Goal: Task Accomplishment & Management: Use online tool/utility

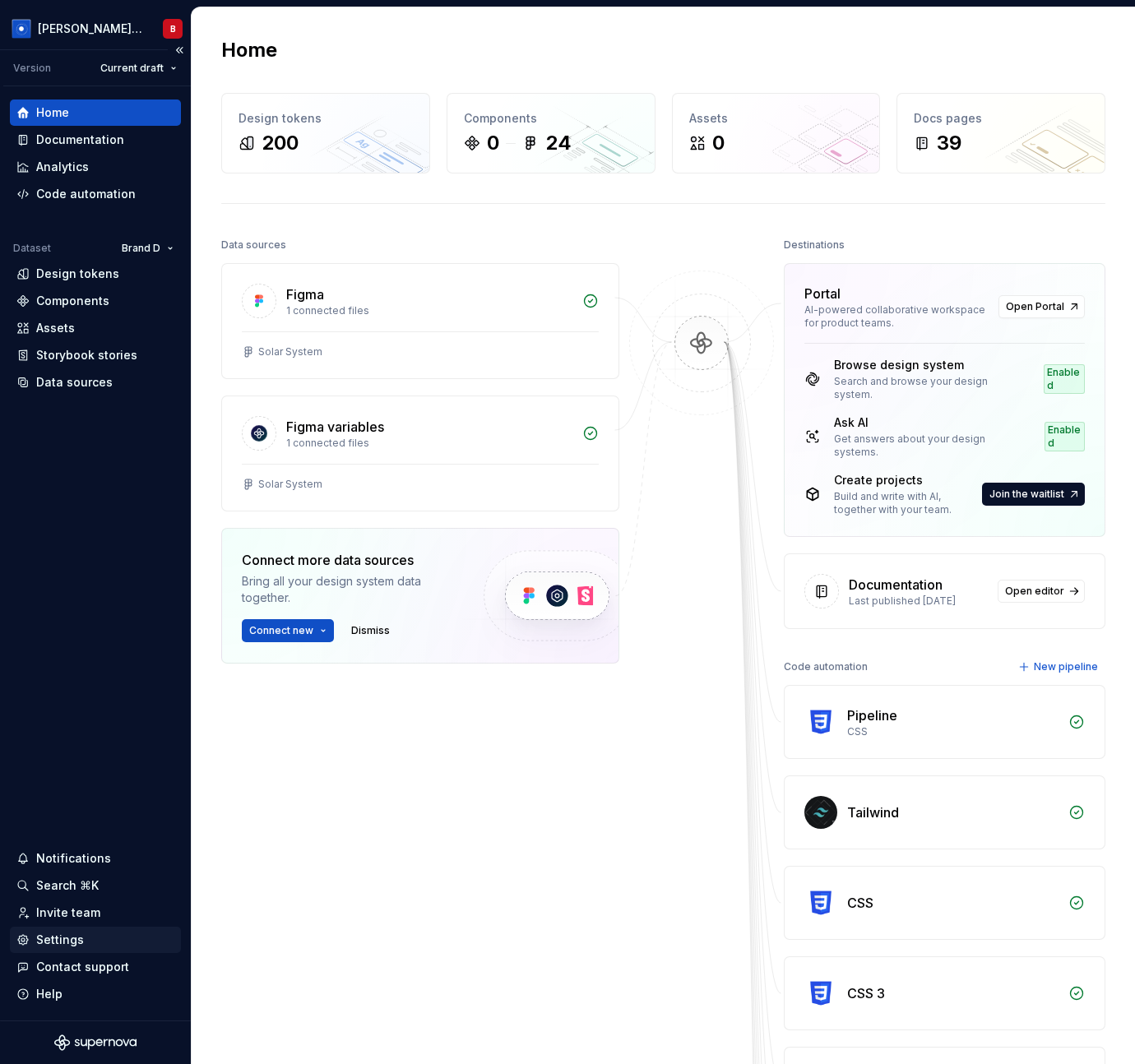
click at [65, 938] on div "Settings" at bounding box center [60, 939] width 47 height 17
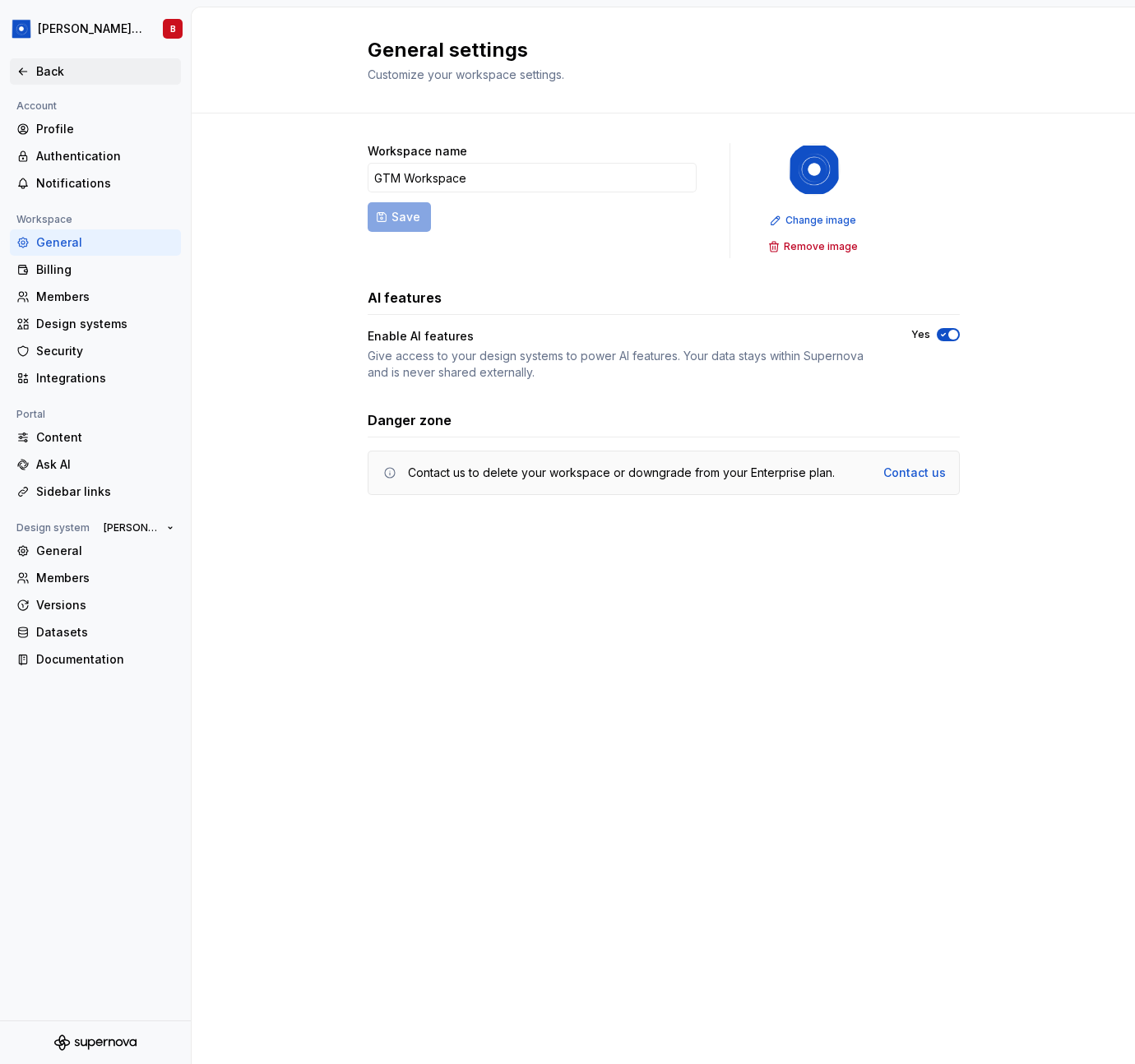
click at [57, 75] on div "Back" at bounding box center [106, 71] width 139 height 17
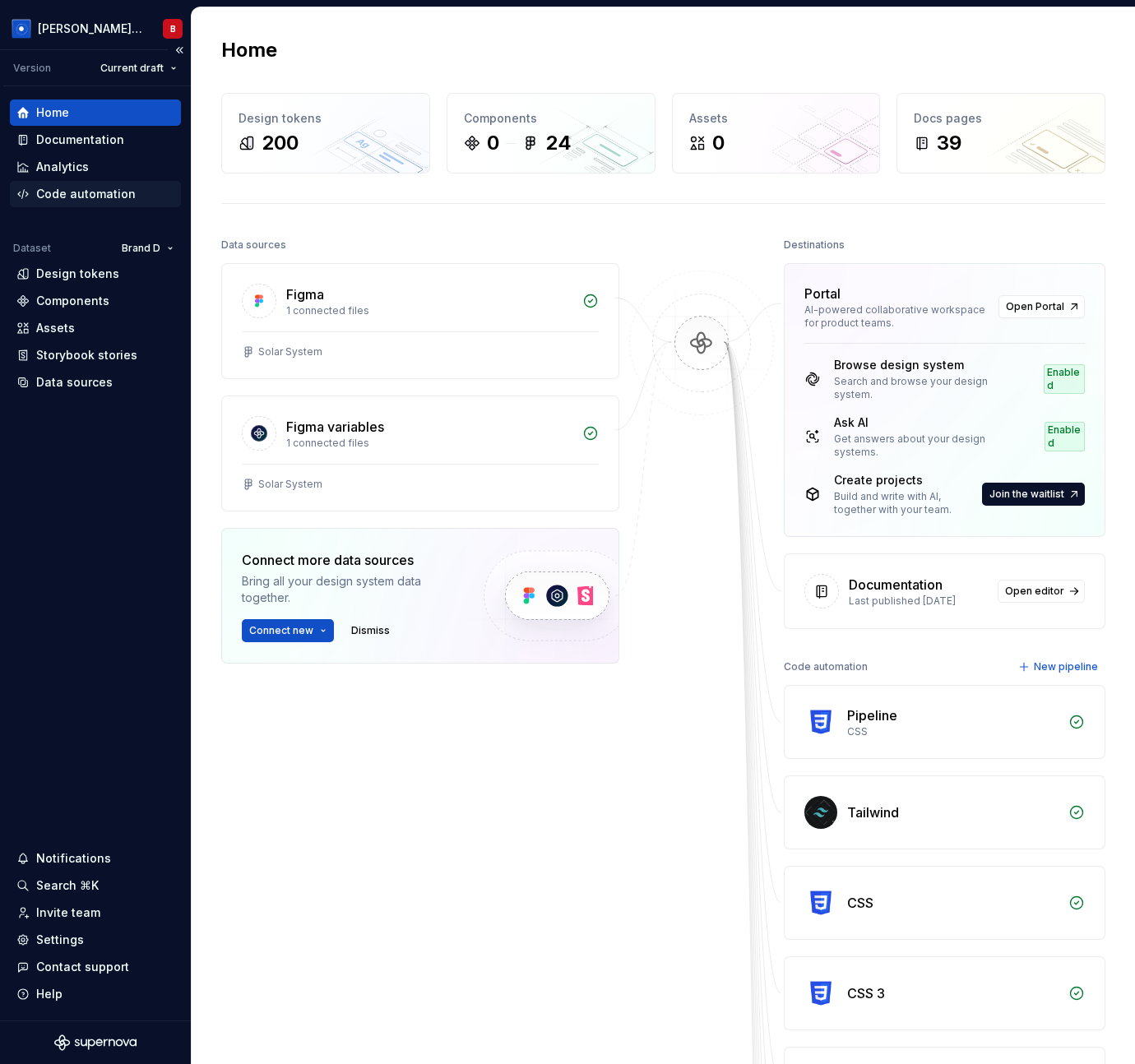
click at [114, 192] on div "Code automation" at bounding box center [86, 194] width 100 height 17
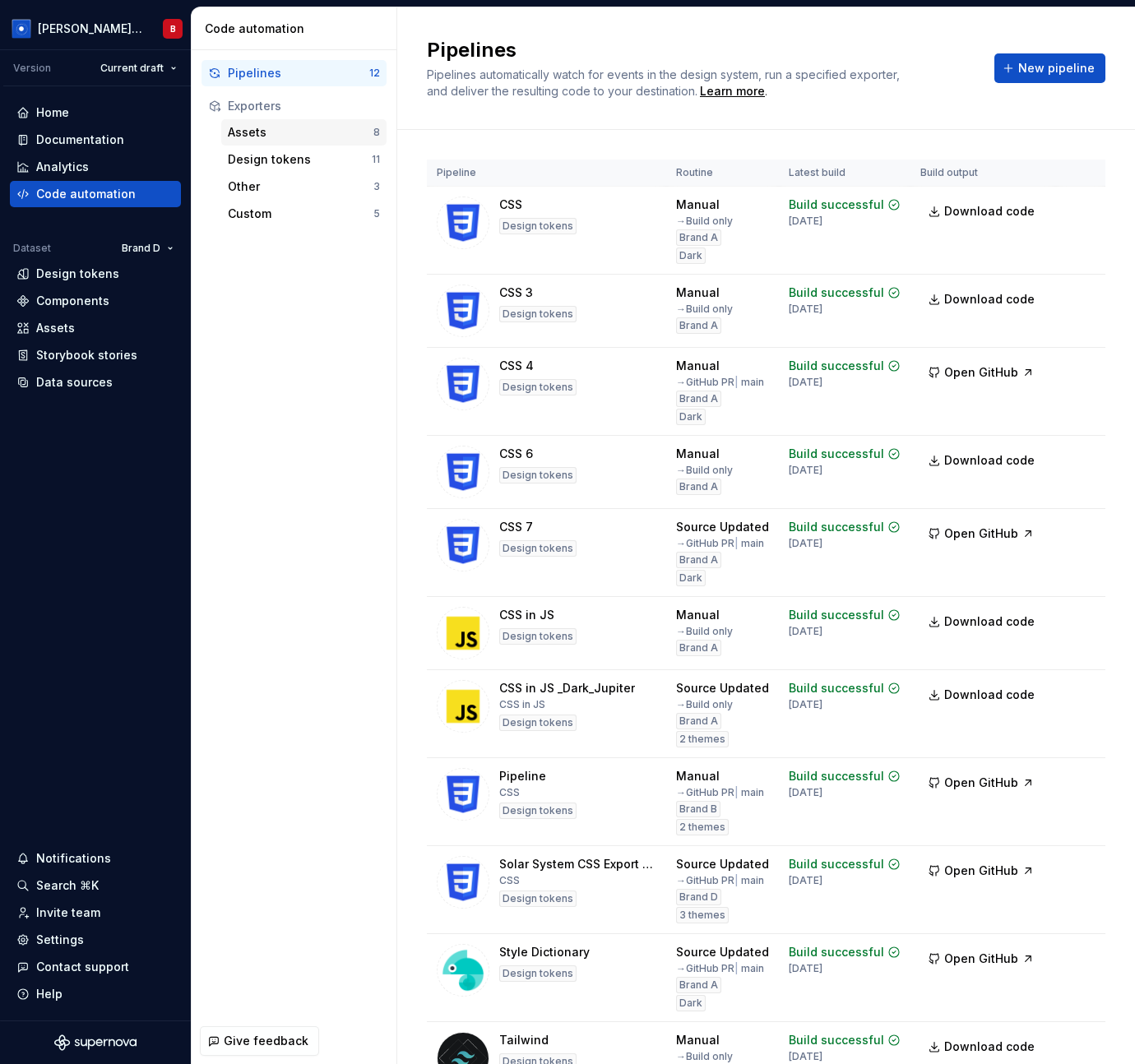
click at [280, 134] on div "Assets" at bounding box center [300, 132] width 145 height 17
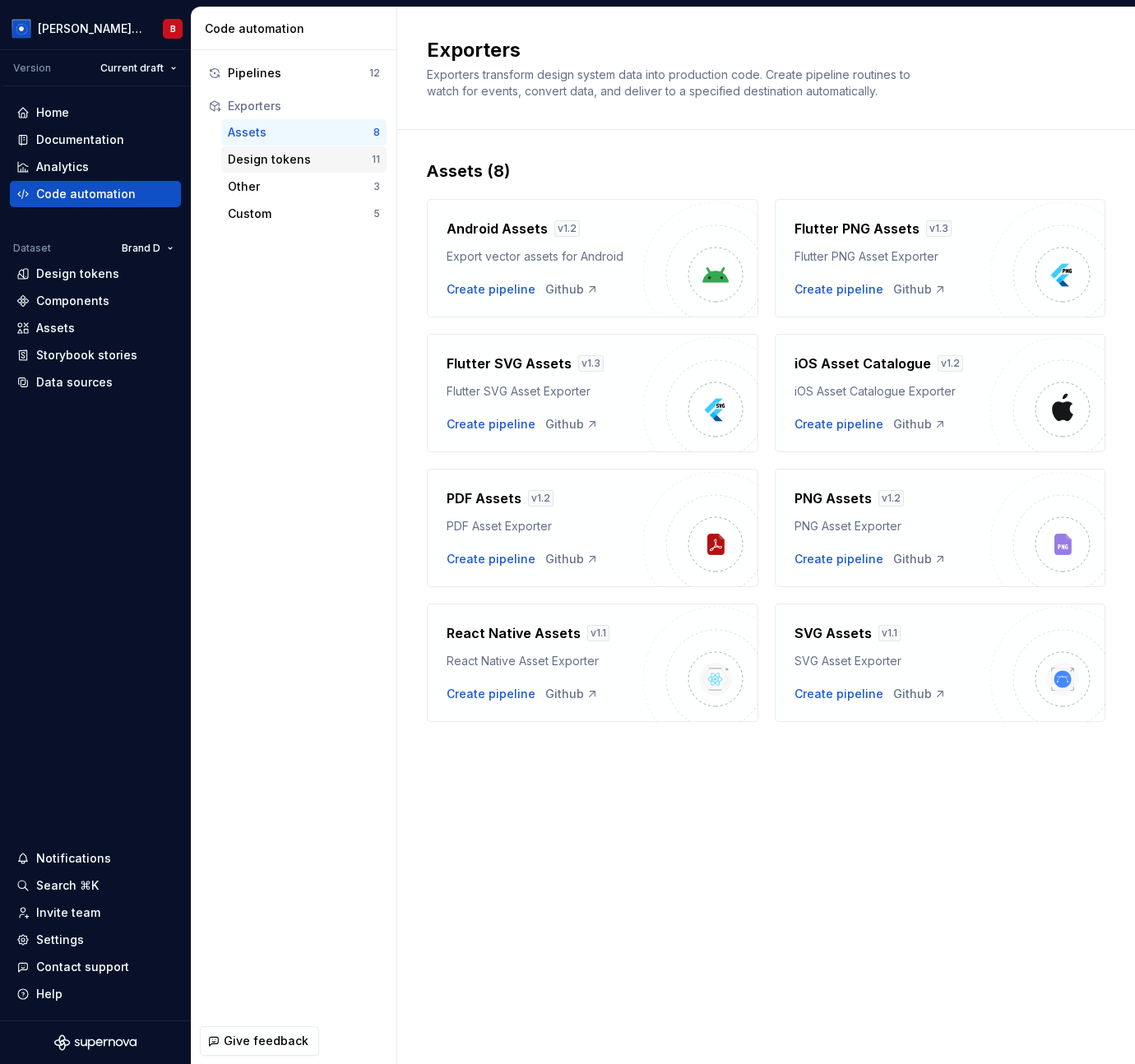
click at [279, 167] on div "Design tokens" at bounding box center [299, 159] width 143 height 17
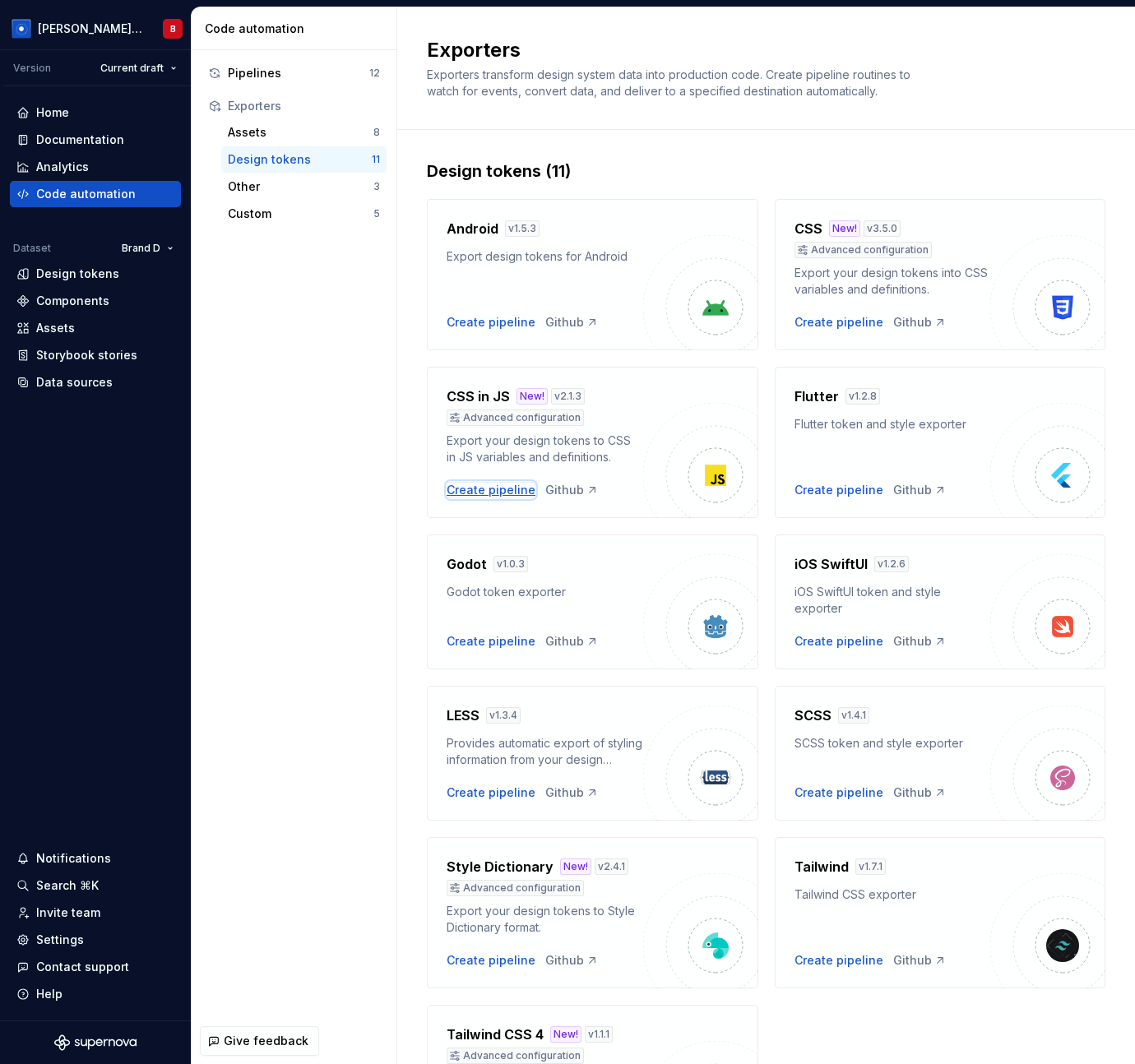
click at [482, 493] on div "Create pipeline" at bounding box center [491, 490] width 89 height 17
click at [476, 378] on div "CSS in JS New! v 2.1.3 Advanced configuration Export your design tokens to CSS …" at bounding box center [592, 442] width 331 height 151
click at [837, 324] on div "Create pipeline" at bounding box center [839, 322] width 89 height 17
click at [879, 240] on div "CSS New! v 3.5.0 Advanced configuration" at bounding box center [893, 239] width 197 height 40
click at [486, 494] on div "Create pipeline" at bounding box center [491, 490] width 89 height 17
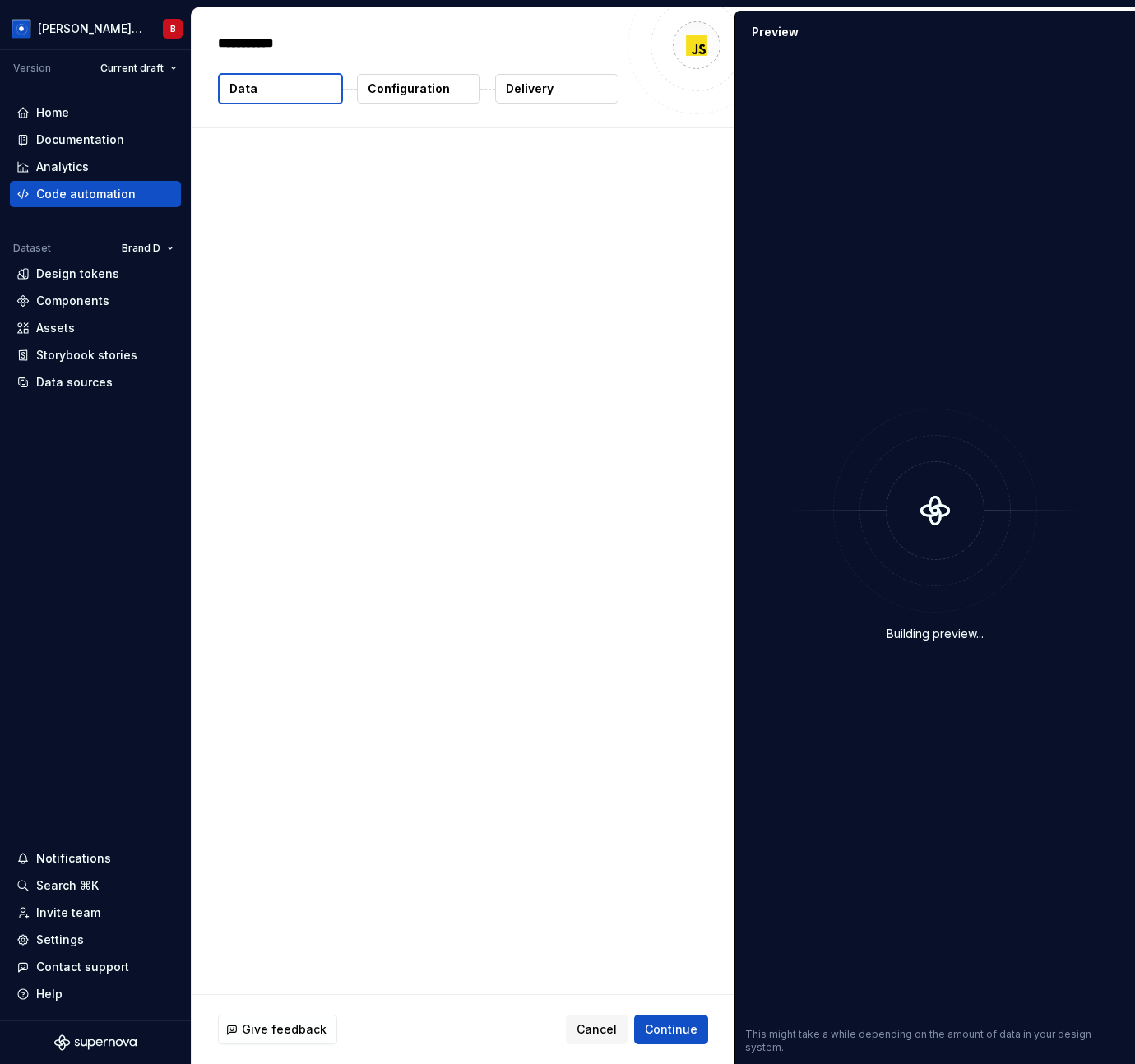
type textarea "*"
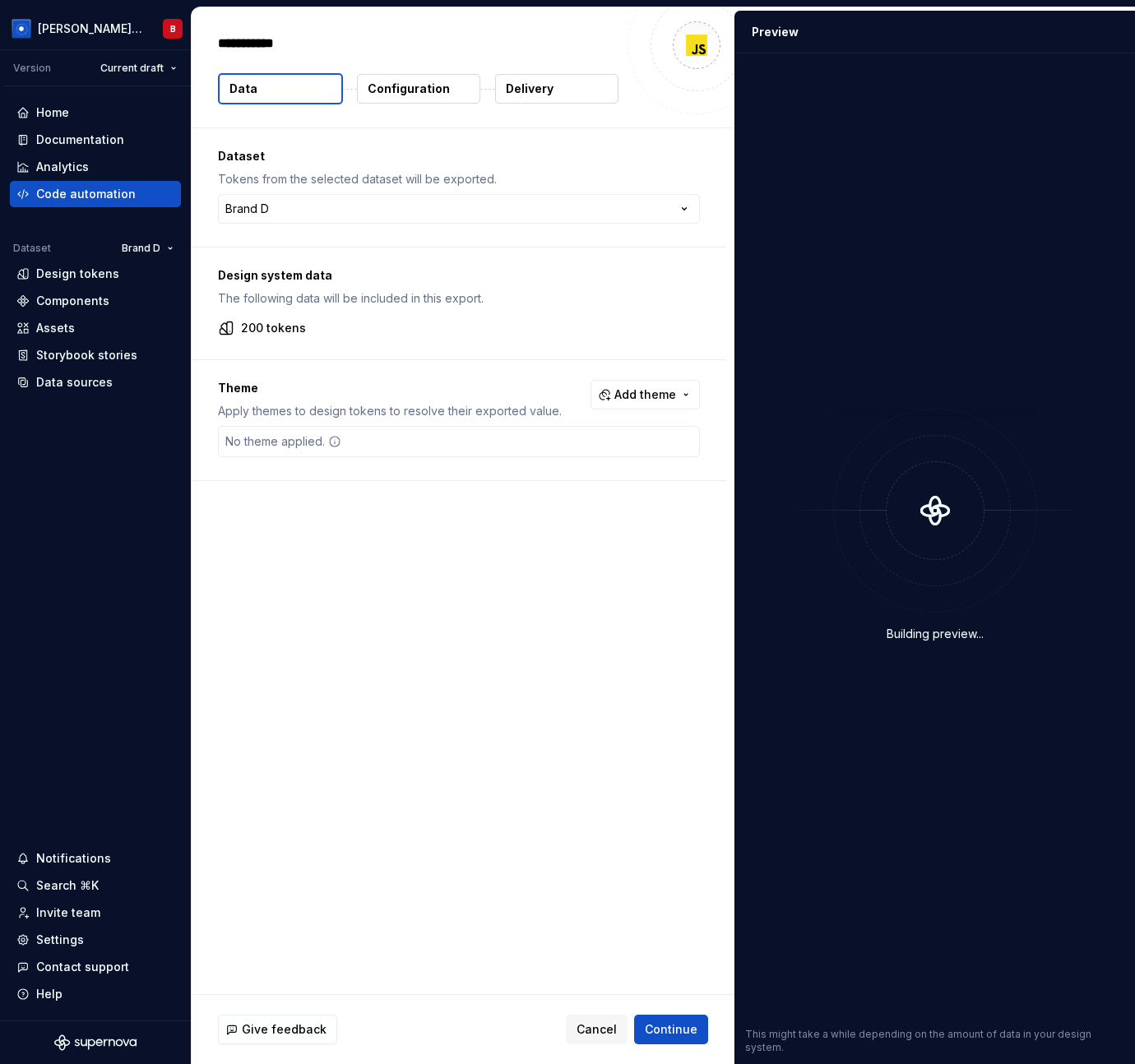
click at [423, 100] on button "Configuration" at bounding box center [419, 89] width 124 height 30
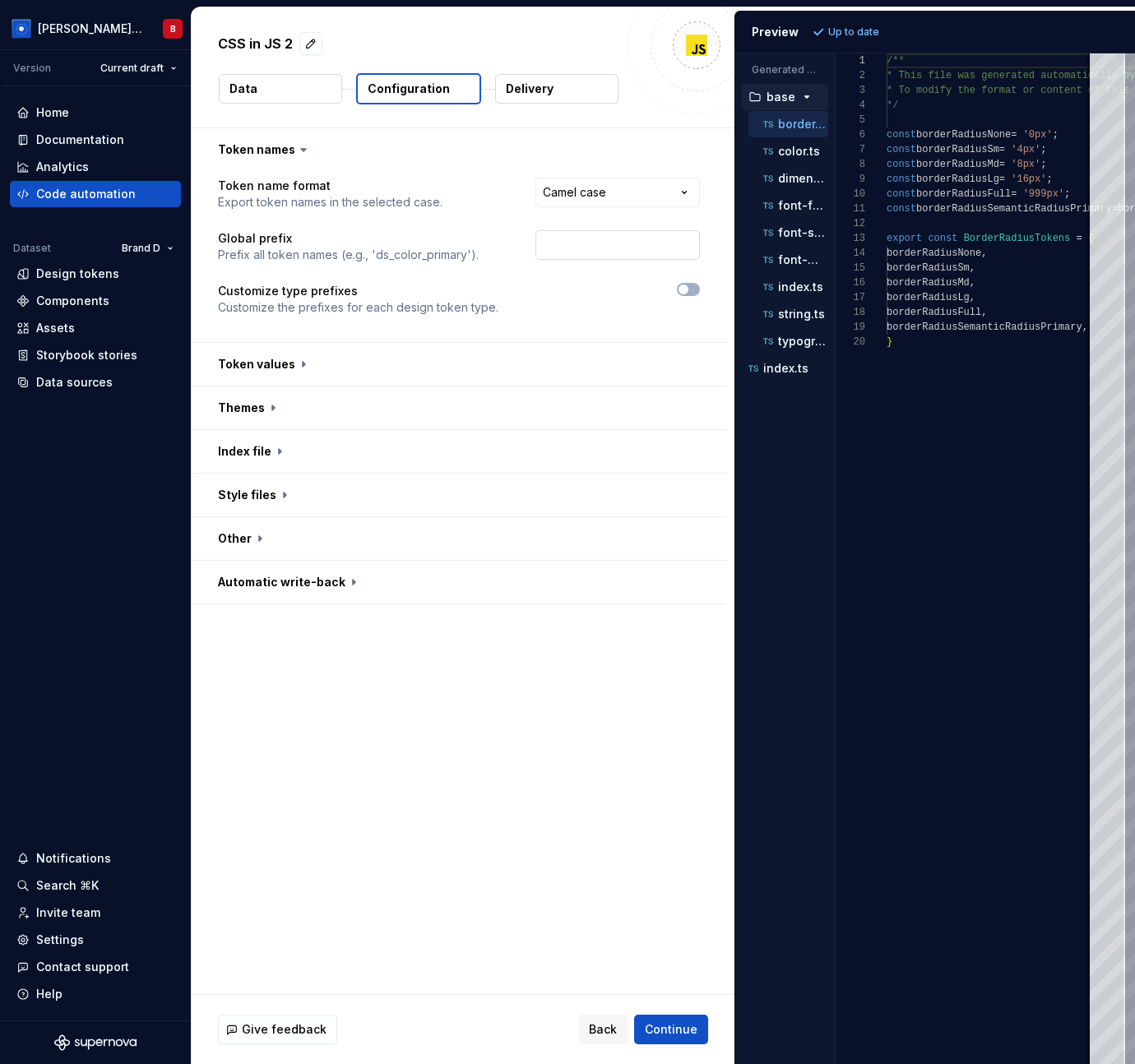
click at [612, 254] on input "text" at bounding box center [617, 245] width 164 height 30
click at [441, 298] on p "Customize type prefixes" at bounding box center [357, 291] width 280 height 17
click at [177, 49] on button "Collapse sidebar" at bounding box center [178, 49] width 23 height 23
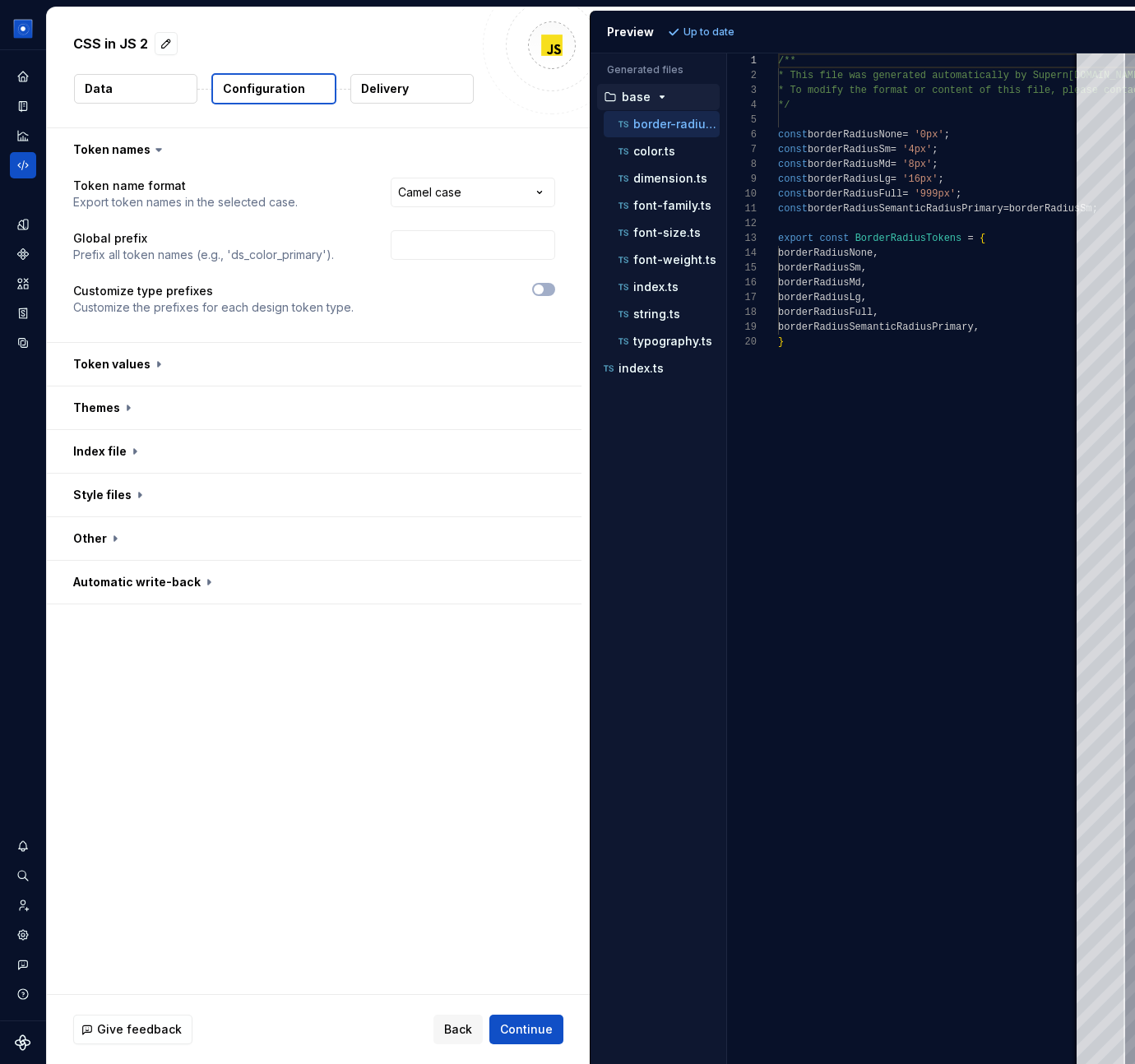
click at [430, 822] on div "**********" at bounding box center [318, 561] width 542 height 866
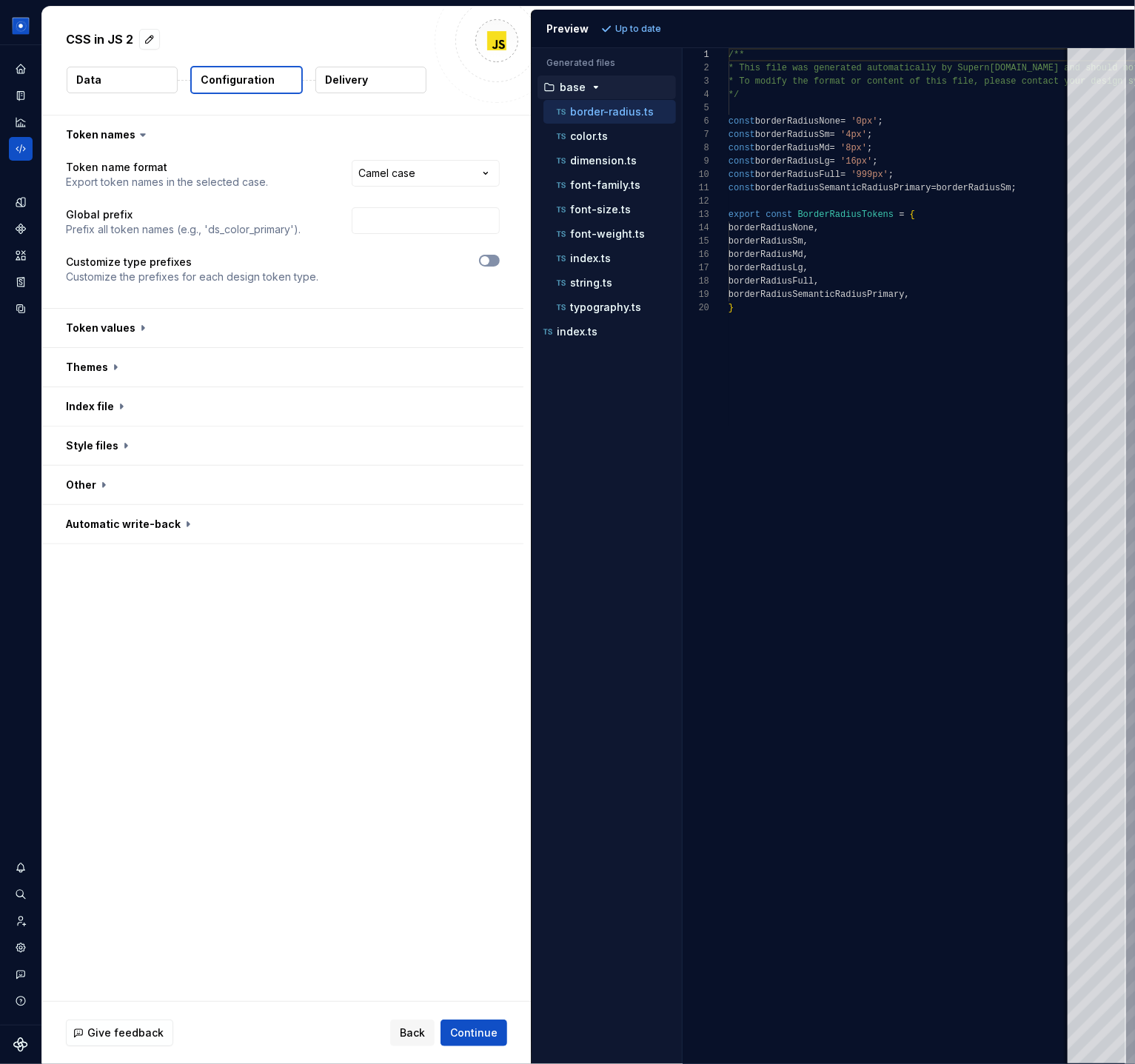
click at [498, 258] on button "button" at bounding box center [489, 260] width 20 height 12
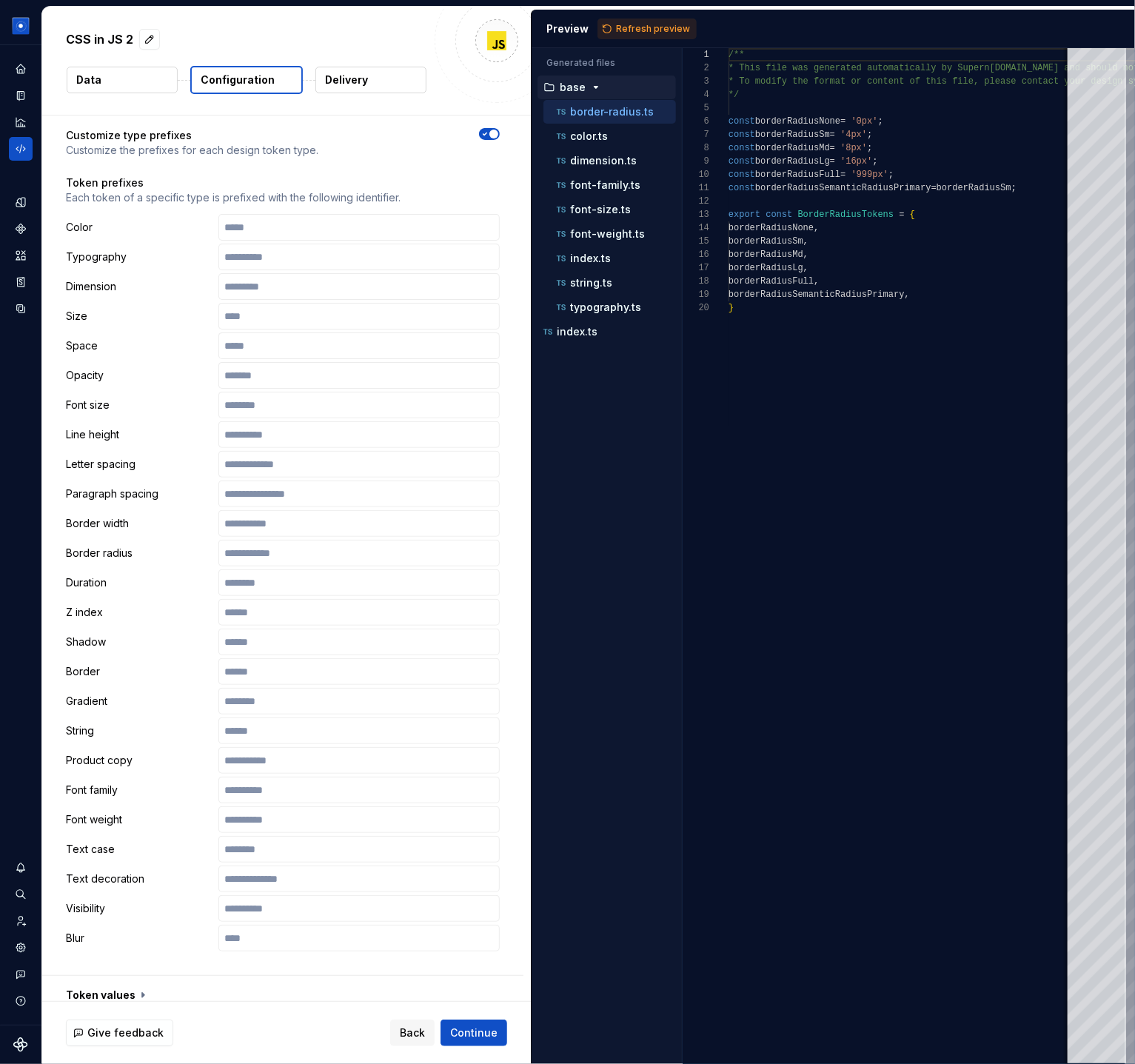
scroll to position [126, 0]
type button "on"
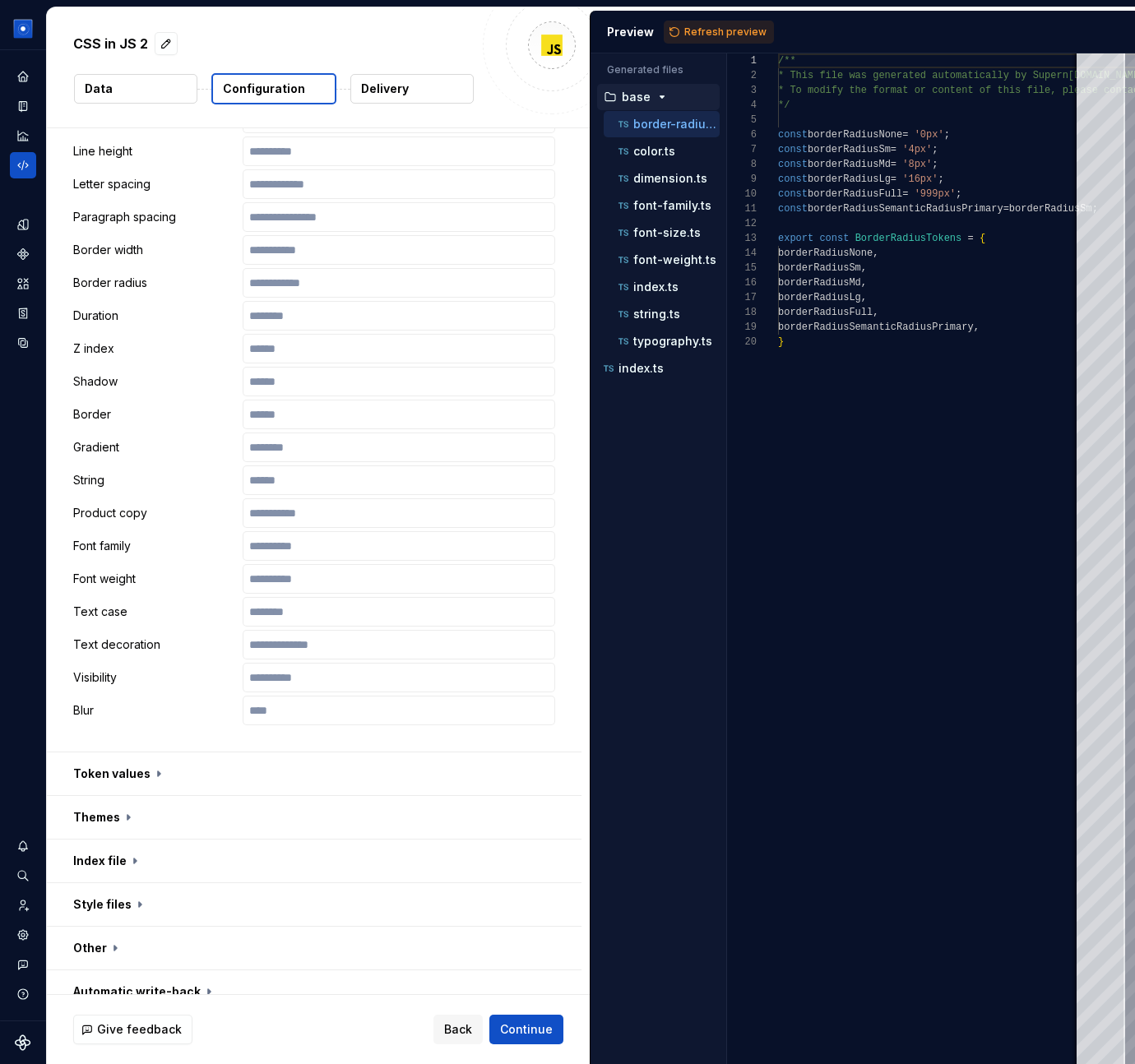
scroll to position [0, 0]
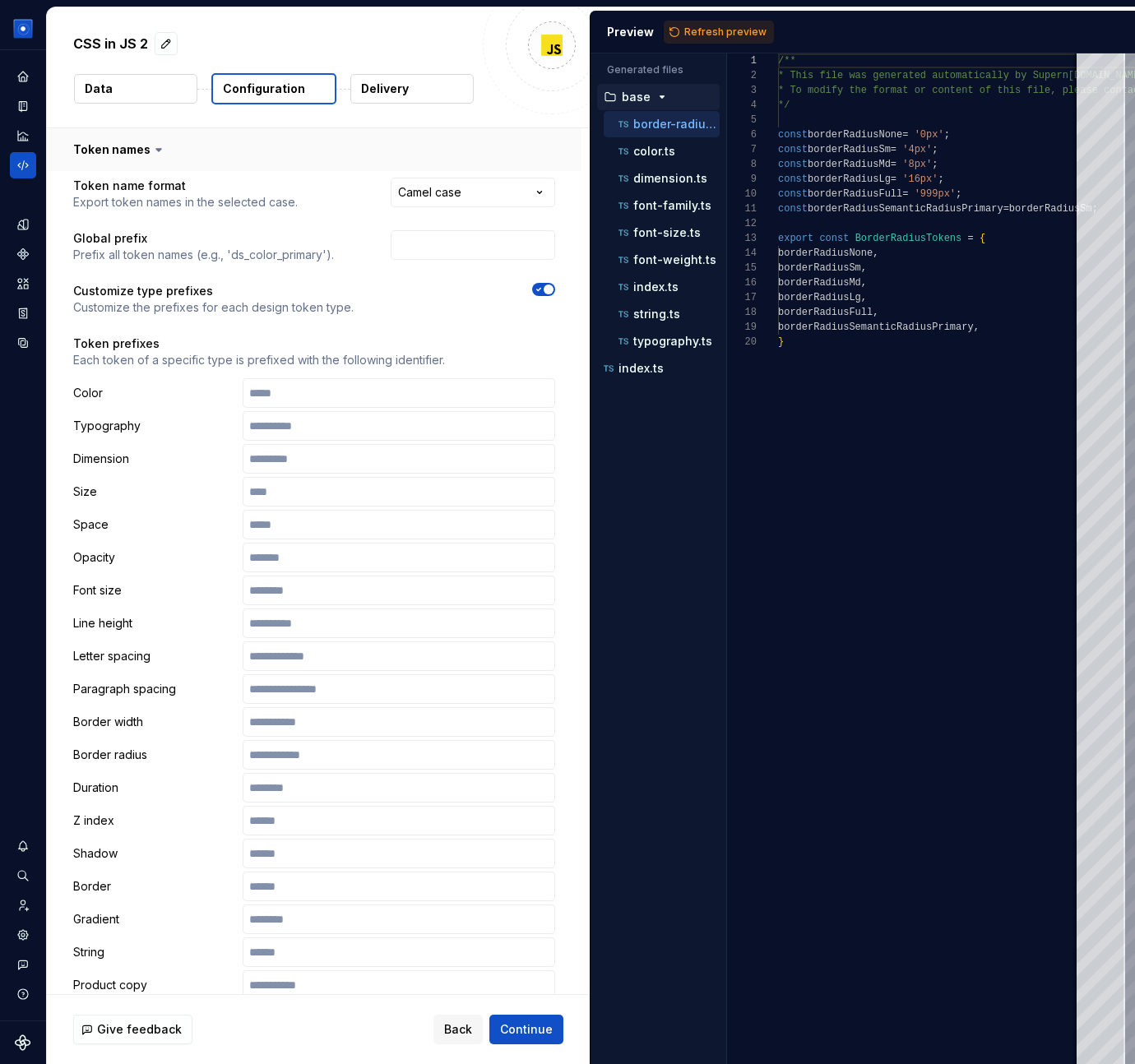
click at [175, 155] on button "button" at bounding box center [314, 149] width 534 height 43
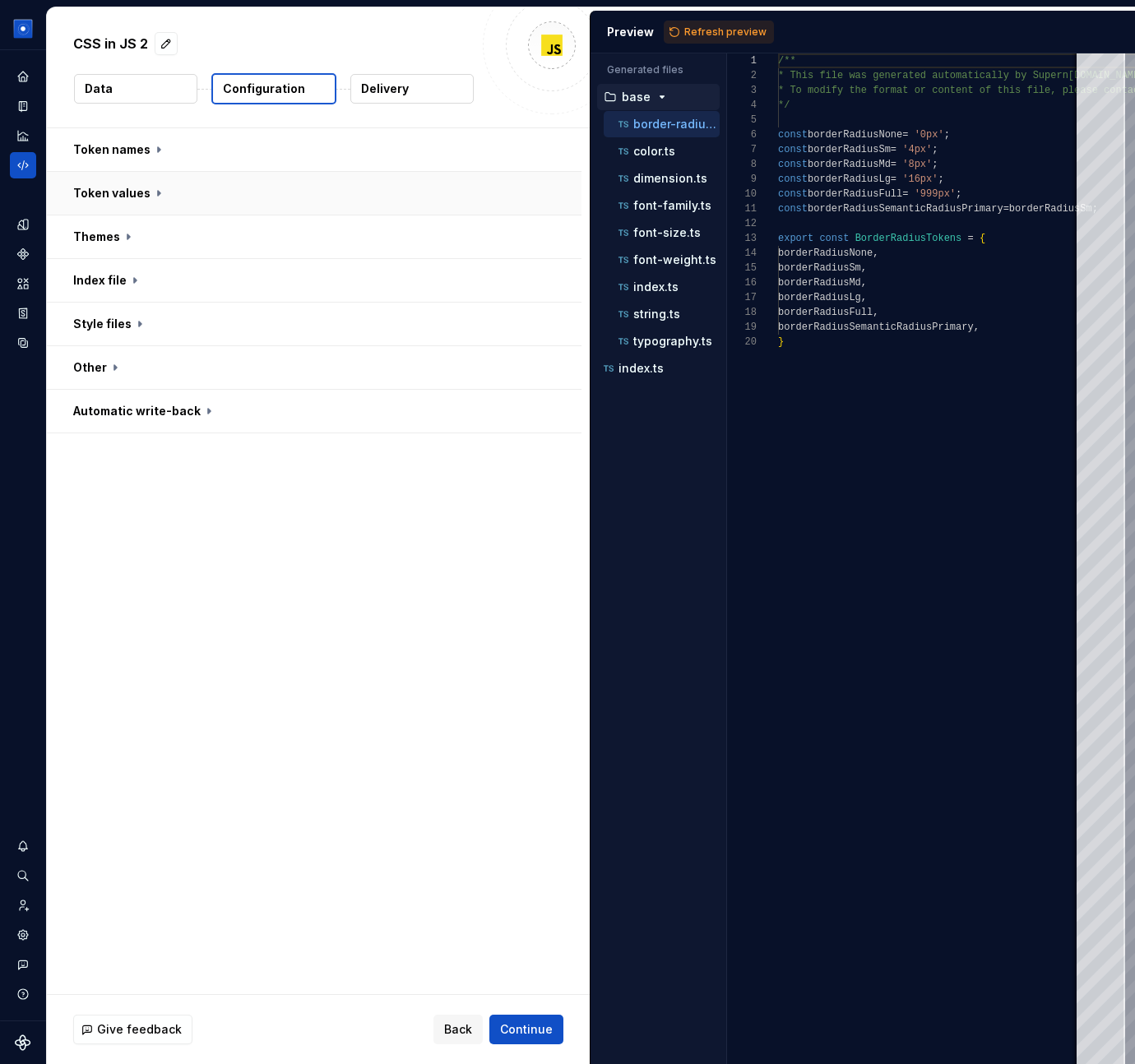
click at [143, 198] on button "button" at bounding box center [314, 193] width 534 height 43
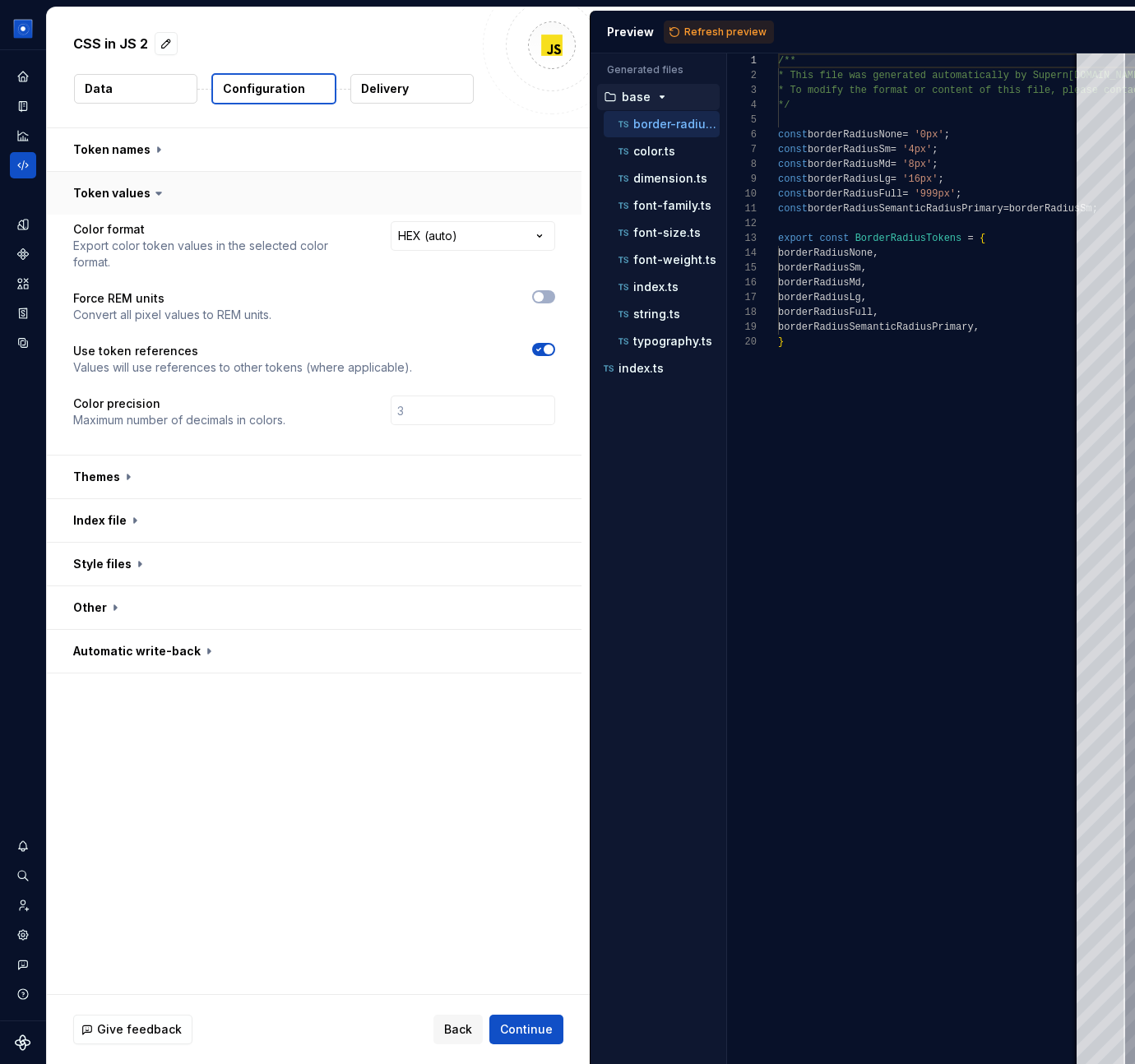
click at [60, 211] on button "button" at bounding box center [314, 193] width 534 height 43
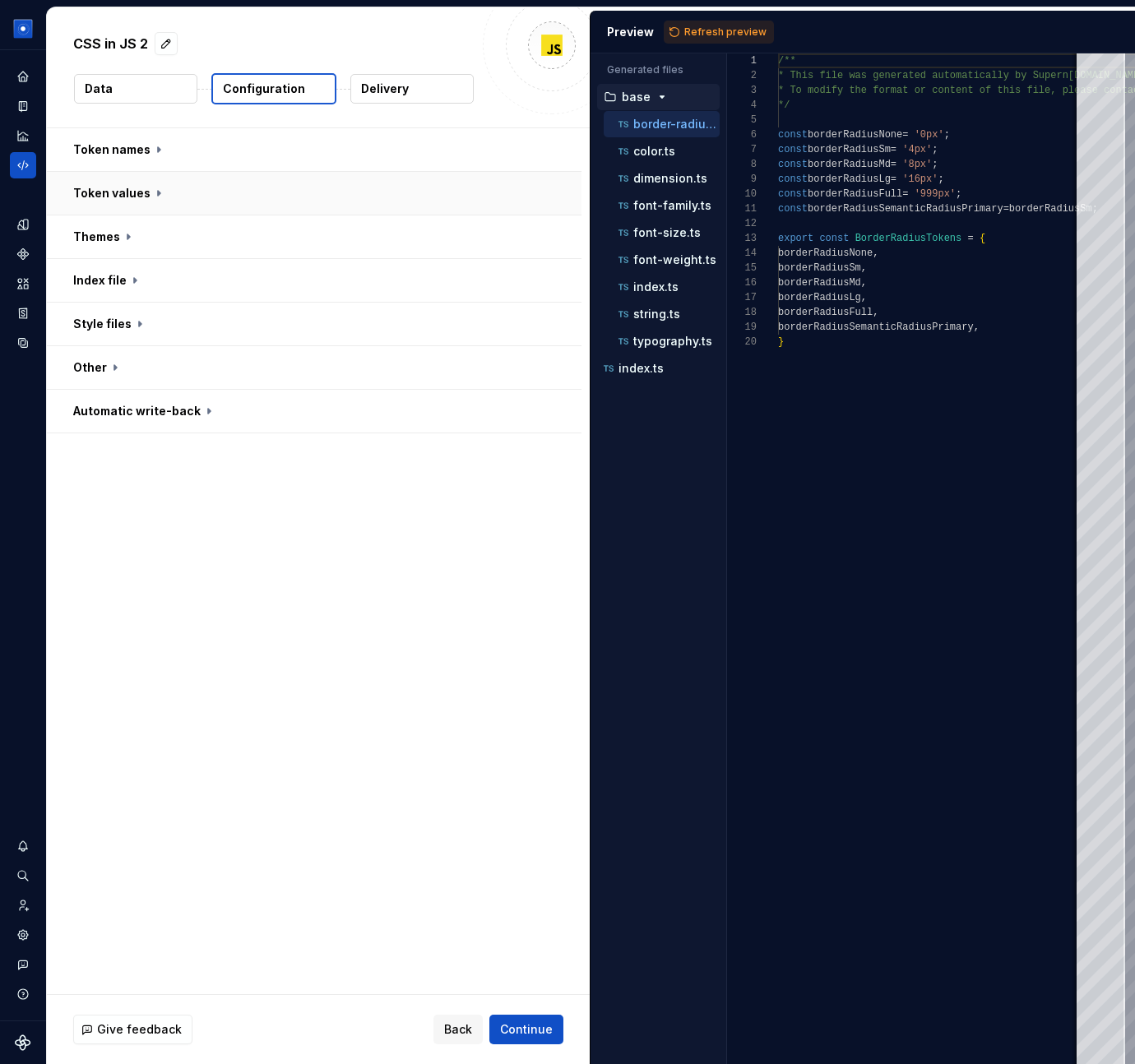
click at [142, 192] on button "button" at bounding box center [314, 193] width 534 height 43
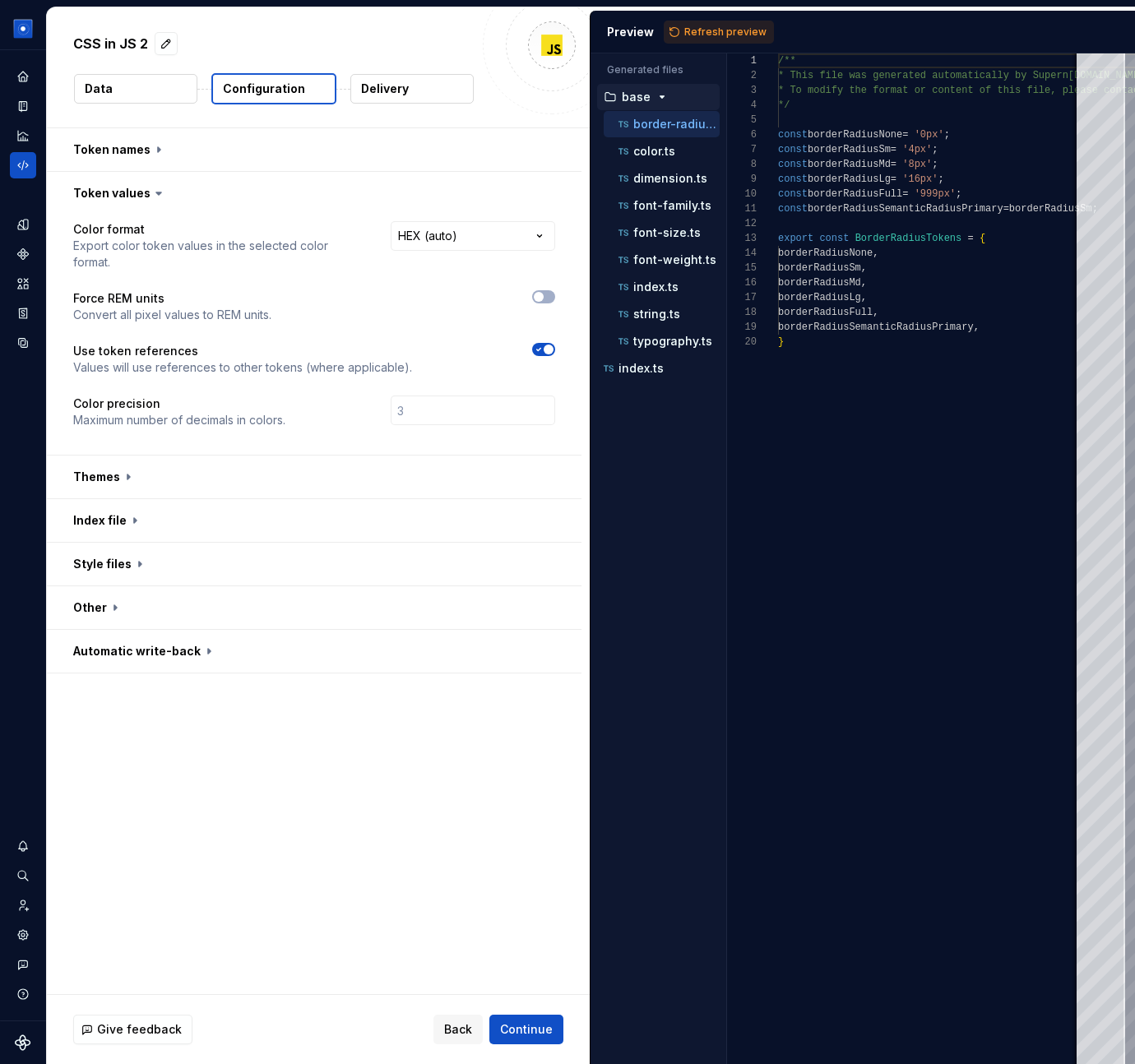
type textarea "**********"
click at [781, 657] on div "/** * This file was generated automatically by Supern ova.io and should not be …" at bounding box center [1068, 558] width 580 height 1011
click at [498, 226] on html "**********" at bounding box center [567, 532] width 1135 height 1064
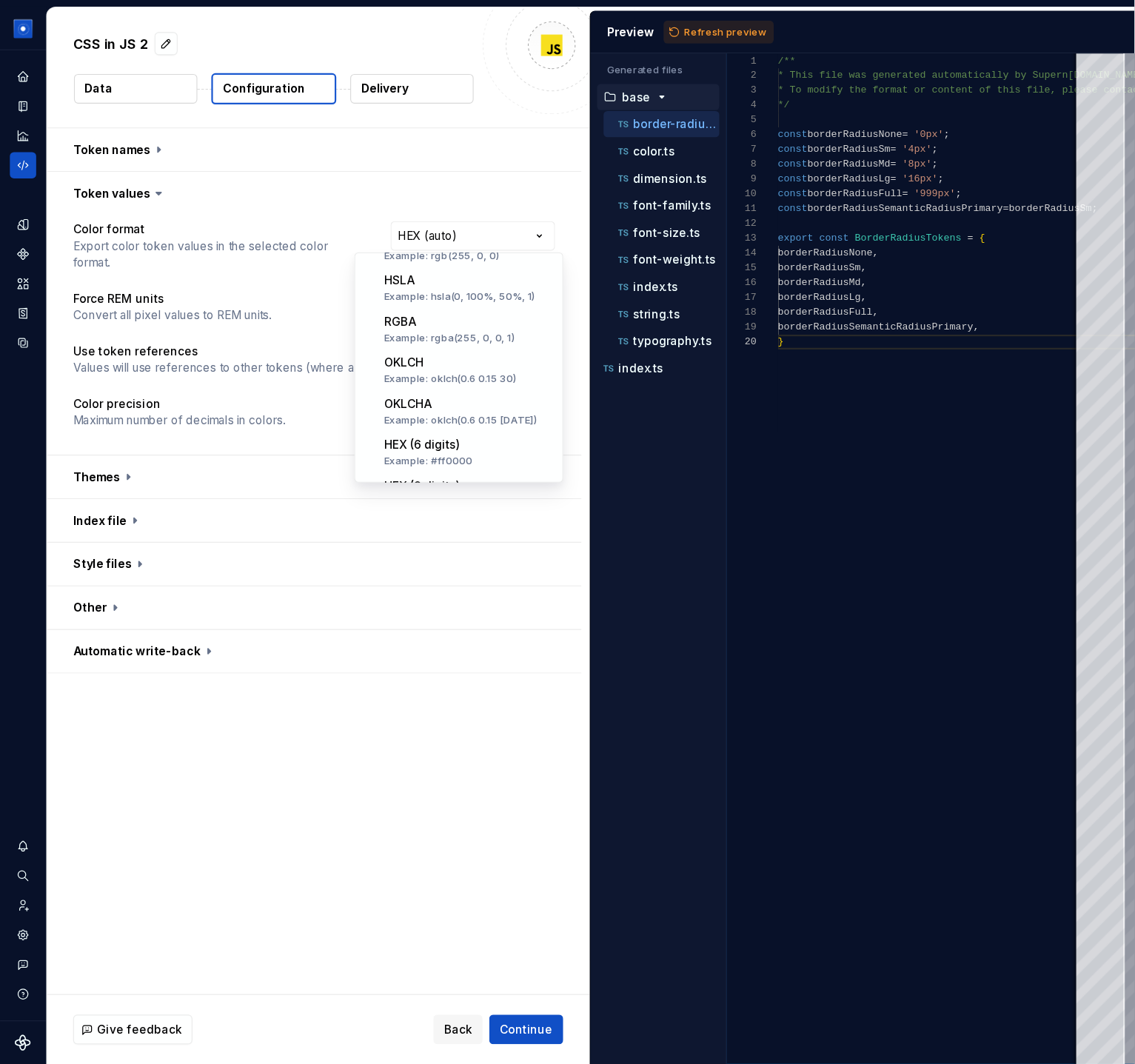
scroll to position [0, 0]
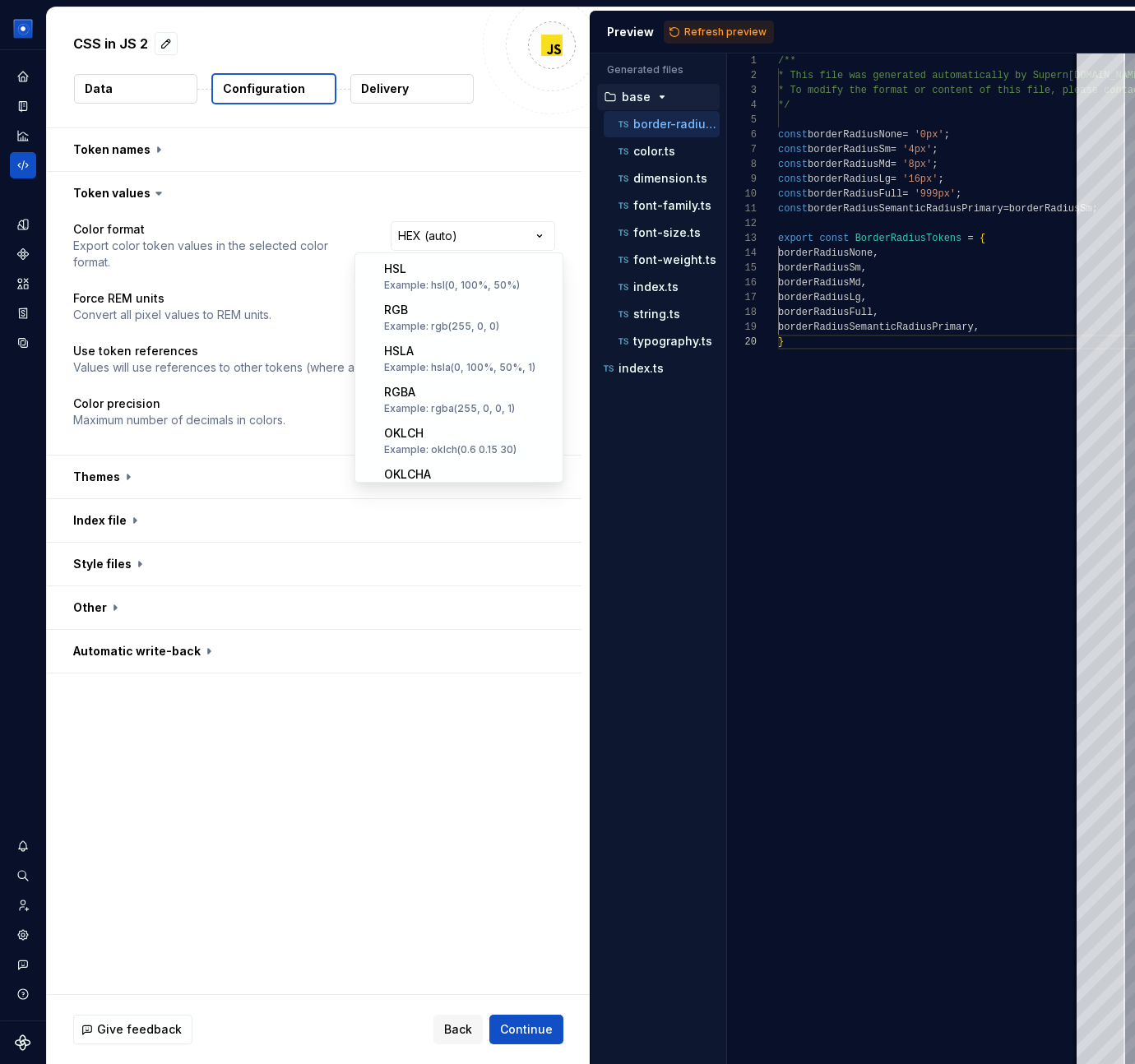
click at [476, 846] on html "**********" at bounding box center [567, 532] width 1135 height 1064
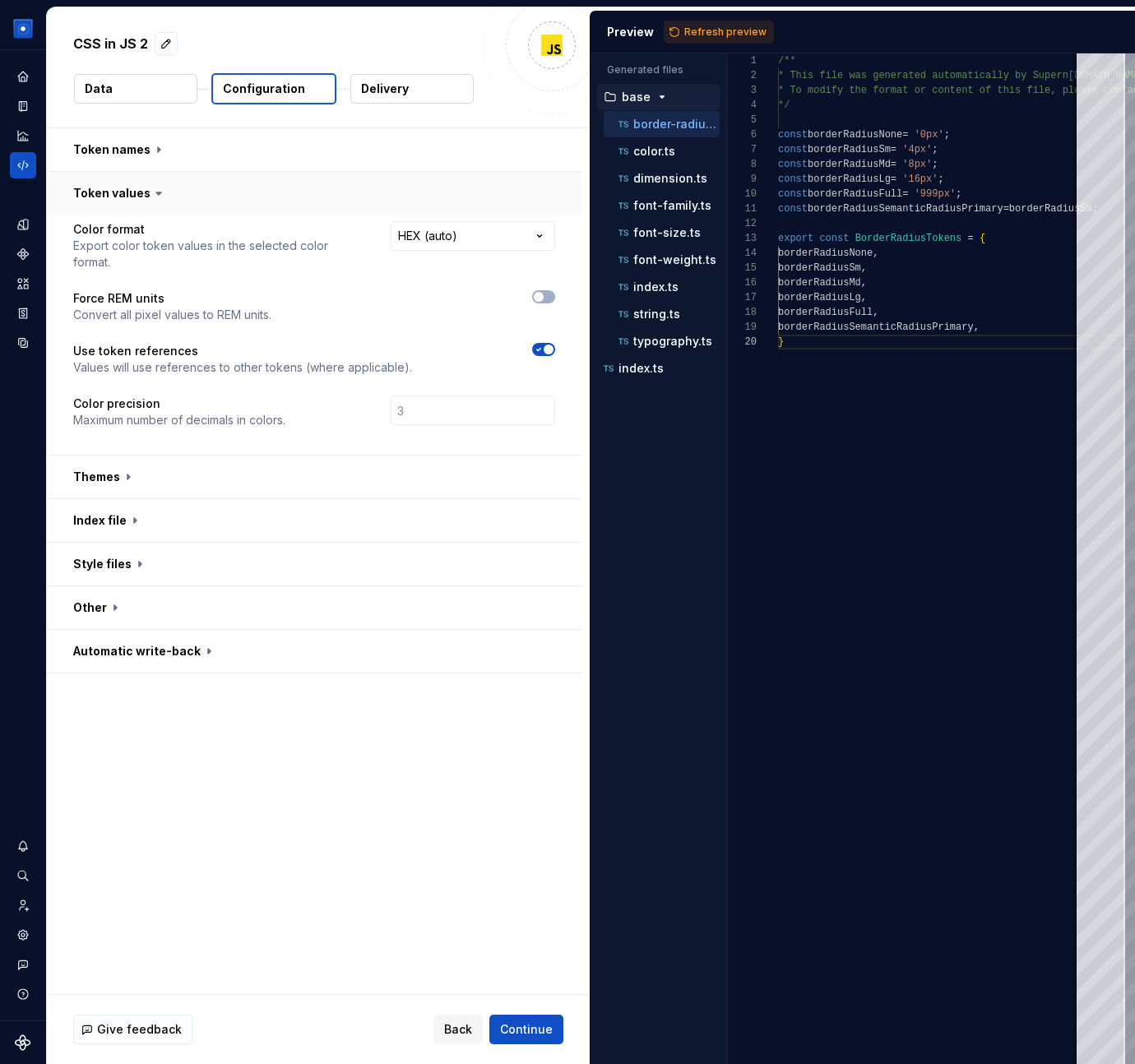
click at [117, 194] on button "button" at bounding box center [314, 193] width 534 height 43
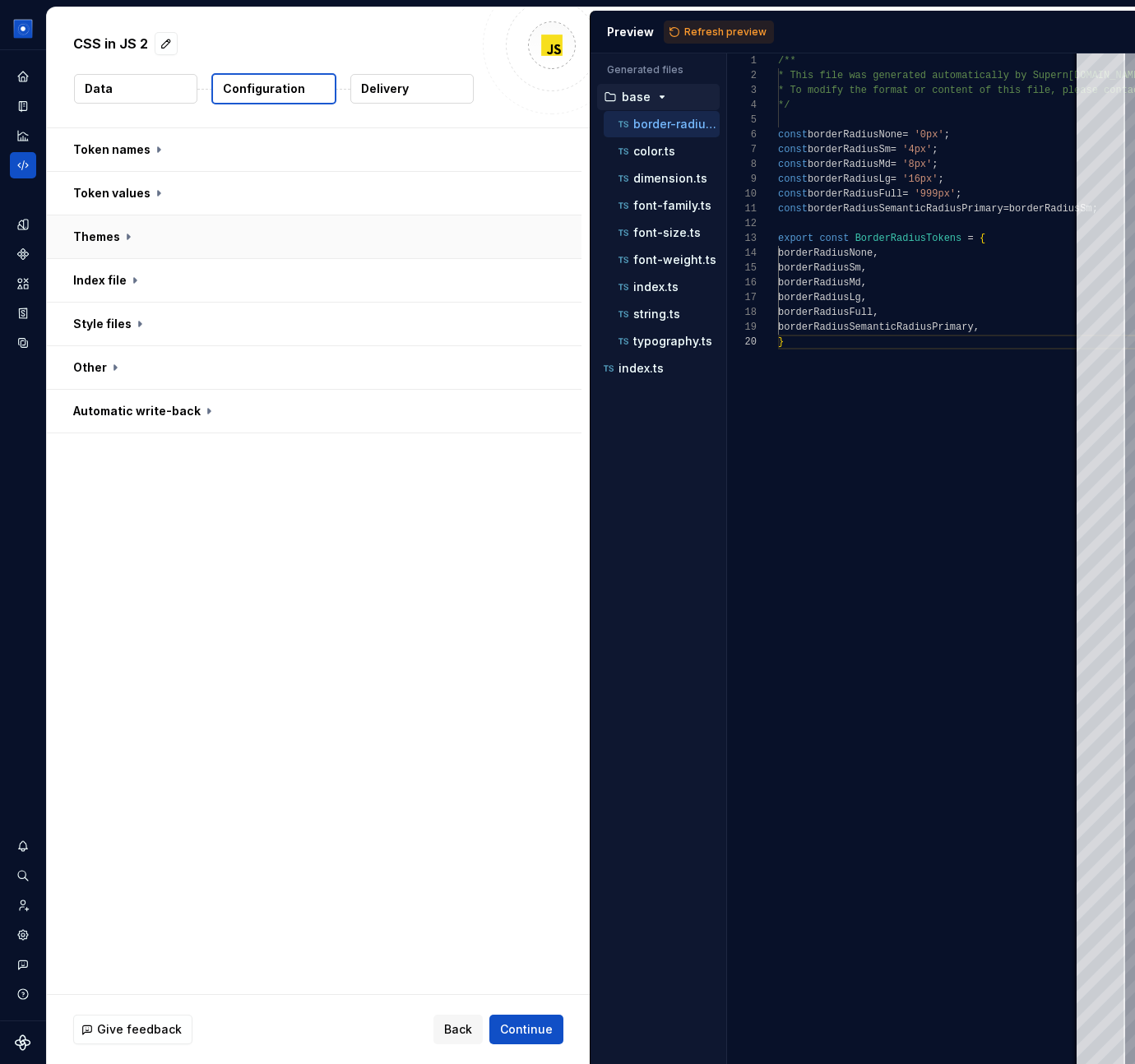
click at [110, 238] on button "button" at bounding box center [314, 237] width 534 height 43
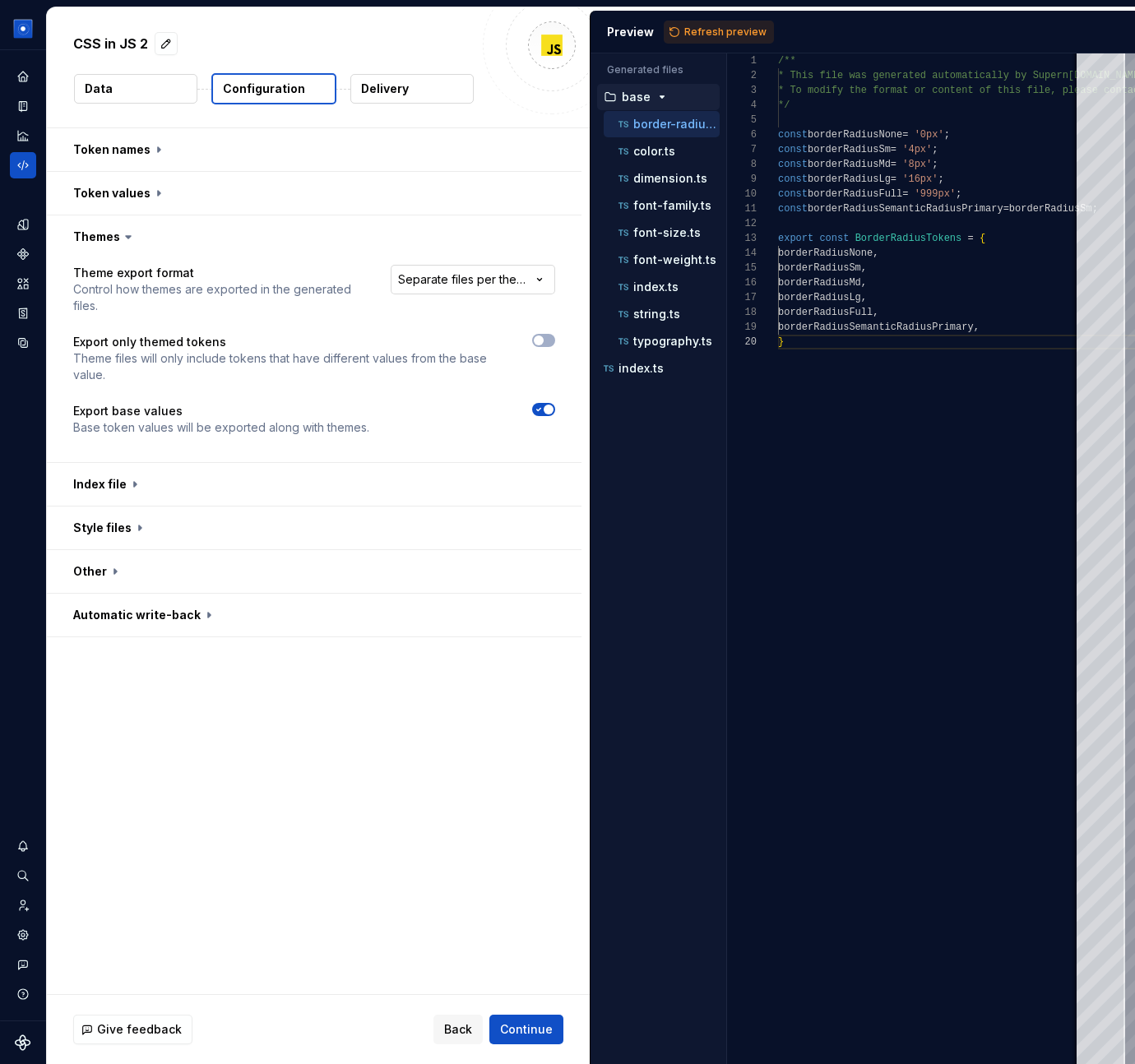
click at [518, 286] on html "**********" at bounding box center [567, 532] width 1135 height 1064
click at [236, 704] on html "**********" at bounding box center [567, 532] width 1135 height 1064
click at [104, 228] on button "button" at bounding box center [314, 237] width 534 height 43
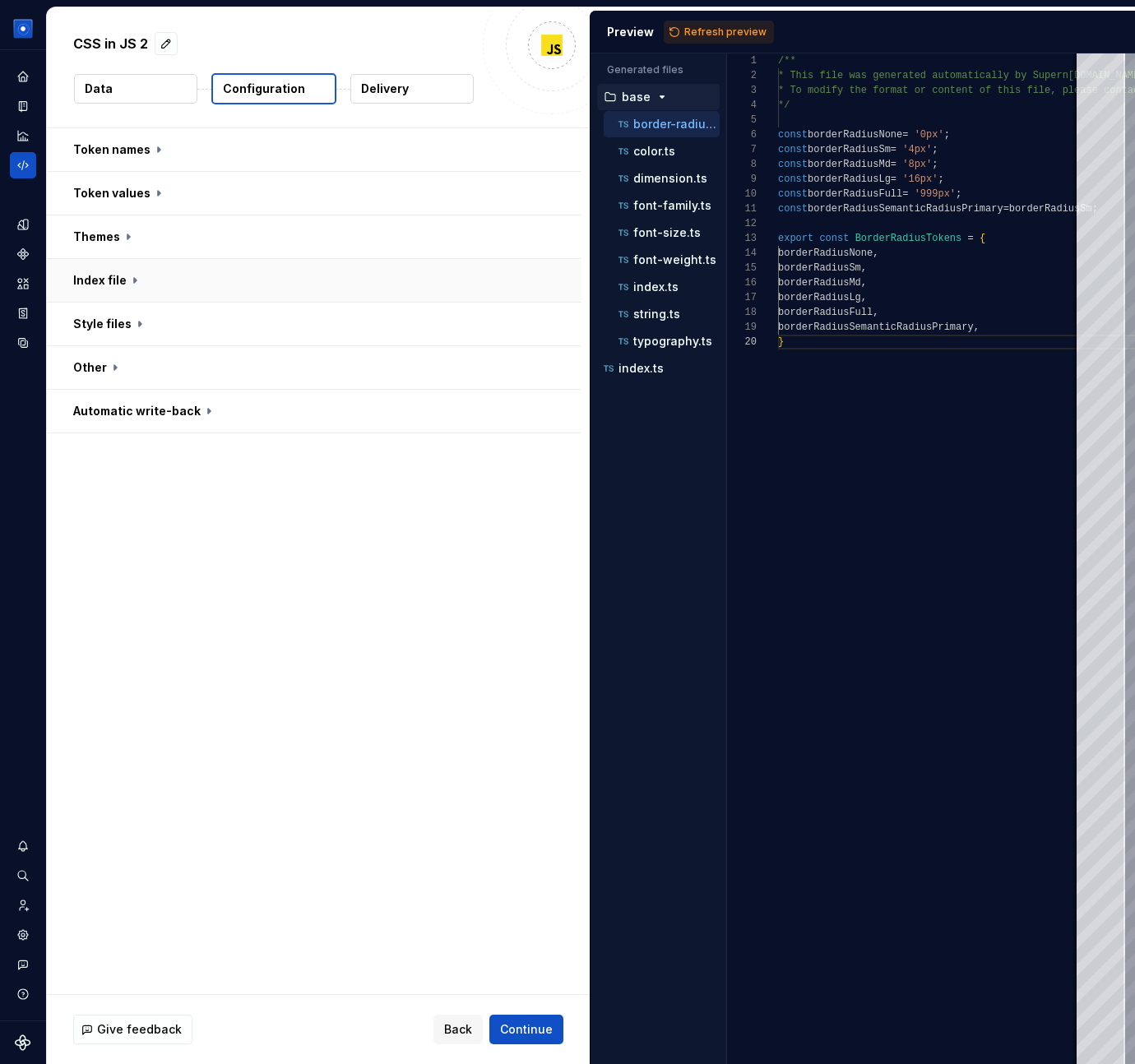
click at [103, 275] on button "button" at bounding box center [314, 280] width 534 height 43
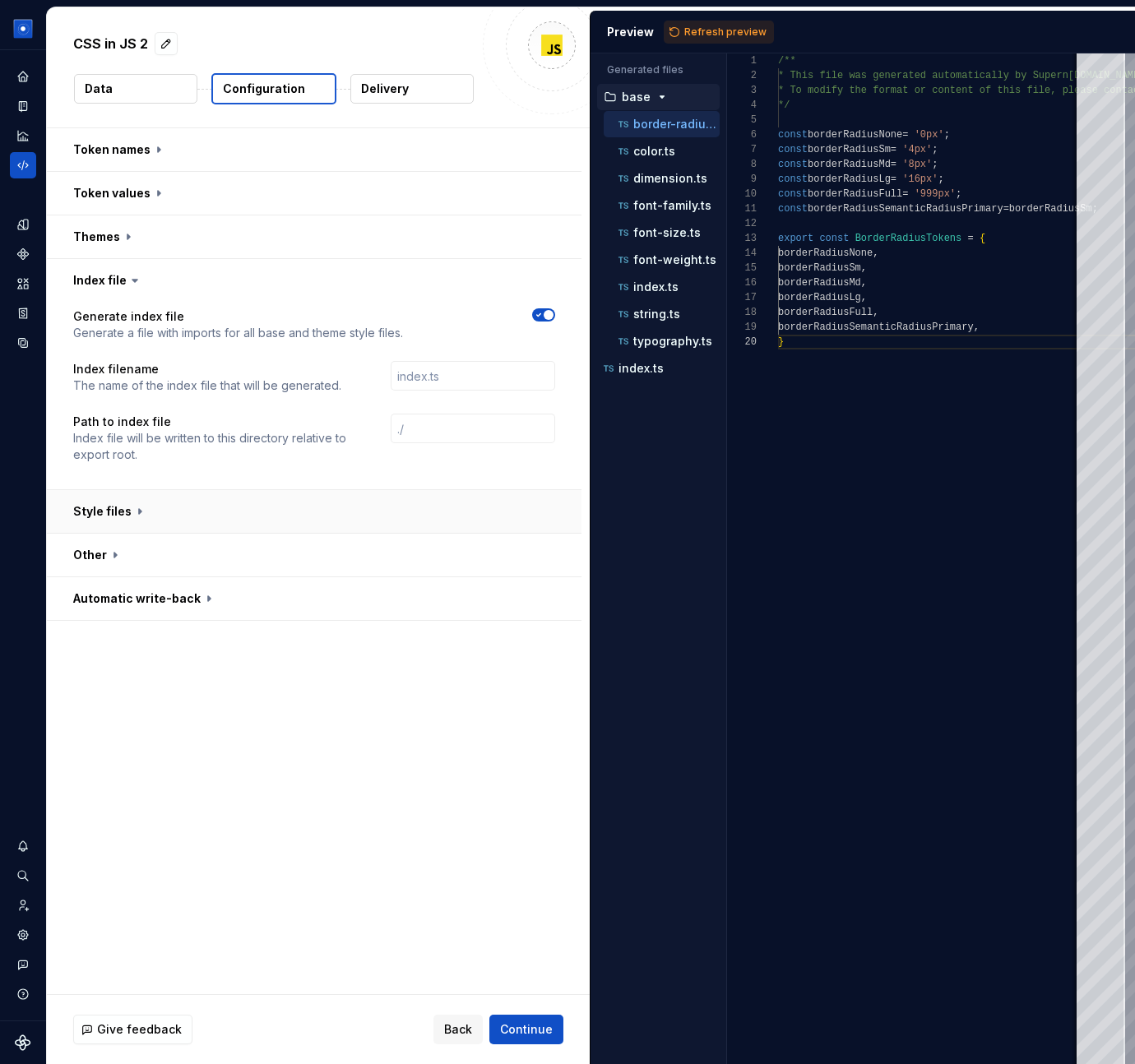
click at [129, 513] on button "button" at bounding box center [314, 511] width 534 height 43
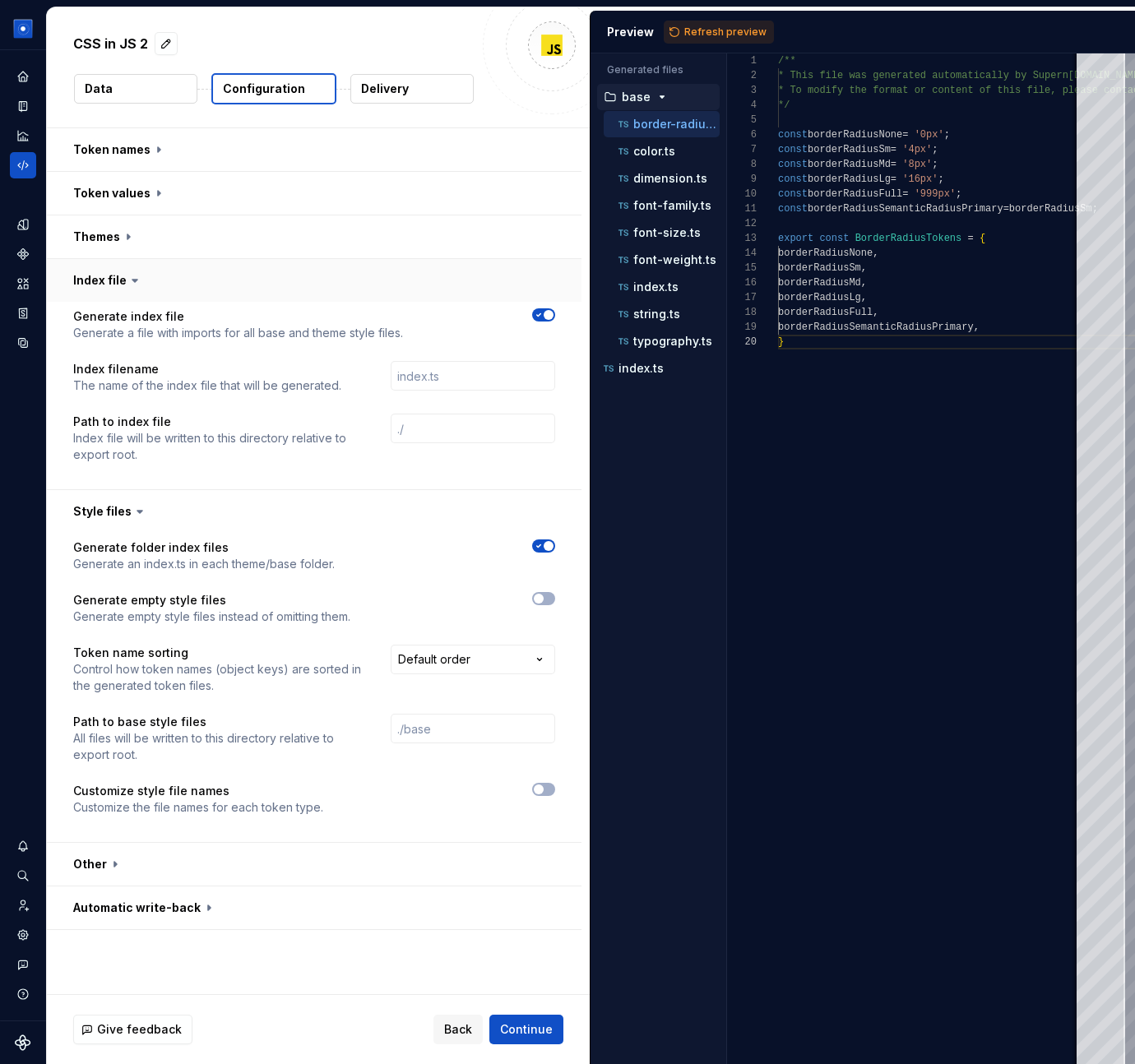
click at [121, 274] on button "button" at bounding box center [314, 280] width 534 height 43
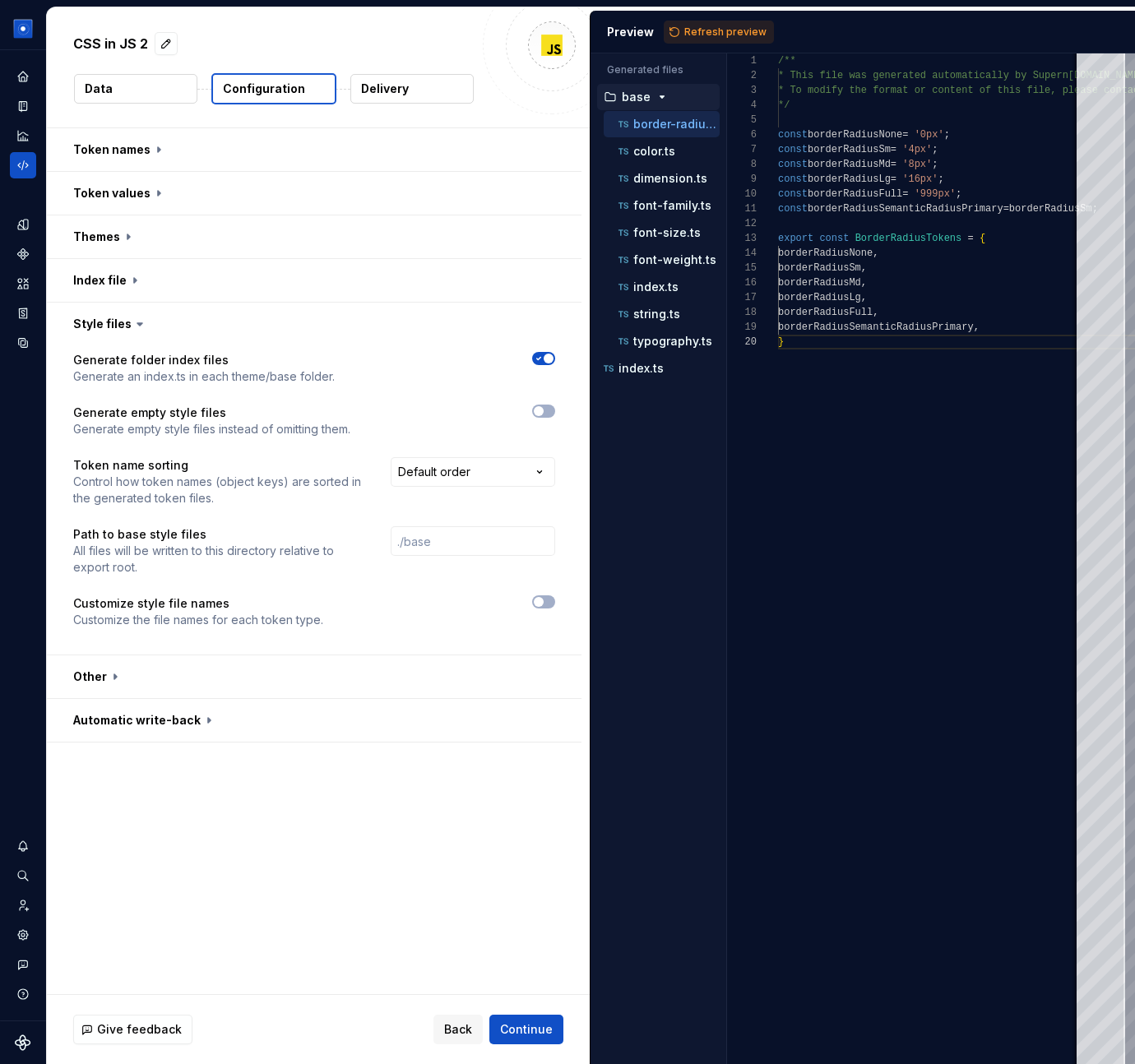
click at [319, 834] on div "**********" at bounding box center [318, 561] width 542 height 866
click at [457, 472] on html "**********" at bounding box center [567, 532] width 1135 height 1064
click at [454, 408] on html "**********" at bounding box center [567, 532] width 1135 height 1064
click at [526, 472] on html "**********" at bounding box center [567, 532] width 1135 height 1064
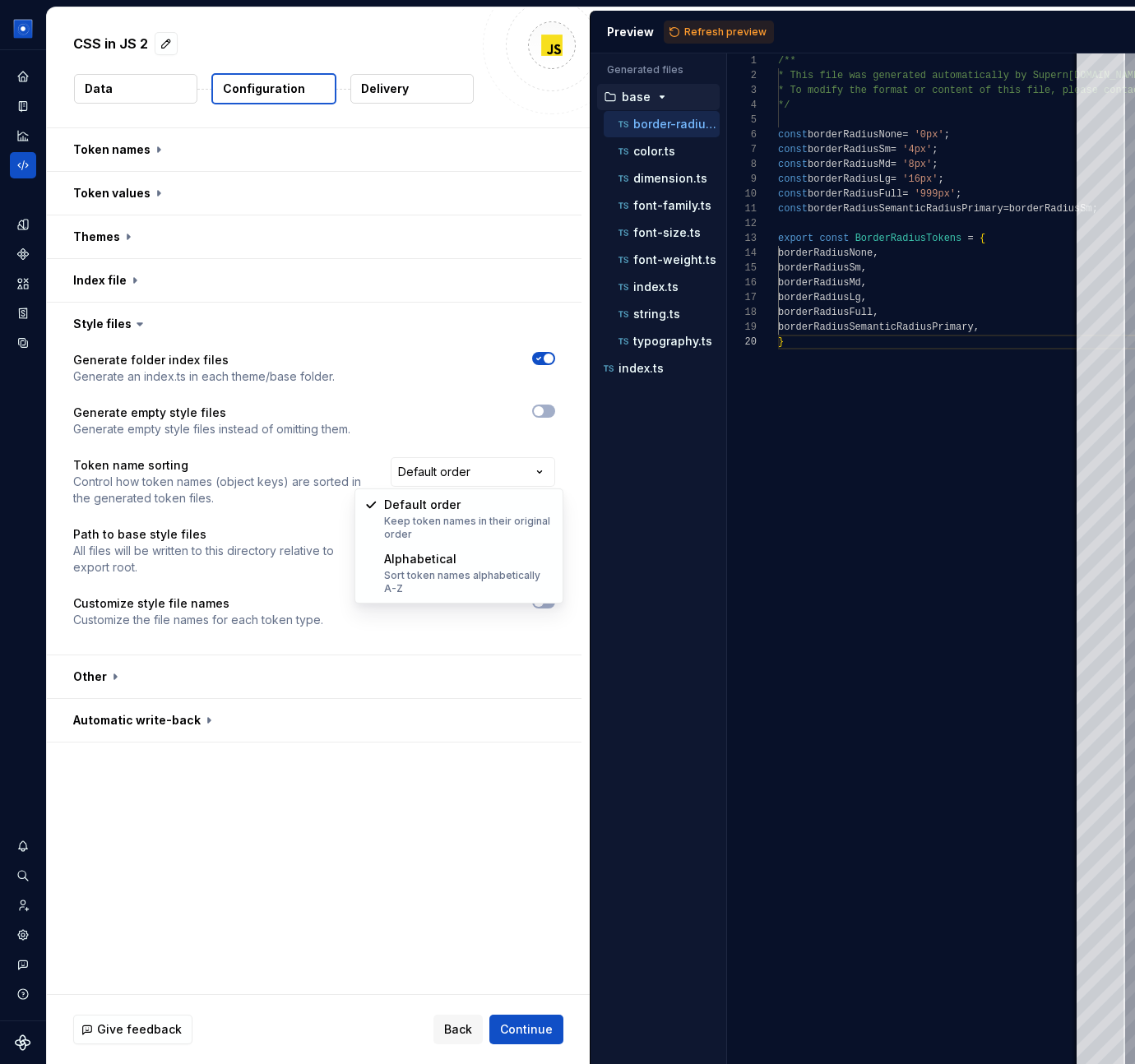
click at [280, 690] on html "**********" at bounding box center [567, 532] width 1135 height 1064
click at [545, 411] on icon "button" at bounding box center [538, 411] width 13 height 10
click at [552, 411] on span "button" at bounding box center [548, 411] width 10 height 10
click at [543, 599] on span "button" at bounding box center [538, 602] width 10 height 10
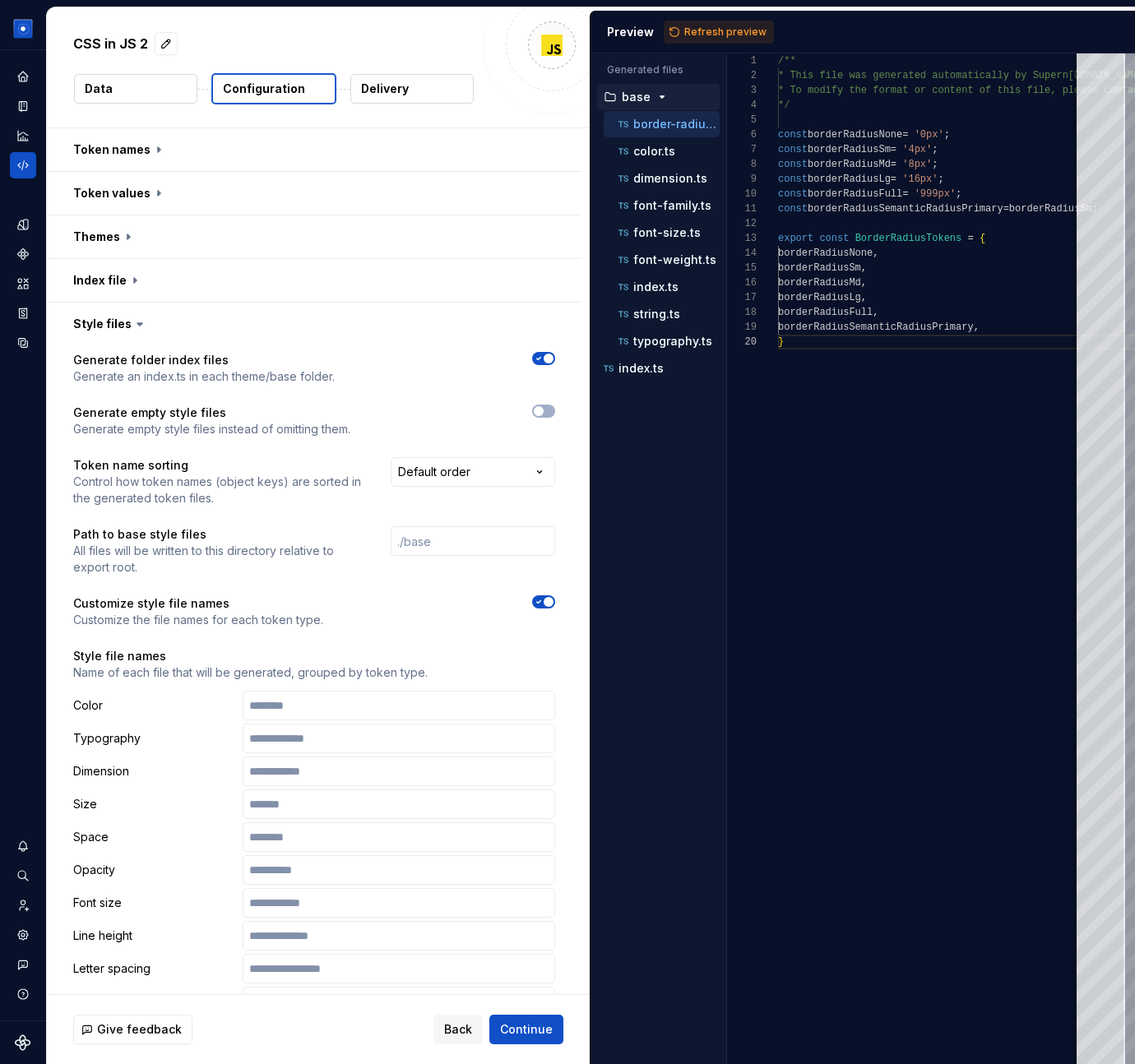
click at [545, 599] on icon "button" at bounding box center [538, 602] width 13 height 10
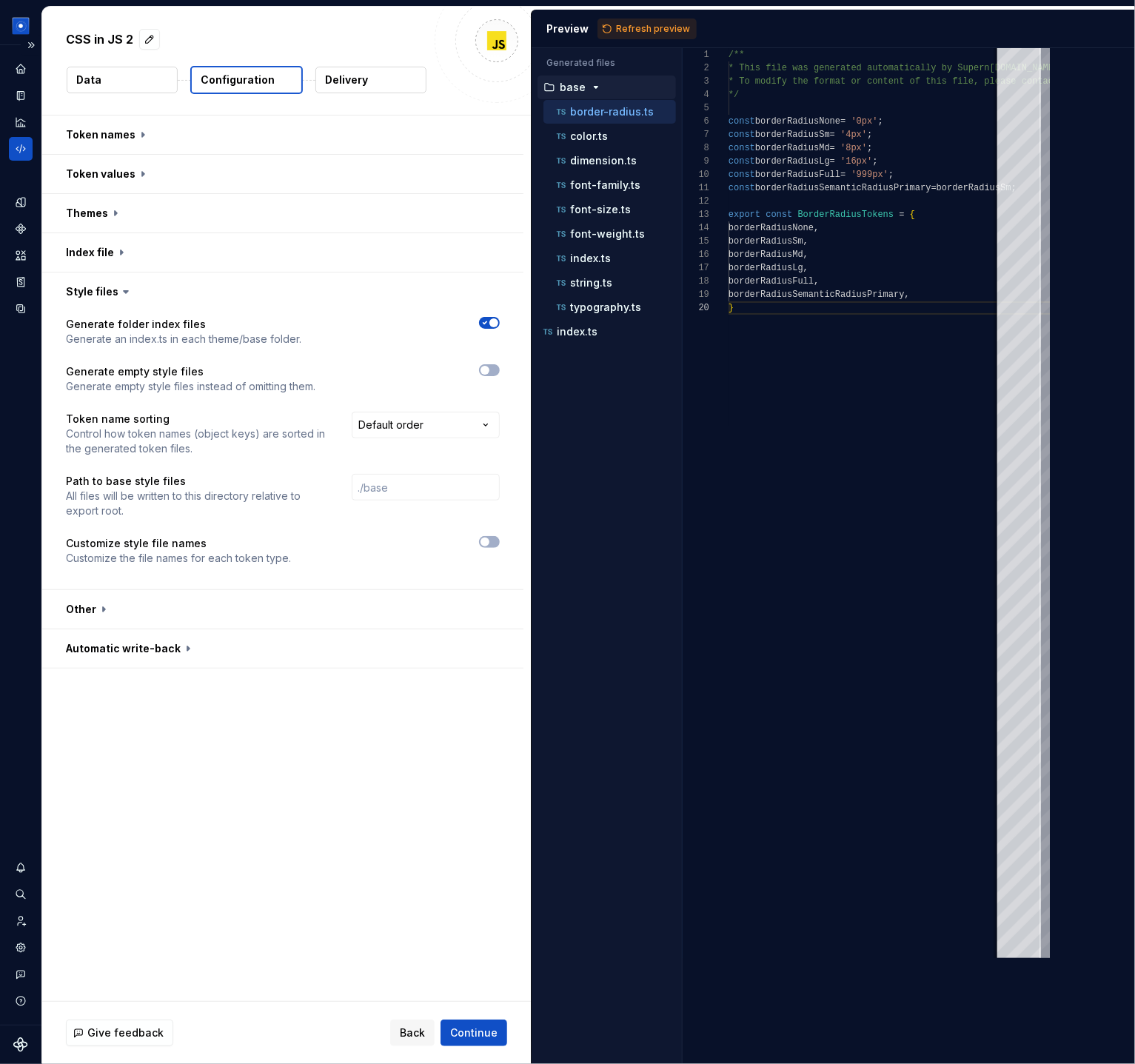
scroll to position [120, 4]
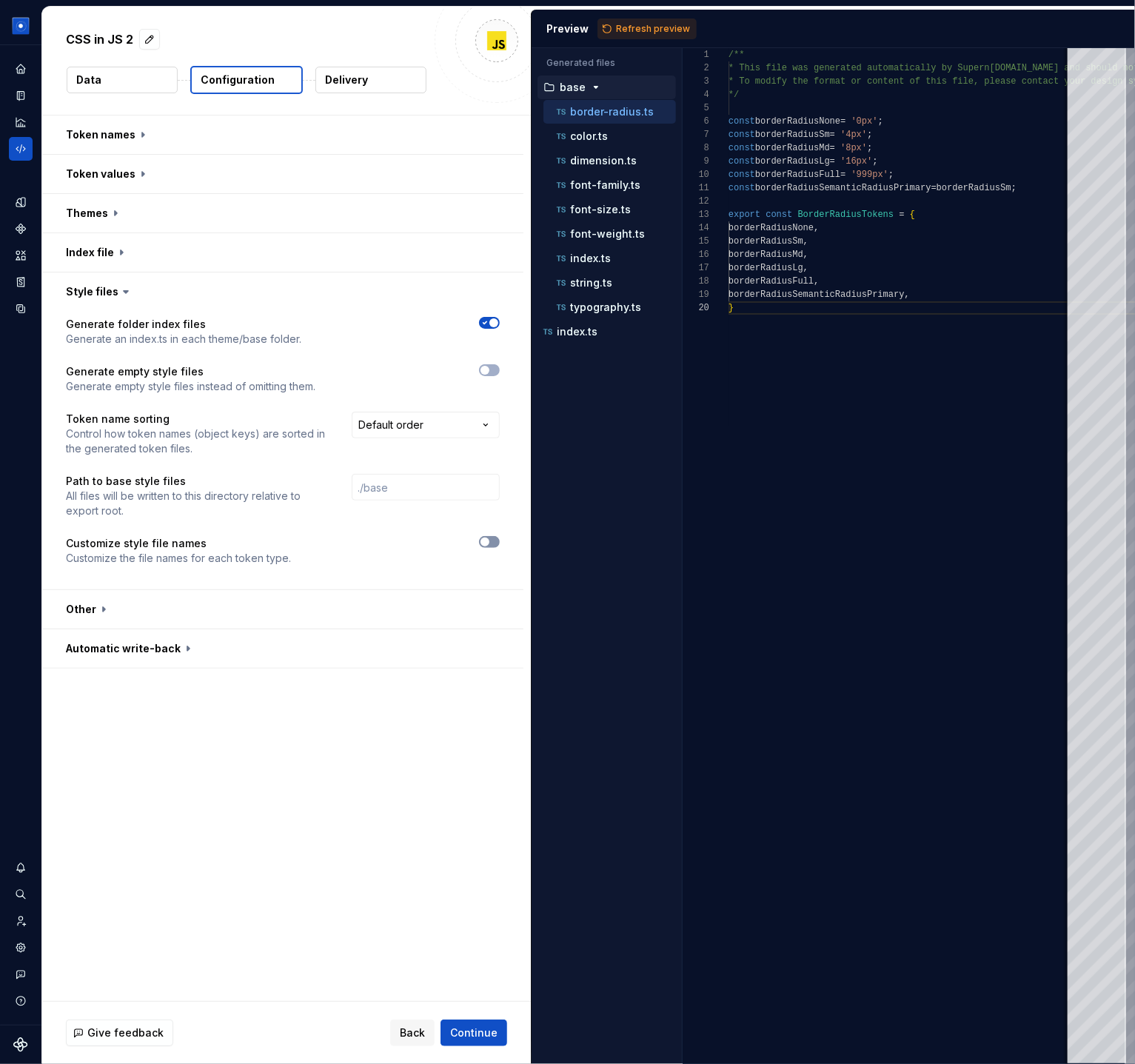
click at [489, 544] on span "button" at bounding box center [485, 542] width 9 height 9
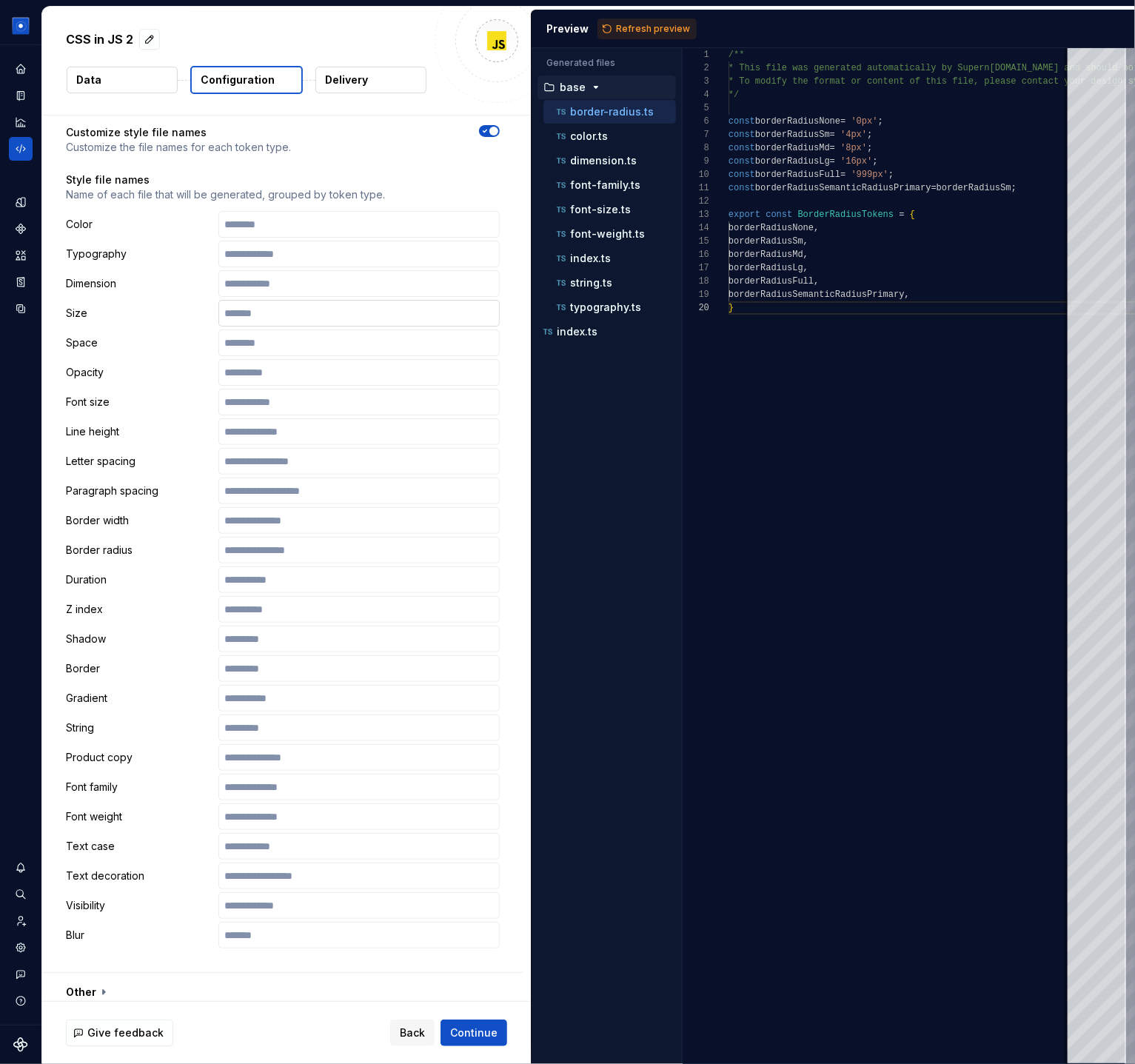
scroll to position [400, 0]
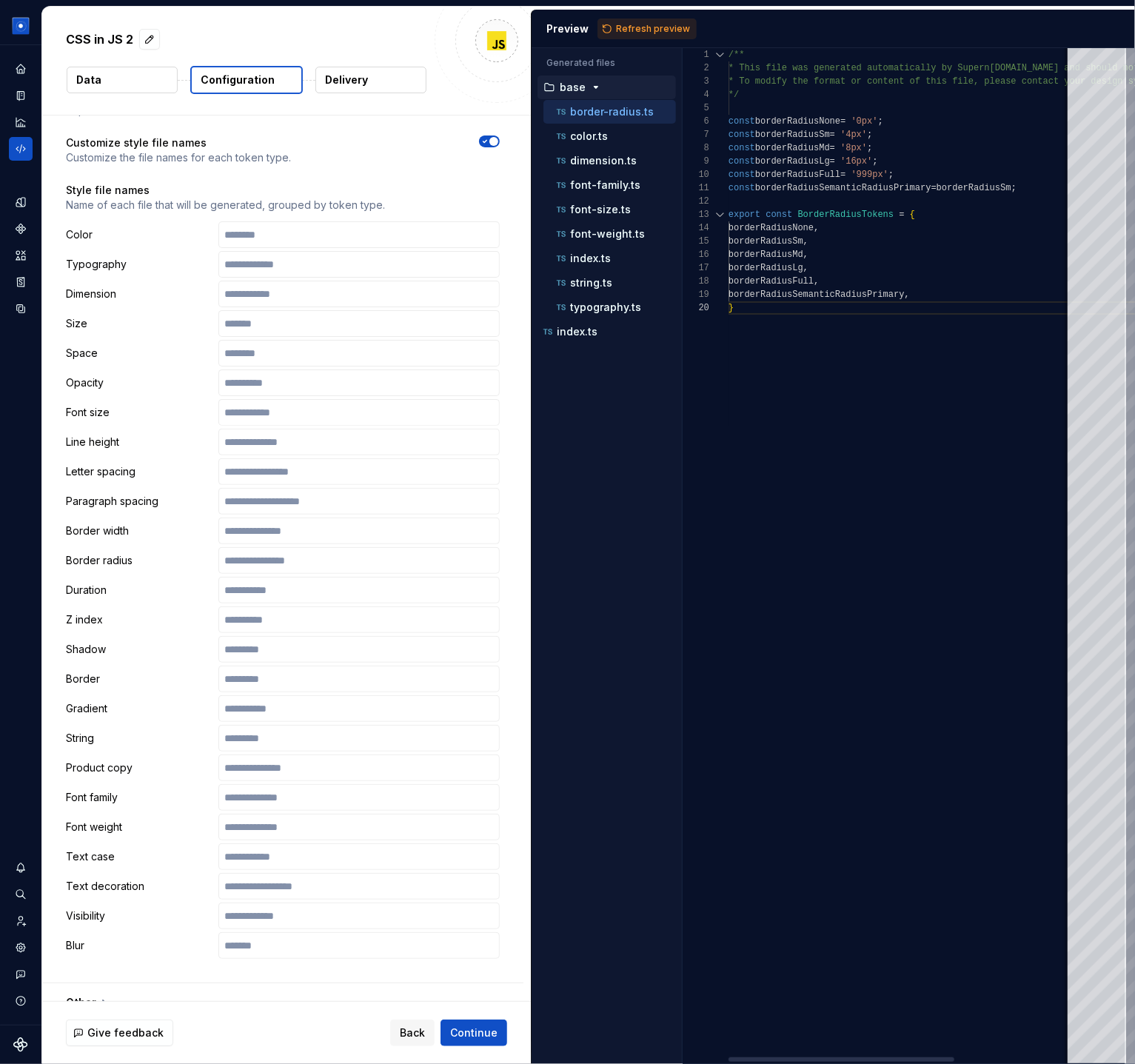
type button "on"
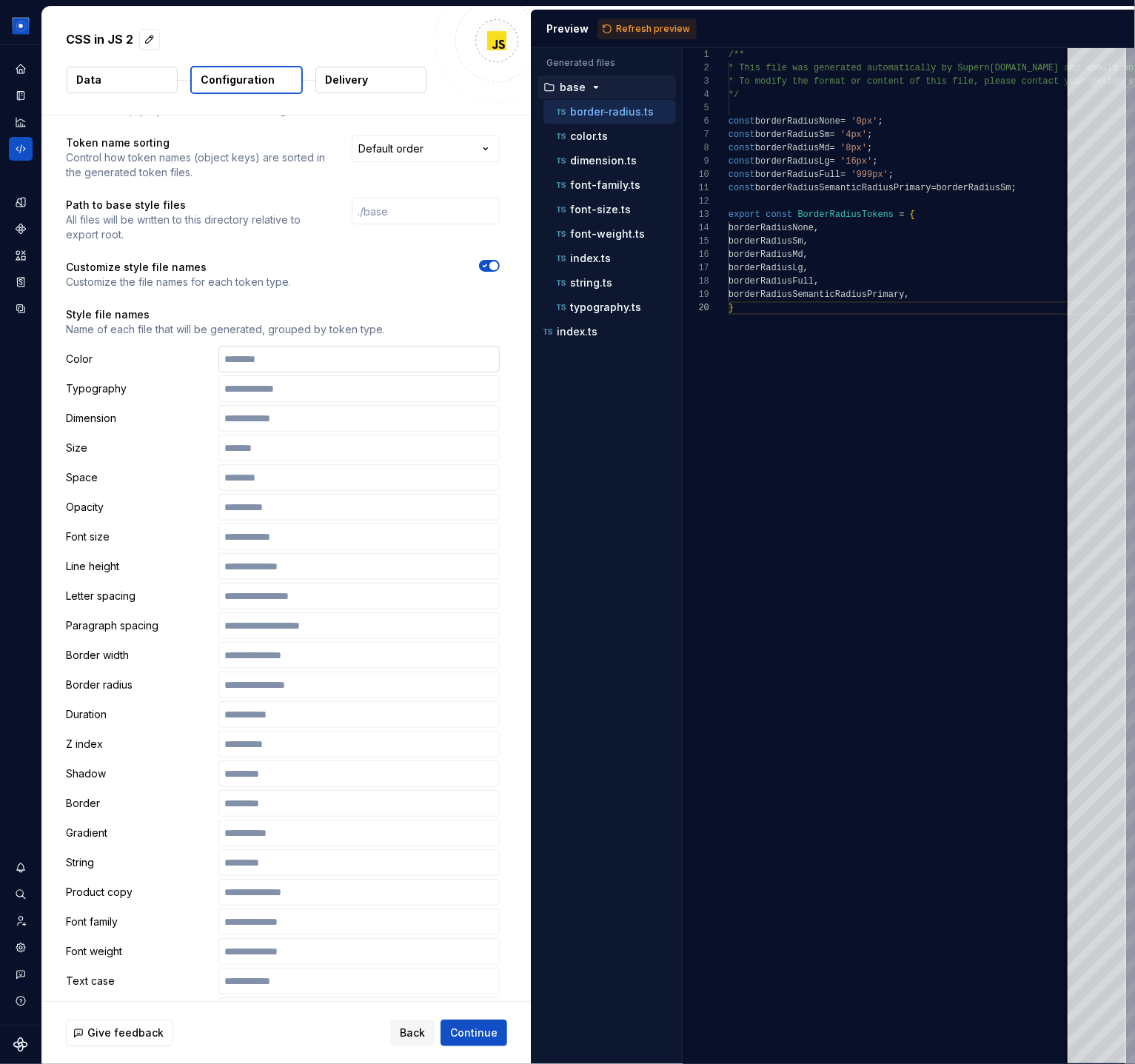
scroll to position [65, 0]
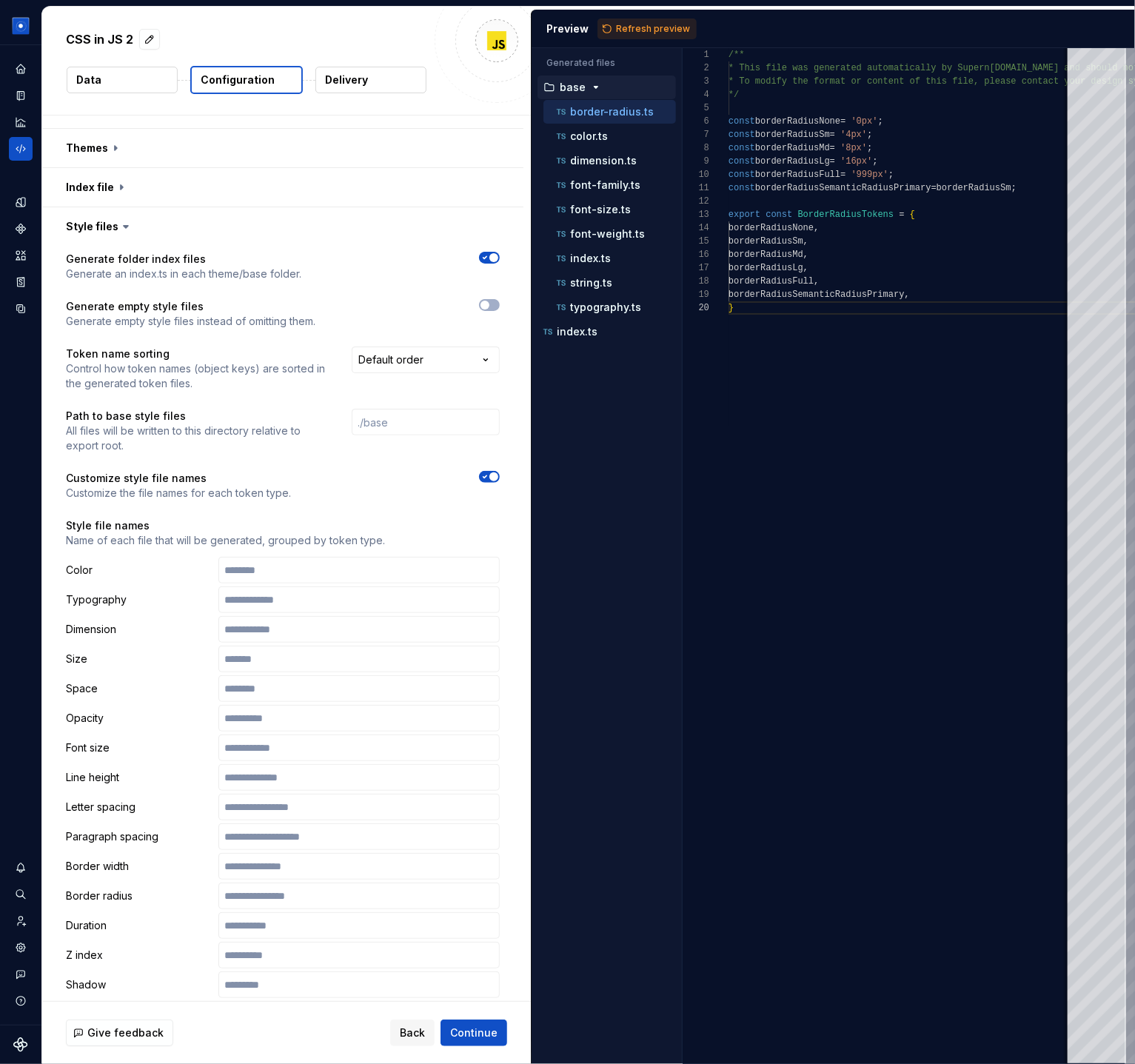
click at [500, 253] on button "button" at bounding box center [489, 257] width 20 height 12
click at [87, 230] on button "button" at bounding box center [282, 226] width 481 height 38
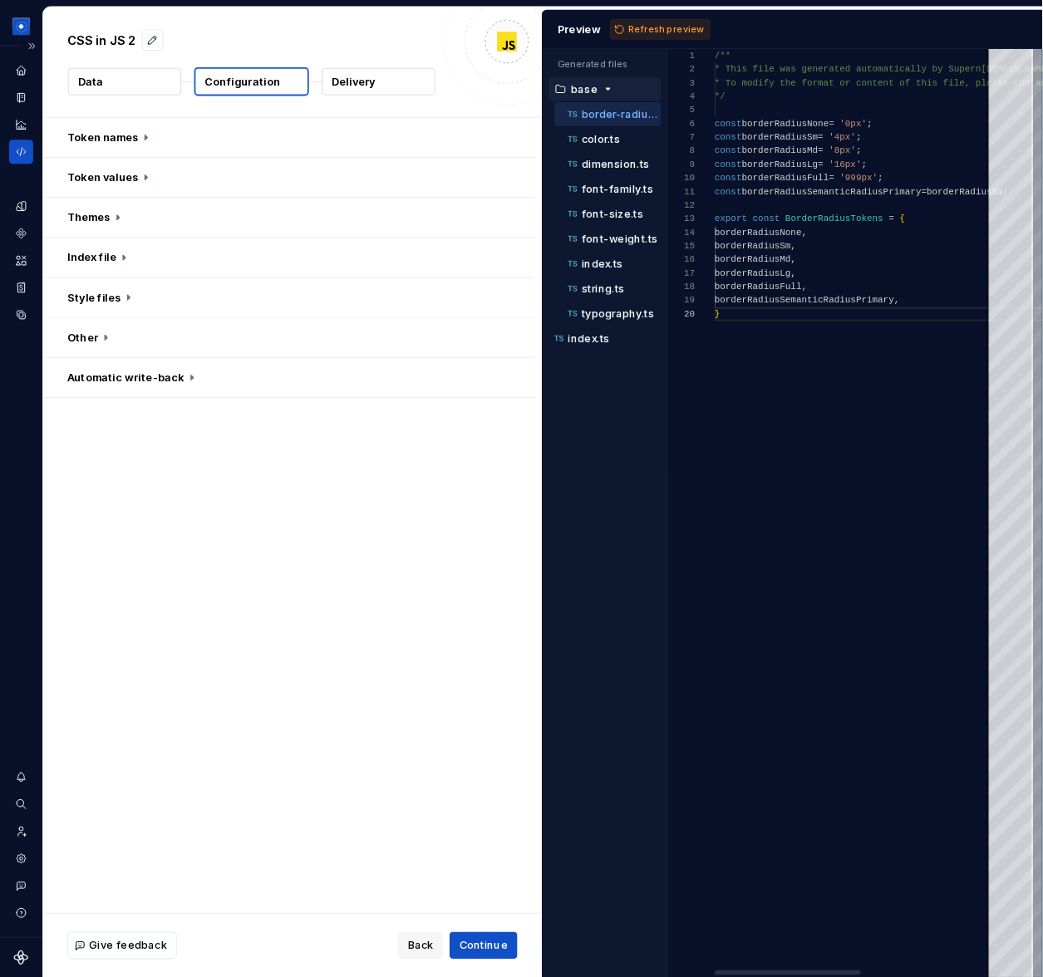
scroll to position [135, 6]
click at [86, 386] on button "button" at bounding box center [317, 371] width 540 height 43
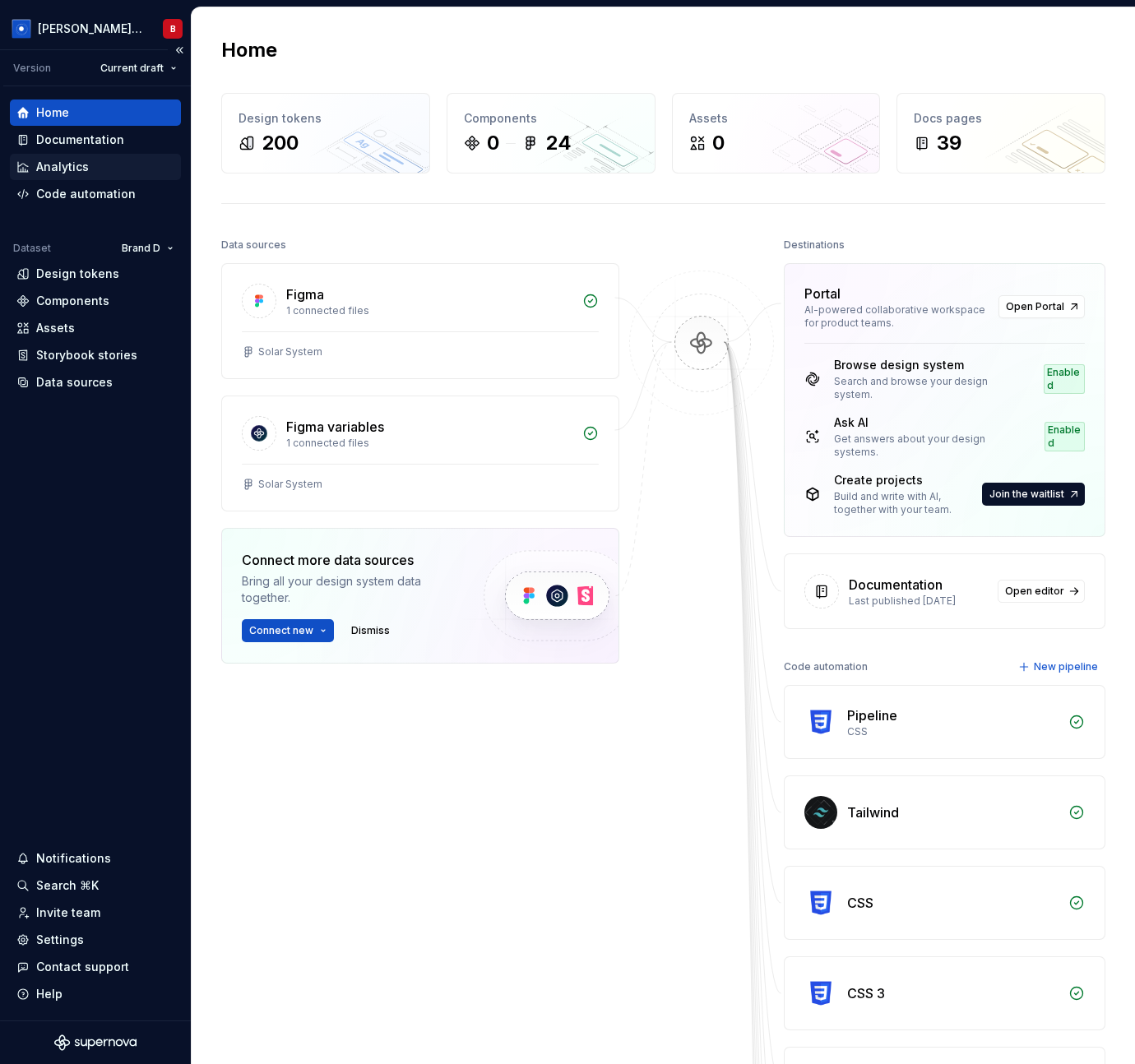
click at [62, 172] on div "Analytics" at bounding box center [62, 166] width 52 height 17
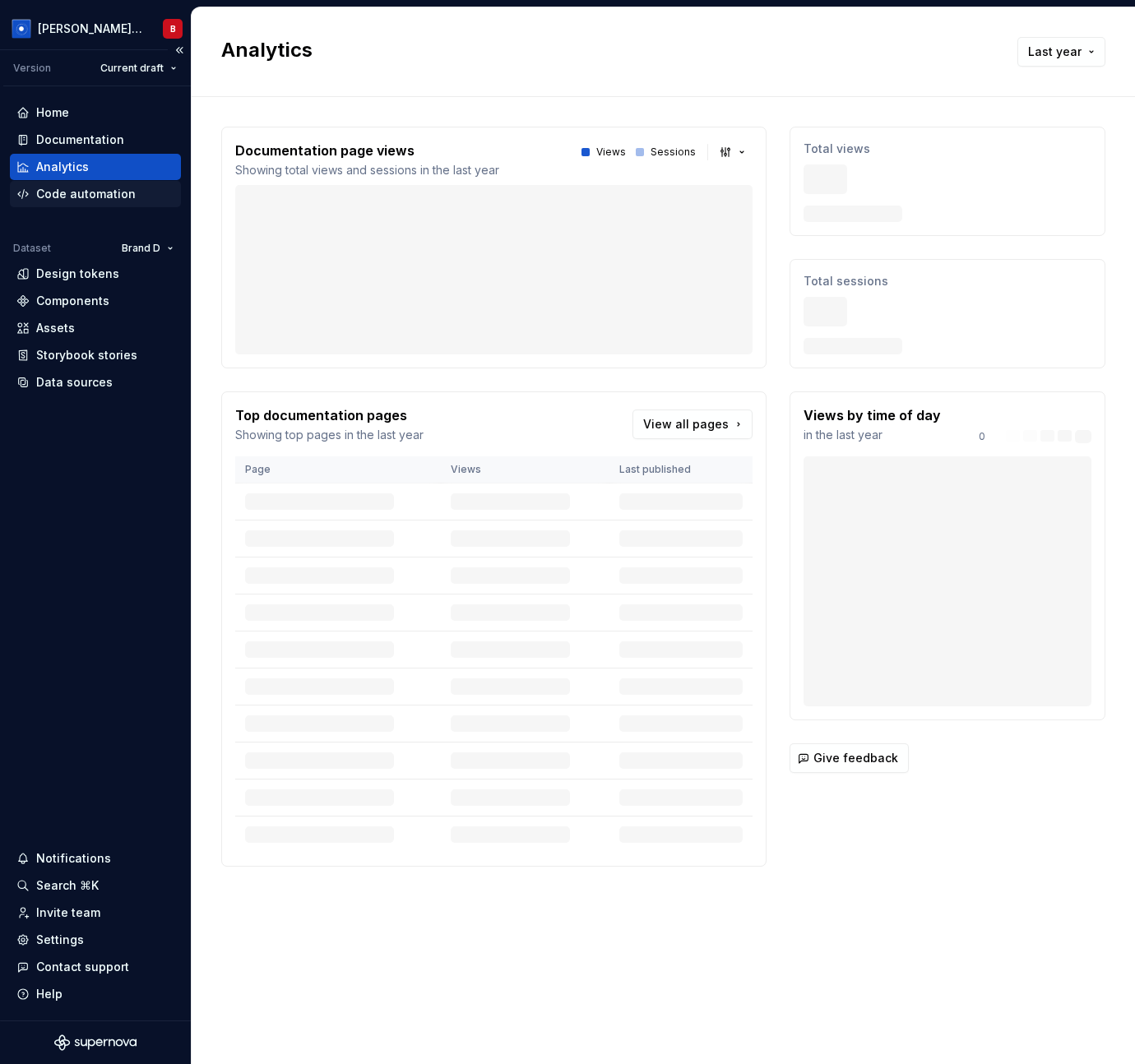
click at [60, 190] on div "Code automation" at bounding box center [86, 194] width 100 height 17
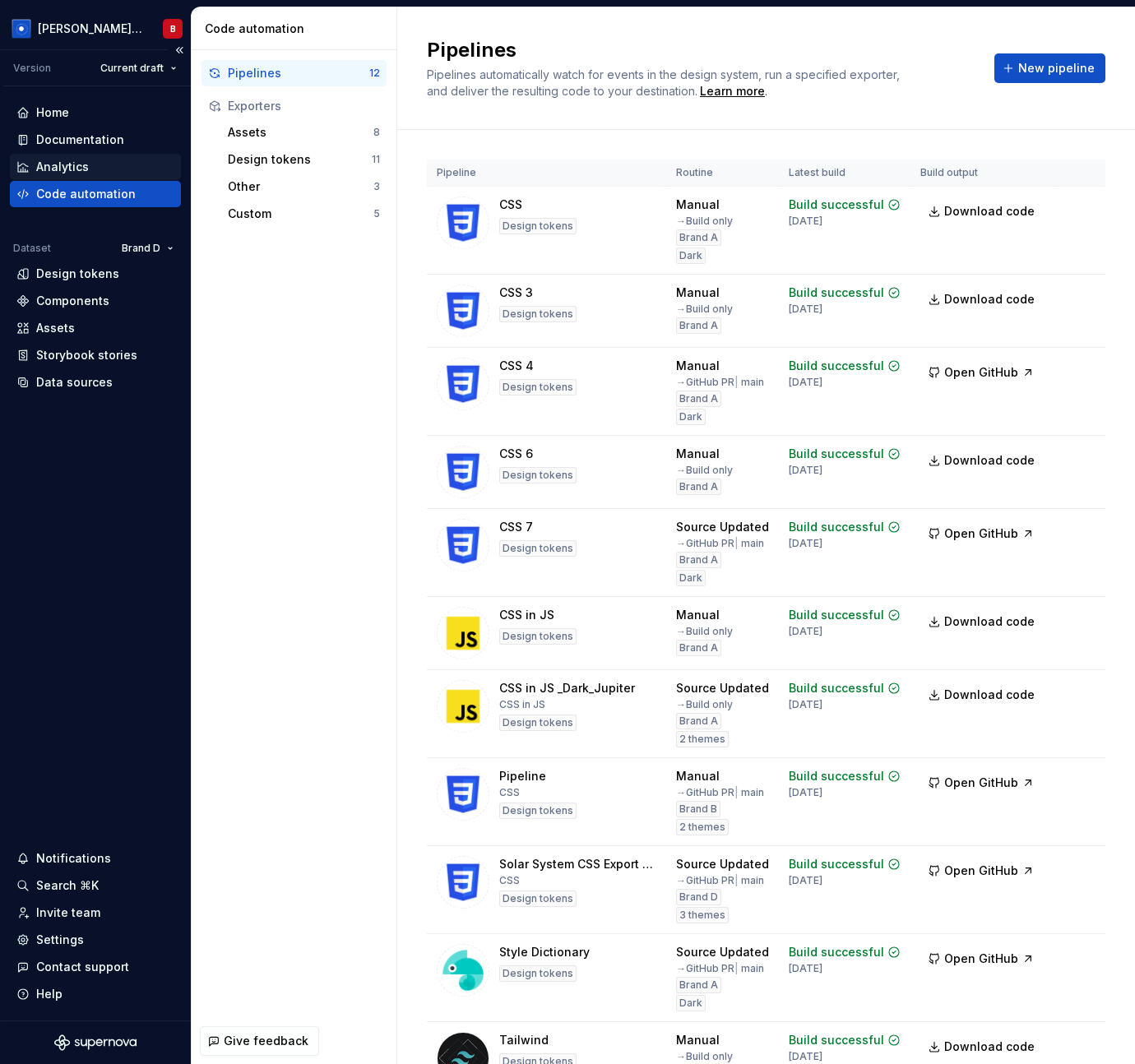
click at [60, 165] on div "Analytics" at bounding box center [62, 166] width 52 height 17
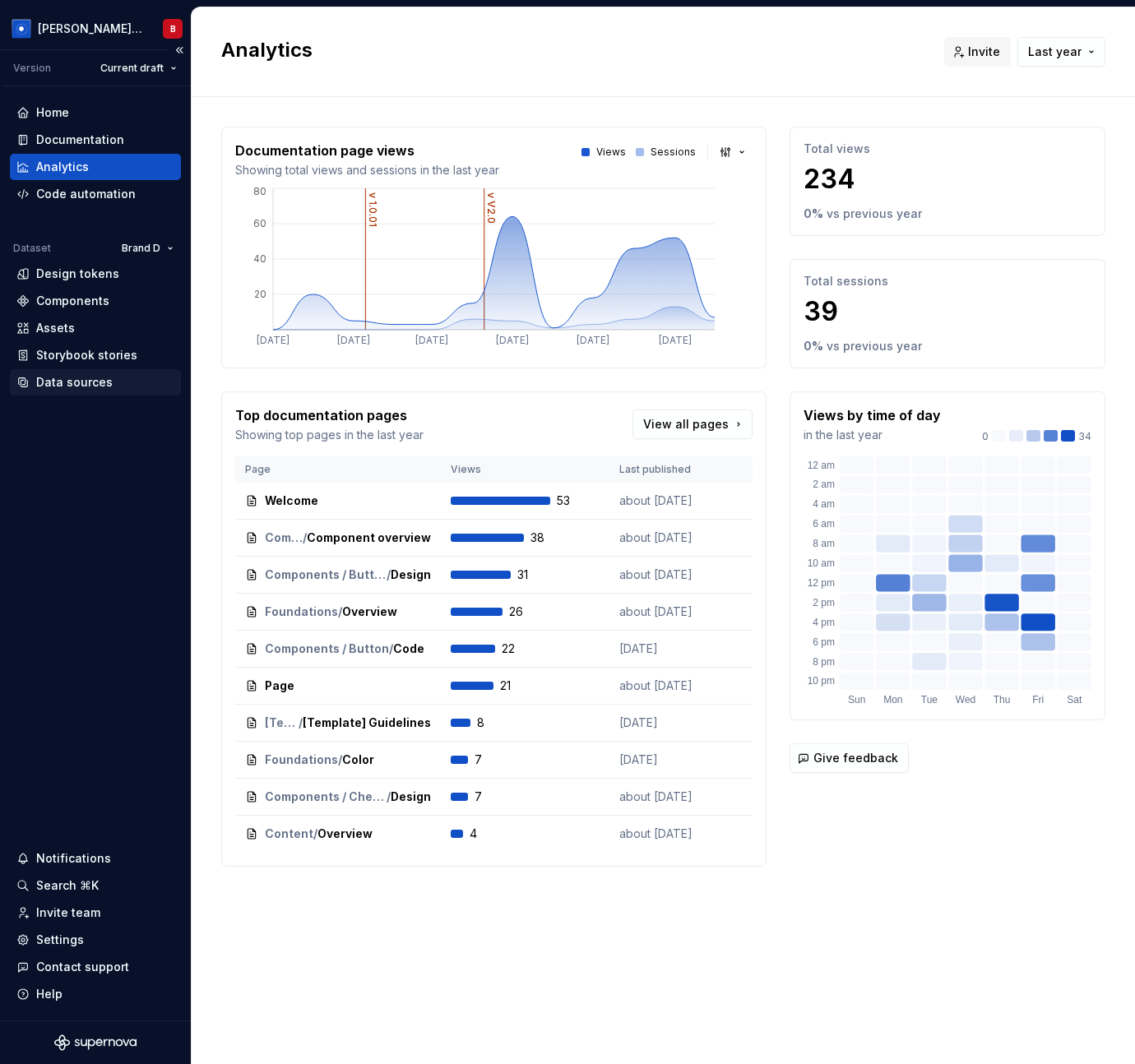
click at [94, 387] on div "Data sources" at bounding box center [74, 382] width 76 height 17
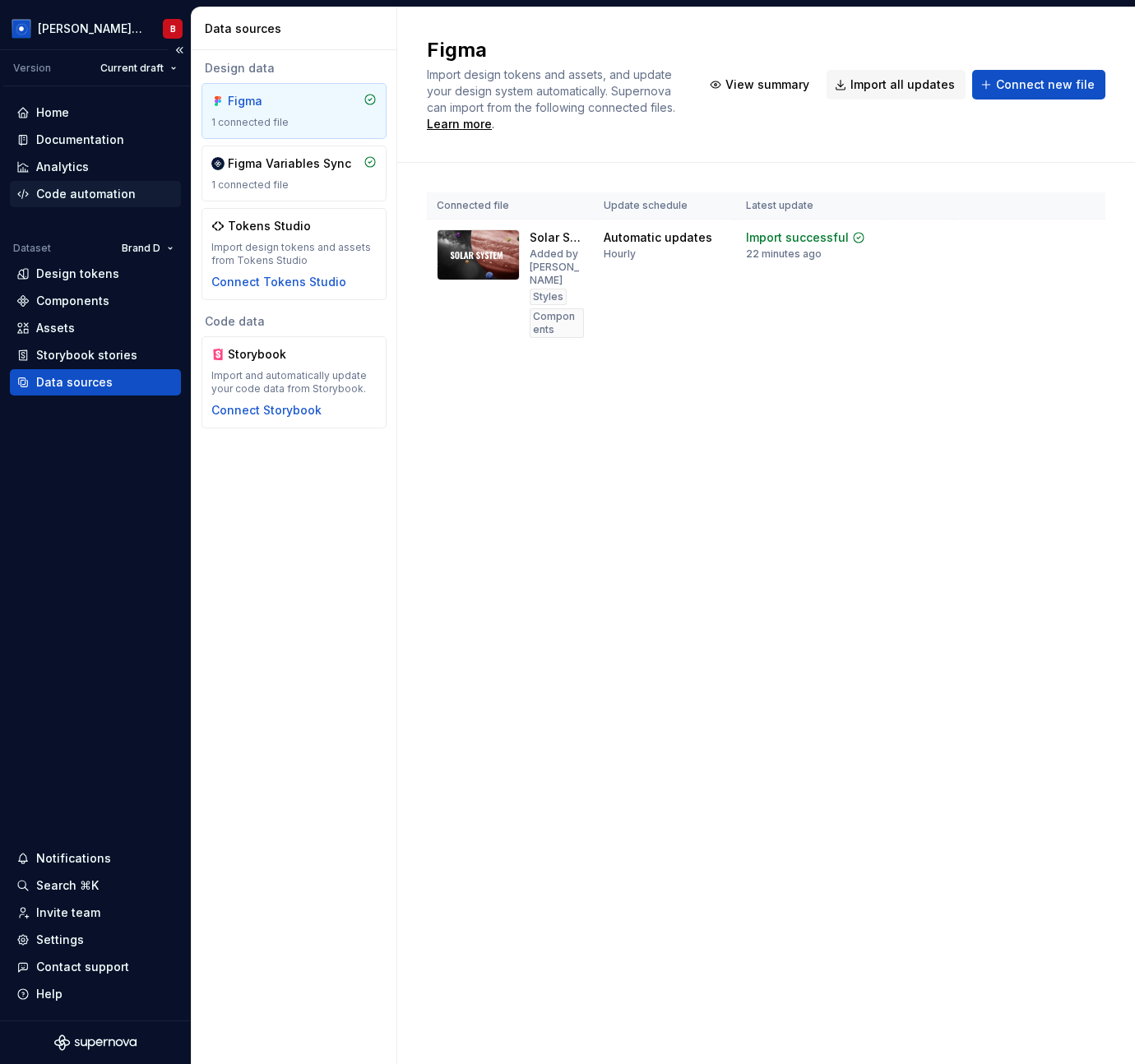
click at [91, 189] on div "Code automation" at bounding box center [86, 194] width 100 height 17
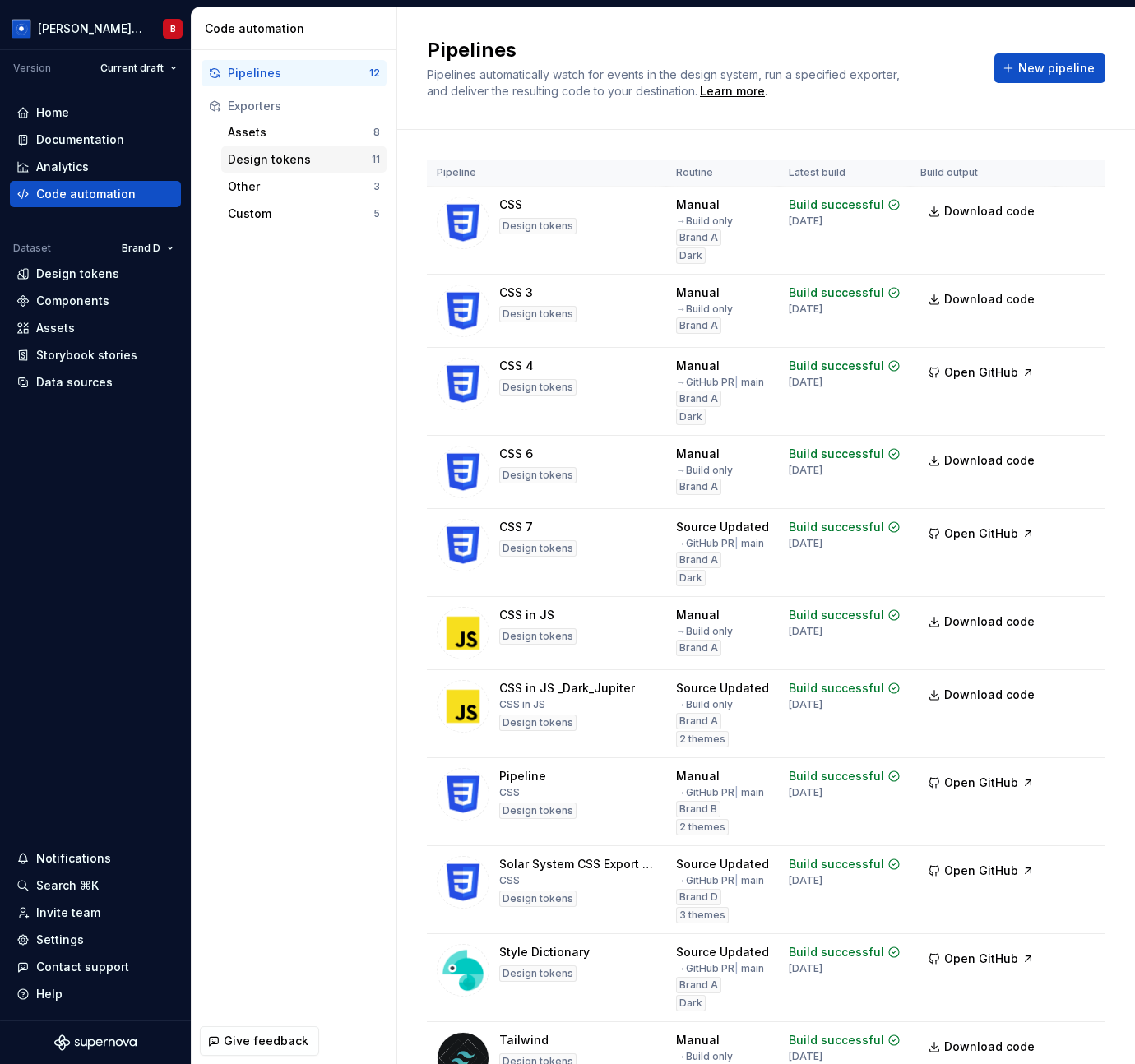
click at [315, 167] on div "Design tokens" at bounding box center [299, 159] width 143 height 17
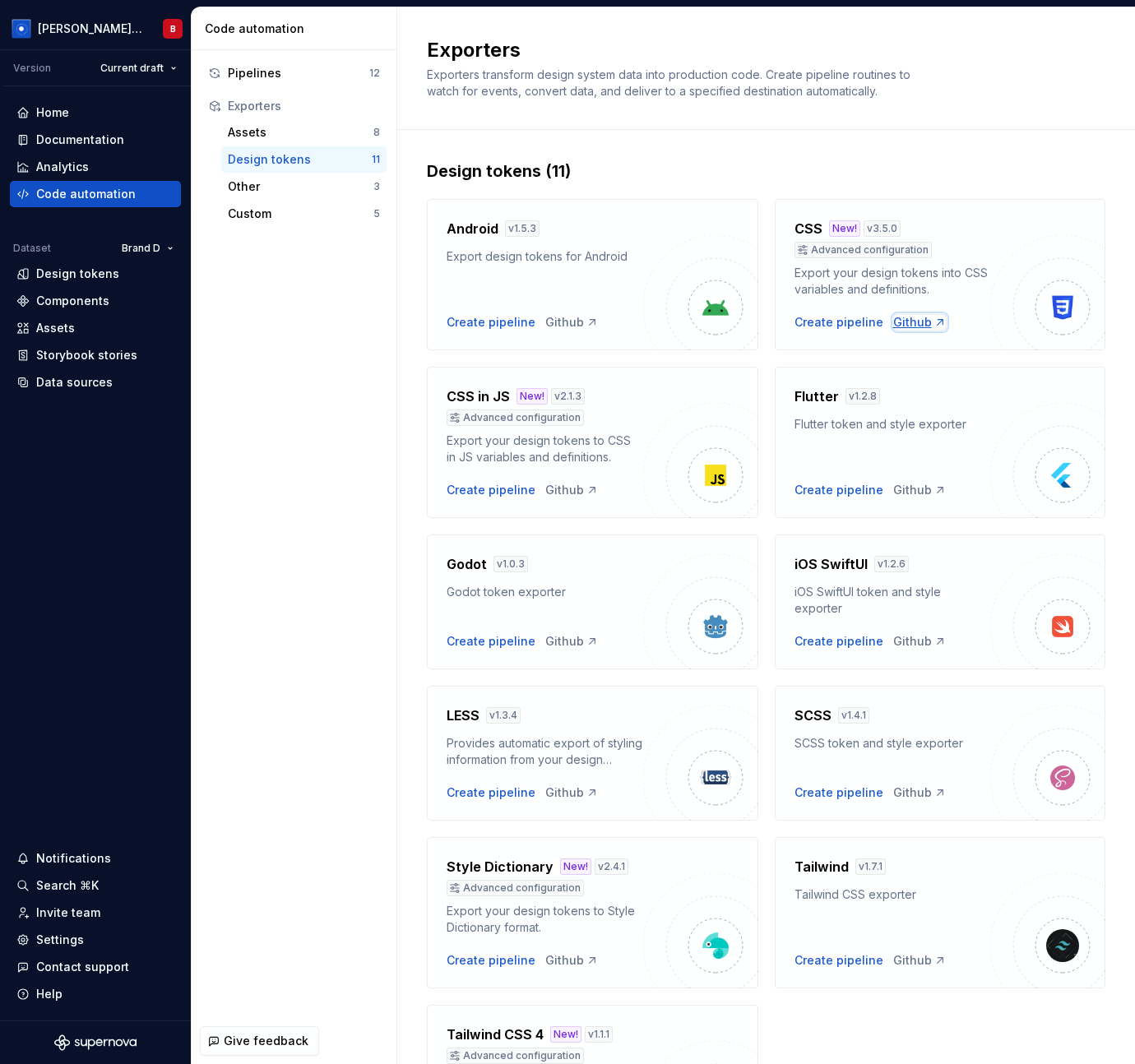
click at [916, 324] on div "Github" at bounding box center [919, 322] width 53 height 17
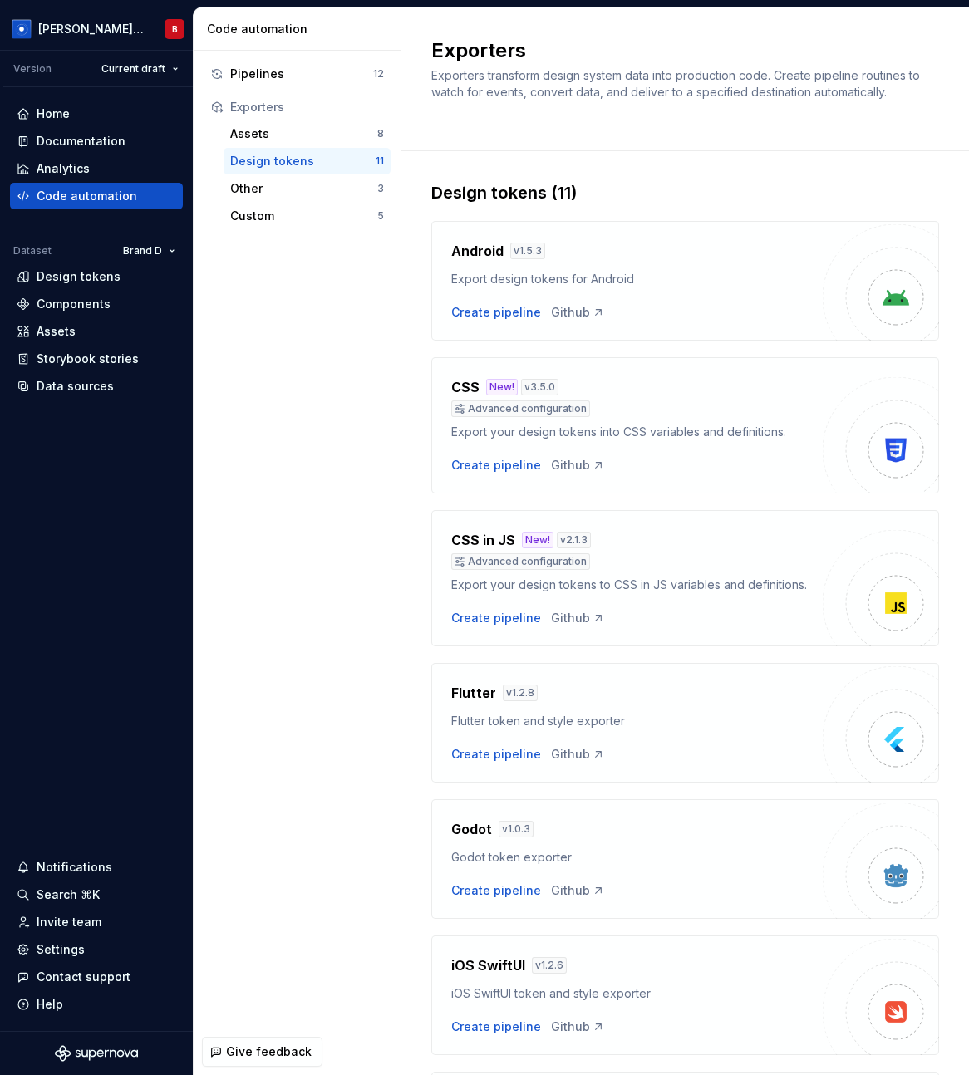
click at [536, 449] on div "CSS New! v 3.5.0 Advanced configuration Export your design tokens into CSS vari…" at bounding box center [636, 425] width 371 height 96
click at [504, 469] on div "Create pipeline" at bounding box center [496, 465] width 90 height 17
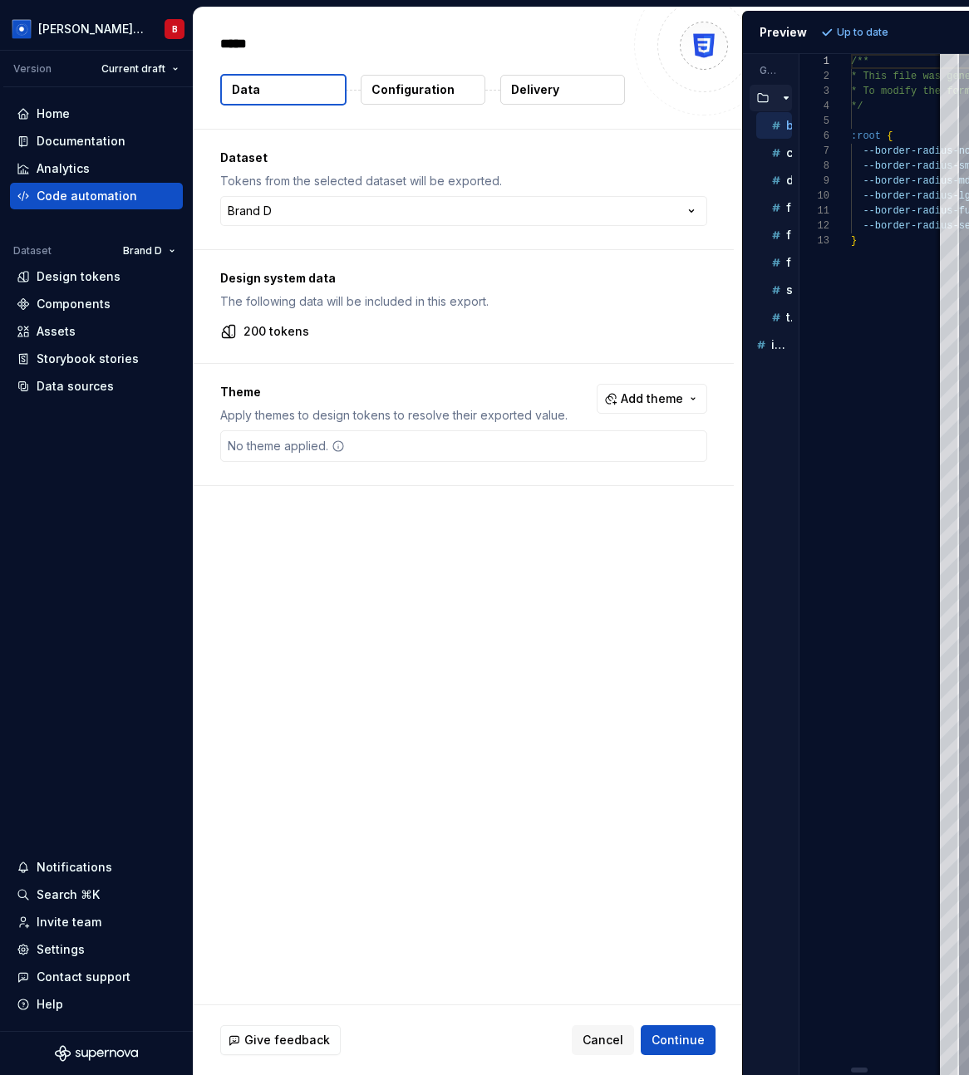
type textarea "*"
click at [361, 699] on div "Dataset Tokens from the selected dataset will be exported. Brand D ******* ****…" at bounding box center [468, 567] width 548 height 875
click at [400, 88] on p "Configuration" at bounding box center [412, 89] width 83 height 17
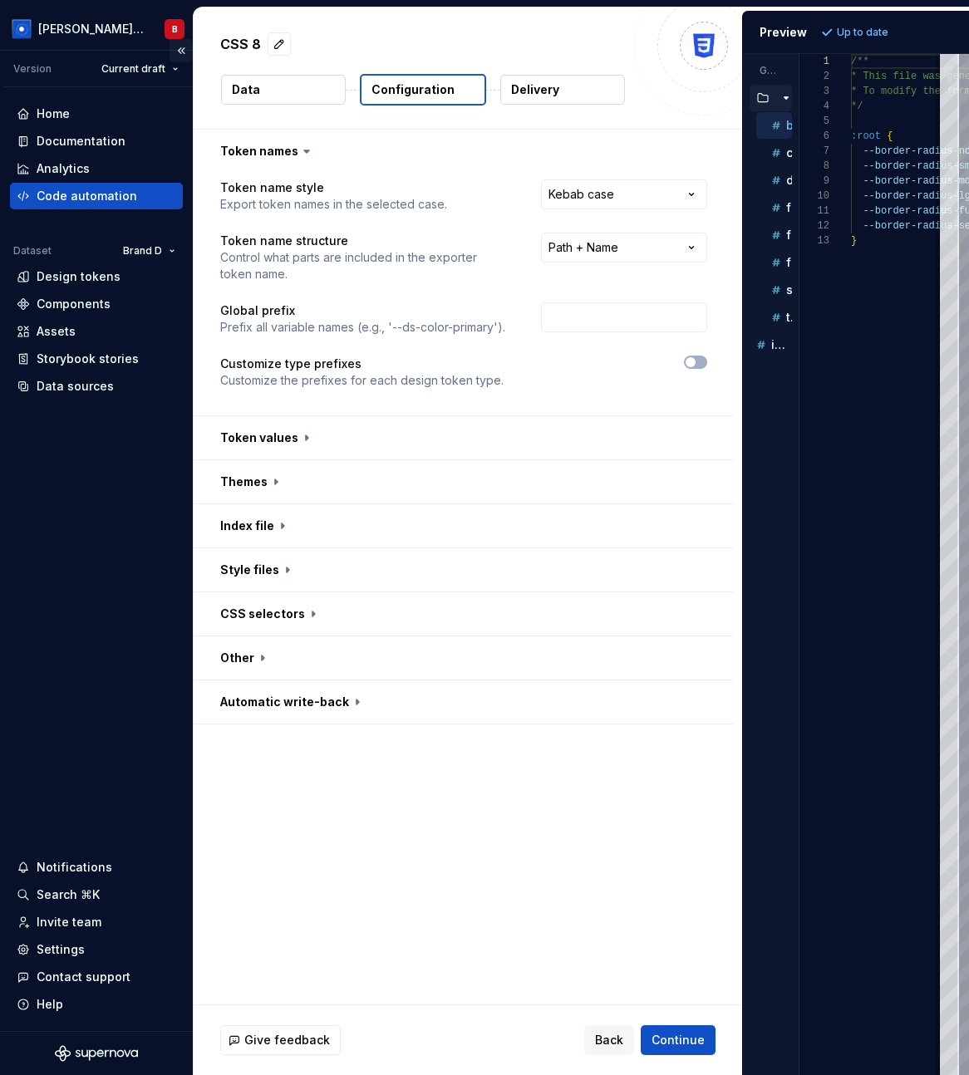
click at [184, 55] on button "Collapse sidebar" at bounding box center [180, 50] width 23 height 23
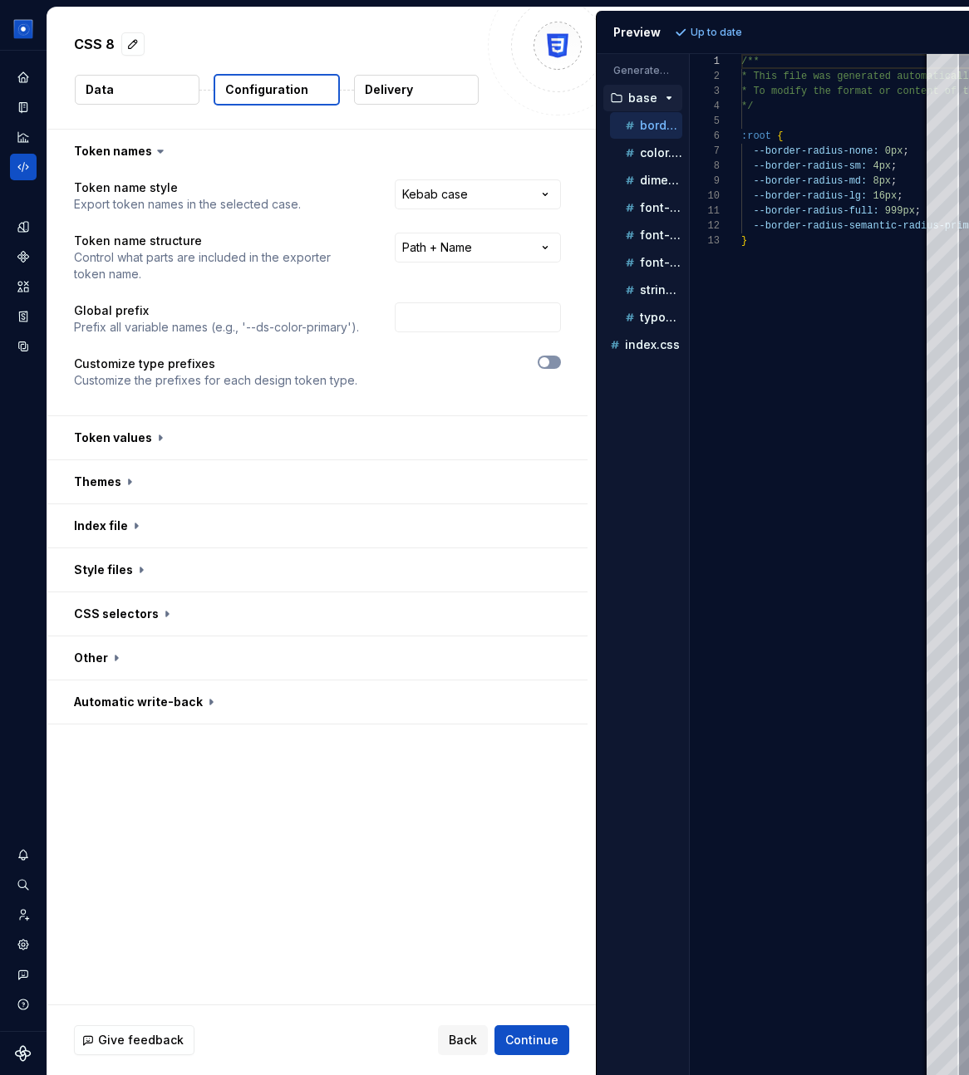
click at [558, 368] on button "button" at bounding box center [549, 362] width 23 height 13
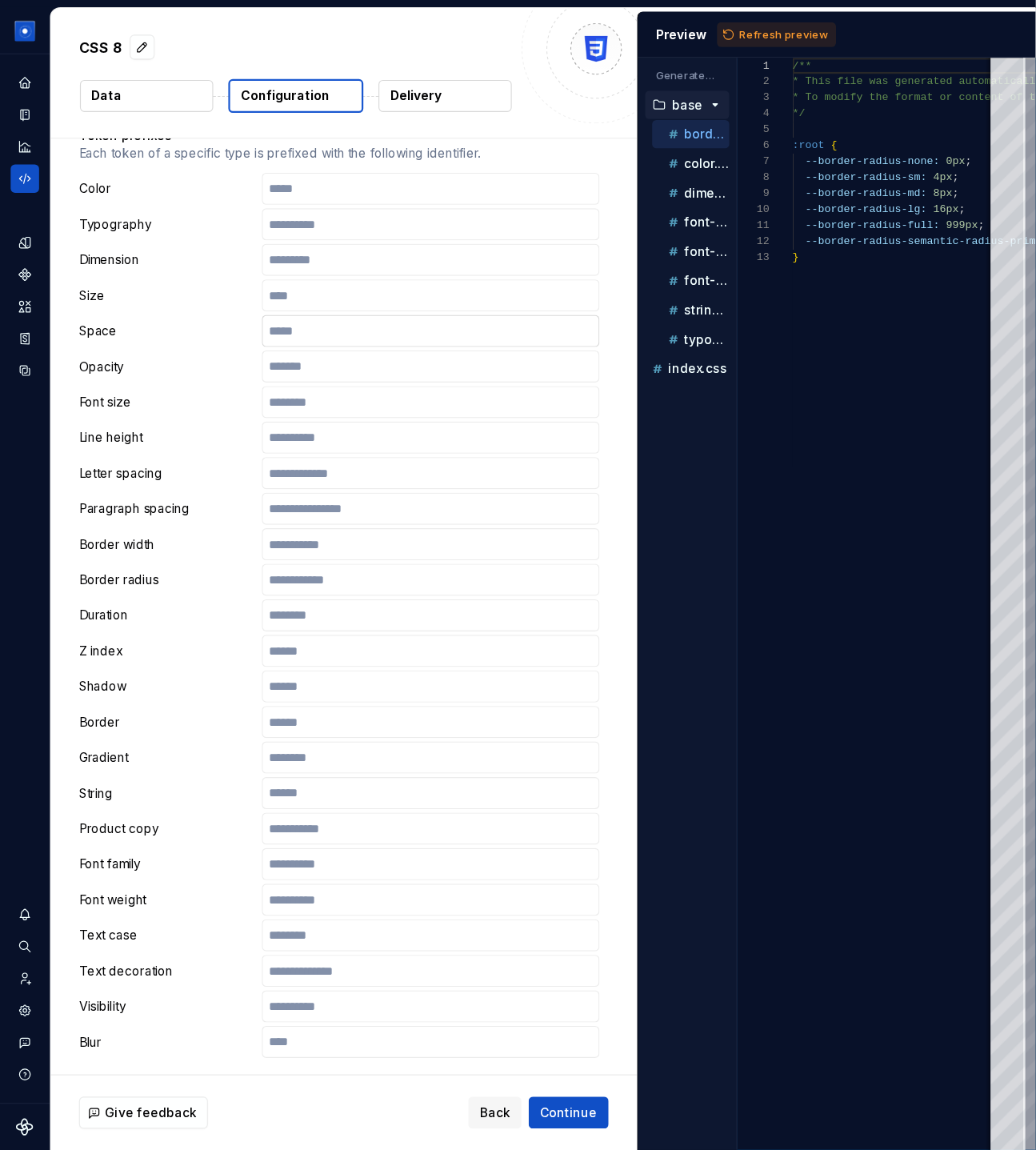
scroll to position [273, 0]
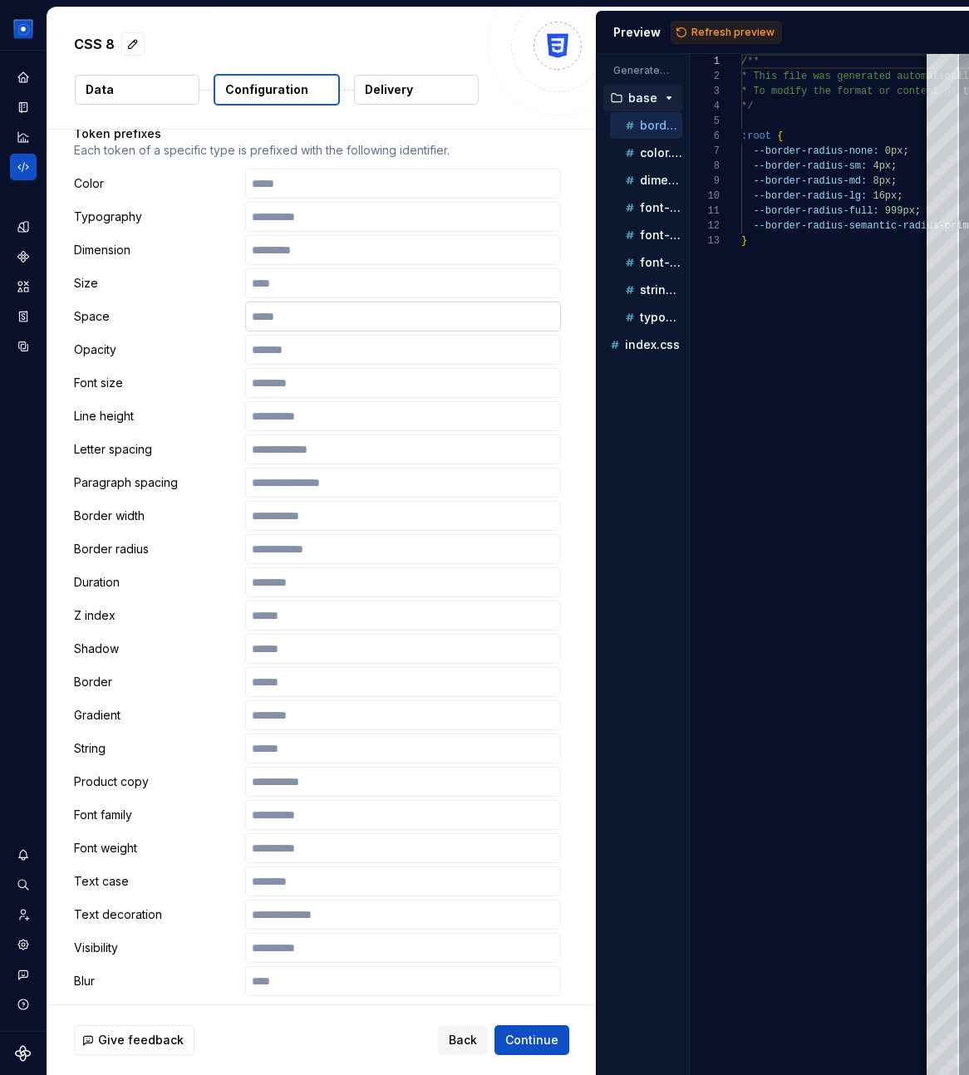
type button "on"
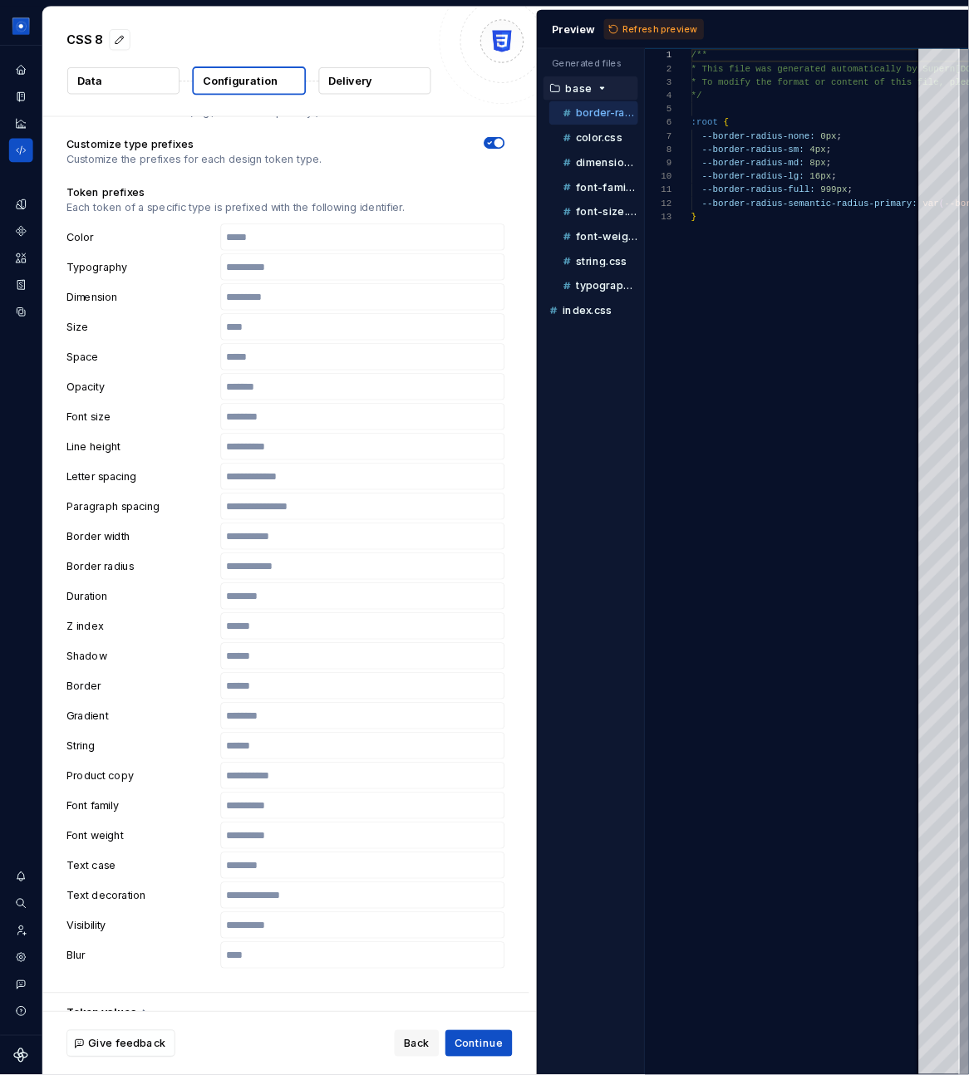
scroll to position [0, 0]
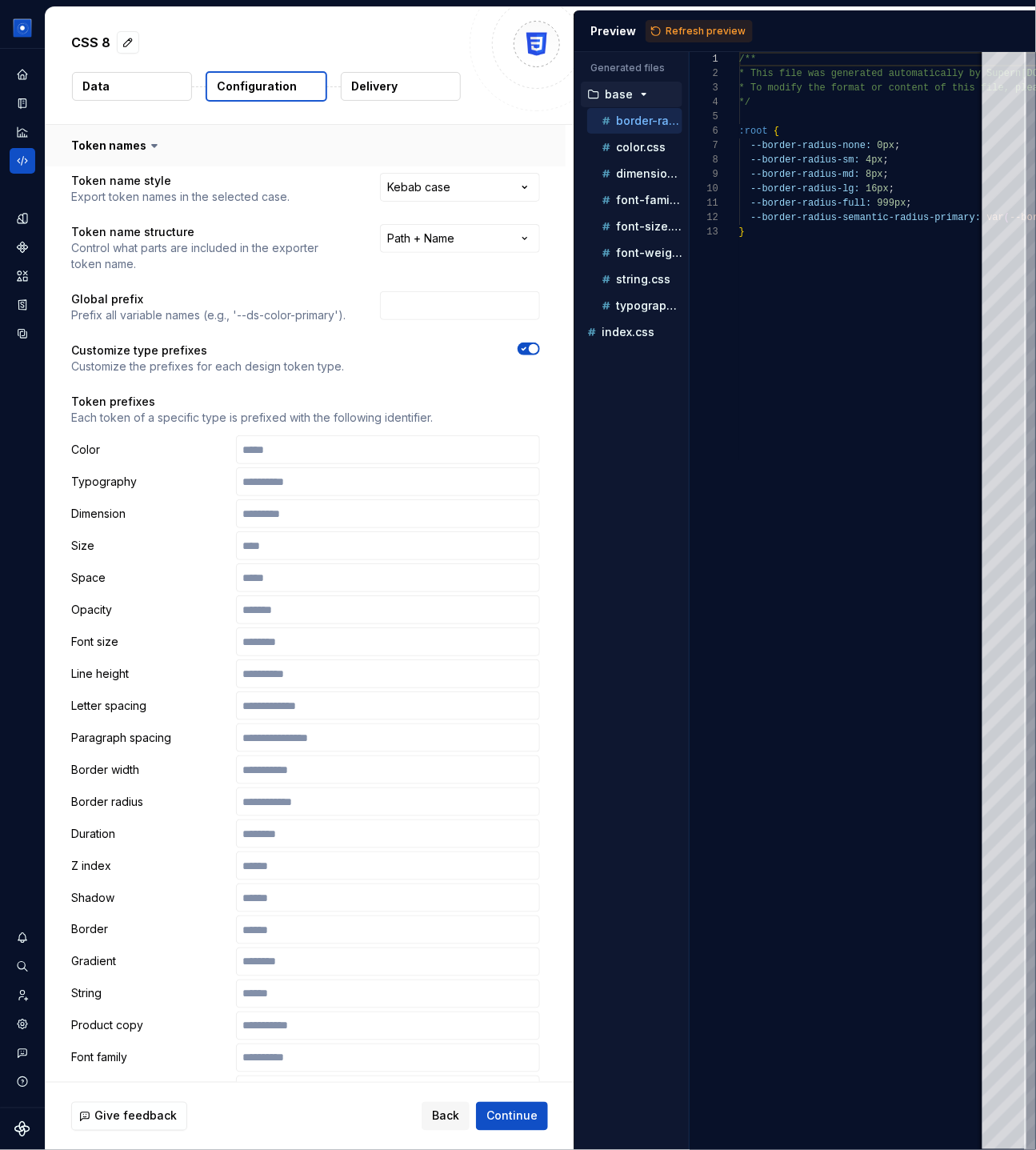
click at [119, 147] on button "button" at bounding box center [305, 145] width 520 height 41
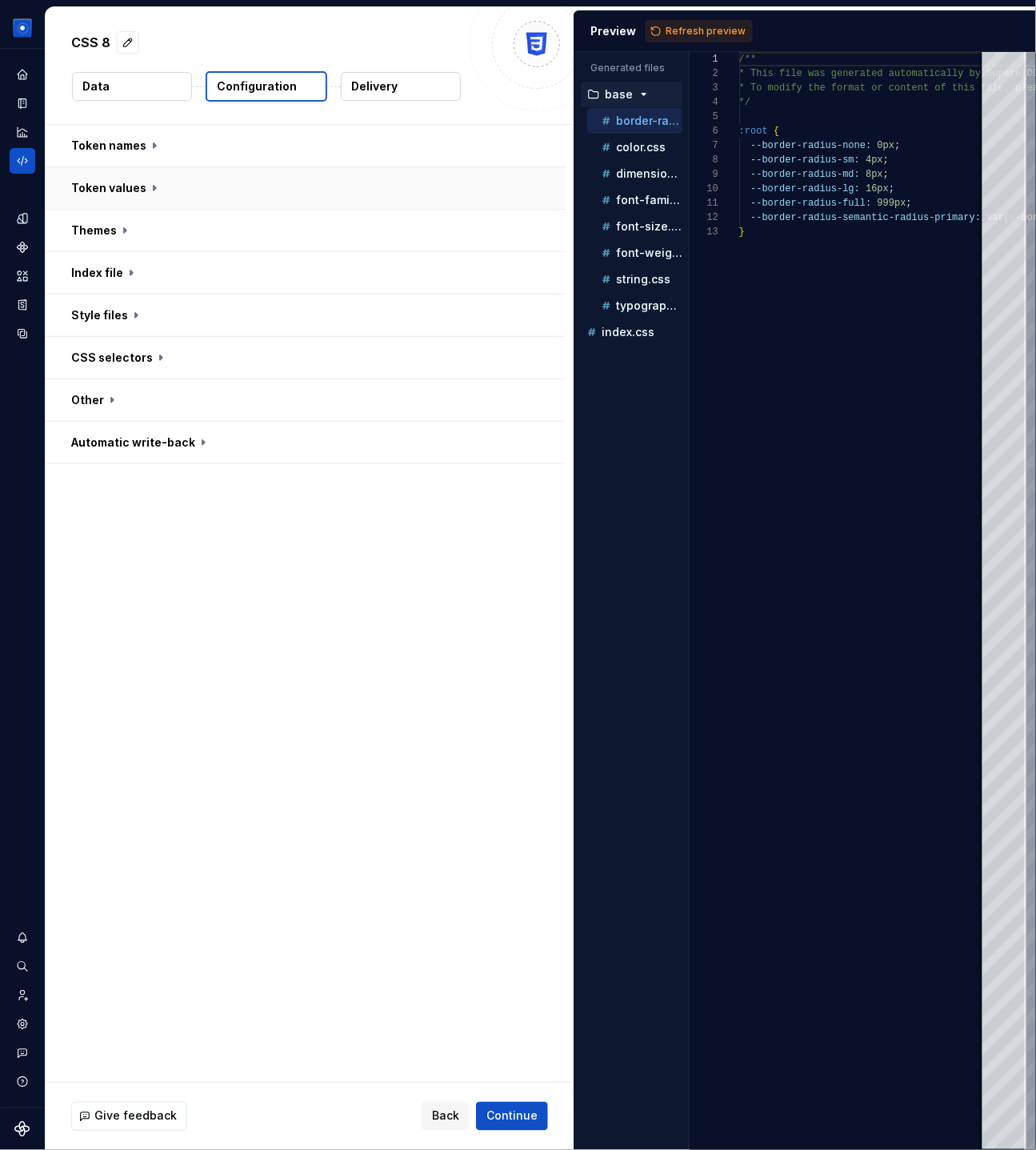
click at [115, 185] on button "button" at bounding box center [305, 188] width 520 height 41
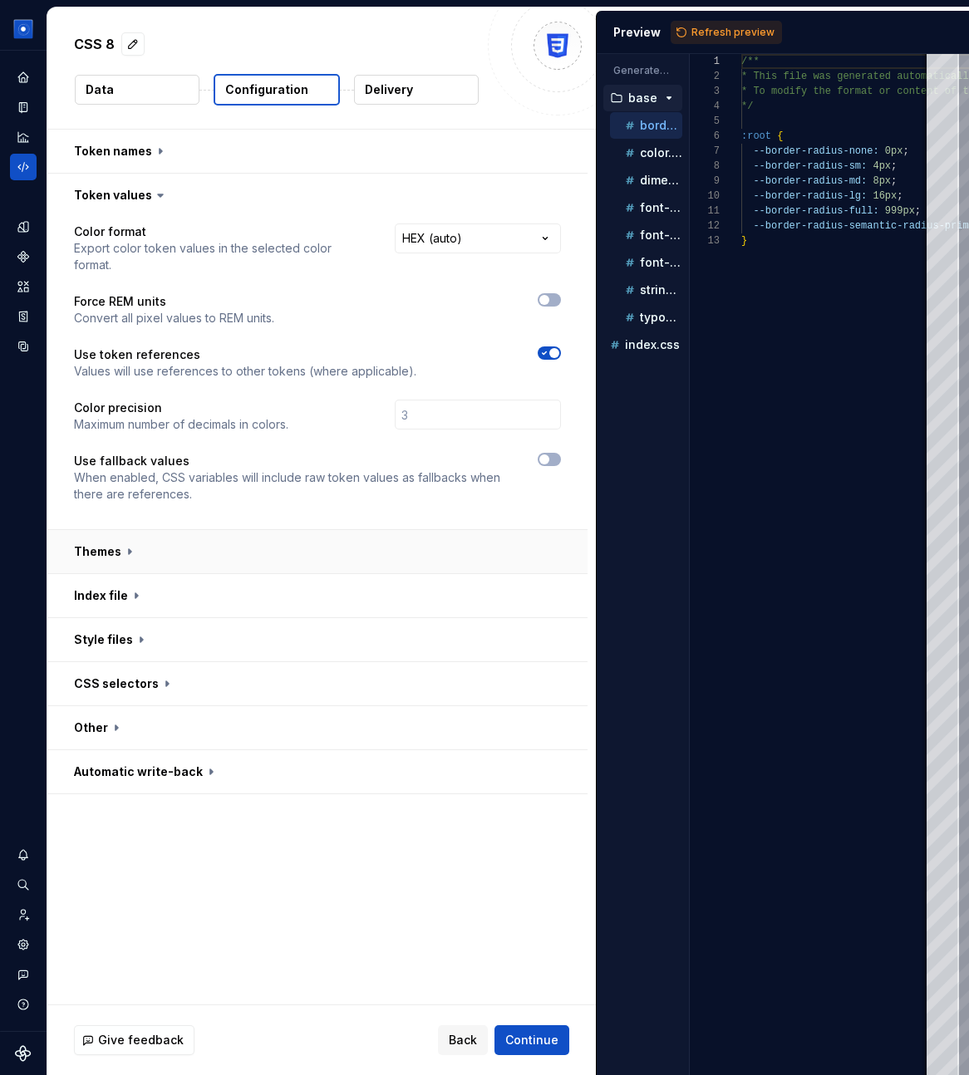
click at [127, 536] on button "button" at bounding box center [317, 551] width 540 height 43
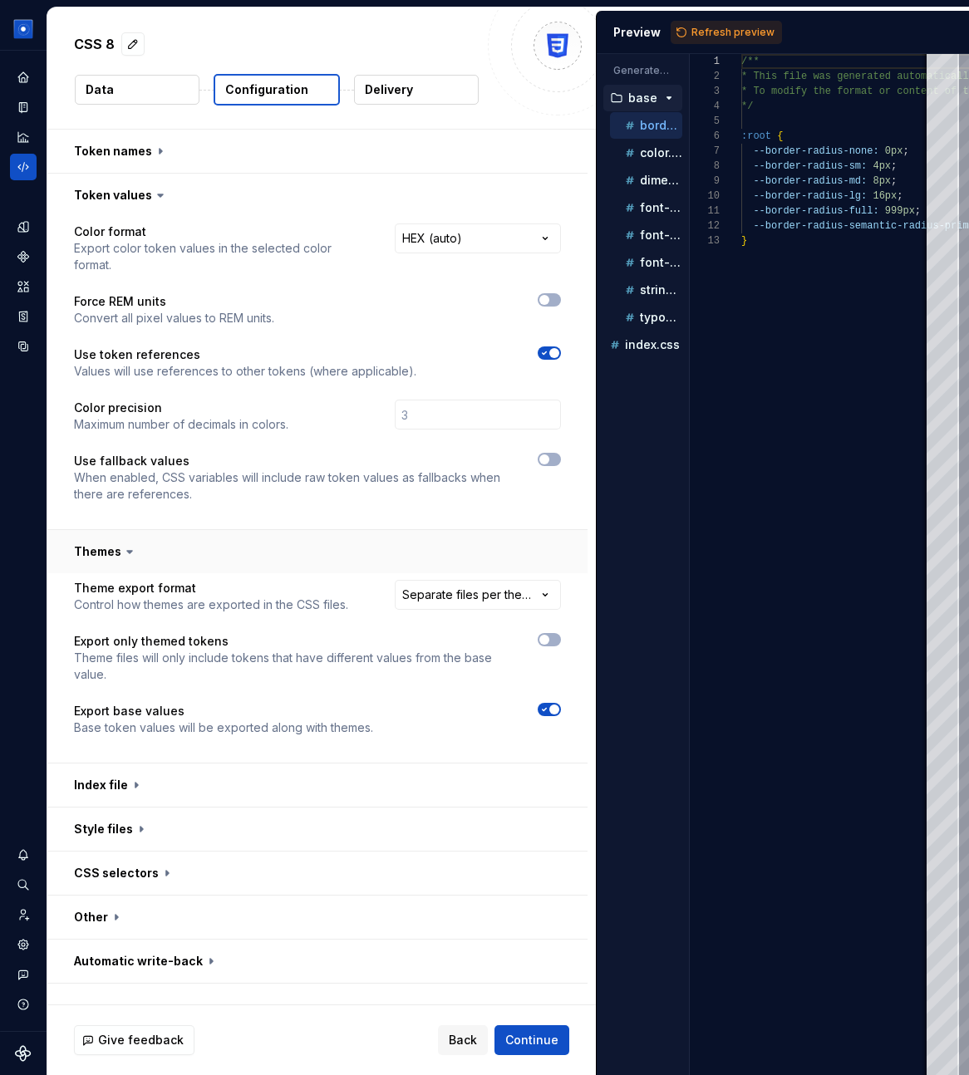
click at [127, 551] on icon at bounding box center [129, 552] width 5 height 2
click at [123, 543] on icon at bounding box center [129, 551] width 17 height 17
click at [121, 543] on icon at bounding box center [129, 551] width 17 height 17
click at [91, 532] on button "button" at bounding box center [317, 551] width 540 height 43
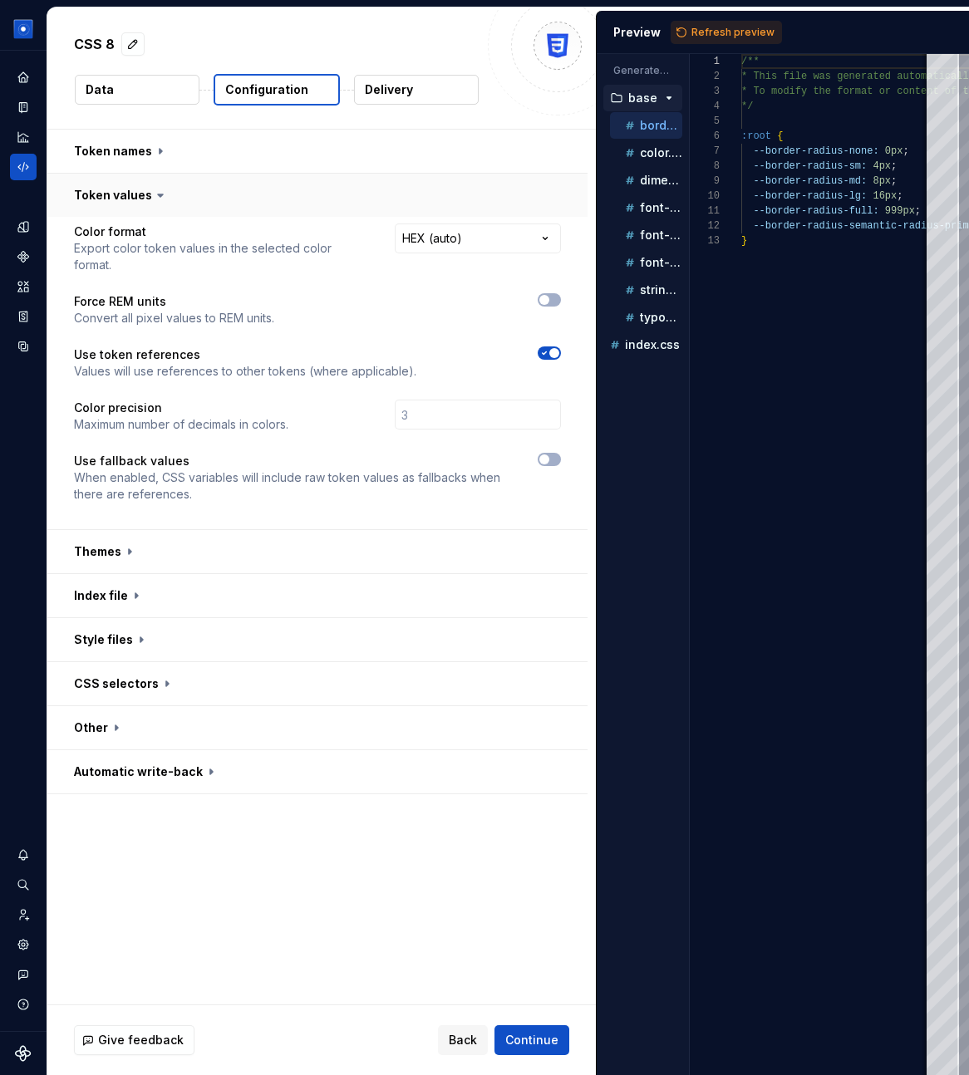
click at [129, 184] on button "button" at bounding box center [317, 195] width 540 height 43
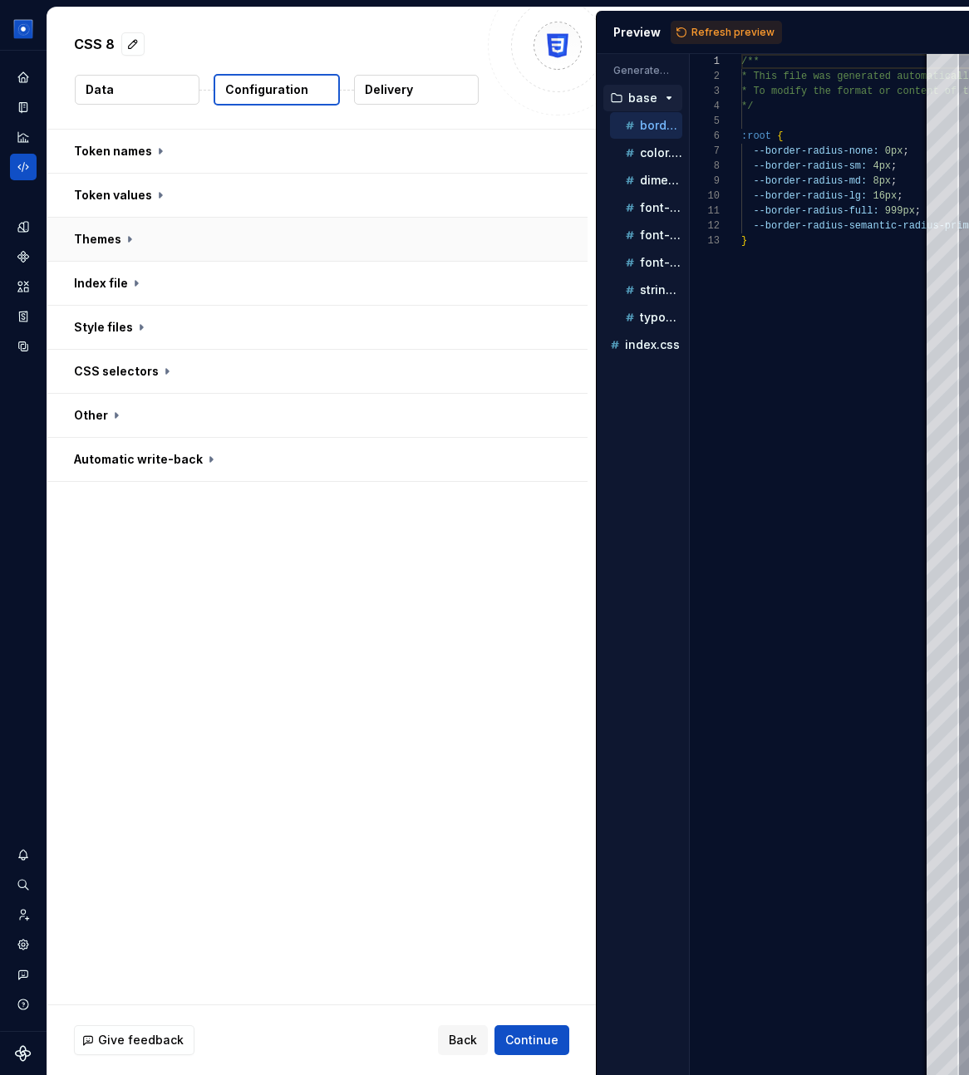
click at [98, 239] on button "button" at bounding box center [317, 239] width 540 height 43
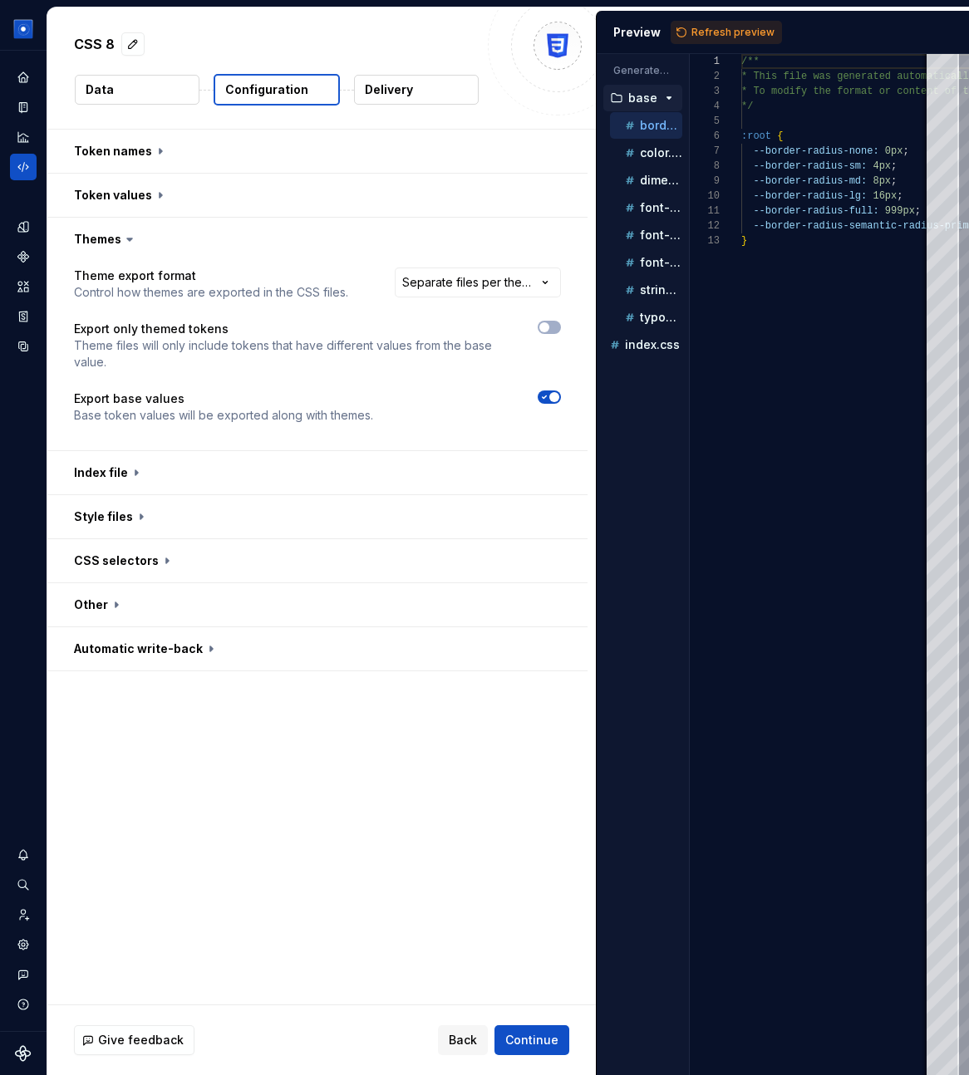
click at [487, 709] on div "**********" at bounding box center [321, 567] width 548 height 875
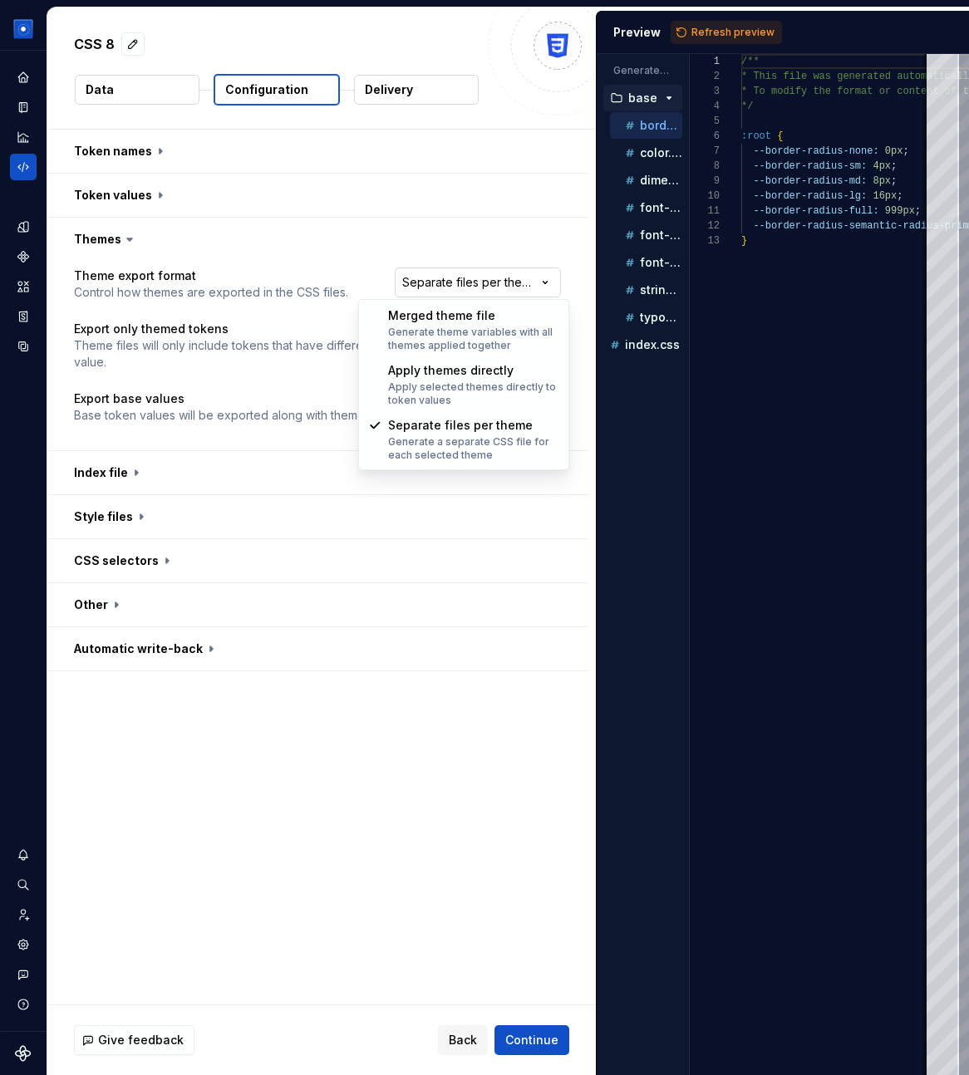
click at [525, 284] on html "**********" at bounding box center [484, 537] width 969 height 1075
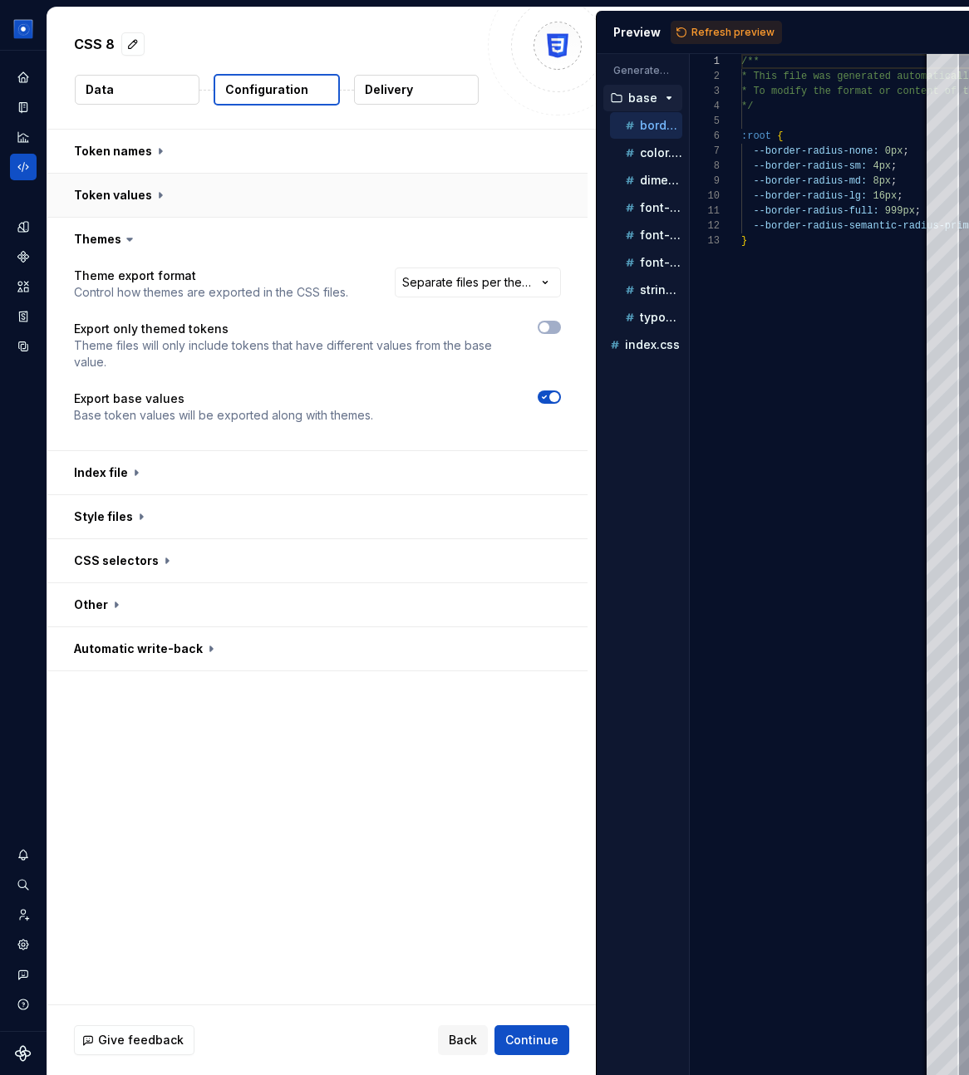
click at [130, 199] on button "button" at bounding box center [317, 195] width 540 height 43
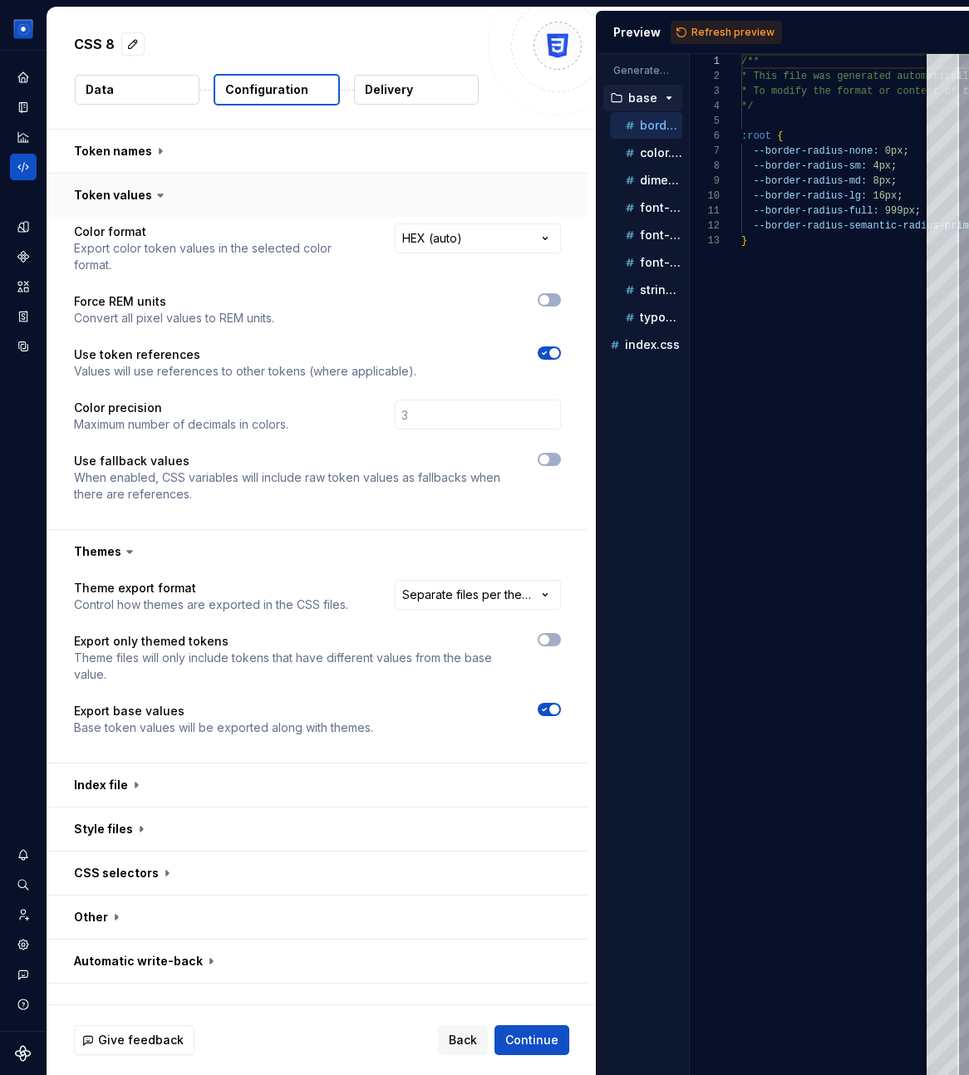
click at [130, 199] on button "button" at bounding box center [317, 195] width 540 height 43
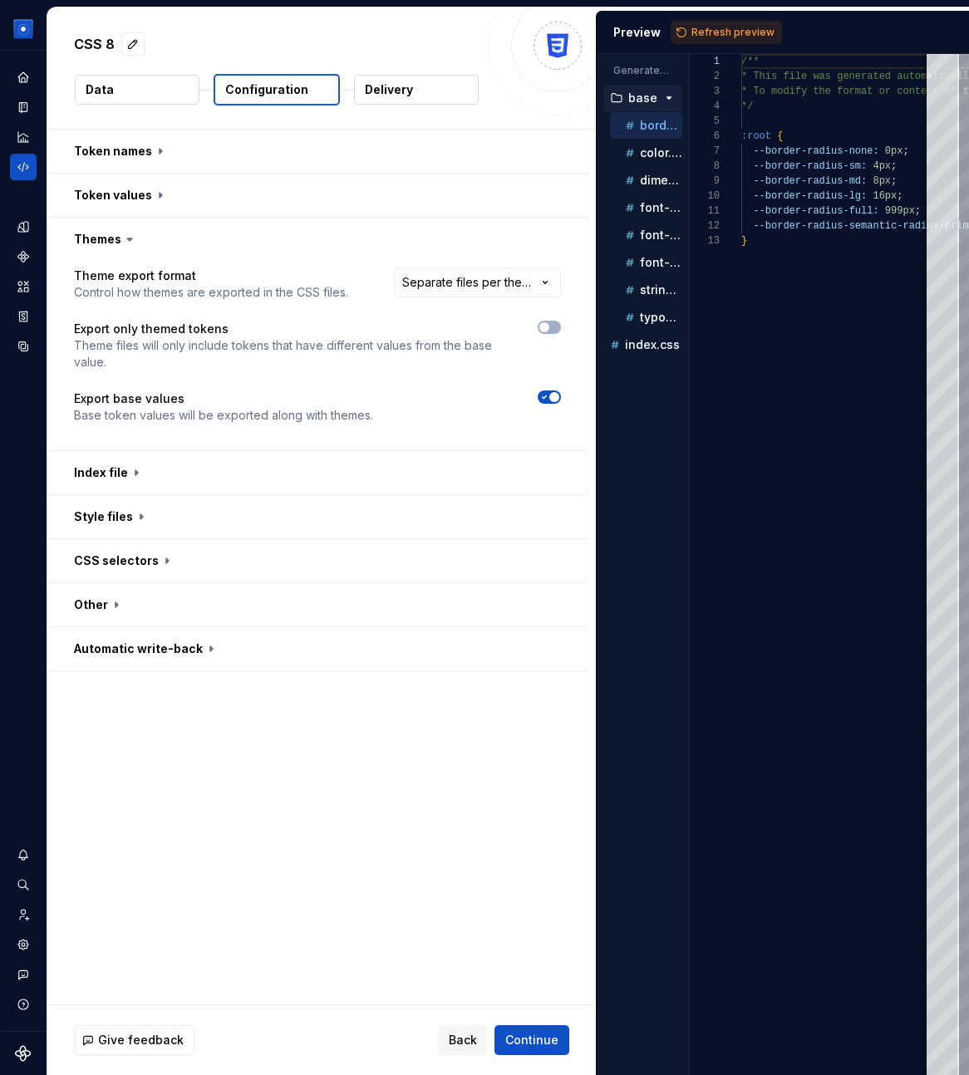
click at [121, 236] on icon at bounding box center [129, 239] width 17 height 17
click at [97, 243] on button "button" at bounding box center [317, 239] width 540 height 43
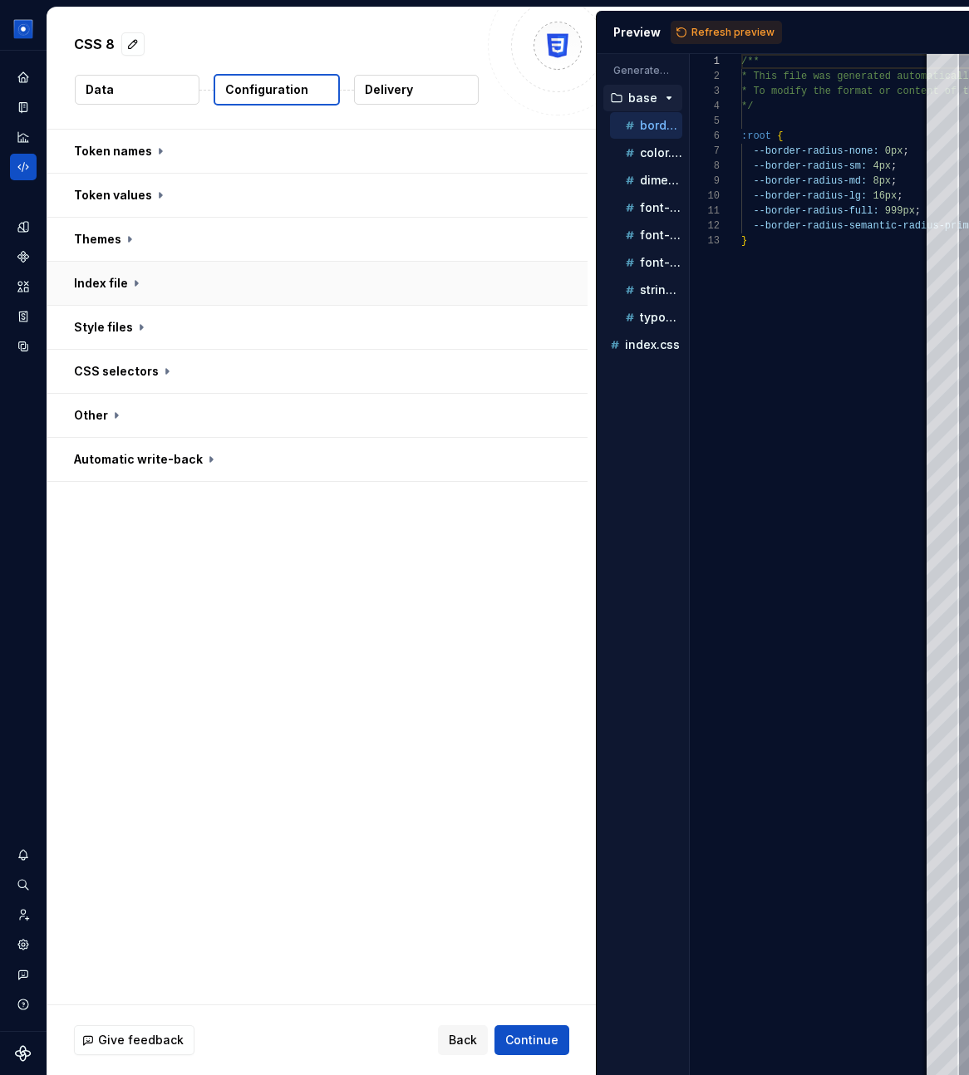
click at [92, 280] on button "button" at bounding box center [317, 283] width 540 height 43
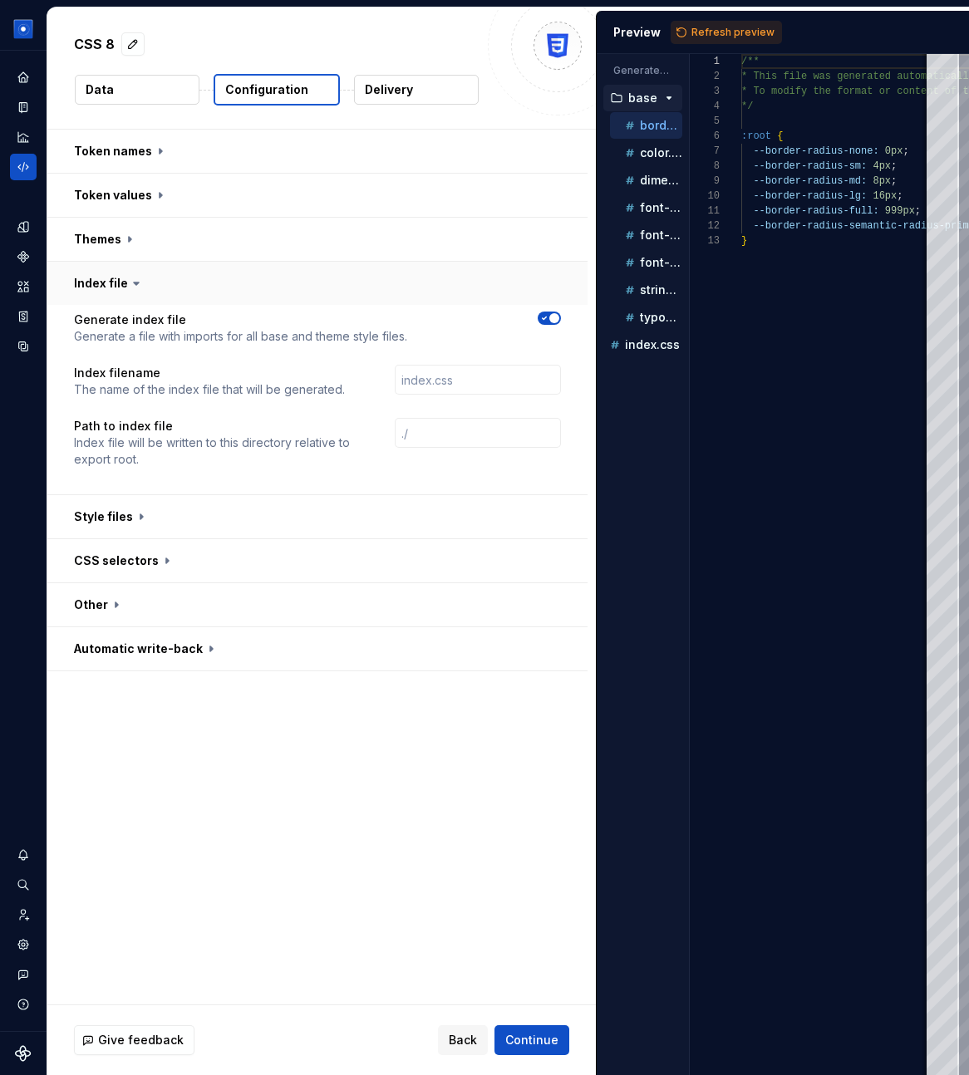
click at [96, 295] on button "button" at bounding box center [317, 283] width 540 height 43
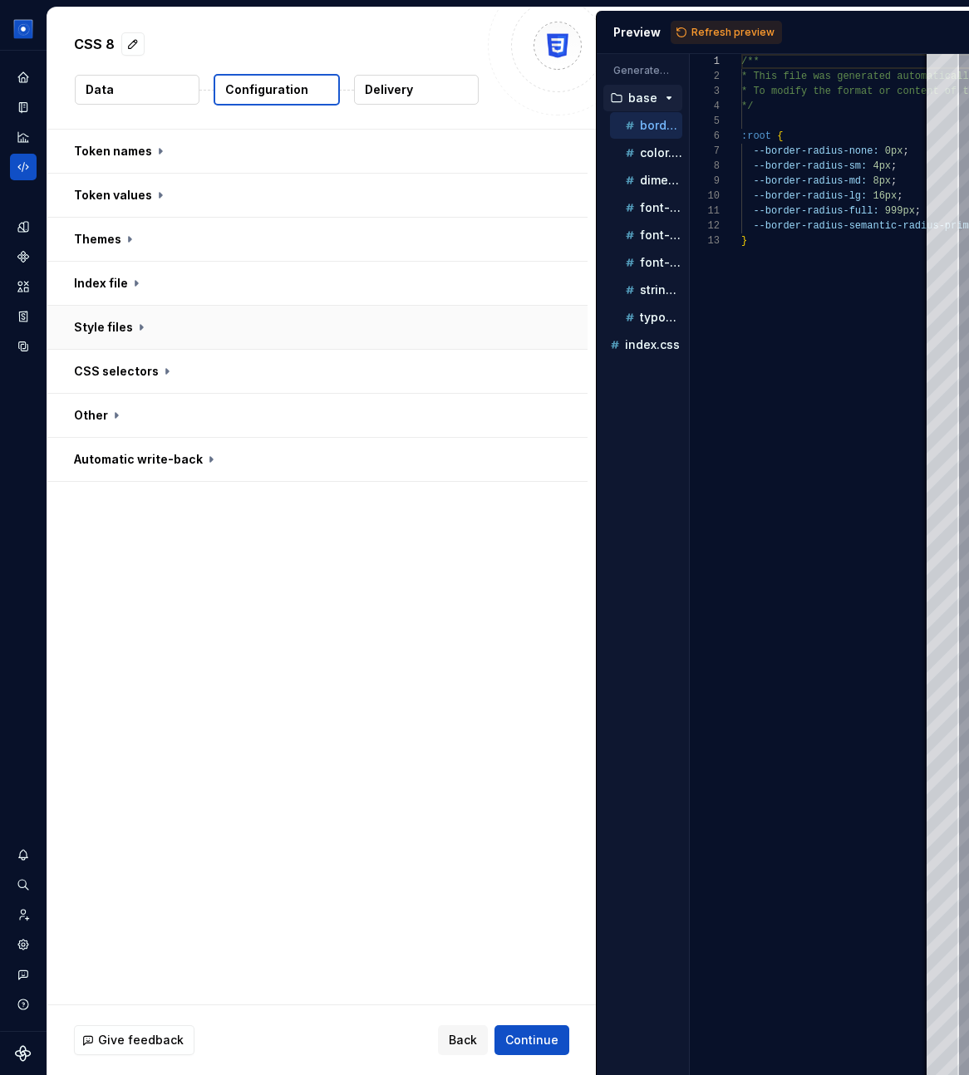
click at [96, 330] on button "button" at bounding box center [317, 327] width 540 height 43
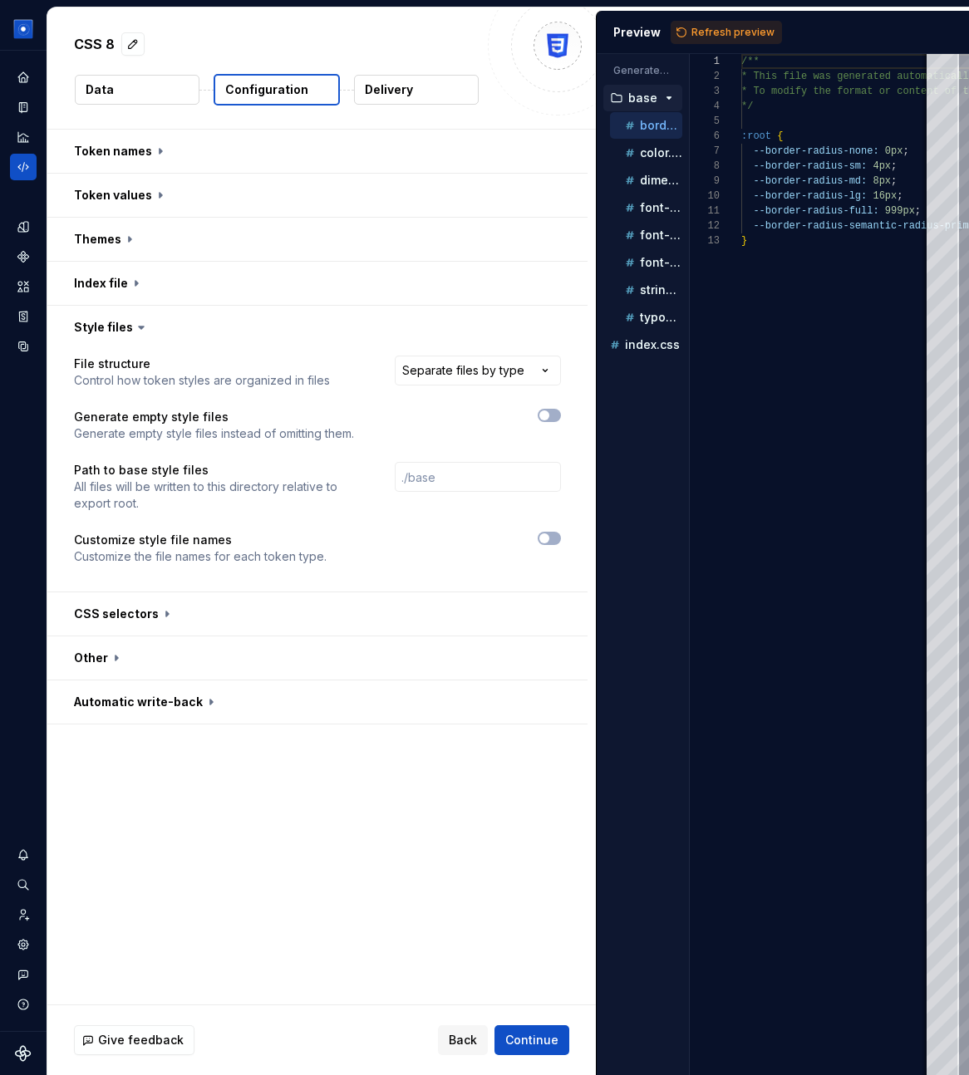
click at [236, 849] on div "**********" at bounding box center [321, 567] width 548 height 875
click at [516, 378] on html "**********" at bounding box center [484, 537] width 969 height 1075
click at [551, 534] on icon "button" at bounding box center [544, 538] width 13 height 10
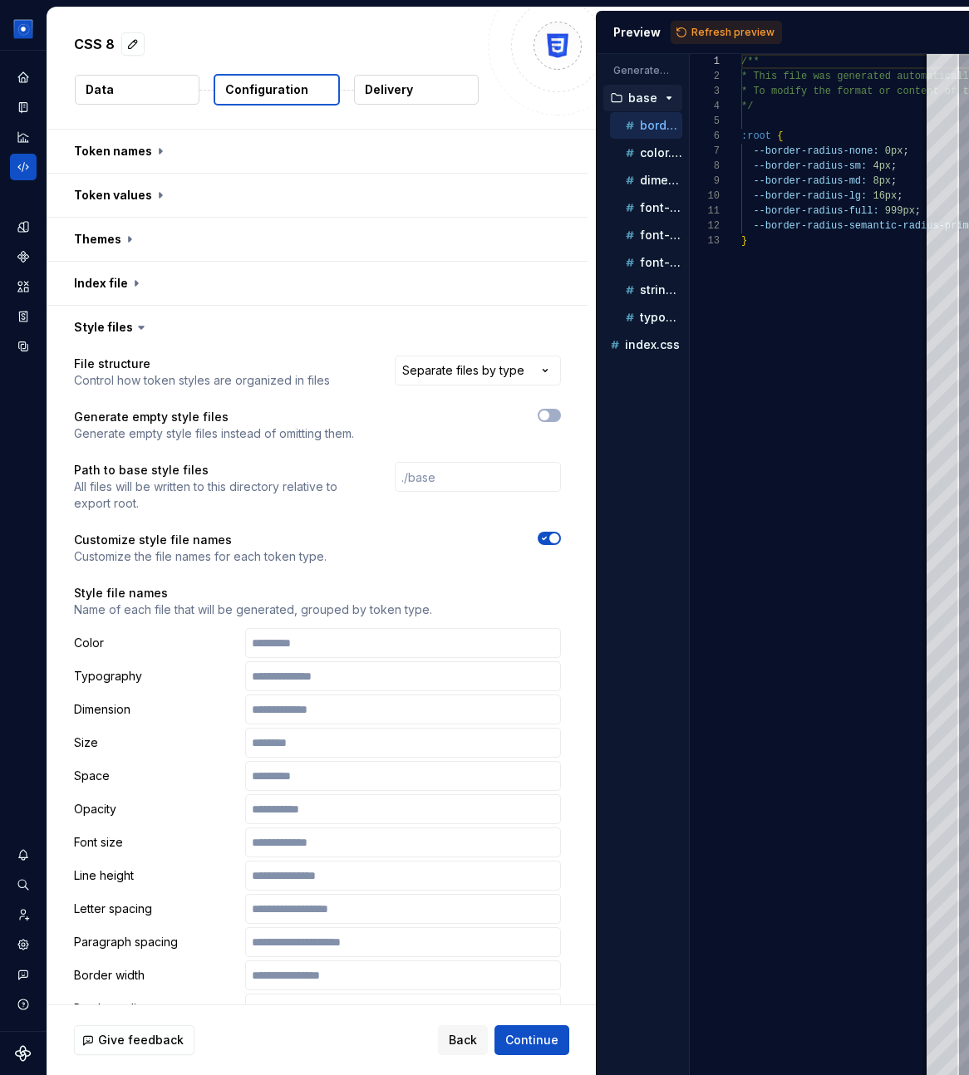
click at [551, 534] on icon "button" at bounding box center [544, 538] width 13 height 10
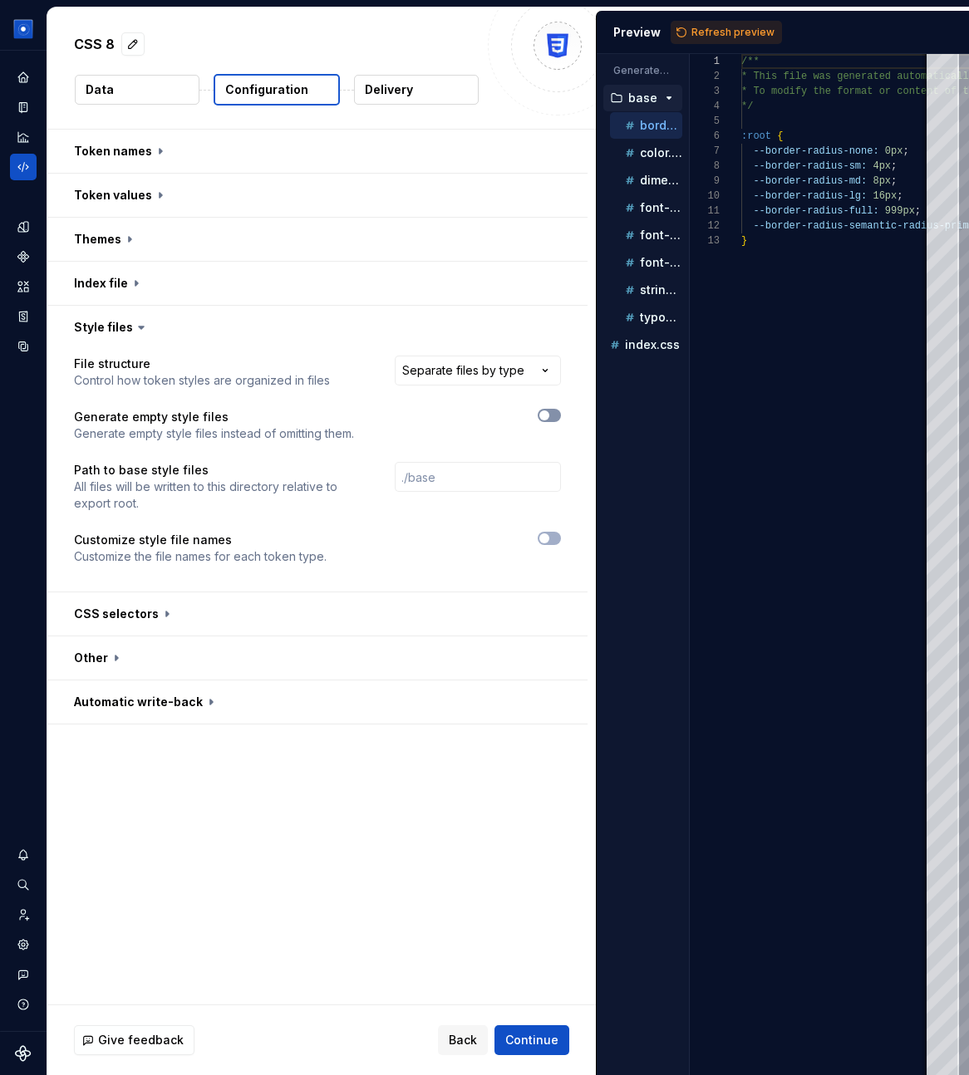
click at [549, 413] on span "button" at bounding box center [544, 415] width 10 height 10
click at [547, 415] on icon "button" at bounding box center [545, 416] width 4 height 2
click at [549, 536] on span "button" at bounding box center [544, 538] width 10 height 10
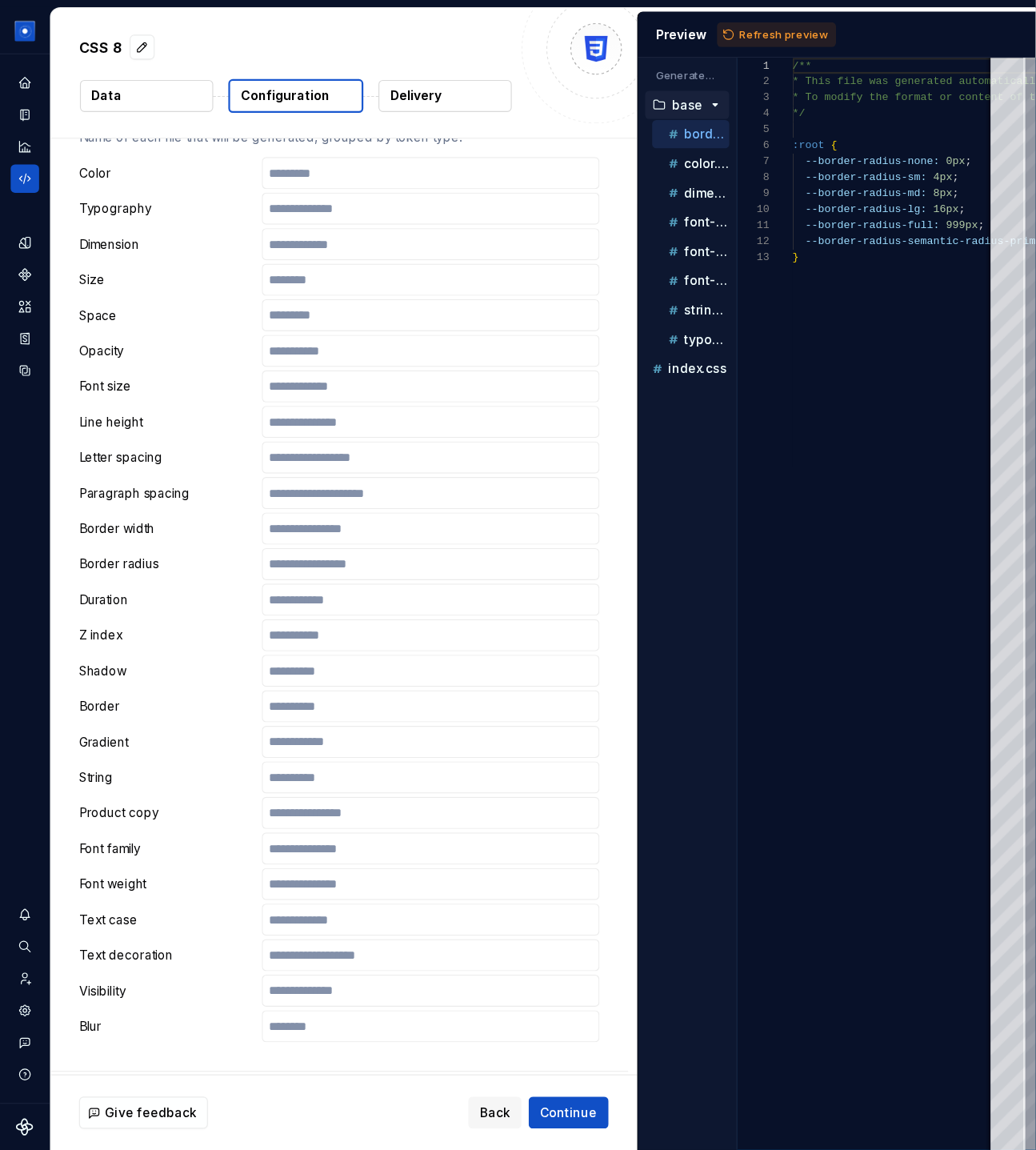
scroll to position [462, 0]
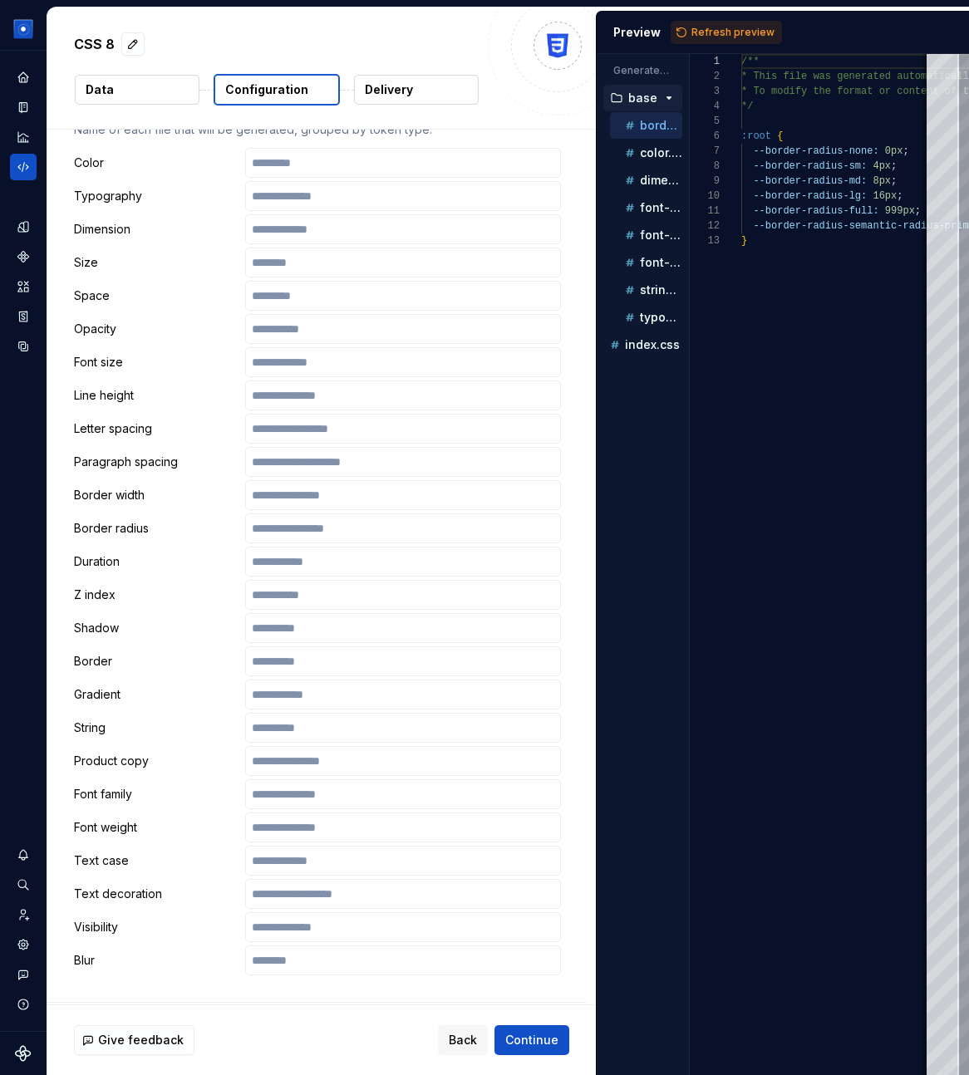
type button "on"
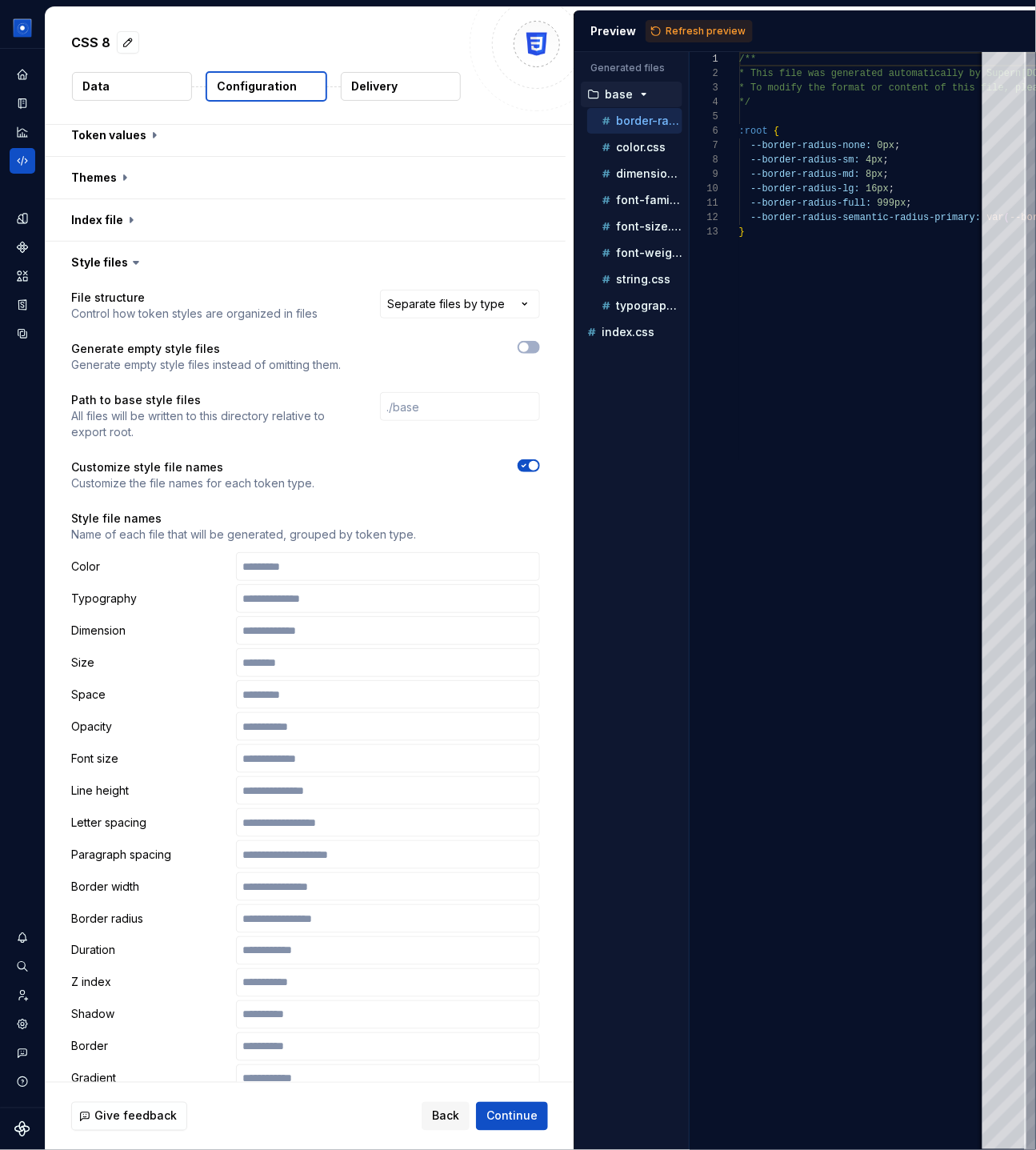
scroll to position [18, 0]
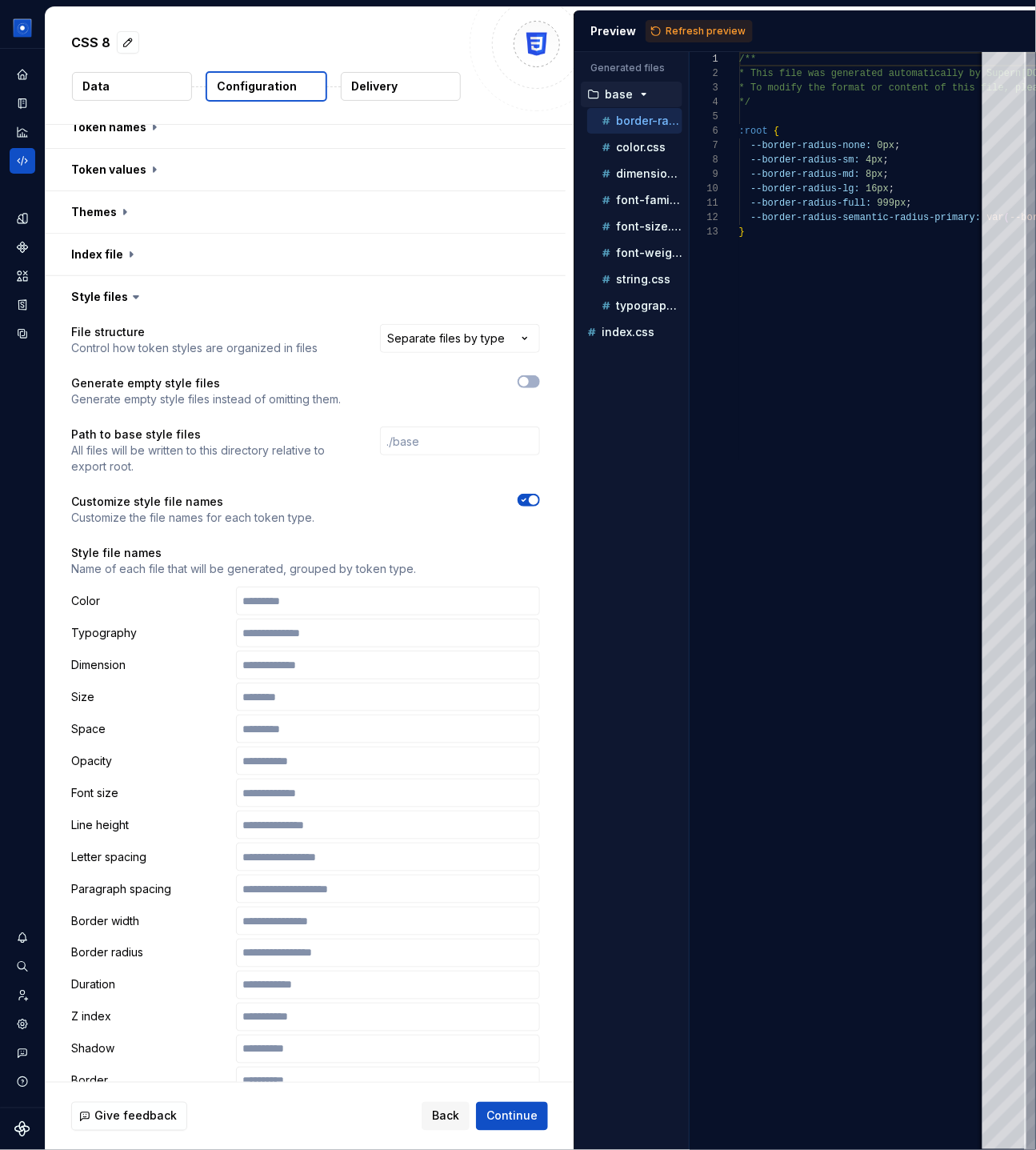
click at [130, 289] on icon at bounding box center [136, 297] width 16 height 16
click at [130, 291] on icon at bounding box center [136, 297] width 16 height 16
click at [148, 305] on button "button" at bounding box center [305, 297] width 520 height 41
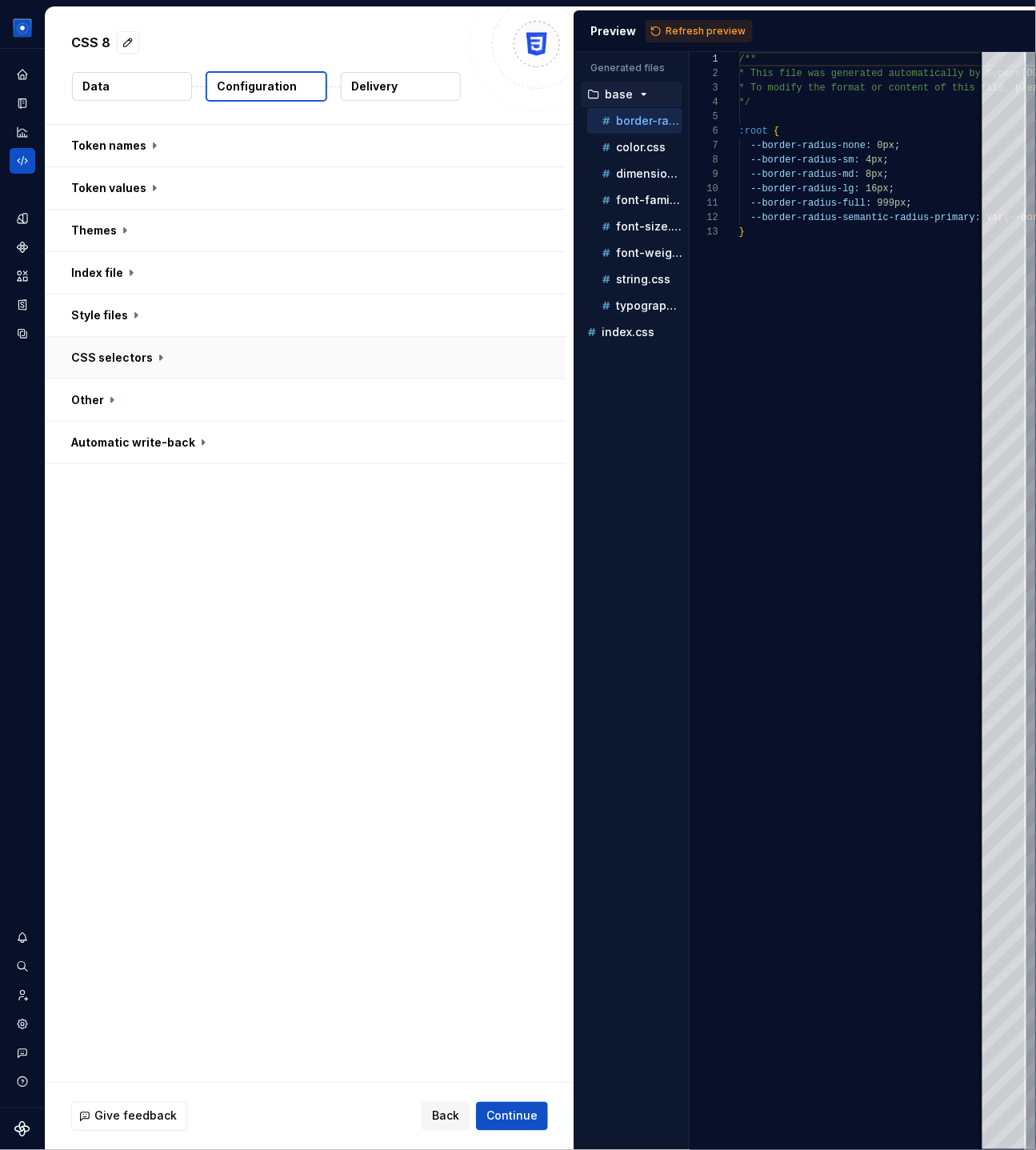
click at [149, 362] on button "button" at bounding box center [305, 357] width 520 height 41
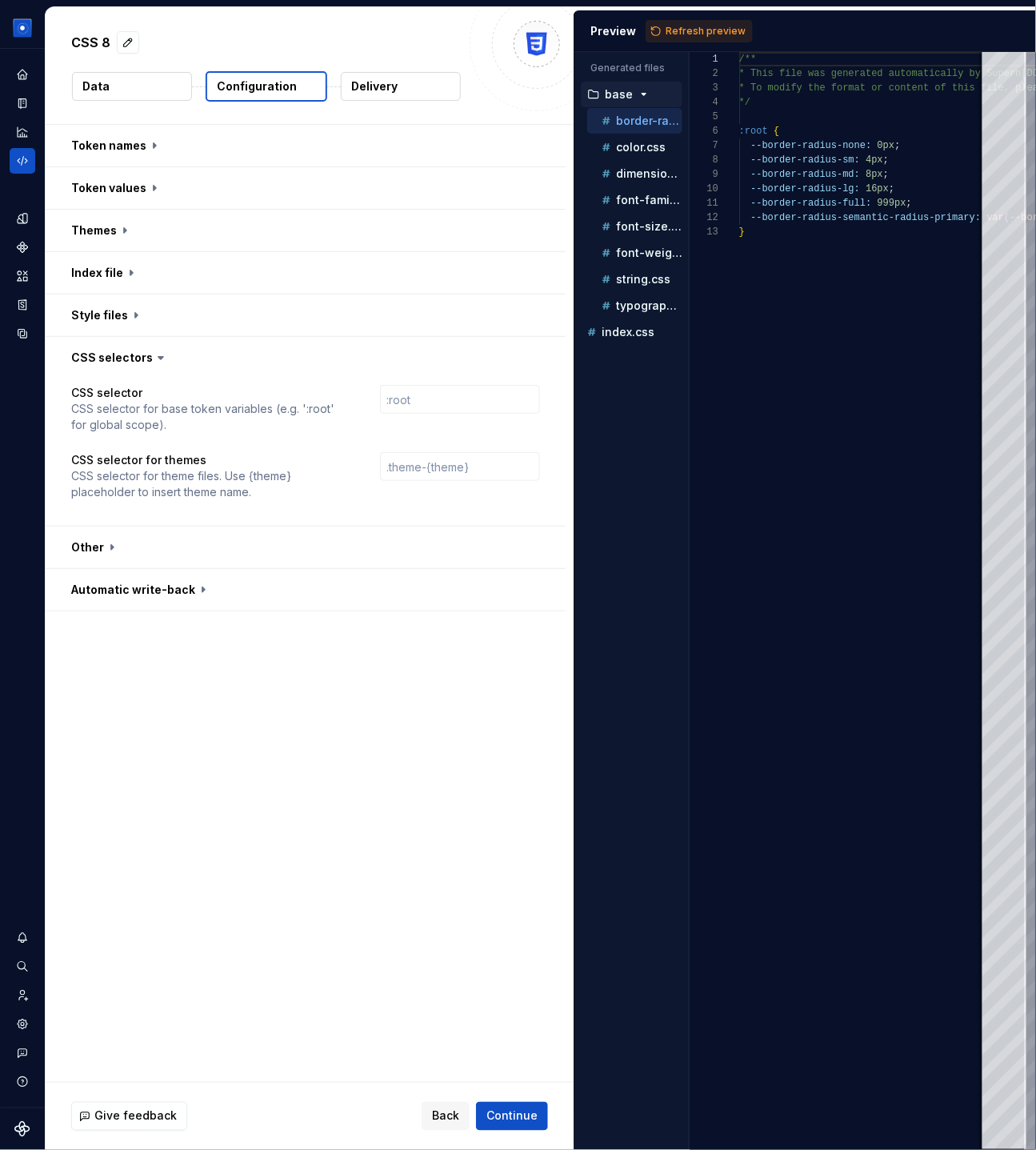
click at [452, 788] on div "Token names Token values Themes Index file Style files CSS selectors CSS select…" at bounding box center [309, 604] width 528 height 957
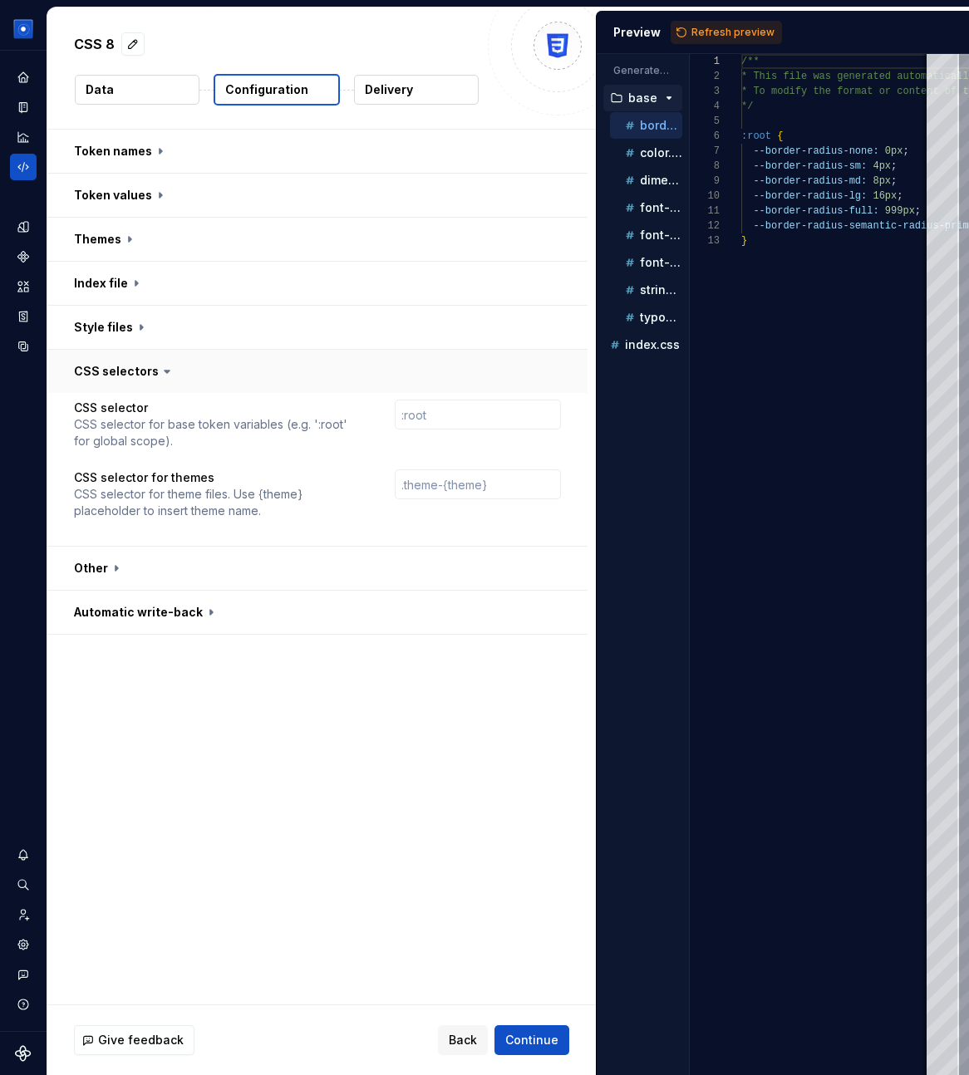
click at [125, 372] on button "button" at bounding box center [317, 371] width 540 height 43
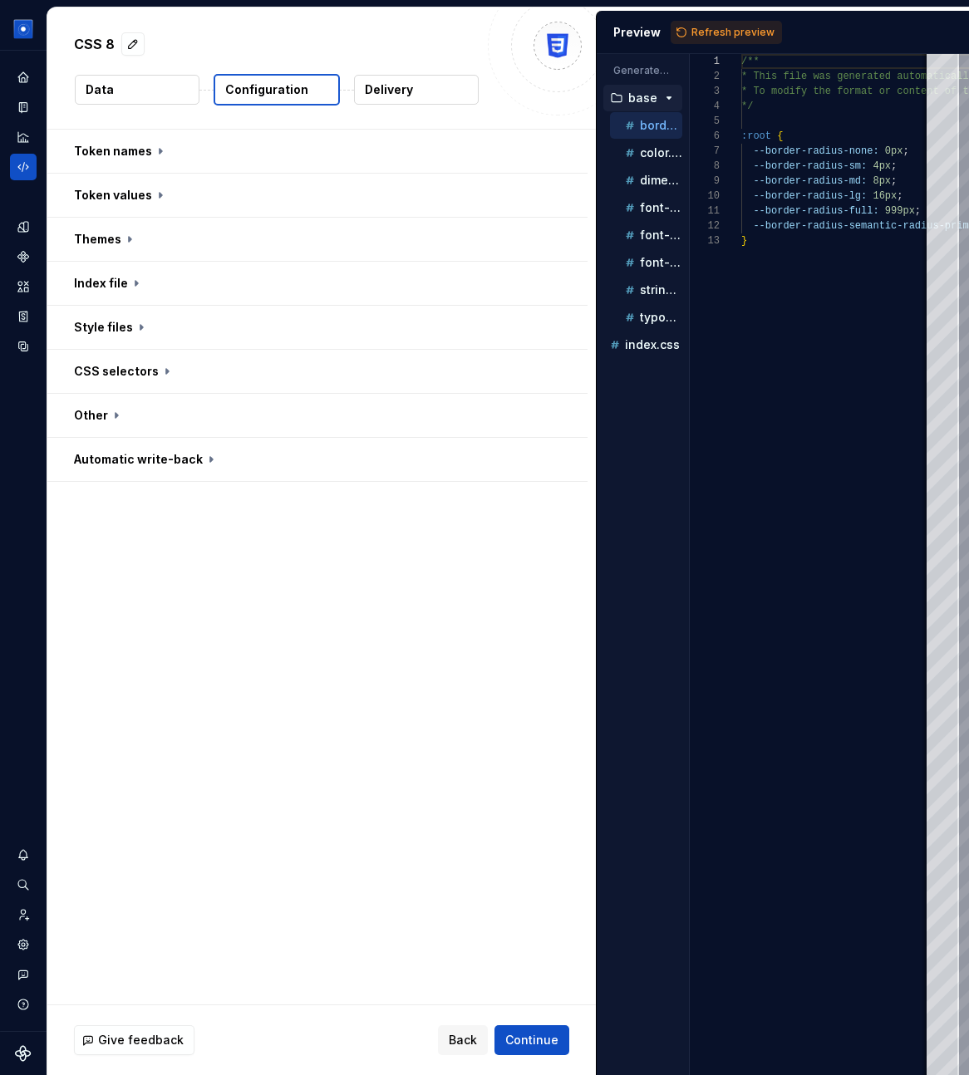
click at [212, 612] on div "Token names Token values Themes Index file Style files CSS selectors Other Auto…" at bounding box center [321, 567] width 548 height 875
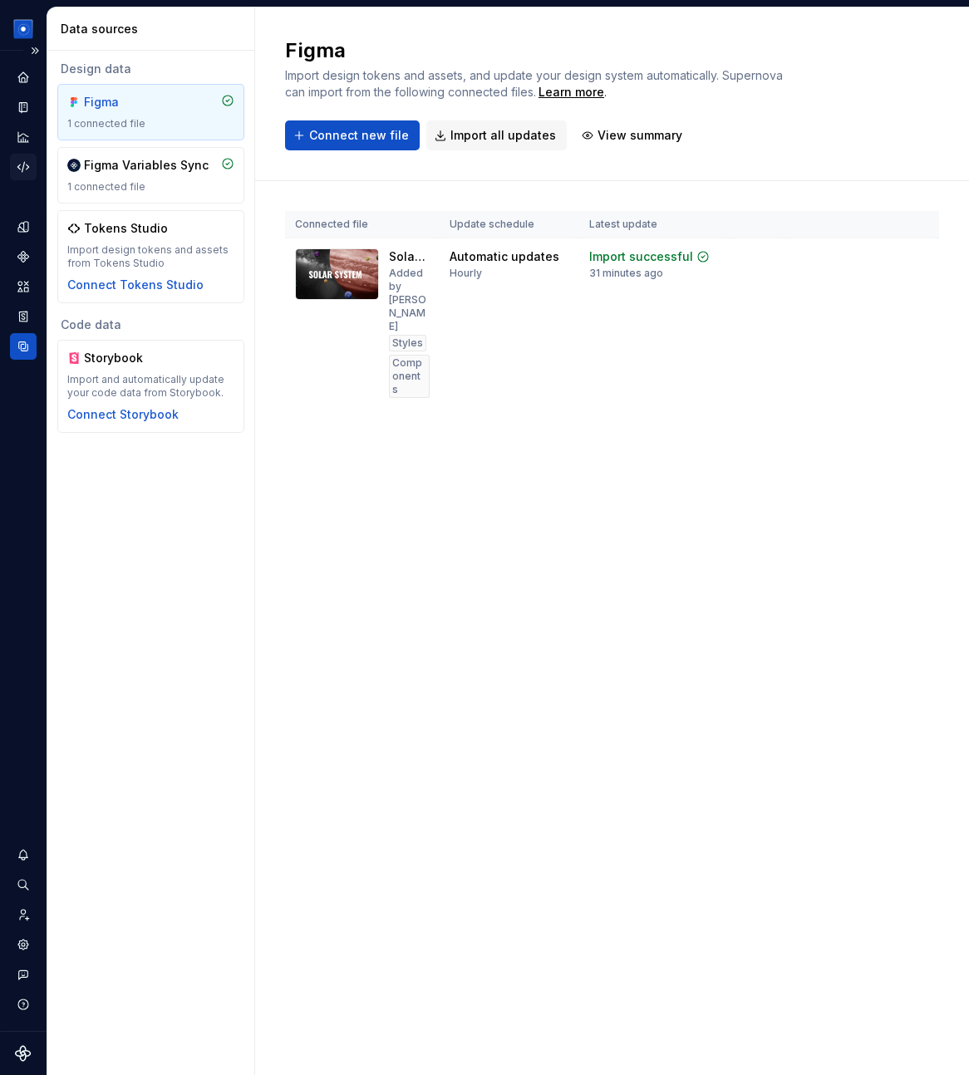
click at [25, 170] on icon "Code automation" at bounding box center [23, 167] width 15 height 15
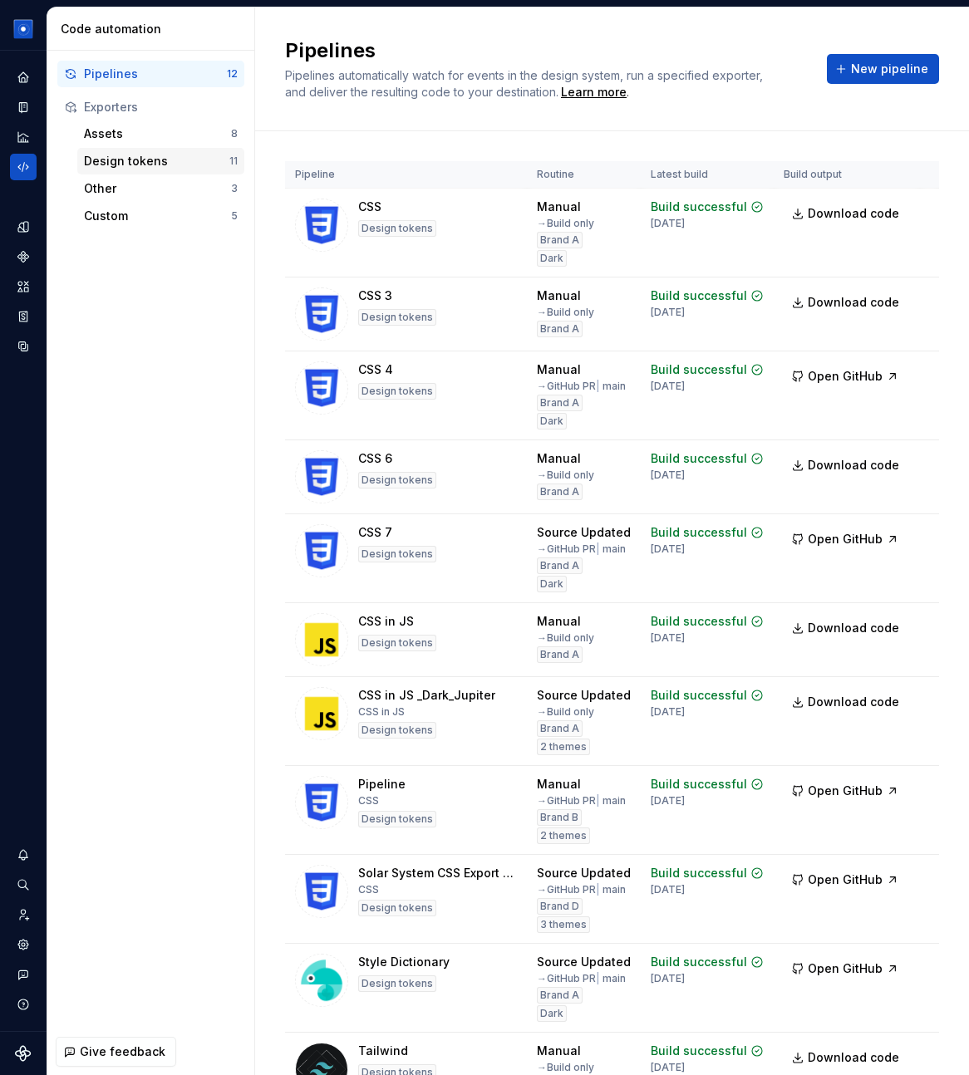
click at [169, 165] on div "Design tokens" at bounding box center [156, 161] width 145 height 17
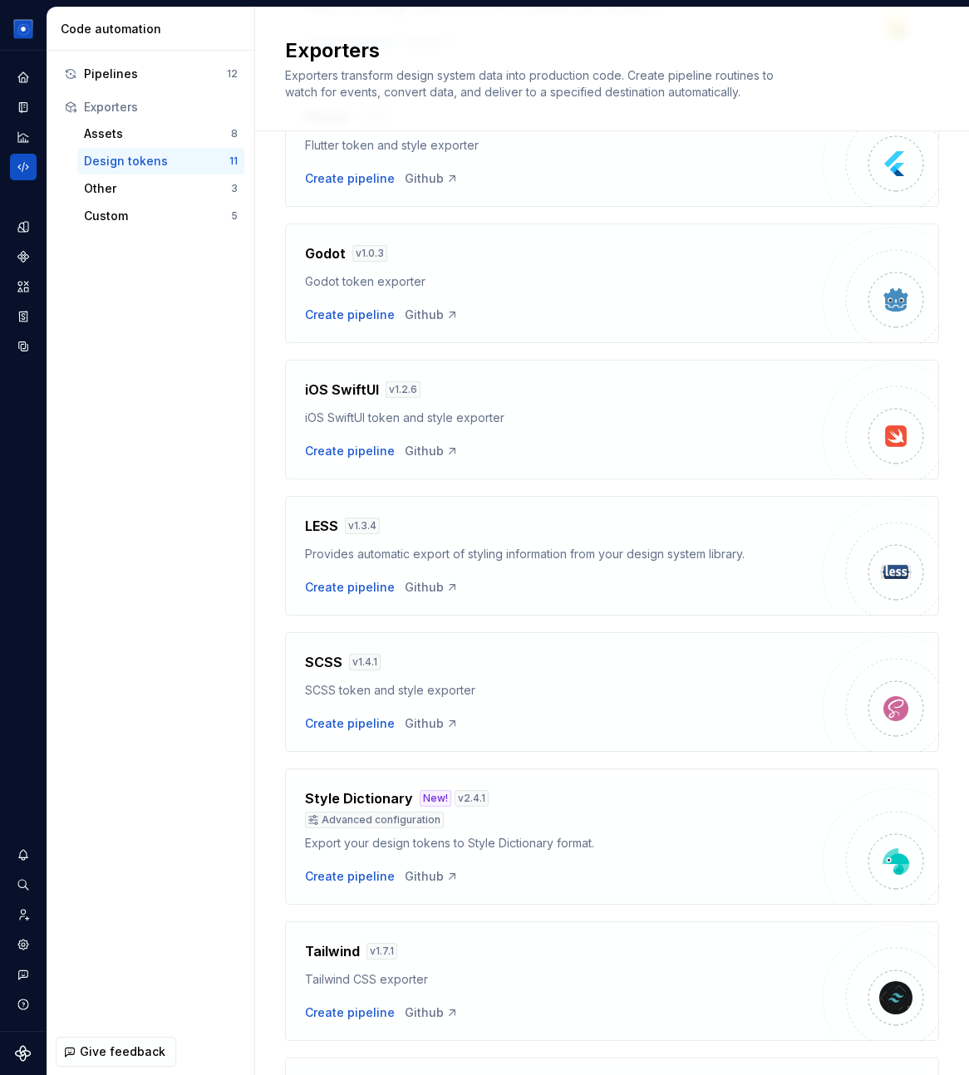
scroll to position [558, 0]
click at [531, 810] on div "Advanced configuration" at bounding box center [564, 818] width 518 height 17
click at [419, 874] on div "Github" at bounding box center [432, 875] width 54 height 17
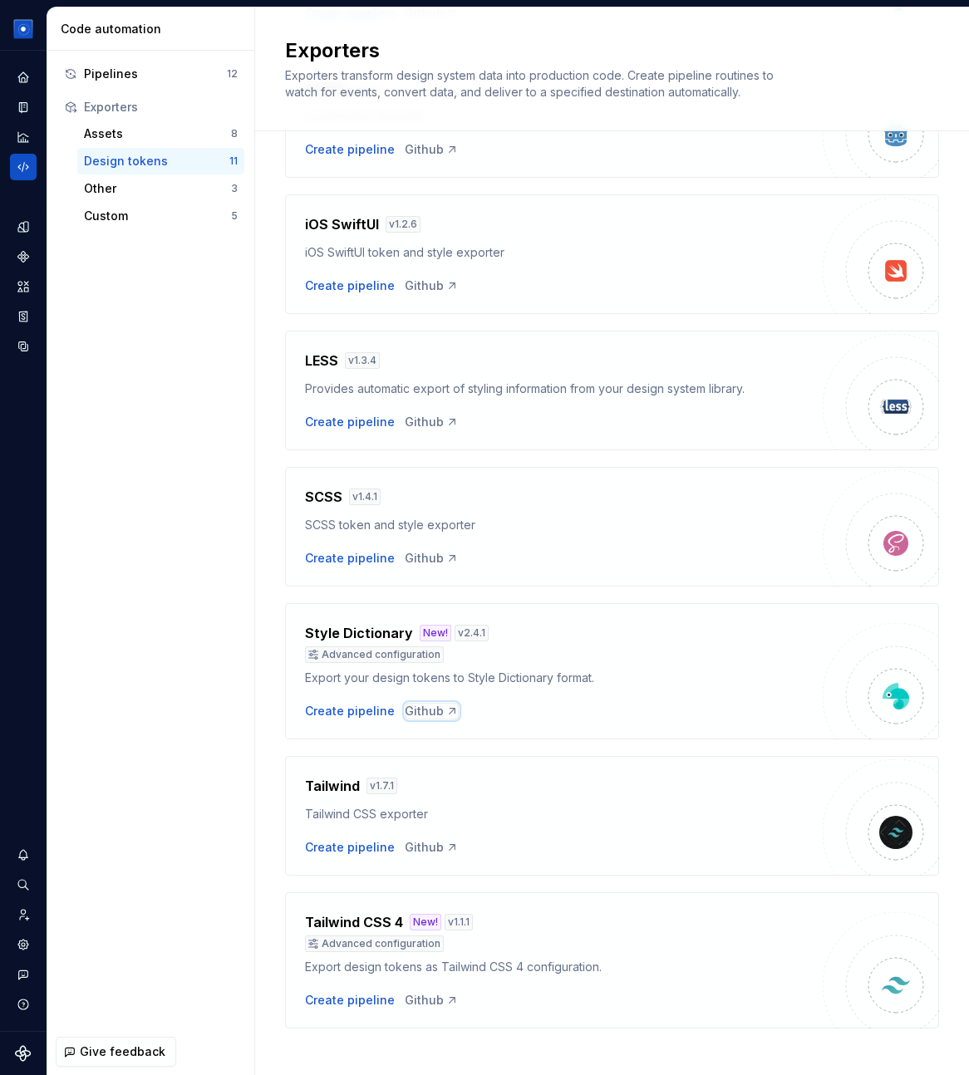
scroll to position [738, 0]
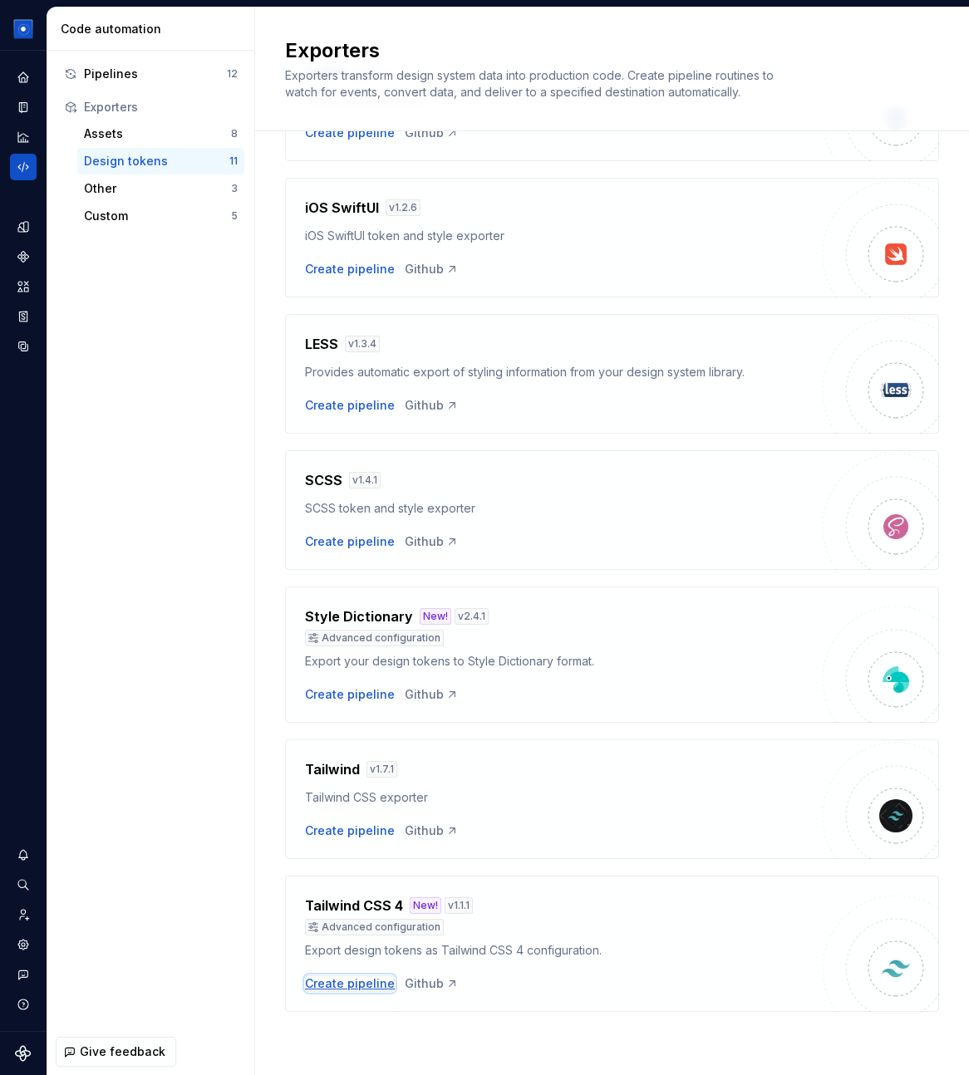
click at [346, 986] on div "Create pipeline" at bounding box center [350, 983] width 90 height 17
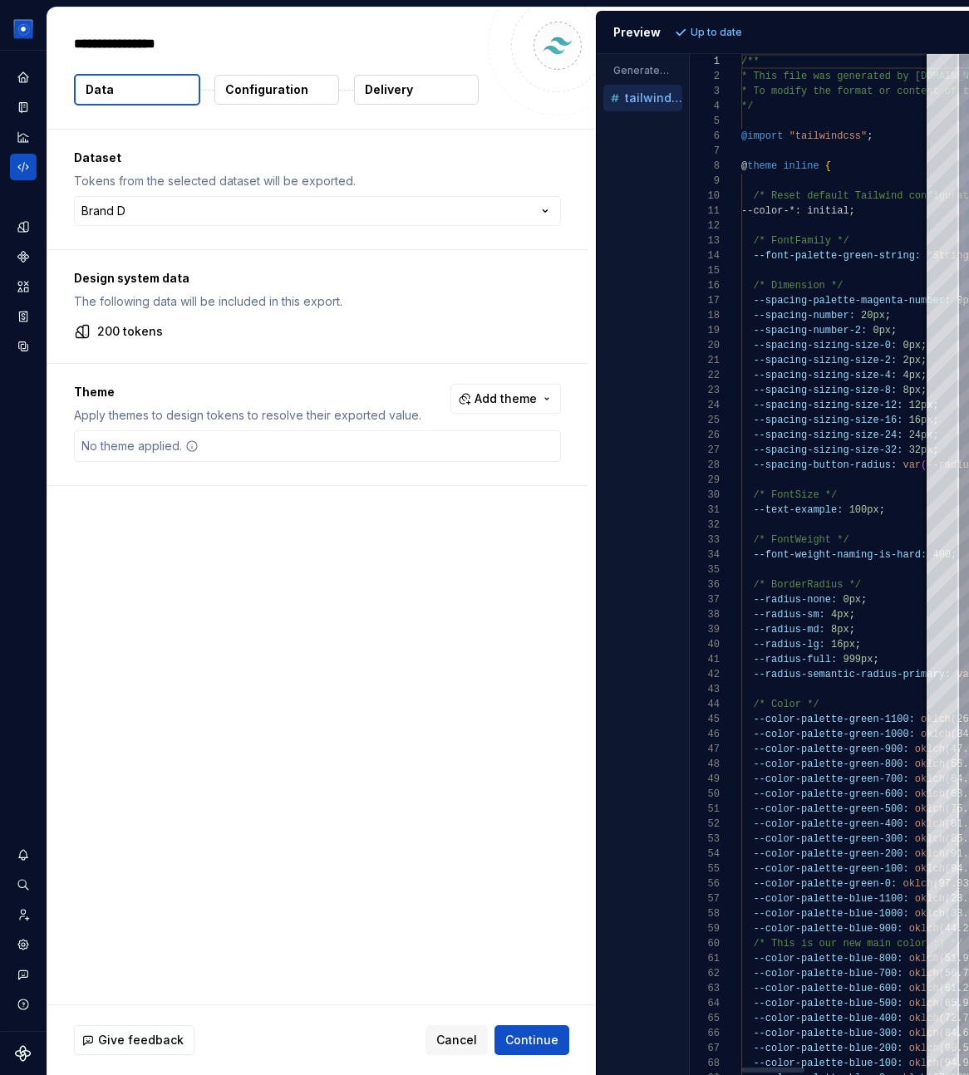
type textarea "*"
click at [186, 154] on p "Dataset" at bounding box center [317, 158] width 487 height 17
drag, startPoint x: 76, startPoint y: 42, endPoint x: 169, endPoint y: 41, distance: 93.1
click at [169, 41] on p "Tailwind CSS 4 2" at bounding box center [129, 44] width 110 height 20
copy p "Tailwind CSS 4"
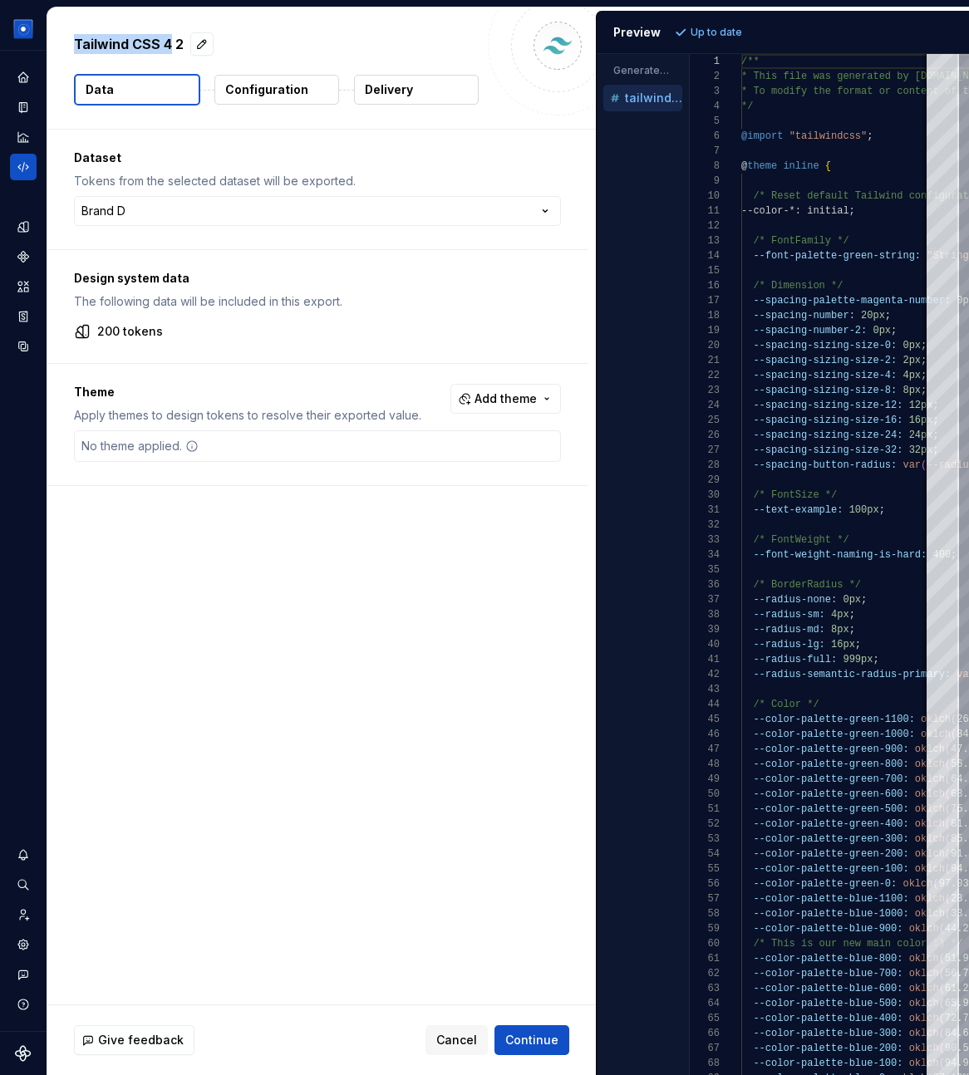
click at [362, 625] on div "Dataset Tokens from the selected dataset will be exported. Brand D ******* ****…" at bounding box center [321, 567] width 548 height 875
click at [274, 94] on p "Configuration" at bounding box center [266, 89] width 83 height 17
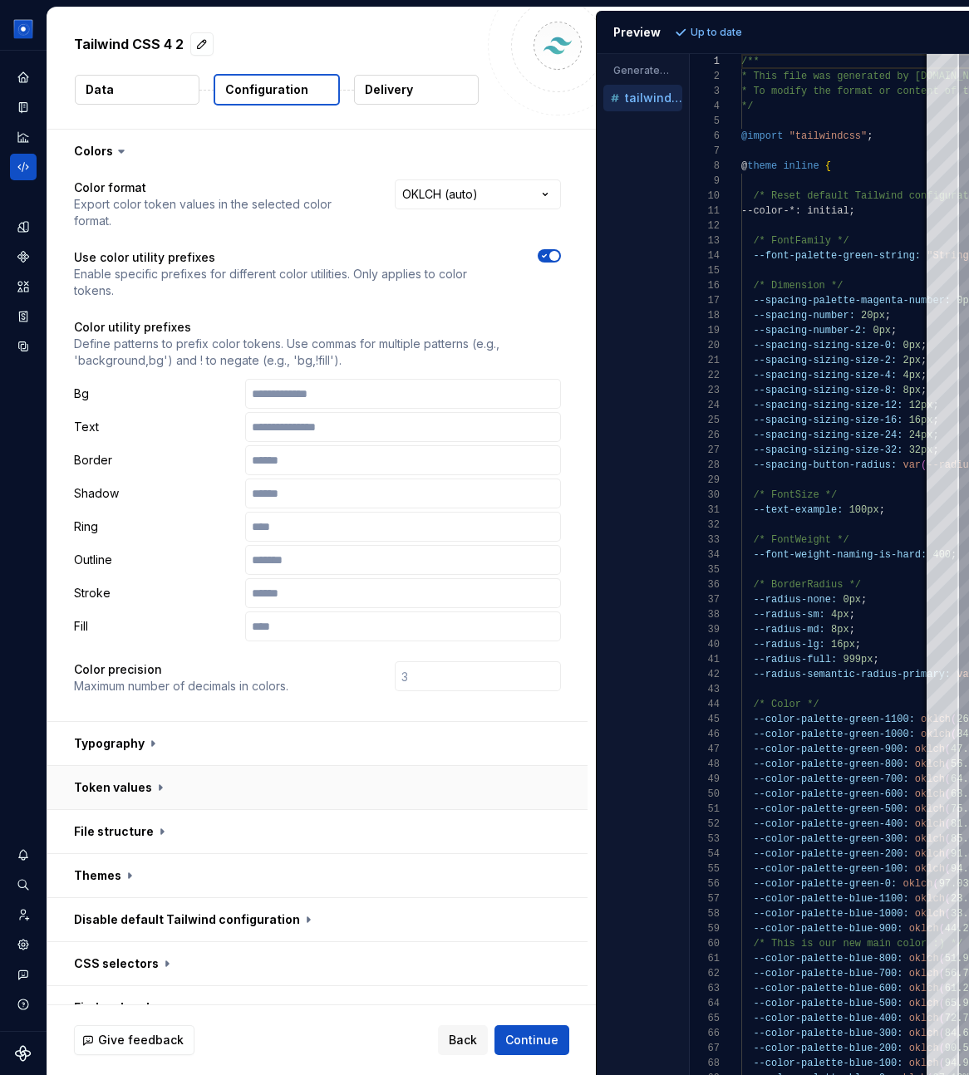
click at [141, 766] on button "button" at bounding box center [317, 787] width 540 height 43
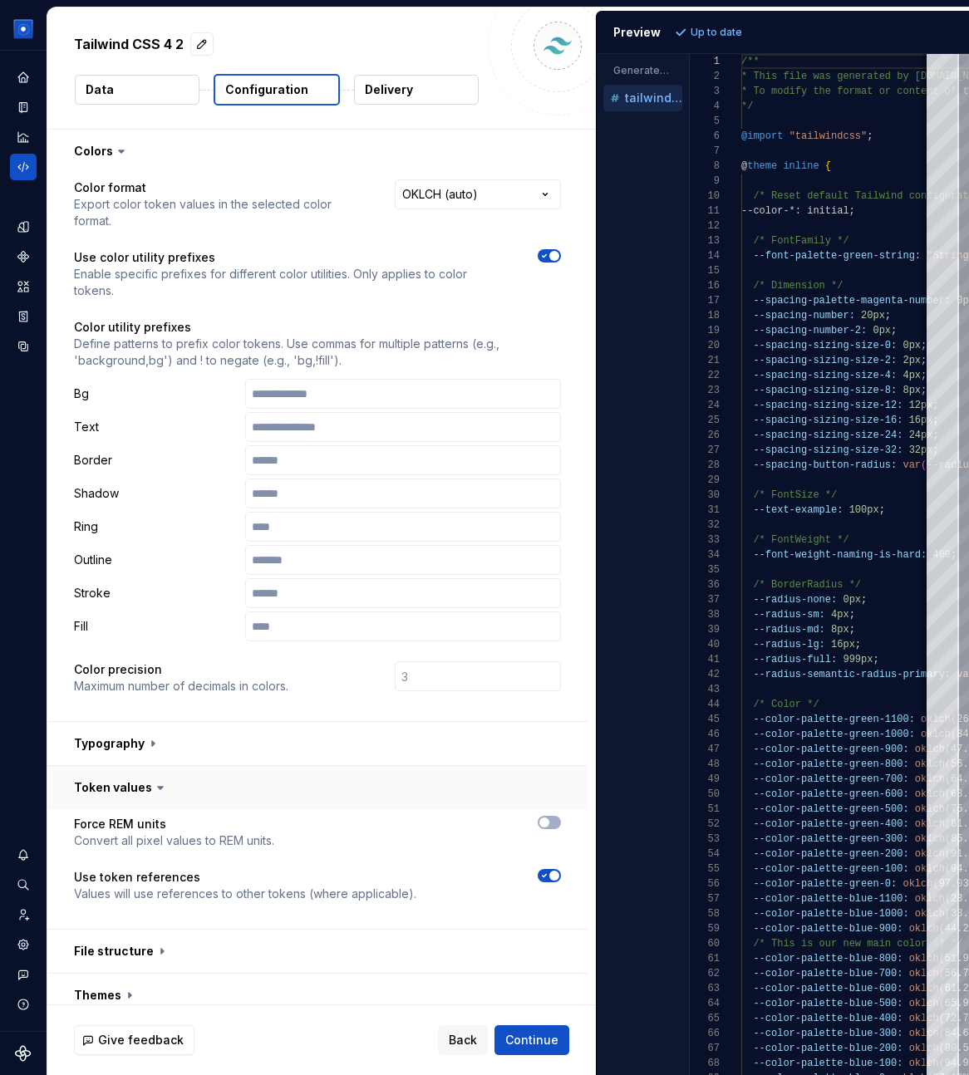
click at [141, 766] on button "button" at bounding box center [317, 787] width 540 height 43
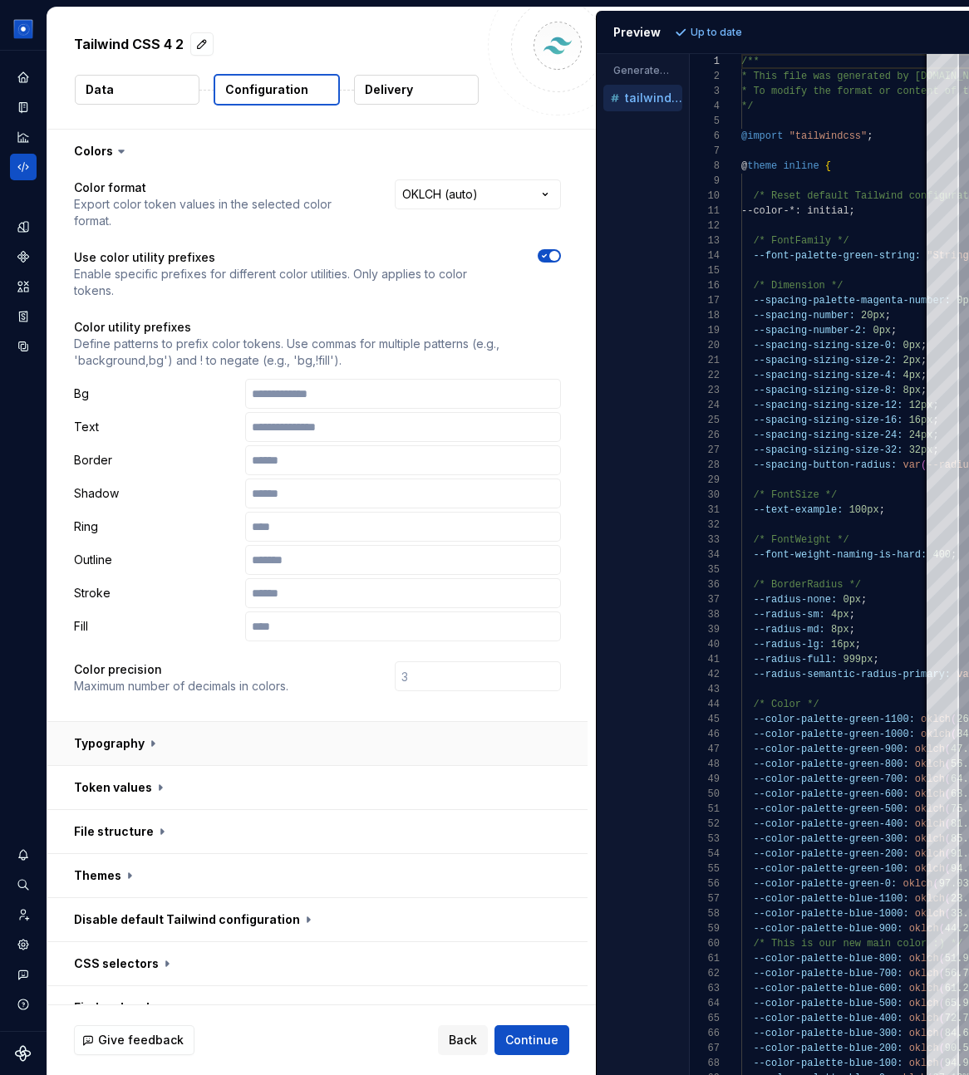
click at [141, 722] on button "button" at bounding box center [317, 743] width 540 height 43
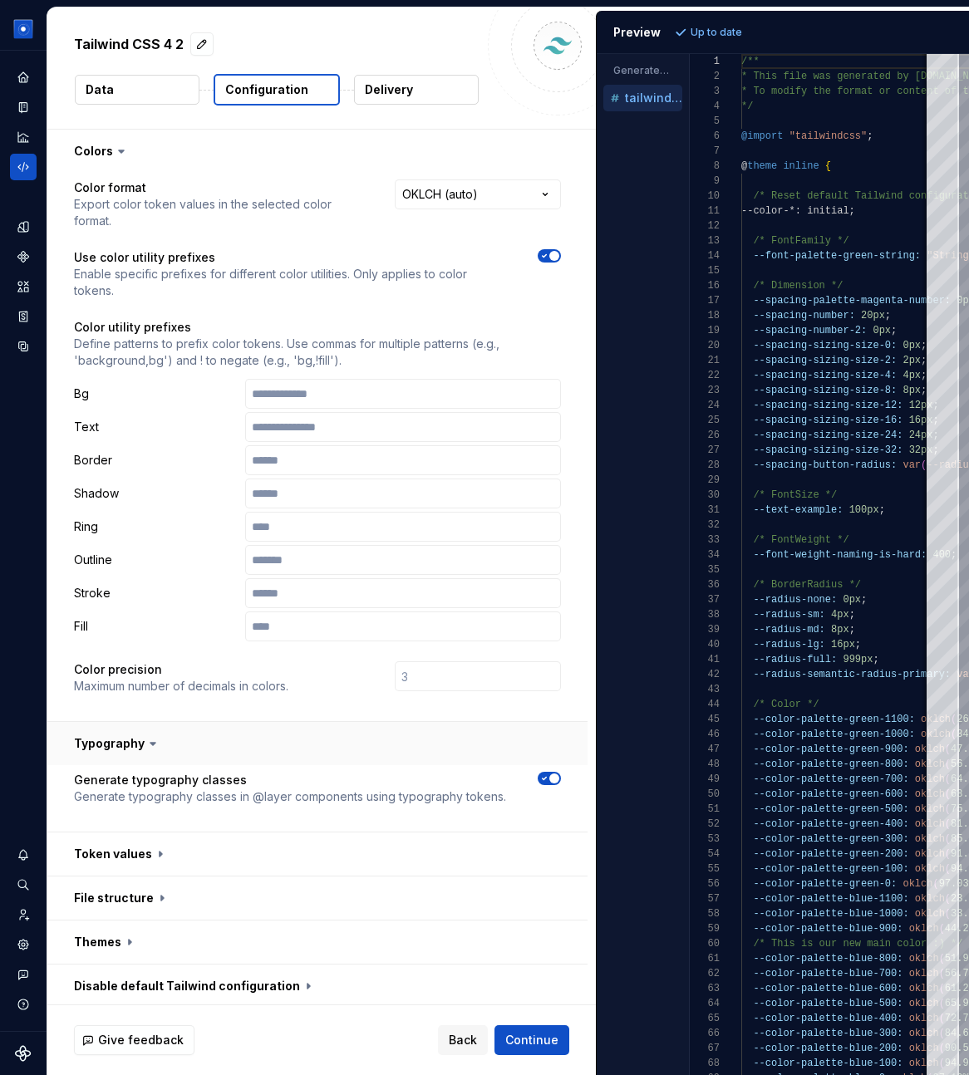
click at [145, 735] on icon at bounding box center [153, 743] width 17 height 17
click at [130, 722] on button "button" at bounding box center [317, 743] width 540 height 43
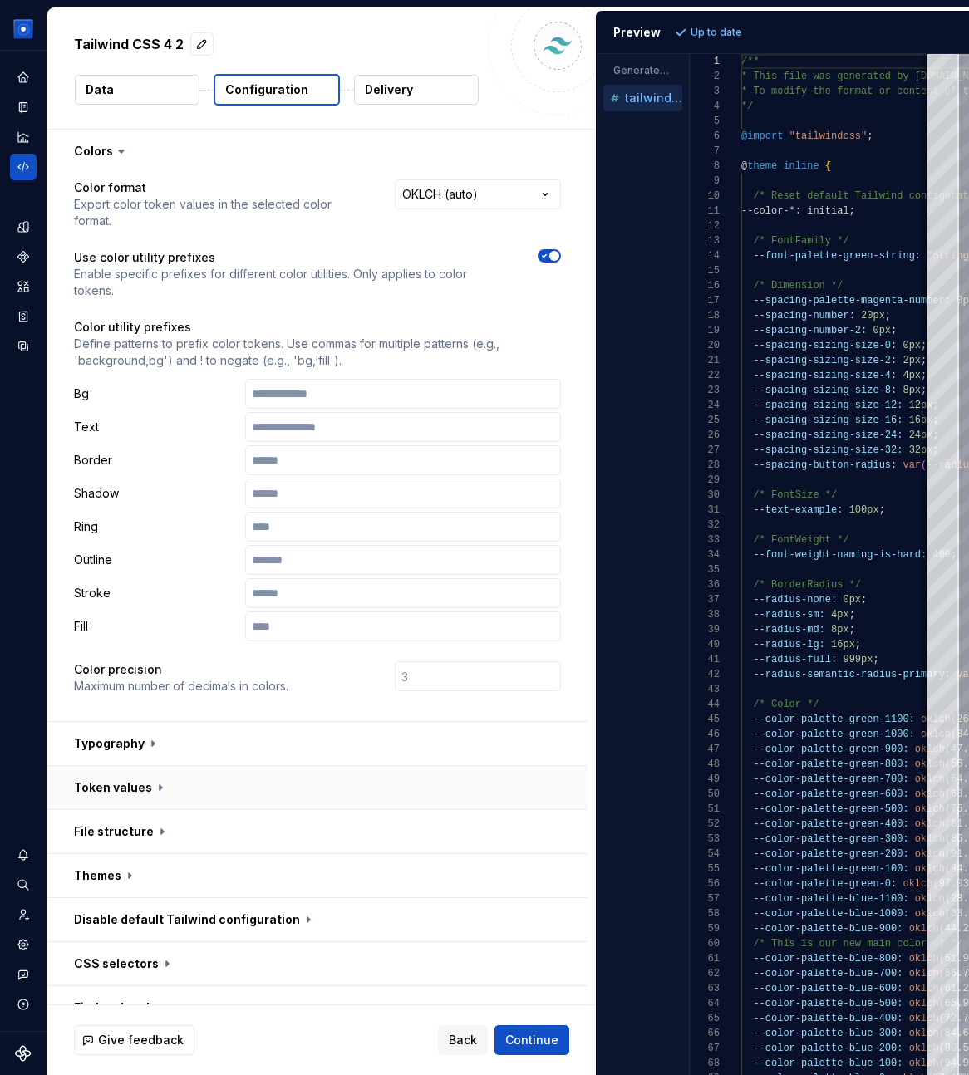
click at [165, 766] on button "button" at bounding box center [317, 787] width 540 height 43
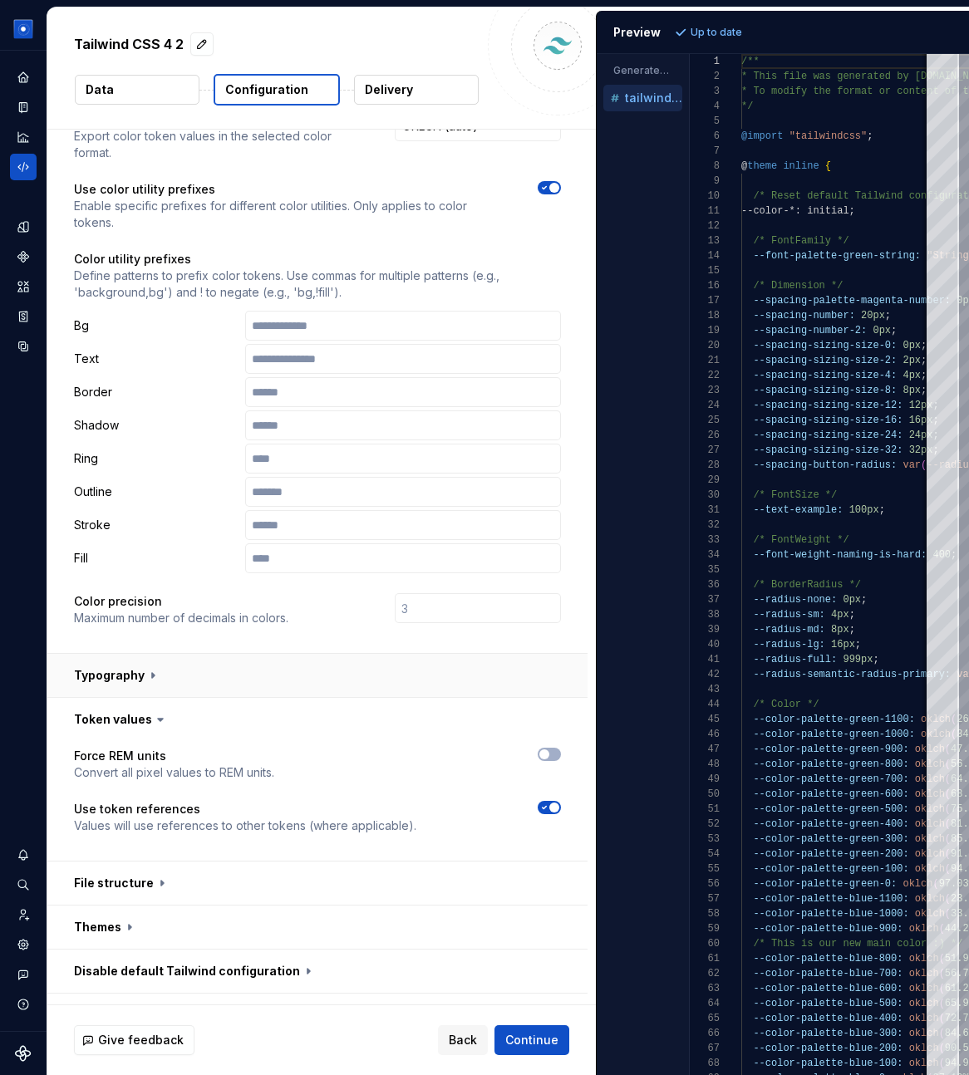
scroll to position [200, 0]
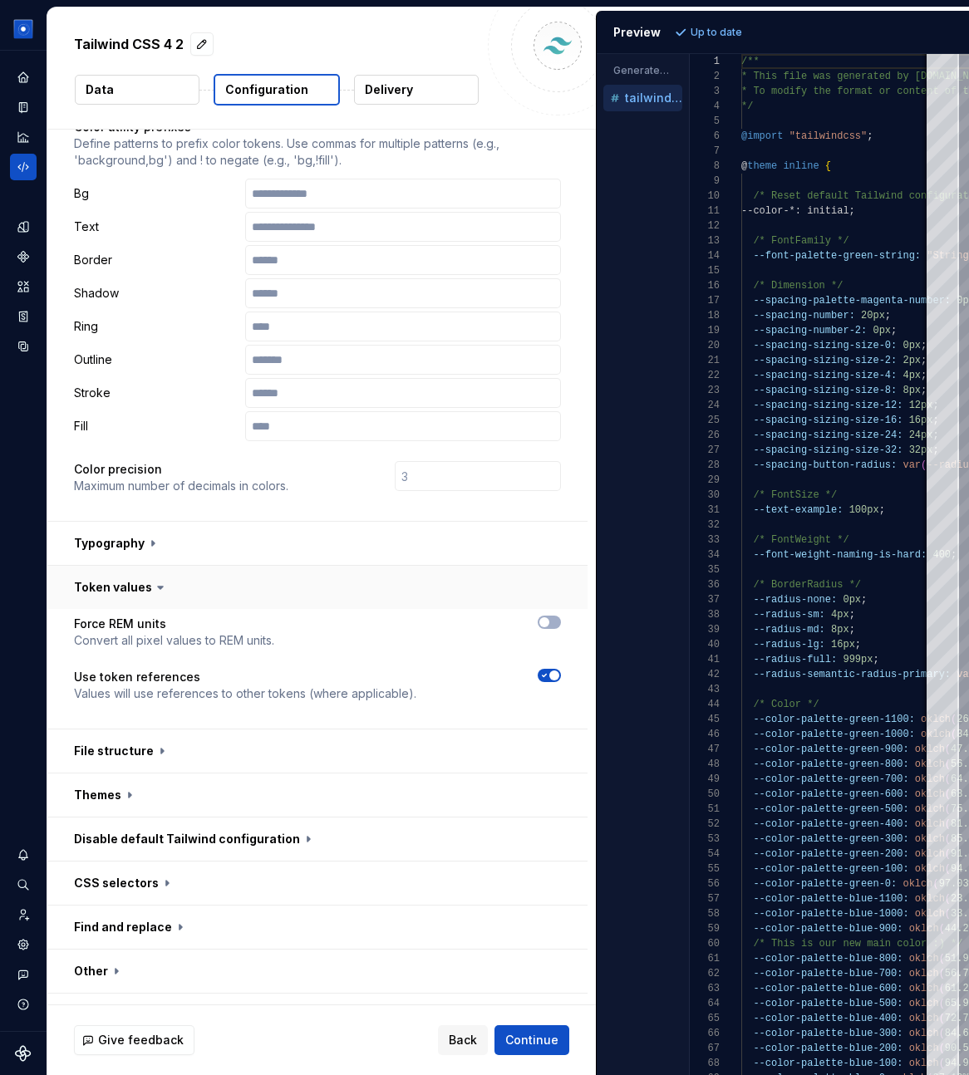
click at [144, 566] on button "button" at bounding box center [317, 587] width 540 height 43
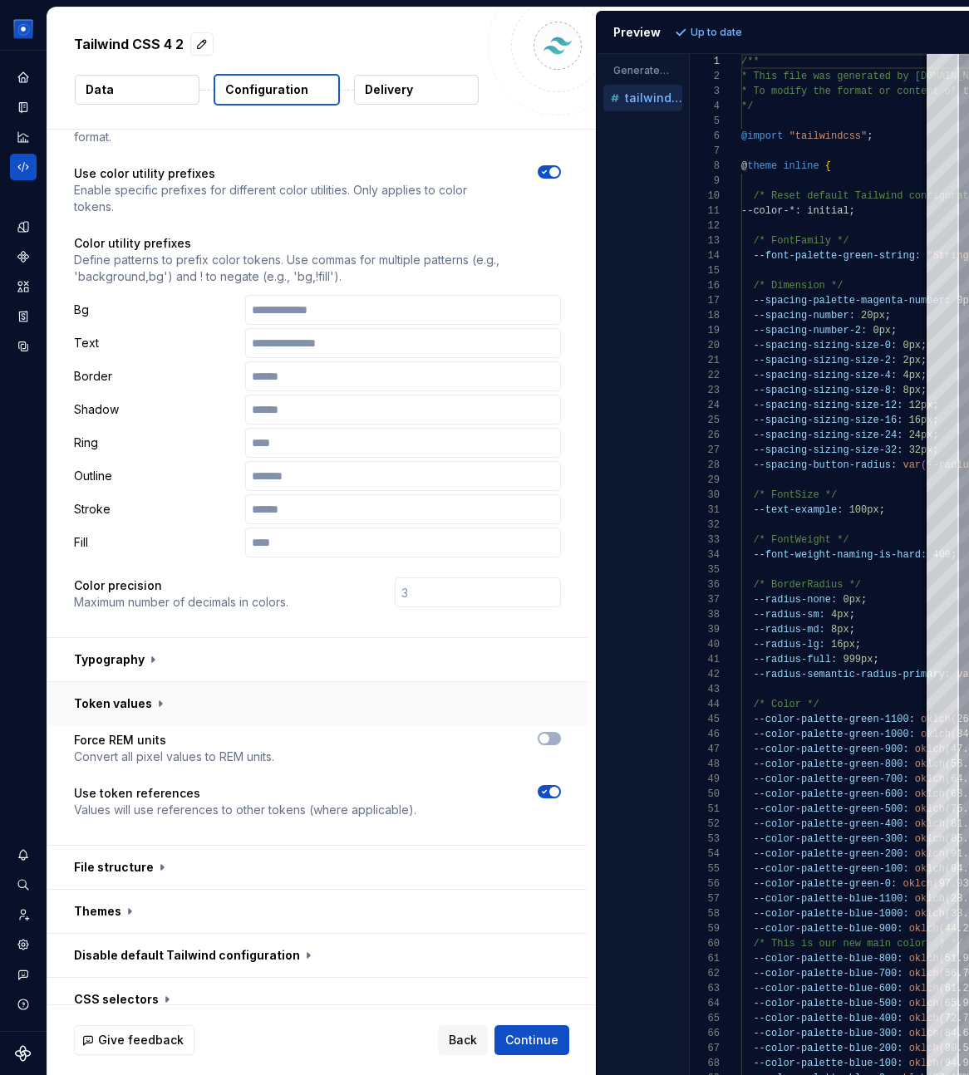
scroll to position [81, 0]
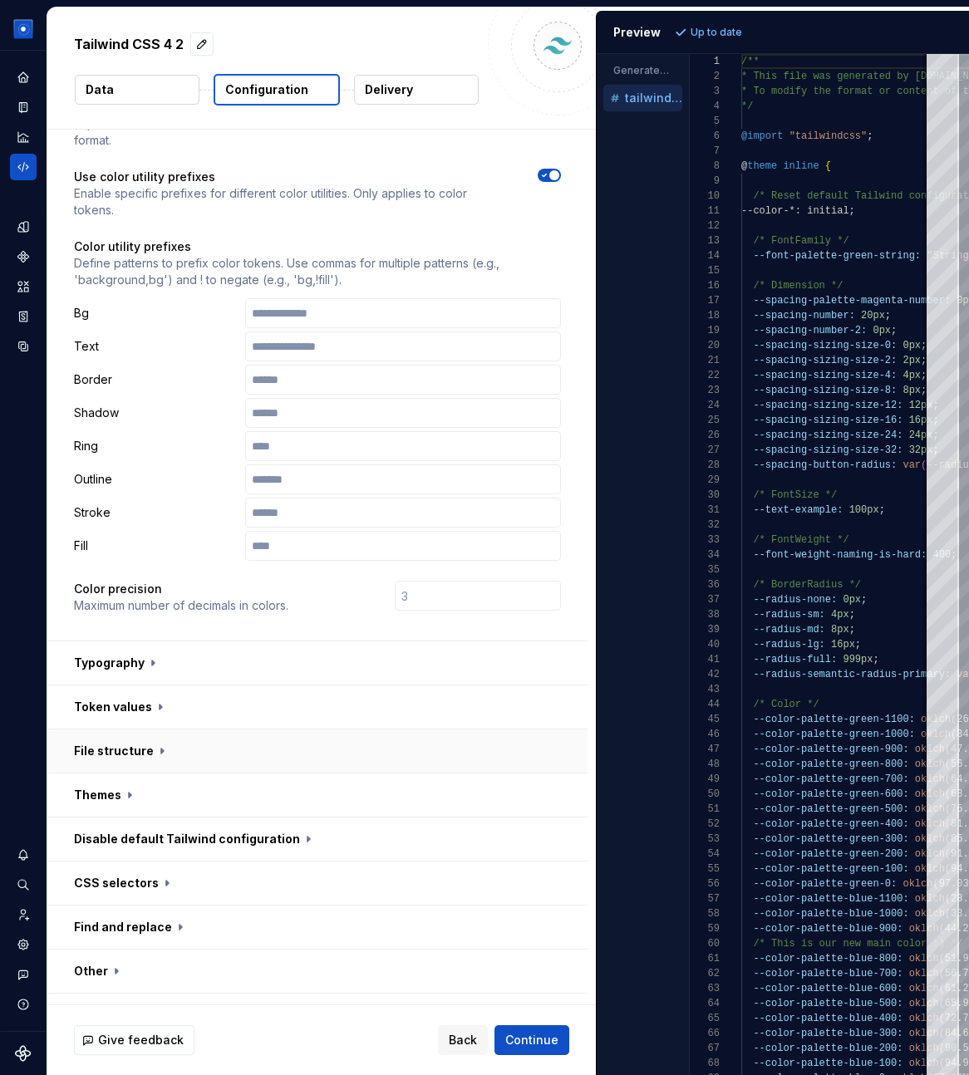
click at [119, 730] on button "button" at bounding box center [317, 751] width 540 height 43
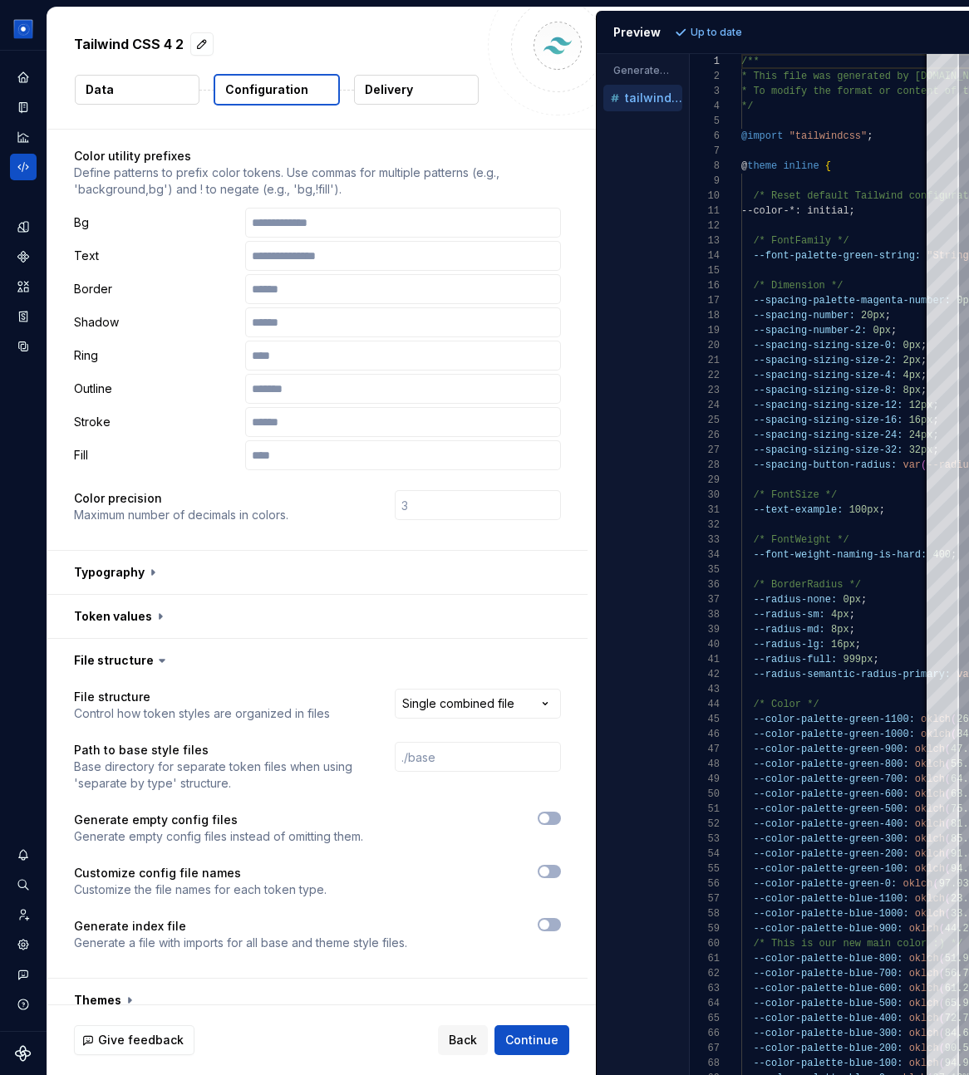
scroll to position [175, 0]
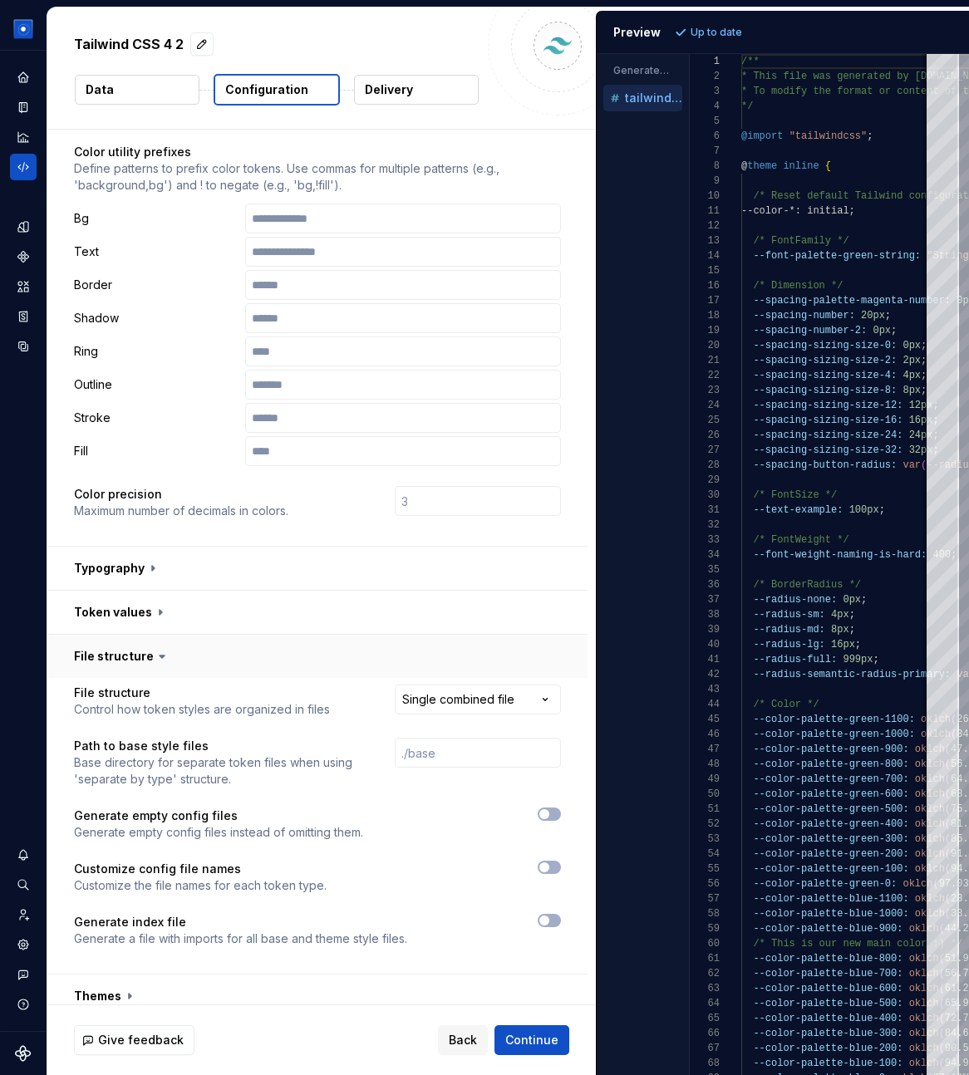
click at [120, 635] on button "button" at bounding box center [317, 656] width 540 height 43
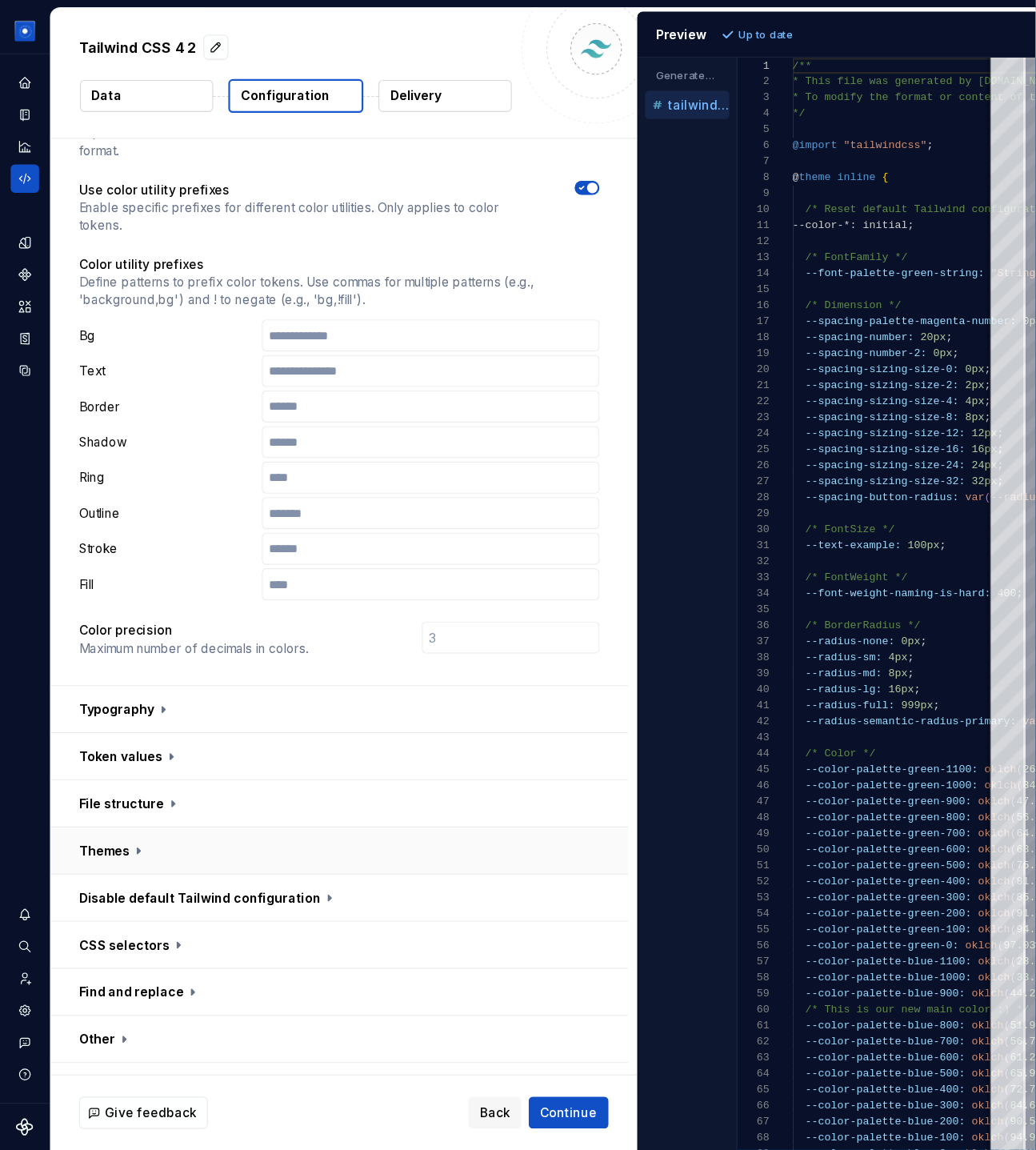
scroll to position [0, 0]
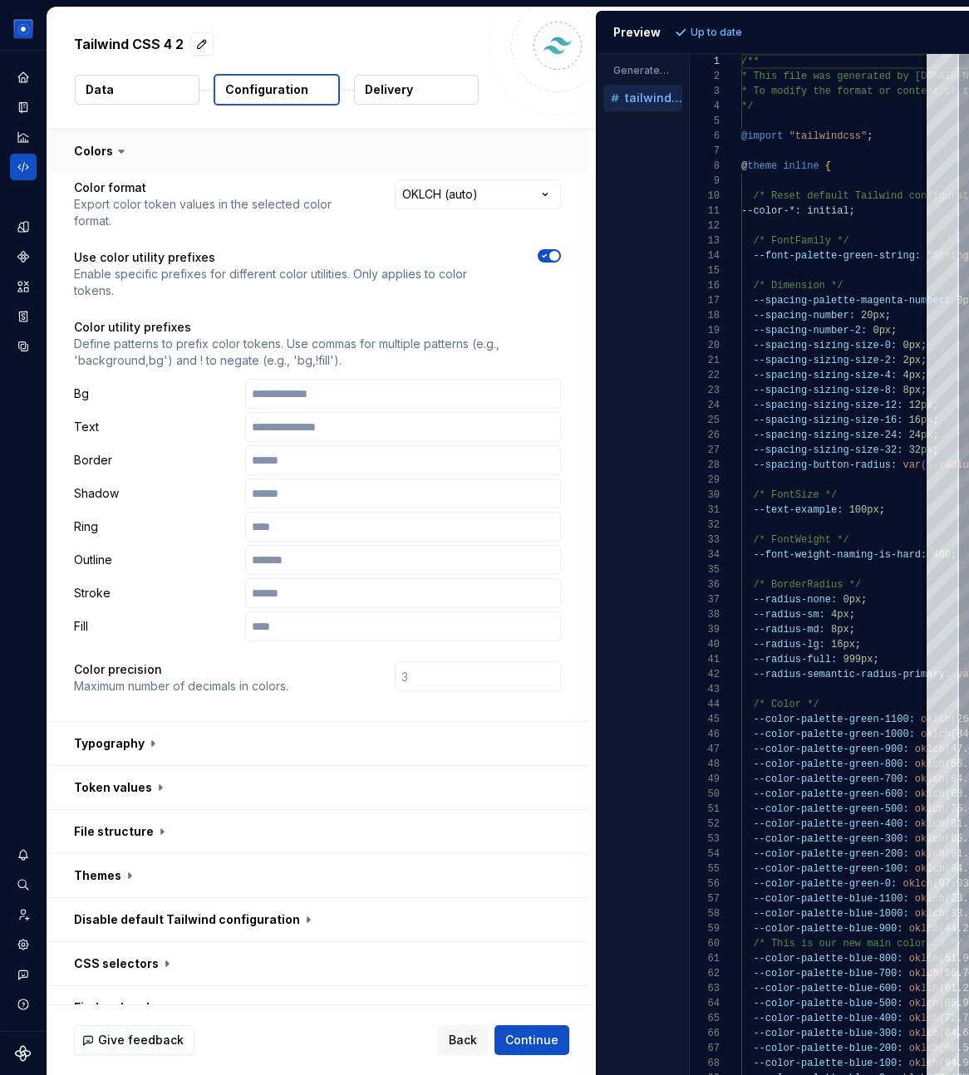
click at [104, 153] on button "button" at bounding box center [317, 151] width 540 height 43
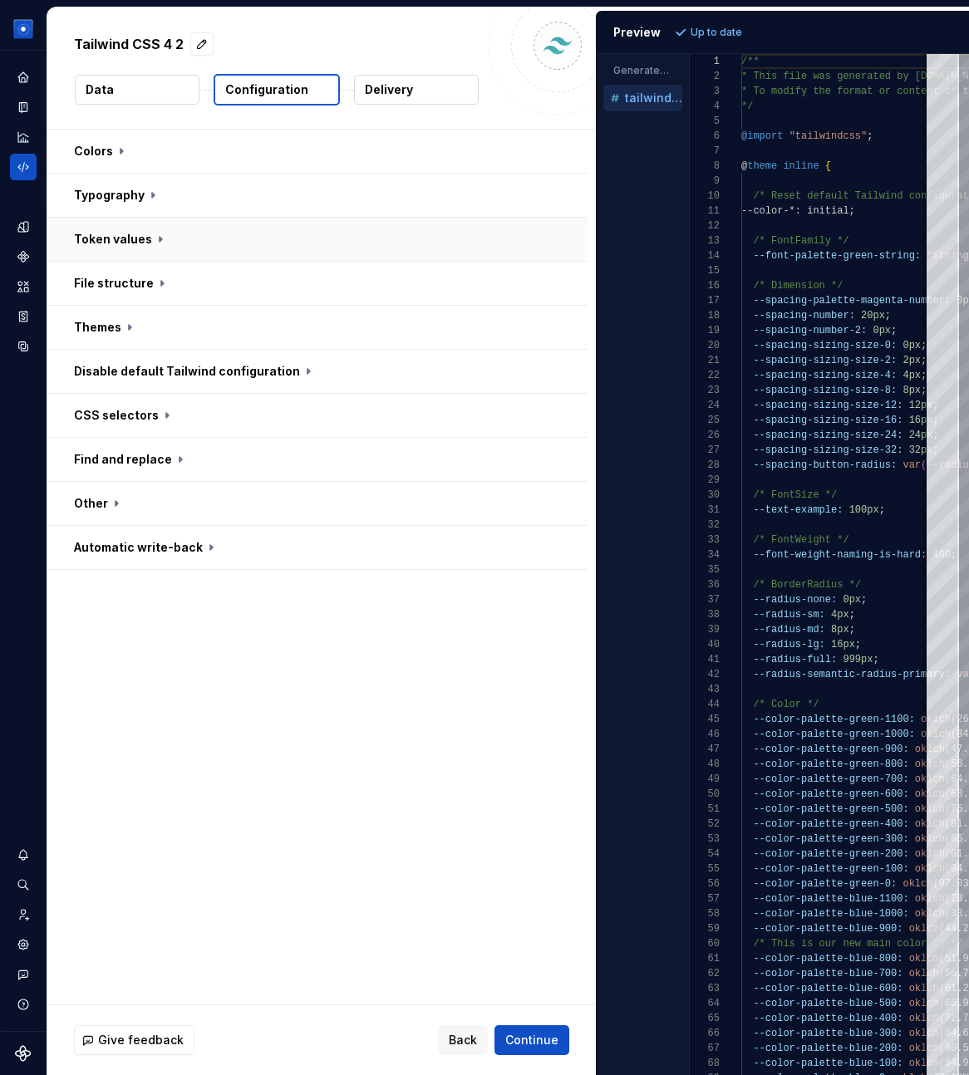
click at [108, 230] on button "button" at bounding box center [317, 239] width 540 height 43
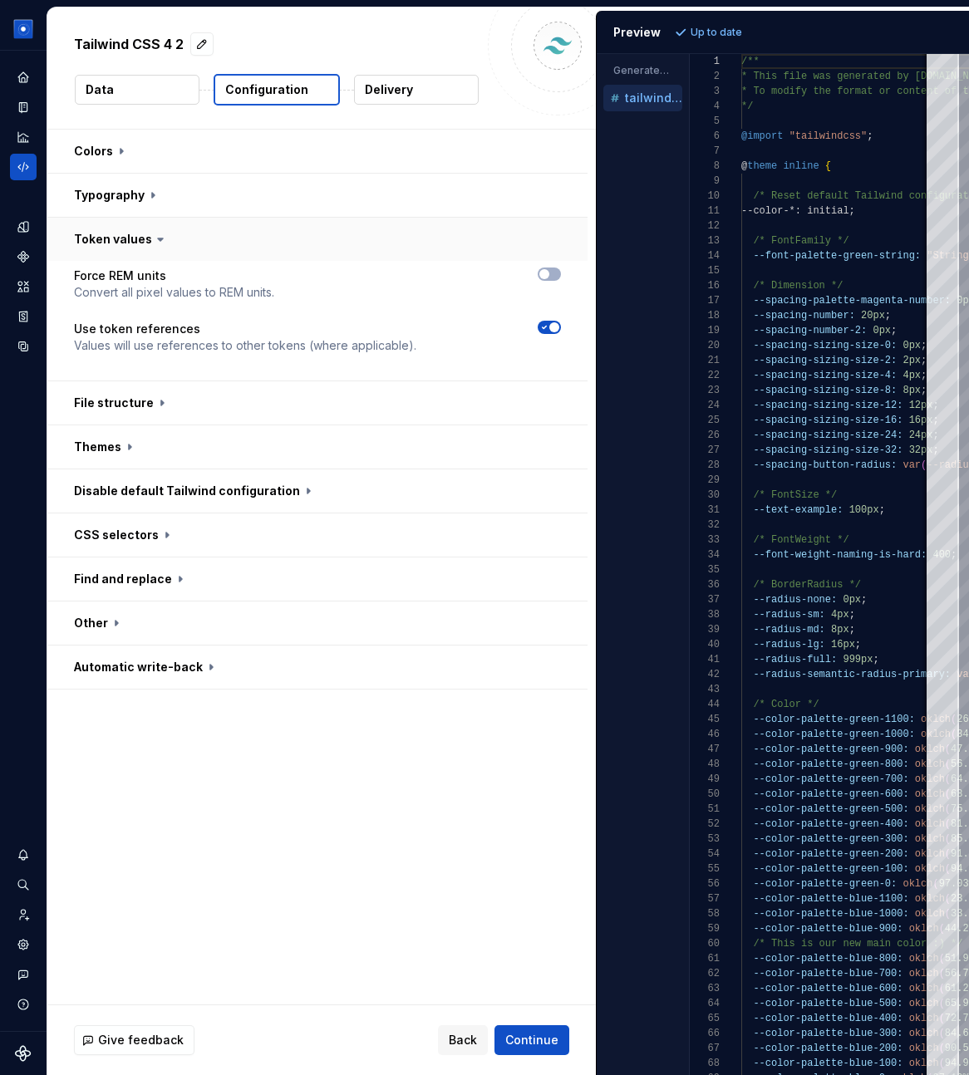
click at [145, 243] on button "button" at bounding box center [317, 239] width 540 height 43
click at [144, 242] on button "button" at bounding box center [317, 239] width 540 height 43
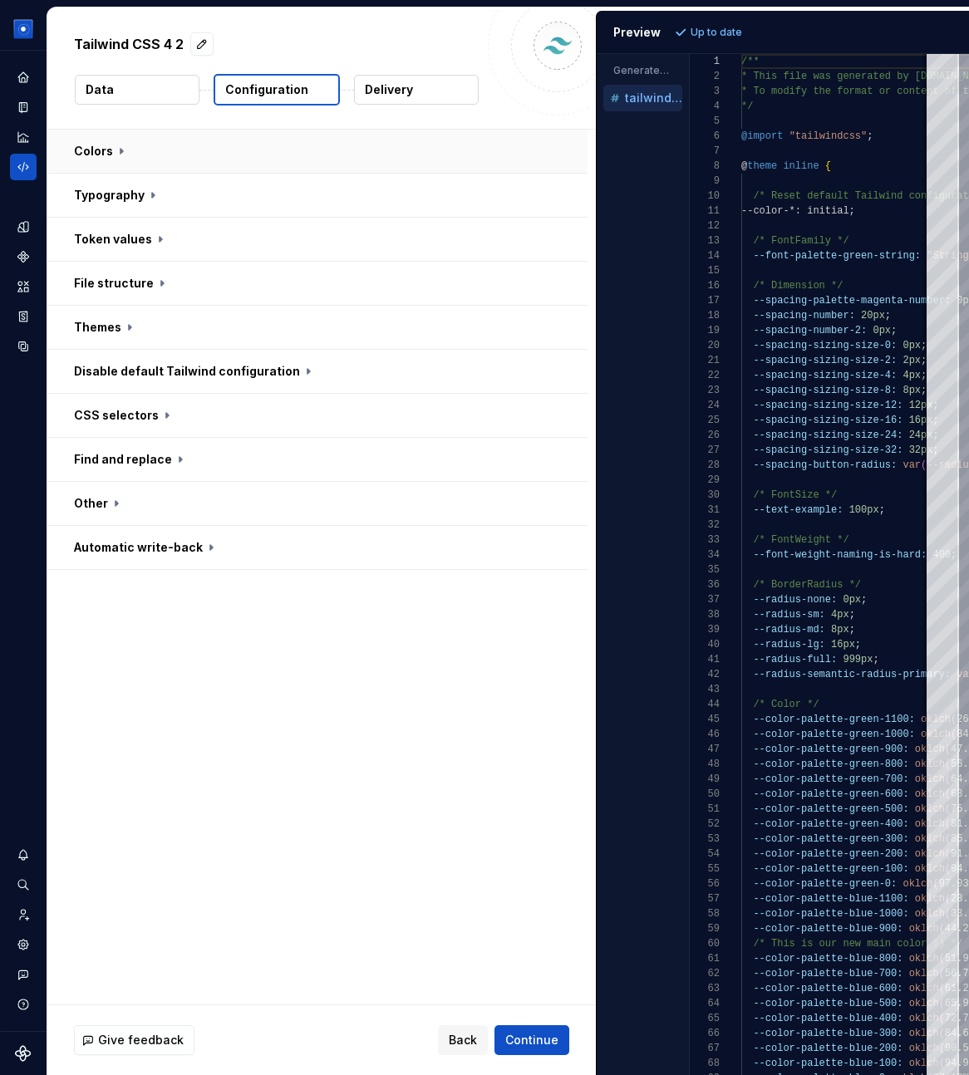
click at [133, 140] on button "button" at bounding box center [317, 151] width 540 height 43
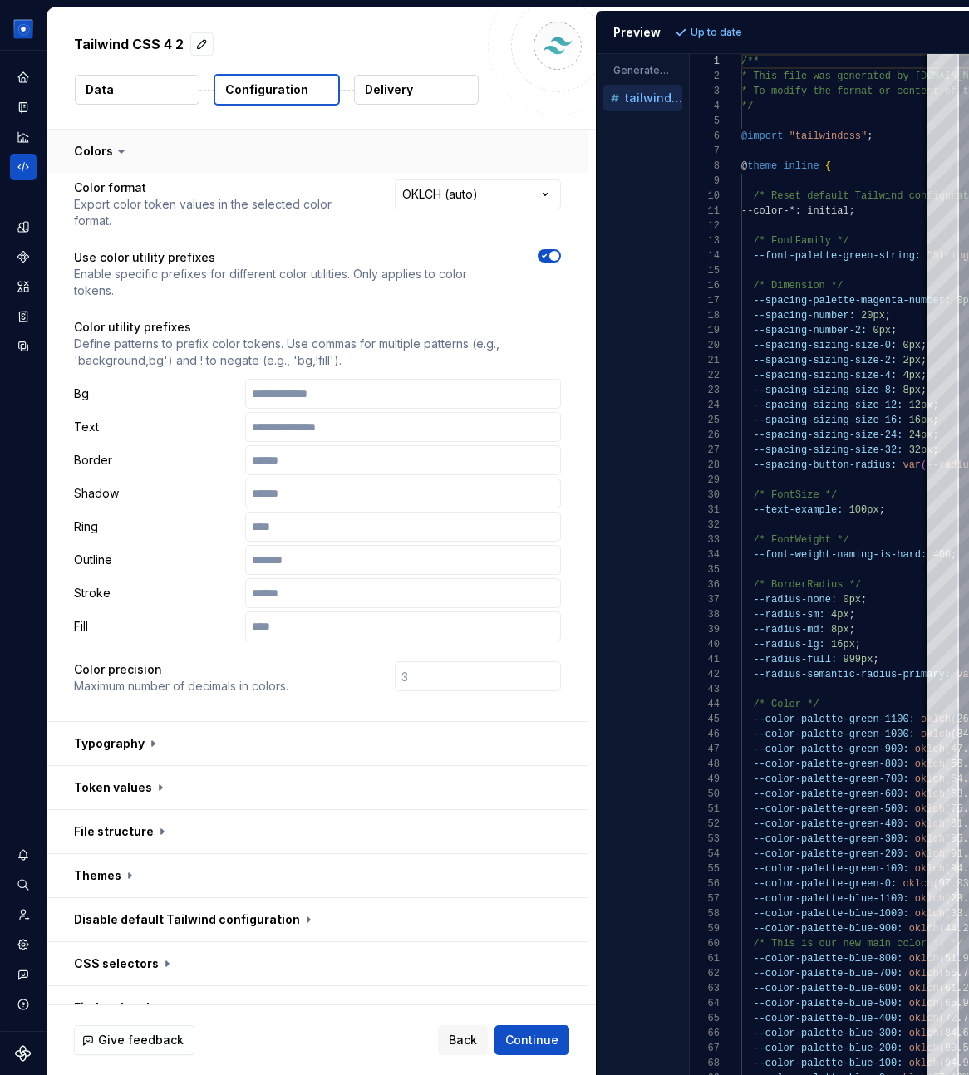
click at [133, 140] on button "button" at bounding box center [317, 151] width 540 height 43
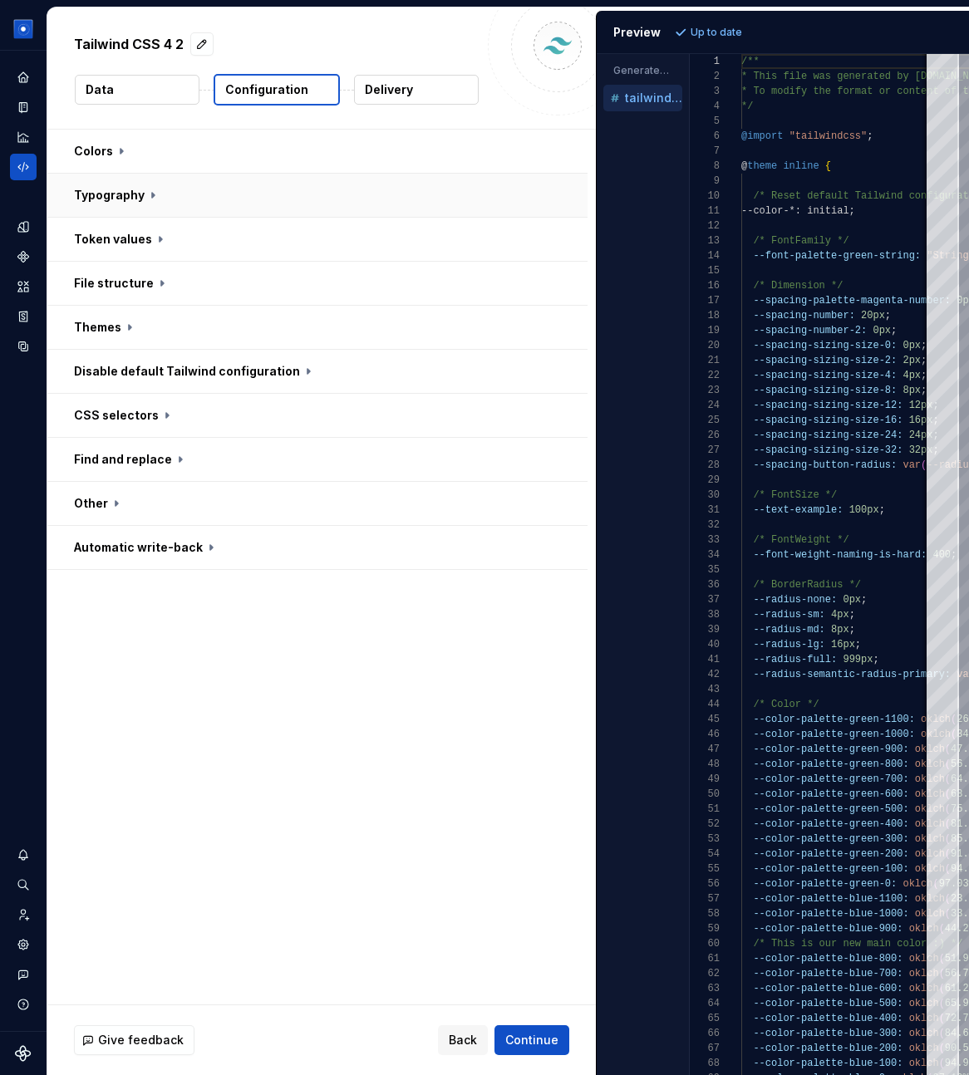
click at [126, 187] on button "button" at bounding box center [317, 195] width 540 height 43
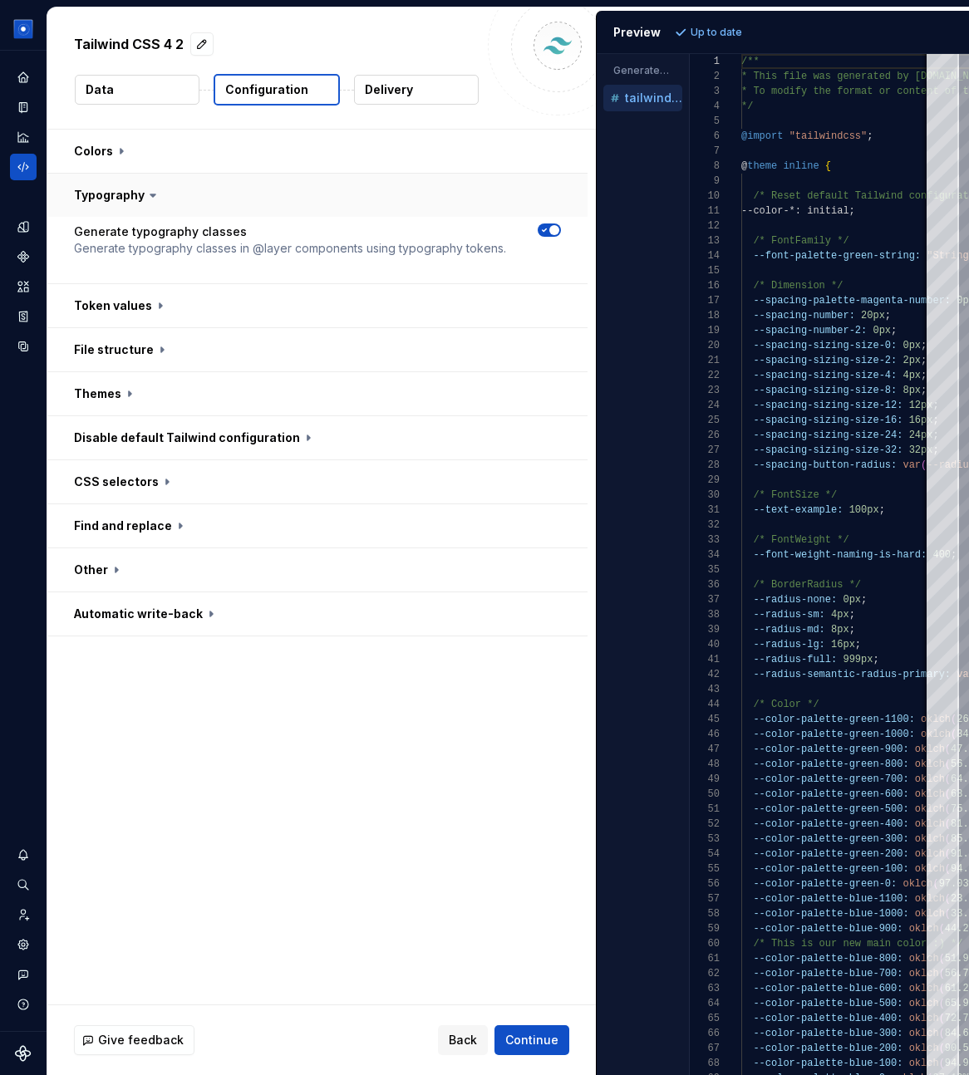
click at [126, 187] on button "button" at bounding box center [317, 195] width 540 height 43
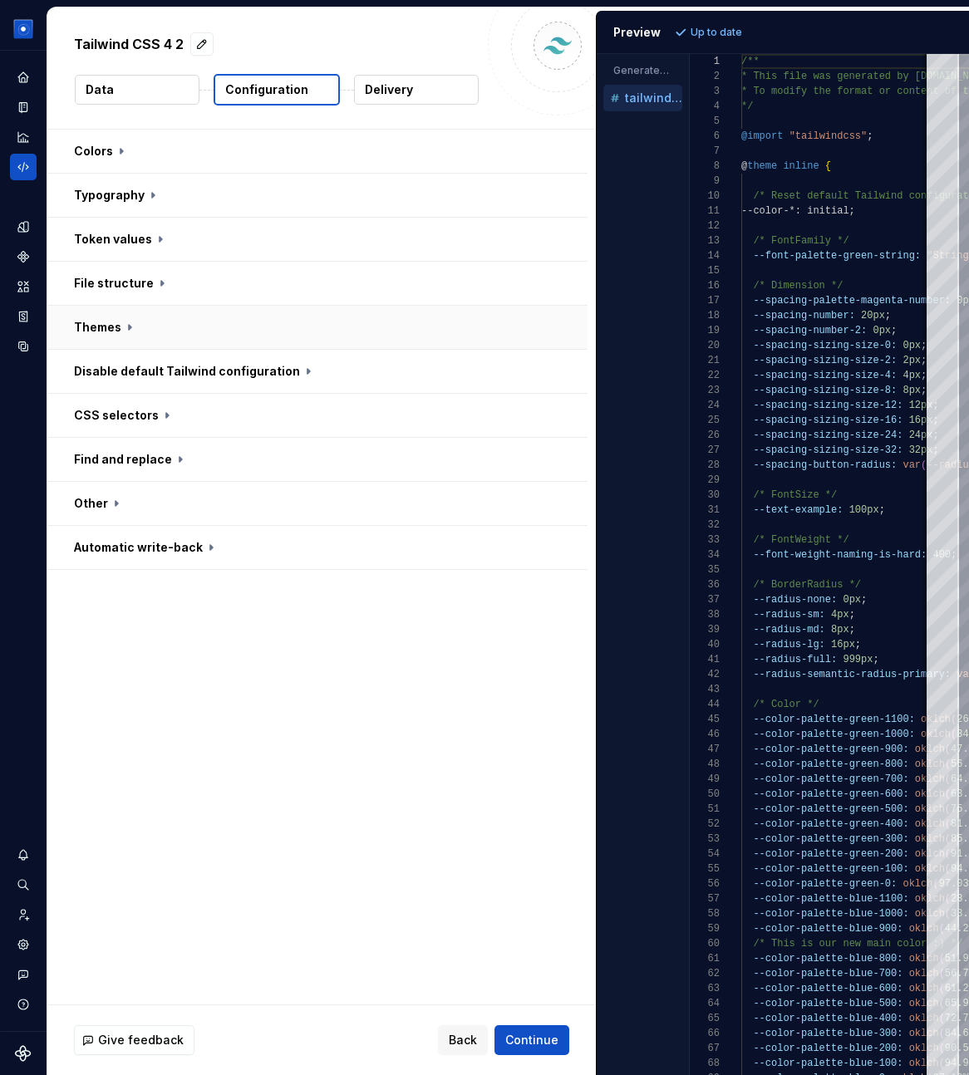
click at [134, 331] on button "button" at bounding box center [317, 327] width 540 height 43
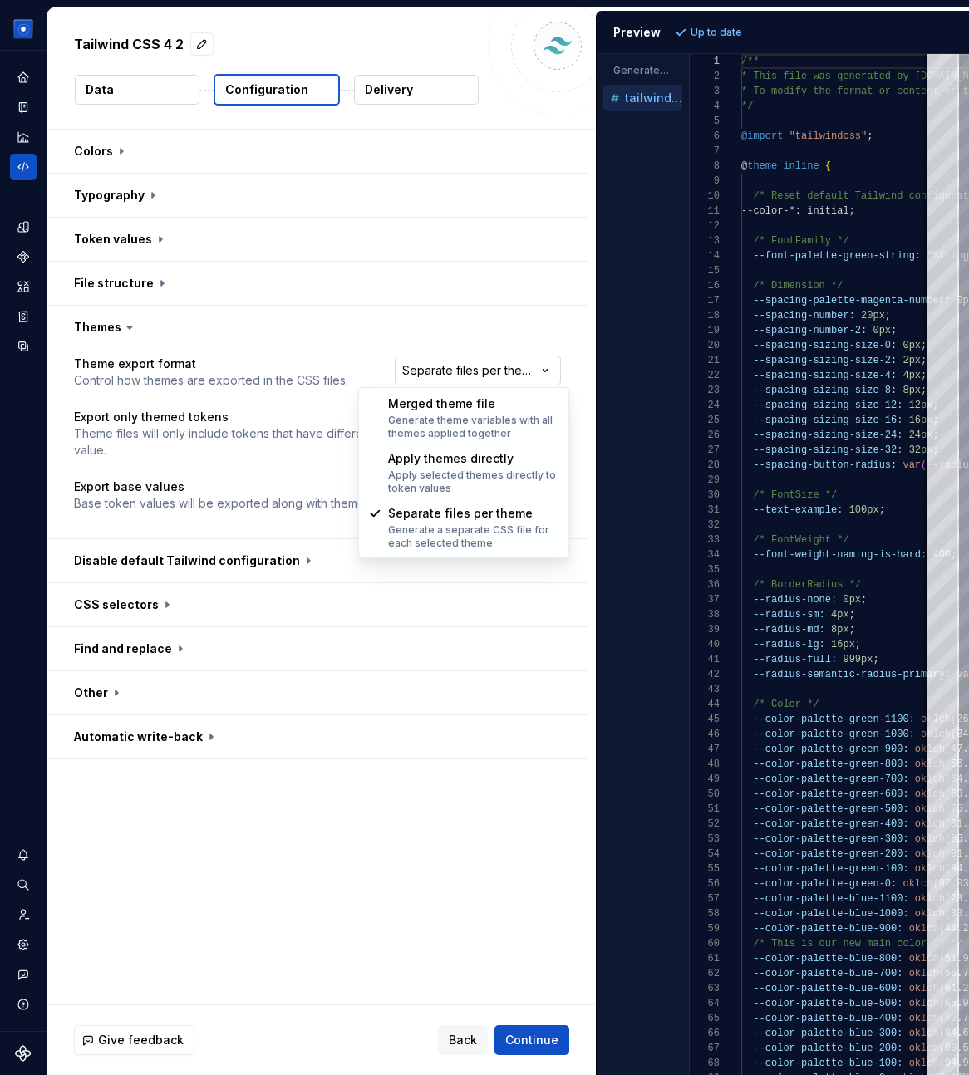
click at [492, 364] on html "**********" at bounding box center [484, 537] width 969 height 1075
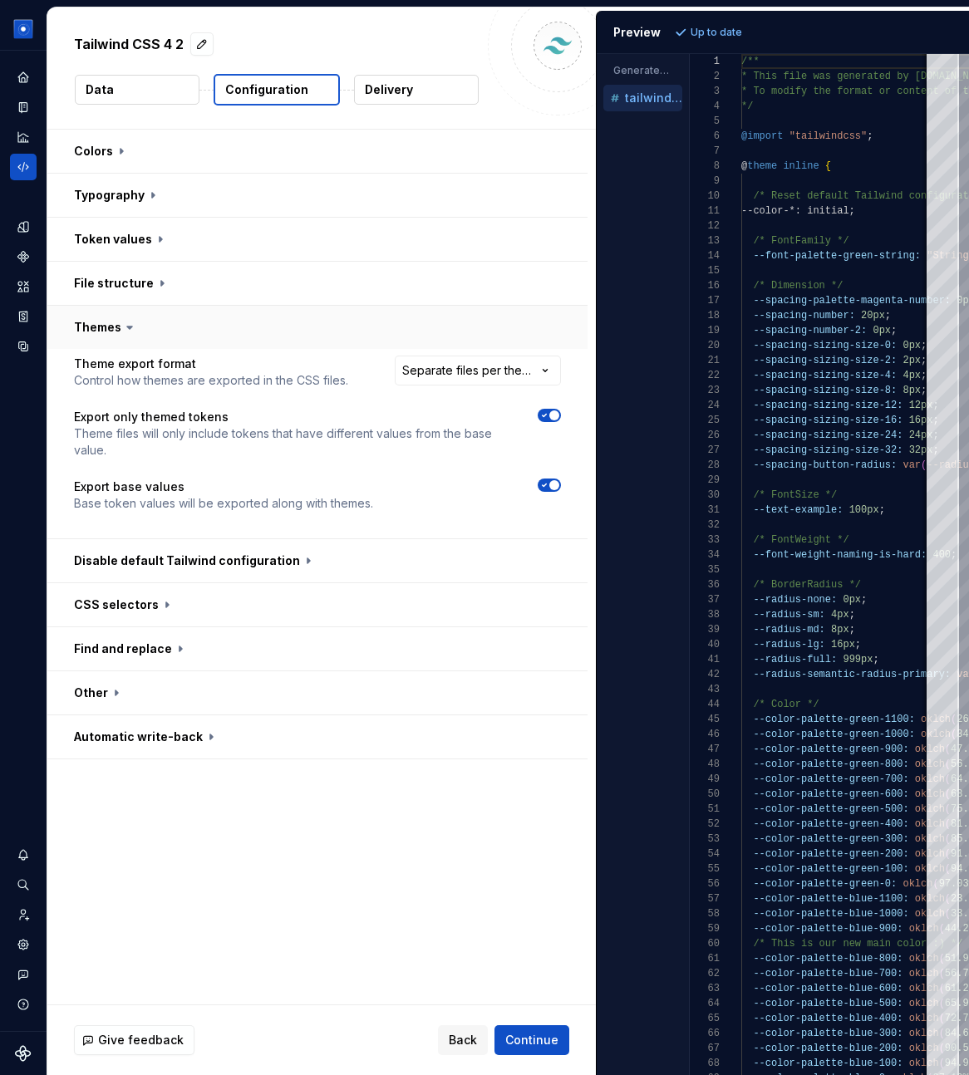
click at [162, 327] on button "button" at bounding box center [317, 327] width 540 height 43
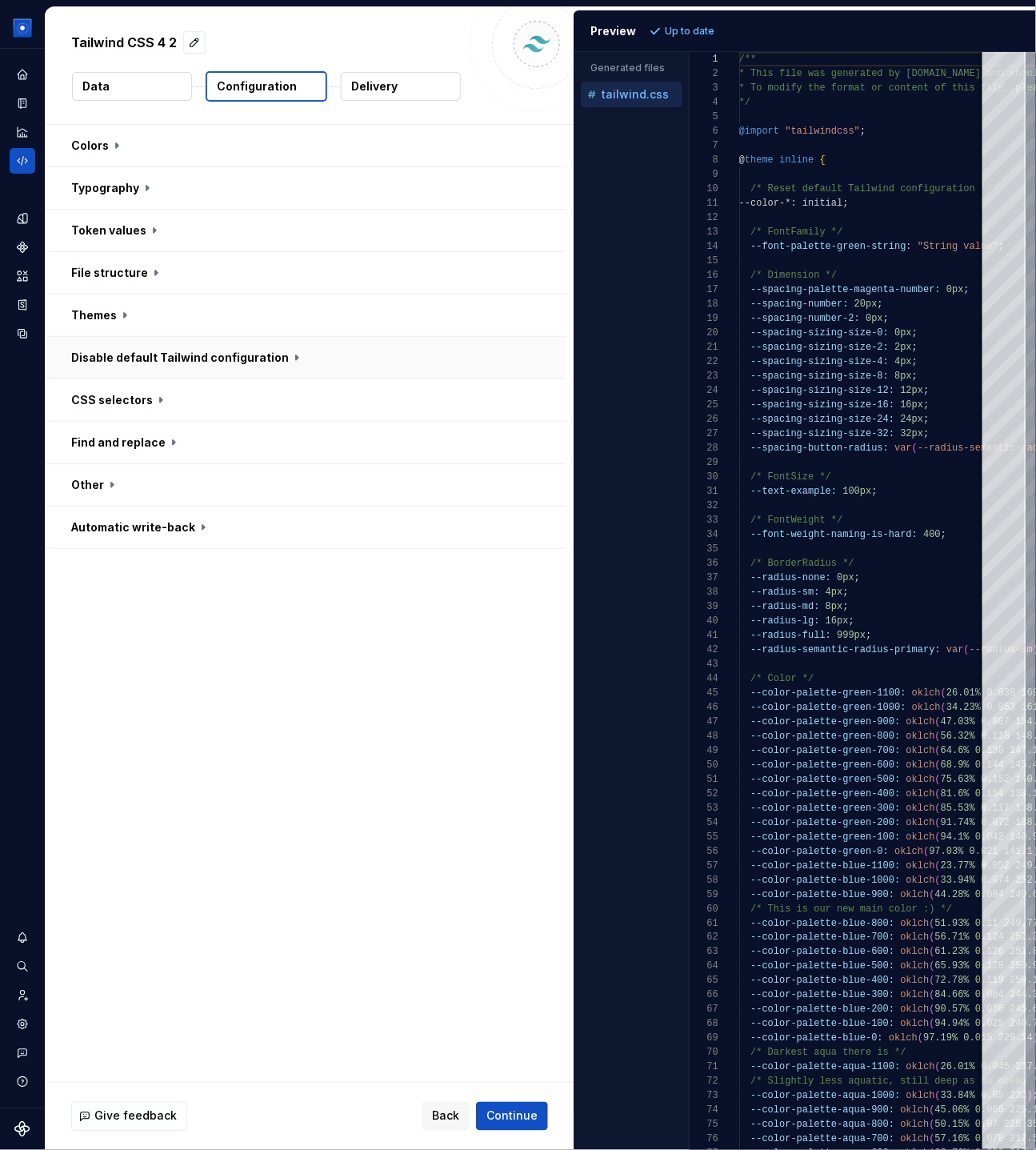
click at [101, 356] on button "button" at bounding box center [305, 357] width 520 height 41
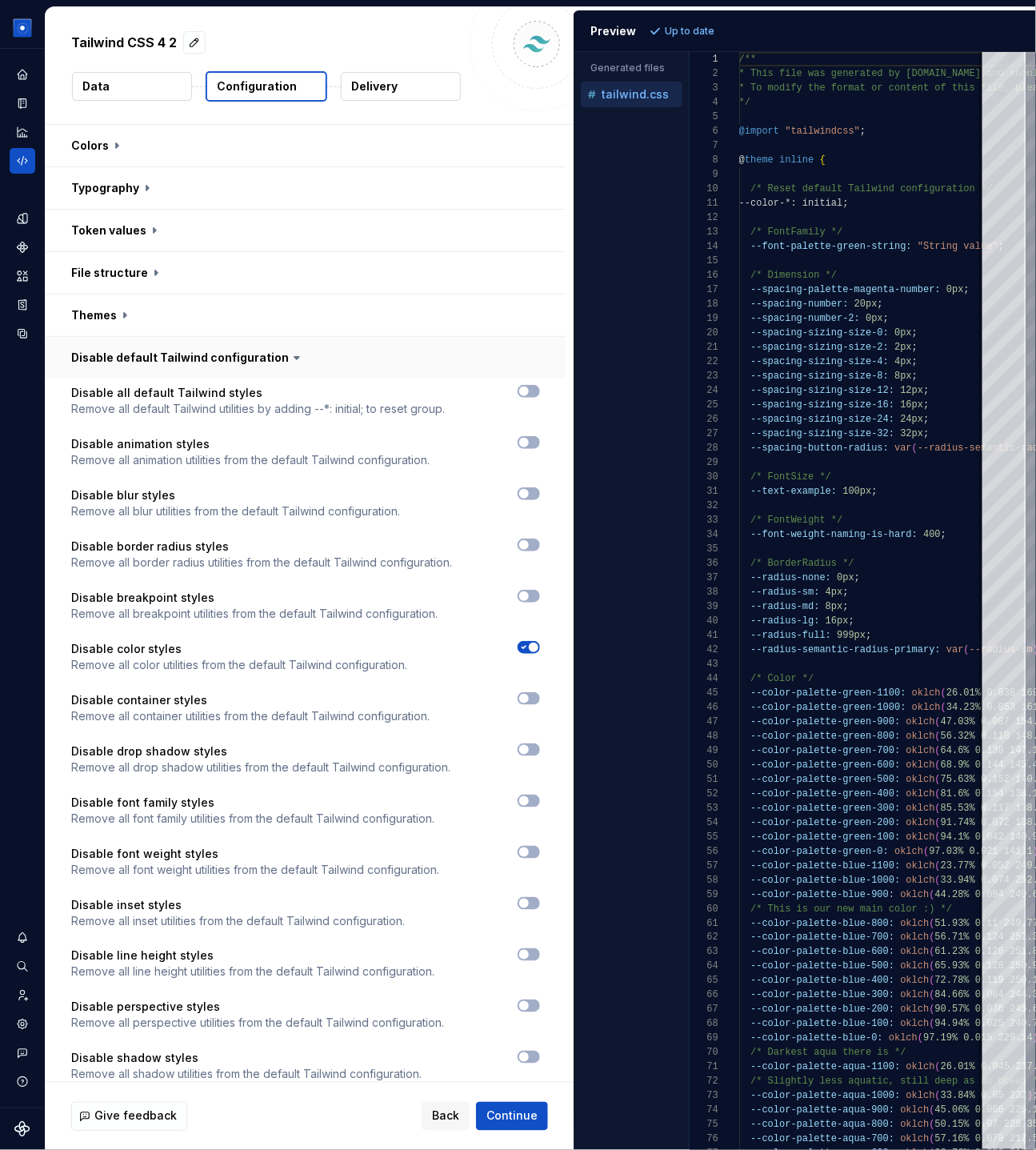
click at [101, 356] on button "button" at bounding box center [305, 357] width 520 height 41
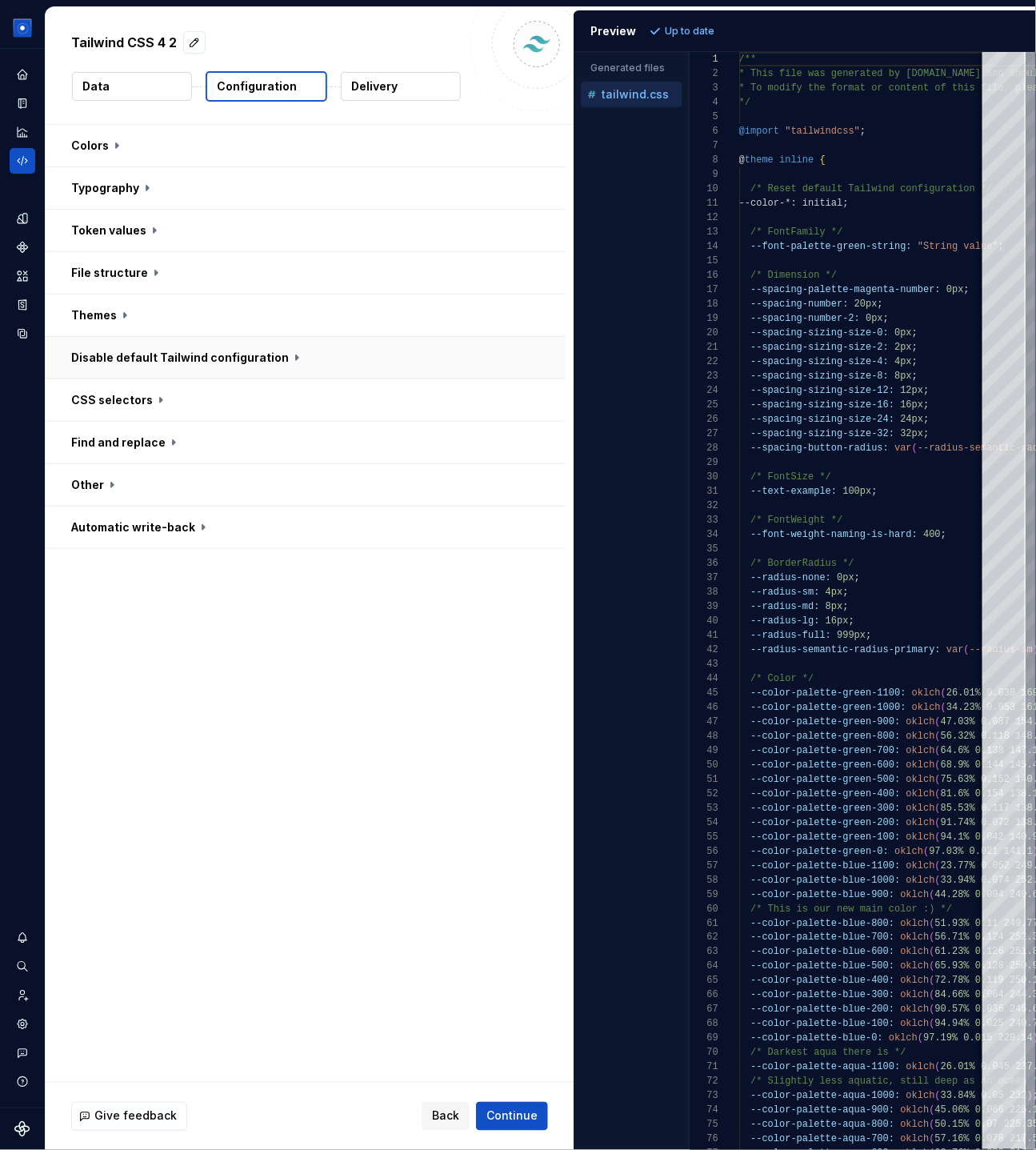
click at [101, 356] on button "button" at bounding box center [305, 357] width 520 height 41
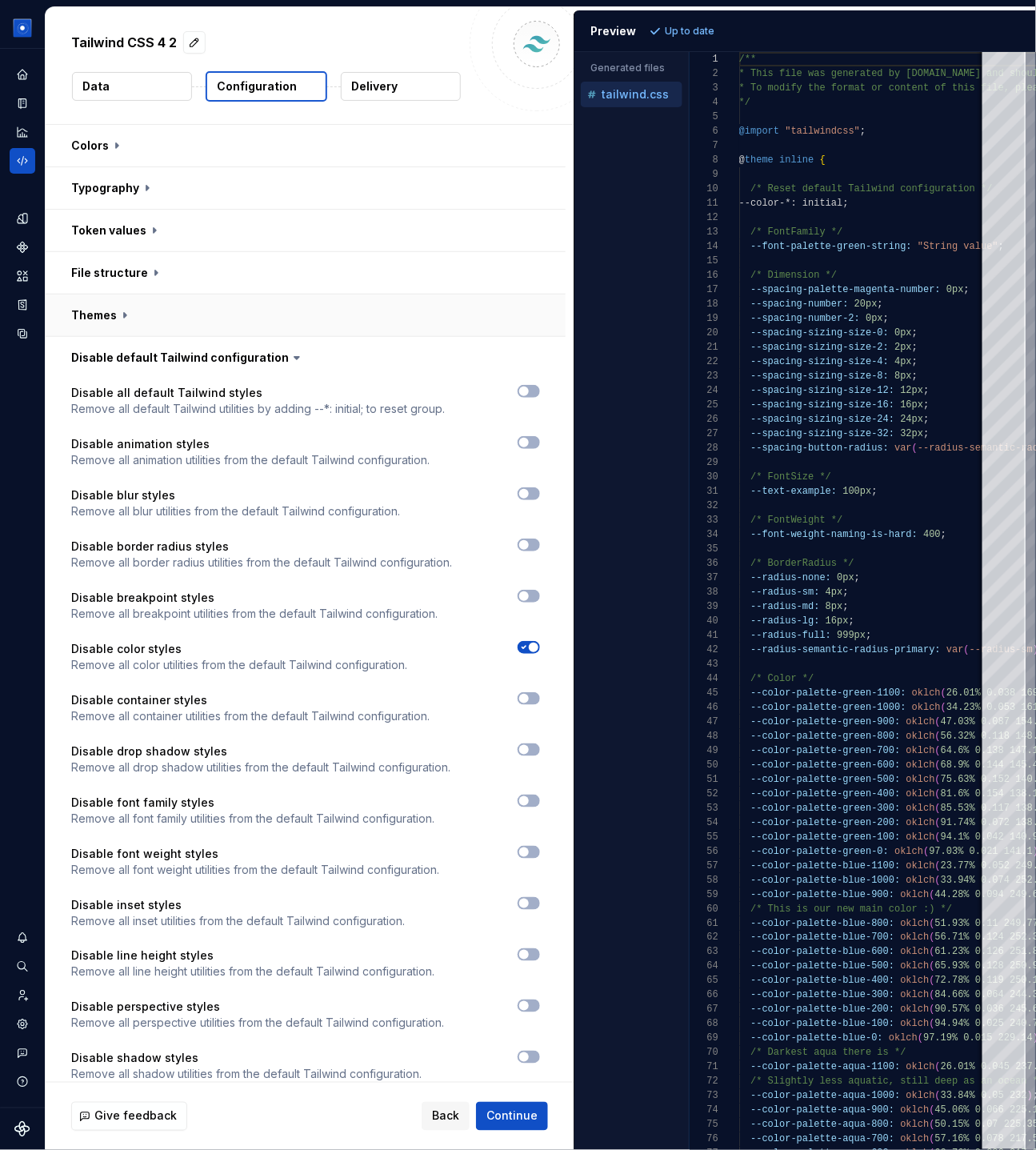
click at [112, 307] on button "button" at bounding box center [305, 315] width 520 height 41
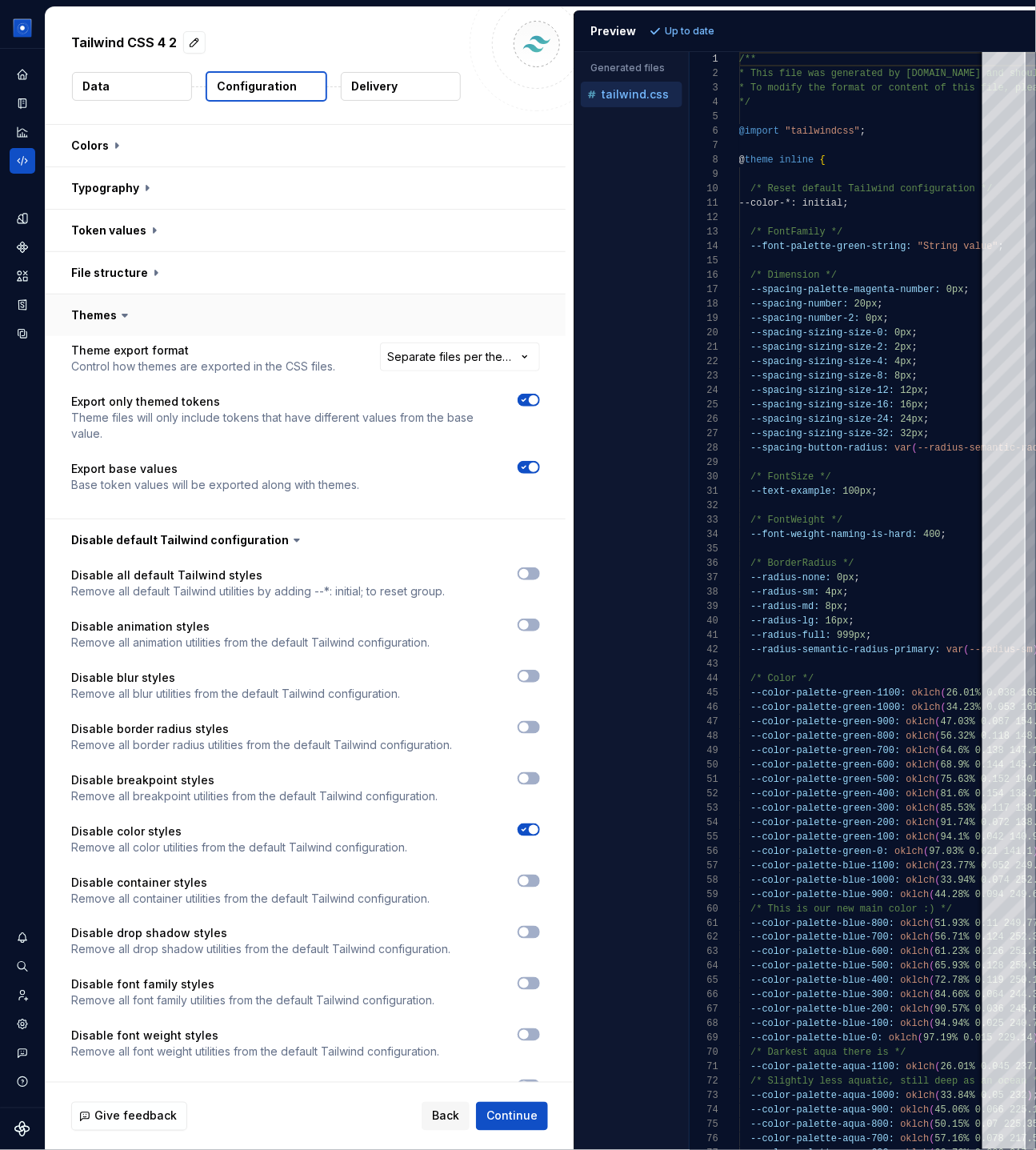
click at [112, 307] on button "button" at bounding box center [305, 315] width 520 height 41
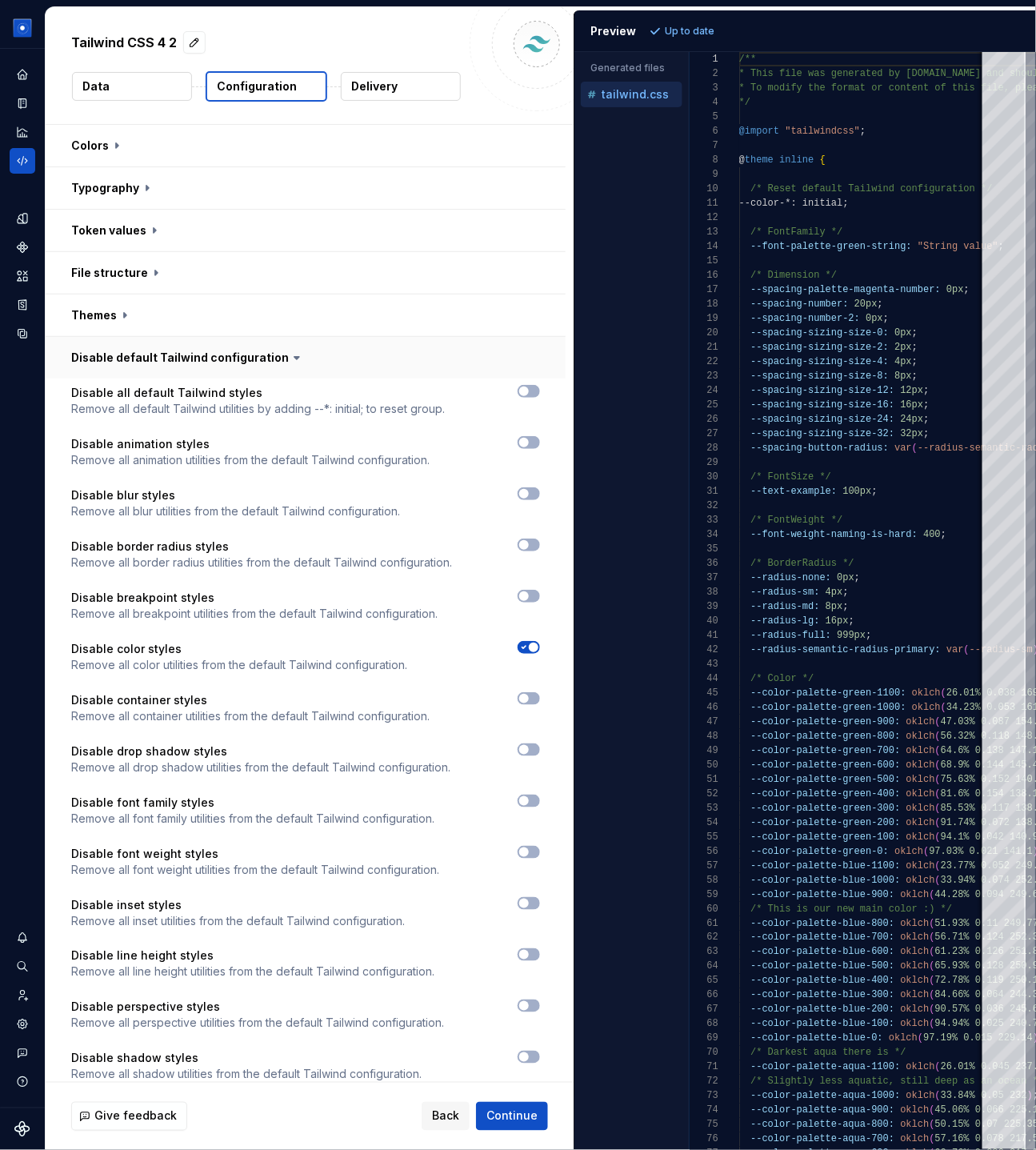
click at [112, 342] on button "button" at bounding box center [305, 357] width 520 height 41
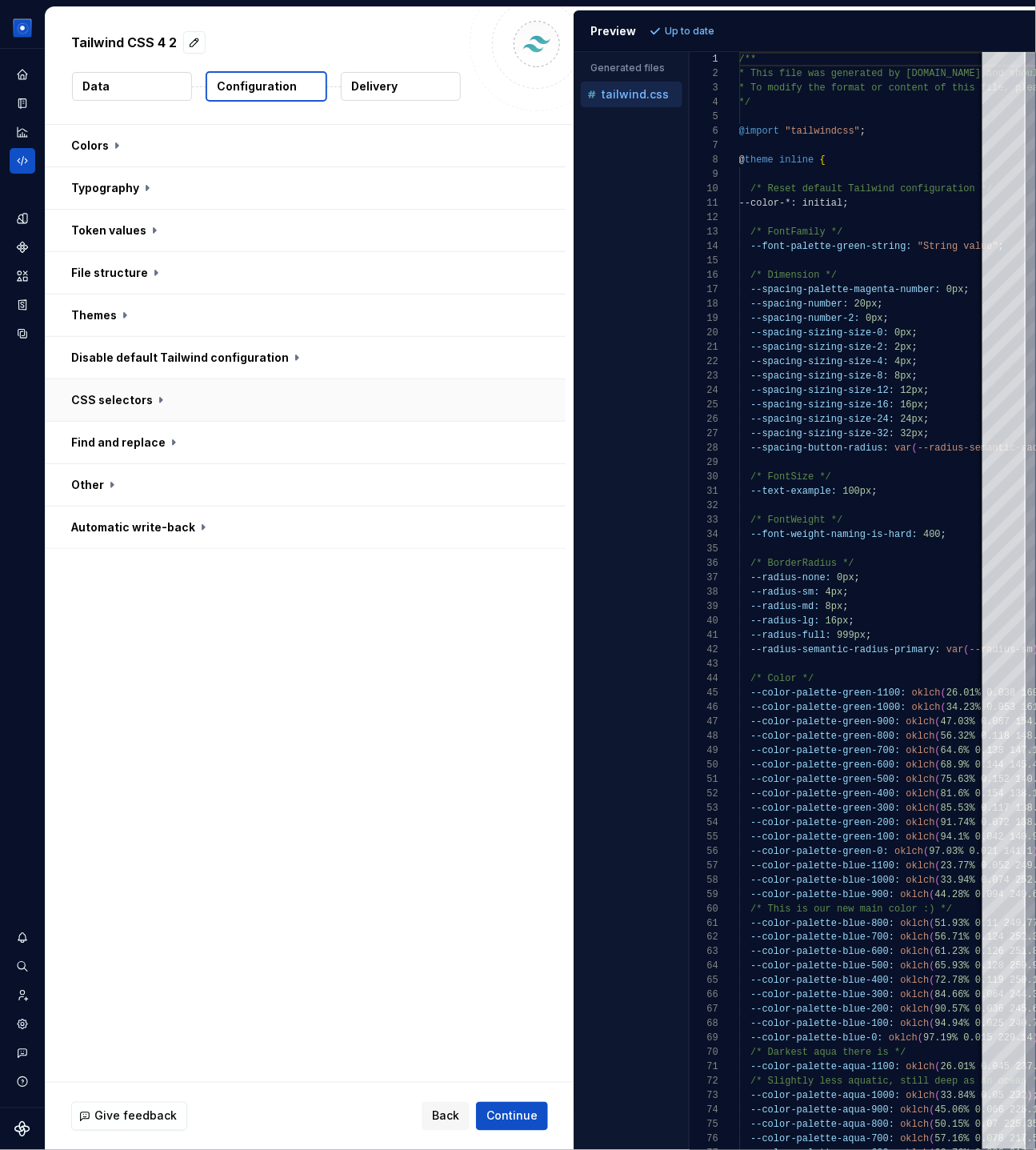
click at [115, 392] on button "button" at bounding box center [305, 400] width 520 height 41
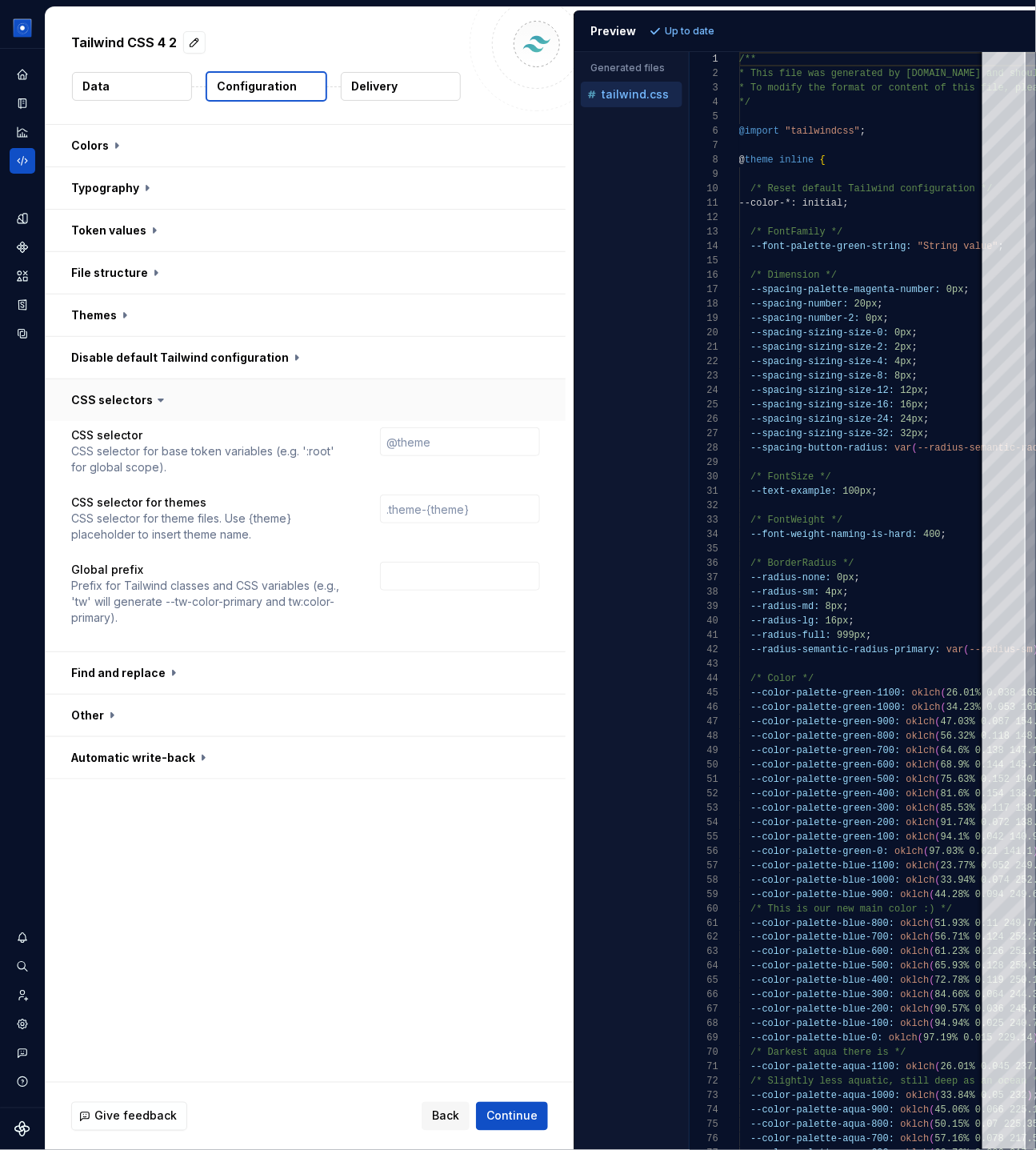
click at [115, 392] on button "button" at bounding box center [305, 400] width 520 height 41
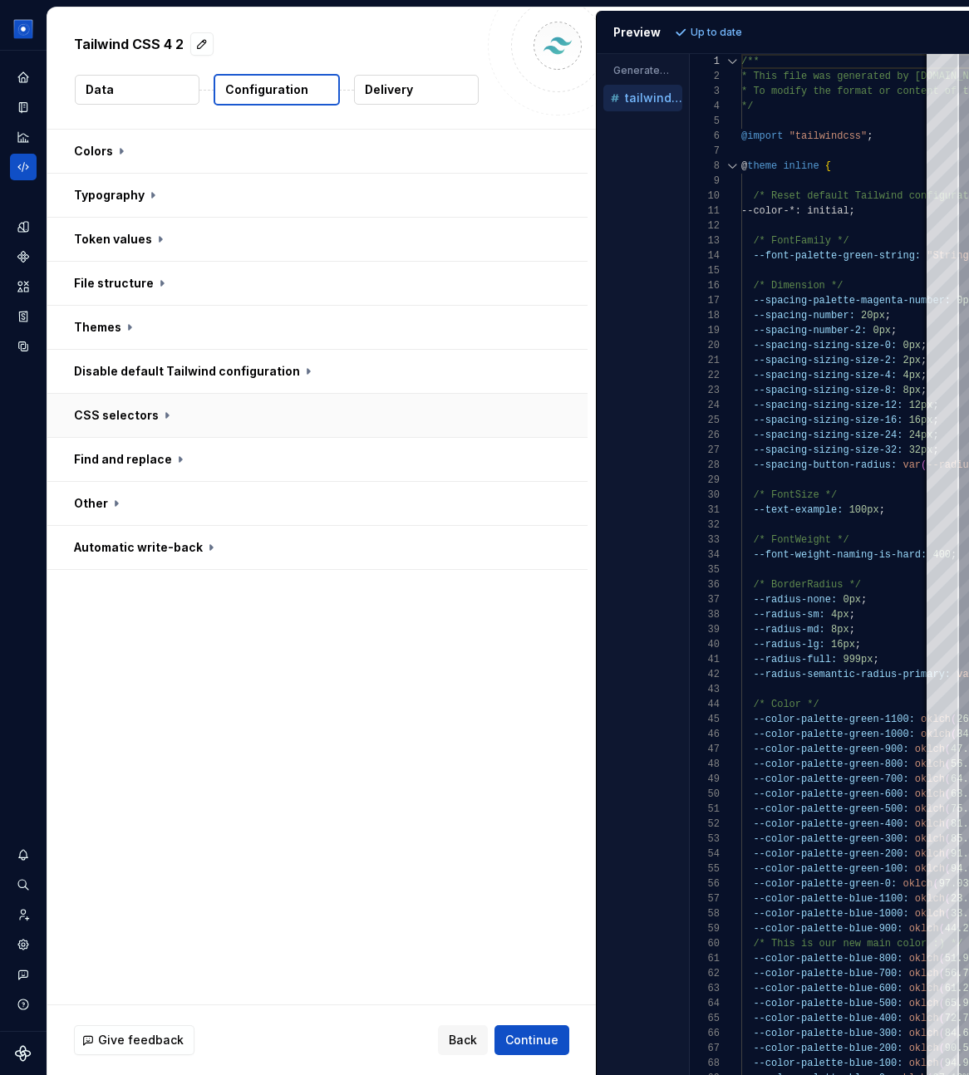
click at [138, 410] on button "button" at bounding box center [317, 415] width 540 height 43
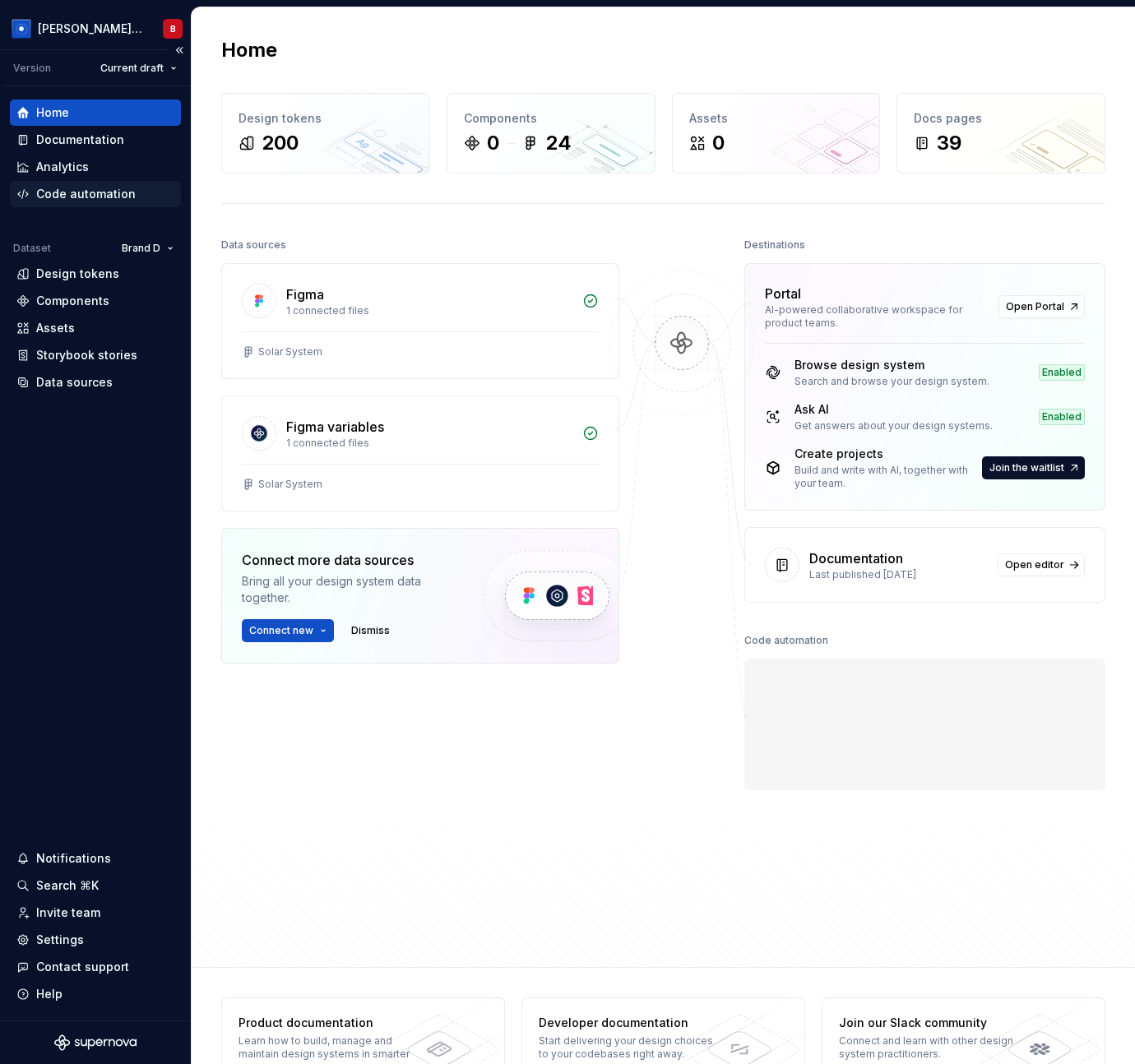
click at [53, 202] on div "Code automation" at bounding box center [86, 194] width 100 height 17
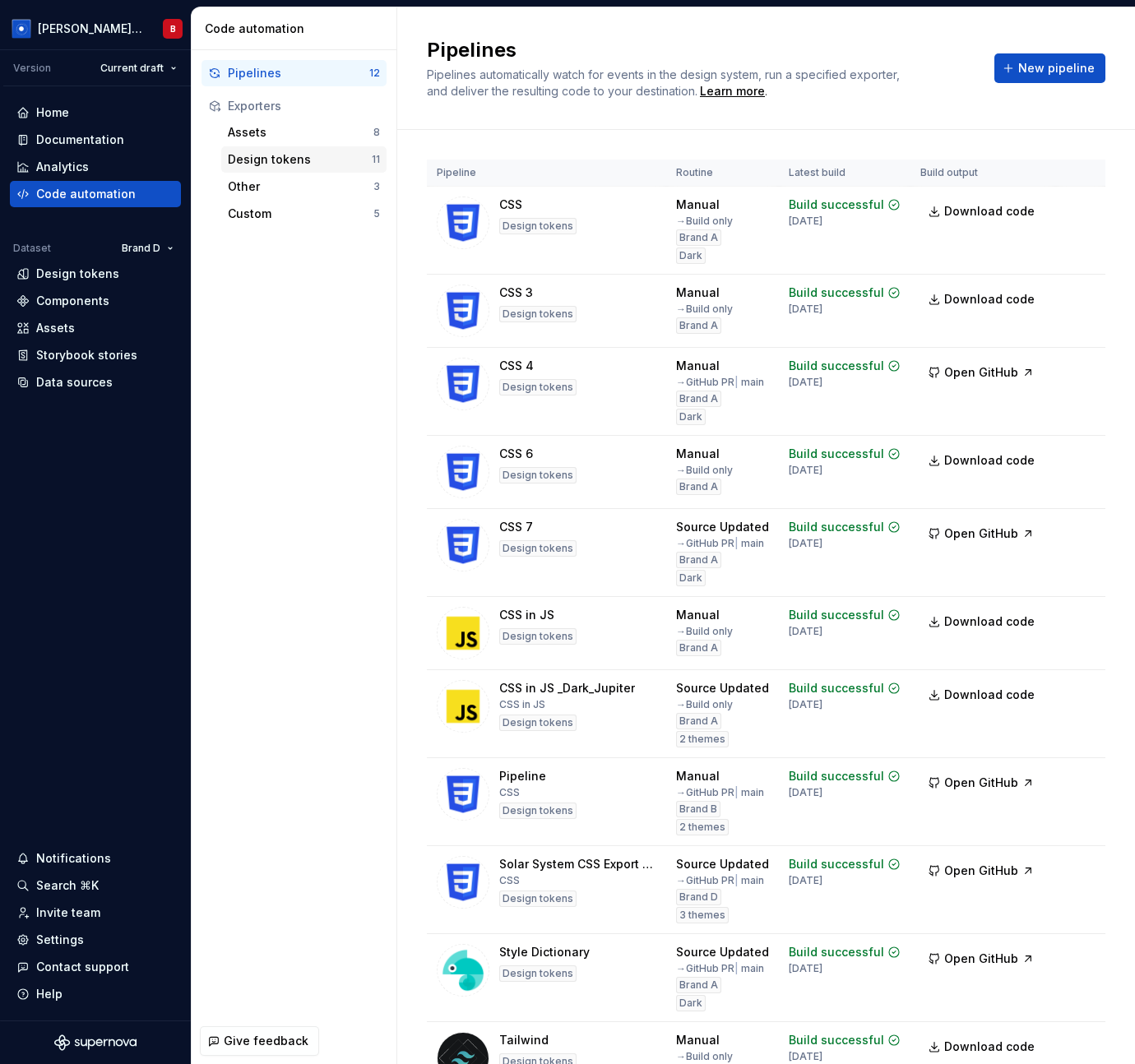
click at [262, 163] on div "Design tokens" at bounding box center [299, 159] width 143 height 17
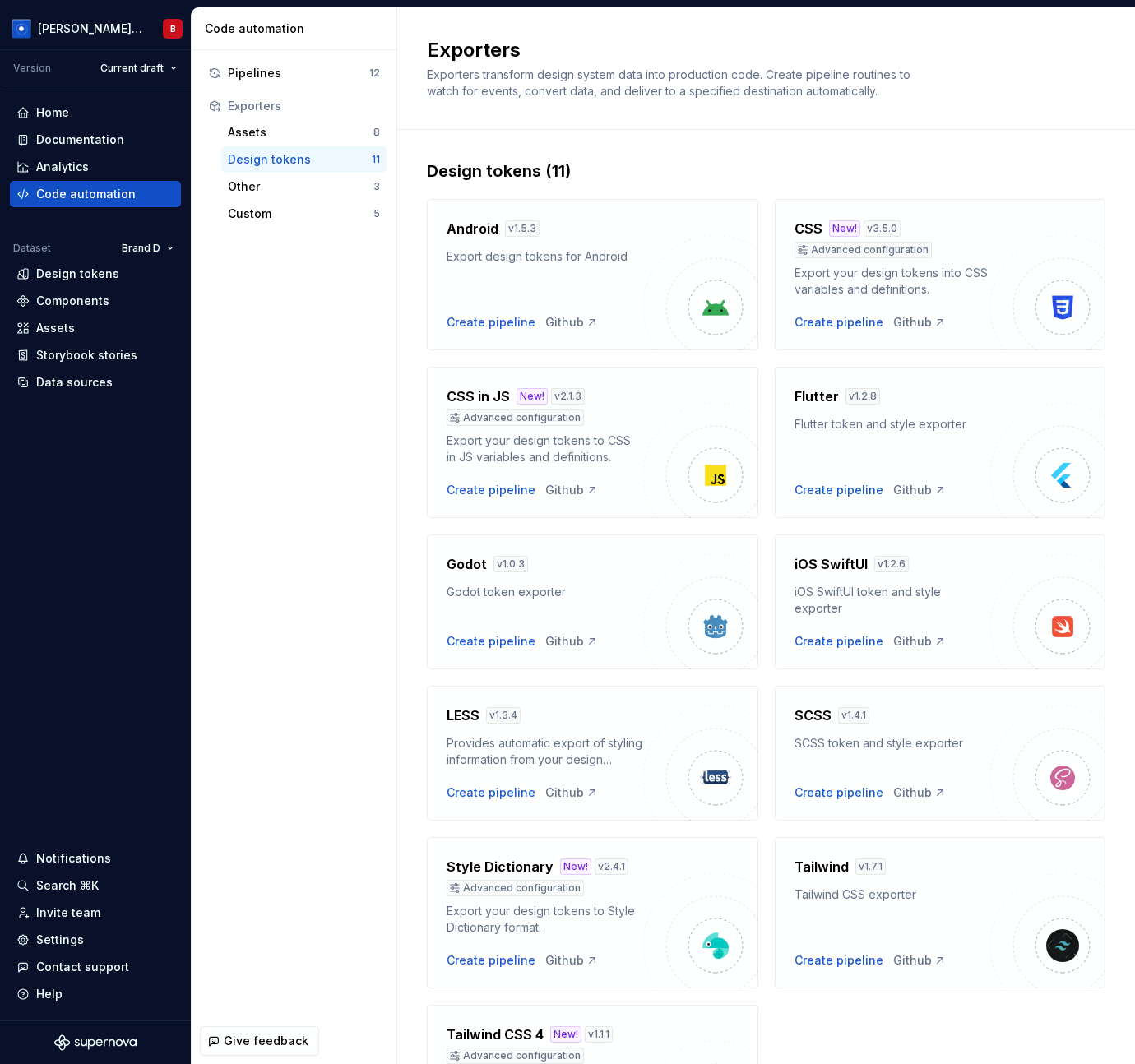
scroll to position [154, 0]
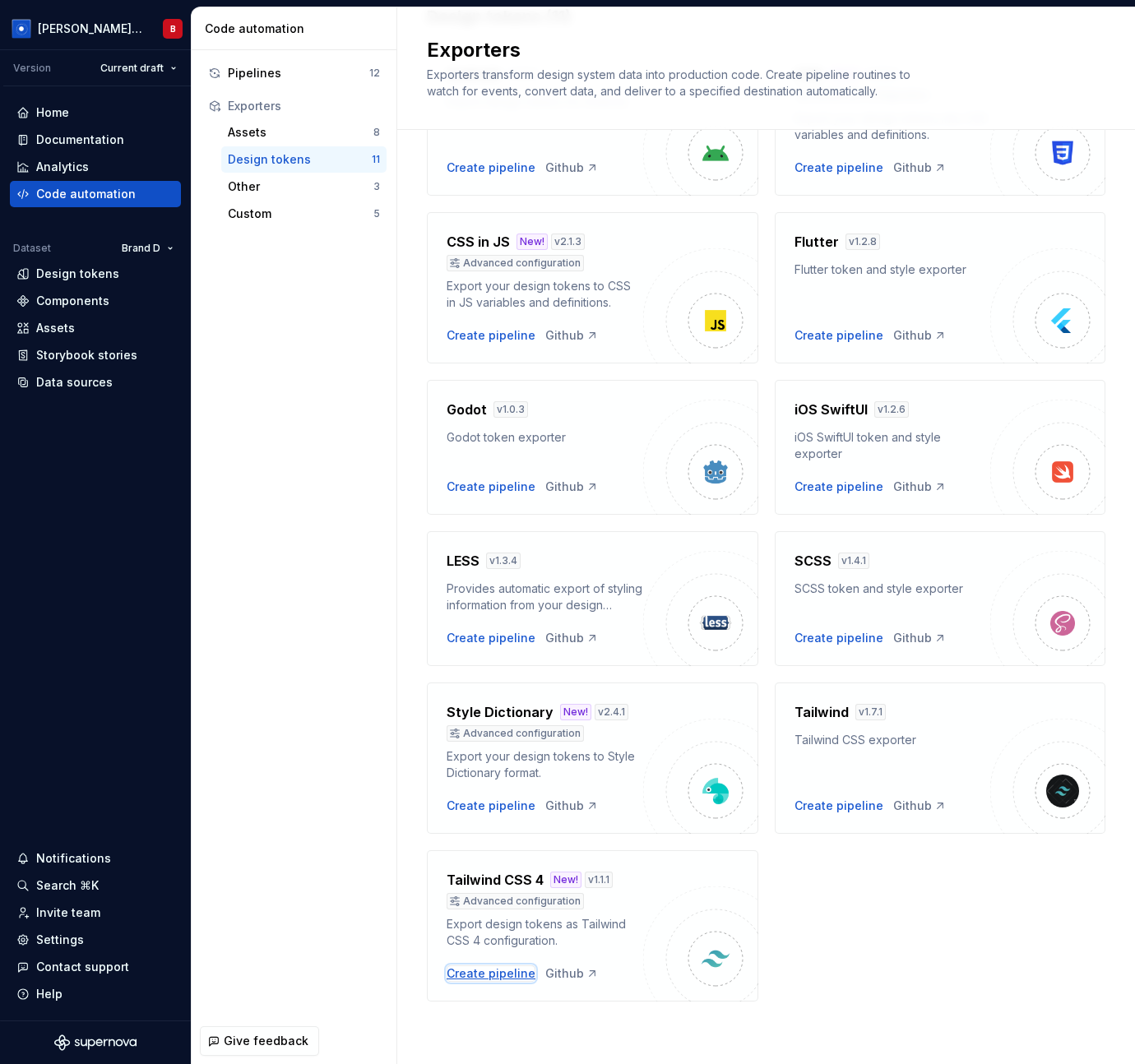
click at [501, 975] on div "Create pipeline" at bounding box center [491, 973] width 89 height 17
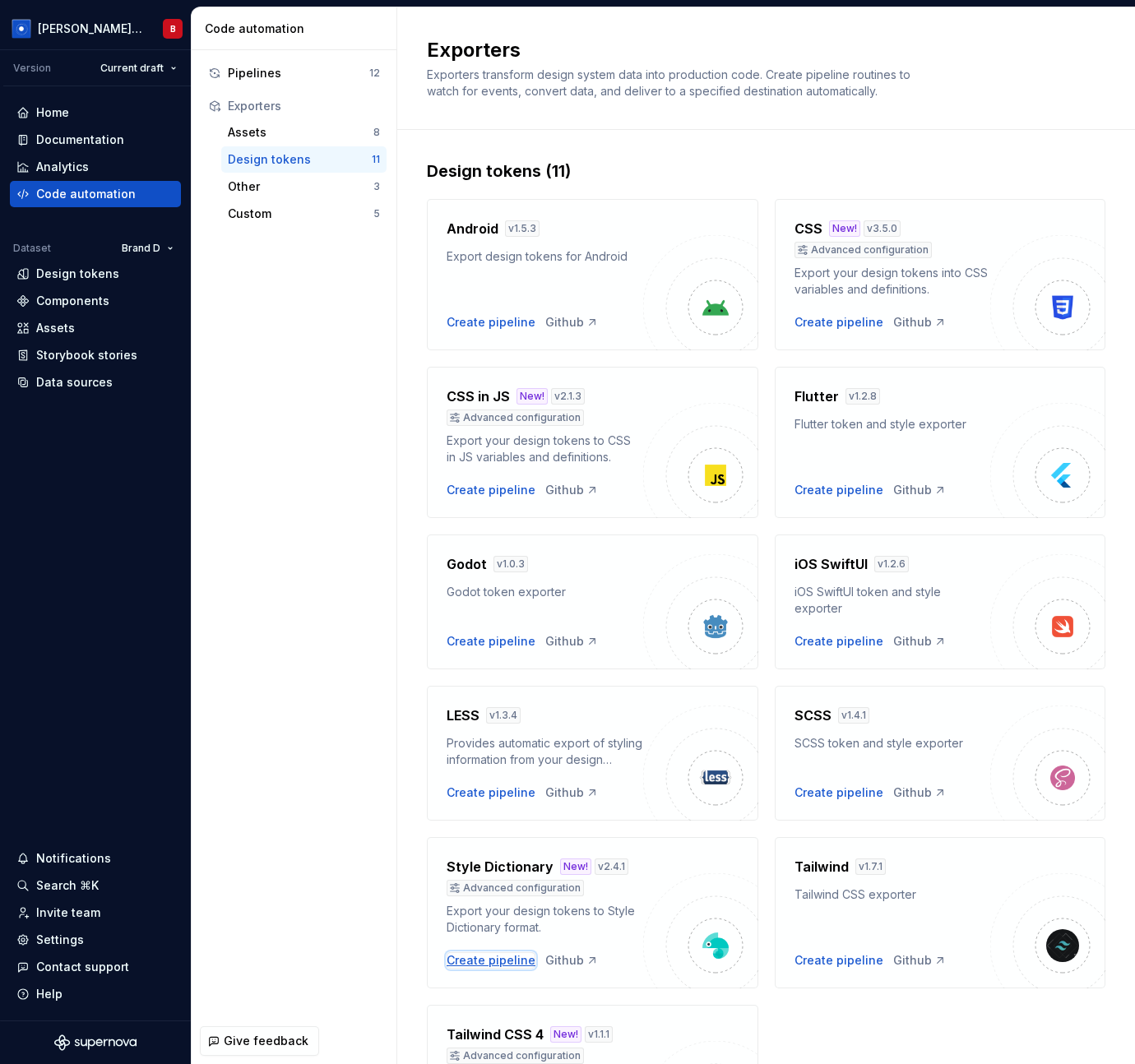
click at [486, 960] on div "Create pipeline" at bounding box center [491, 960] width 89 height 17
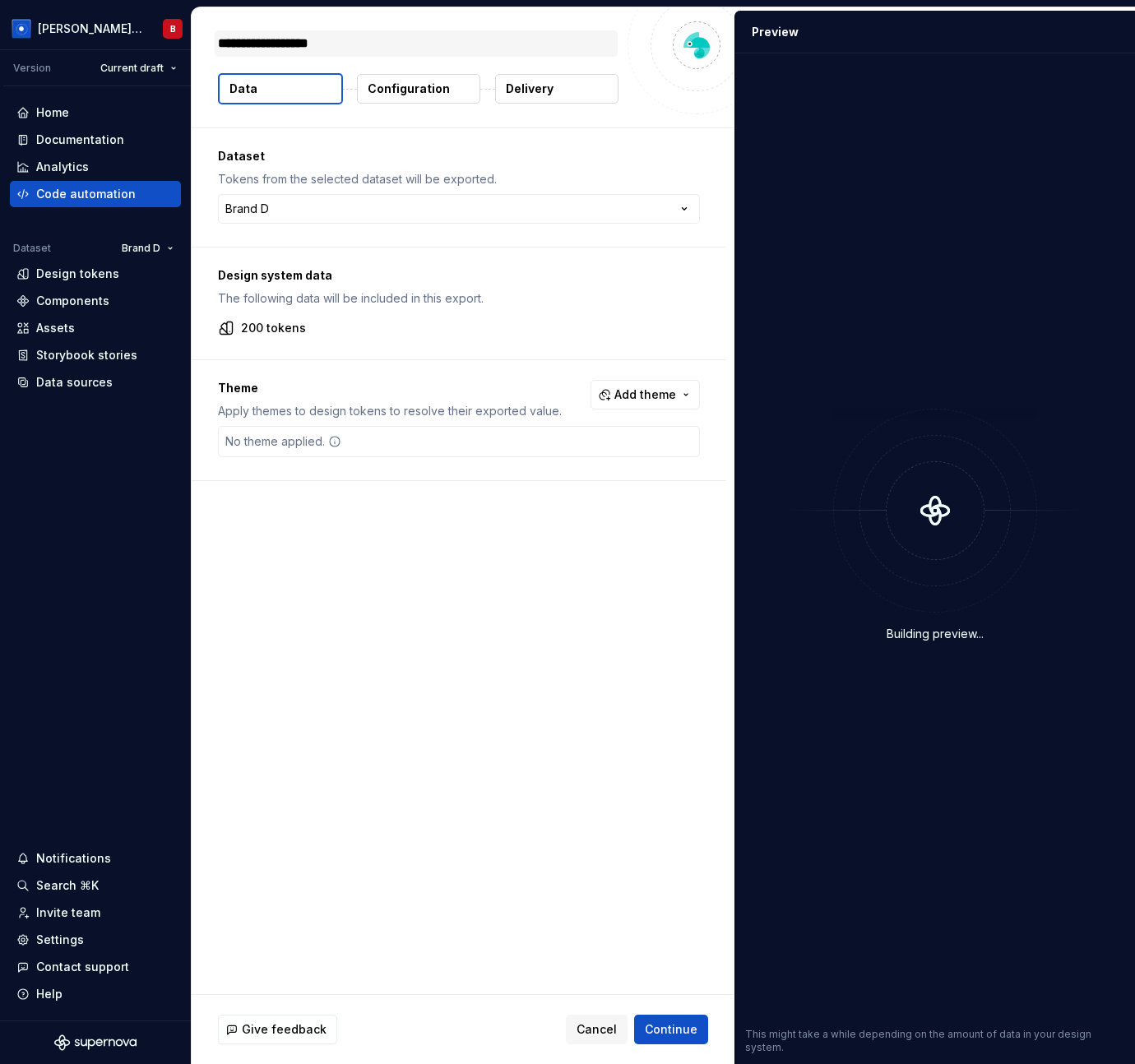
click at [297, 37] on textarea "**********" at bounding box center [416, 44] width 403 height 27
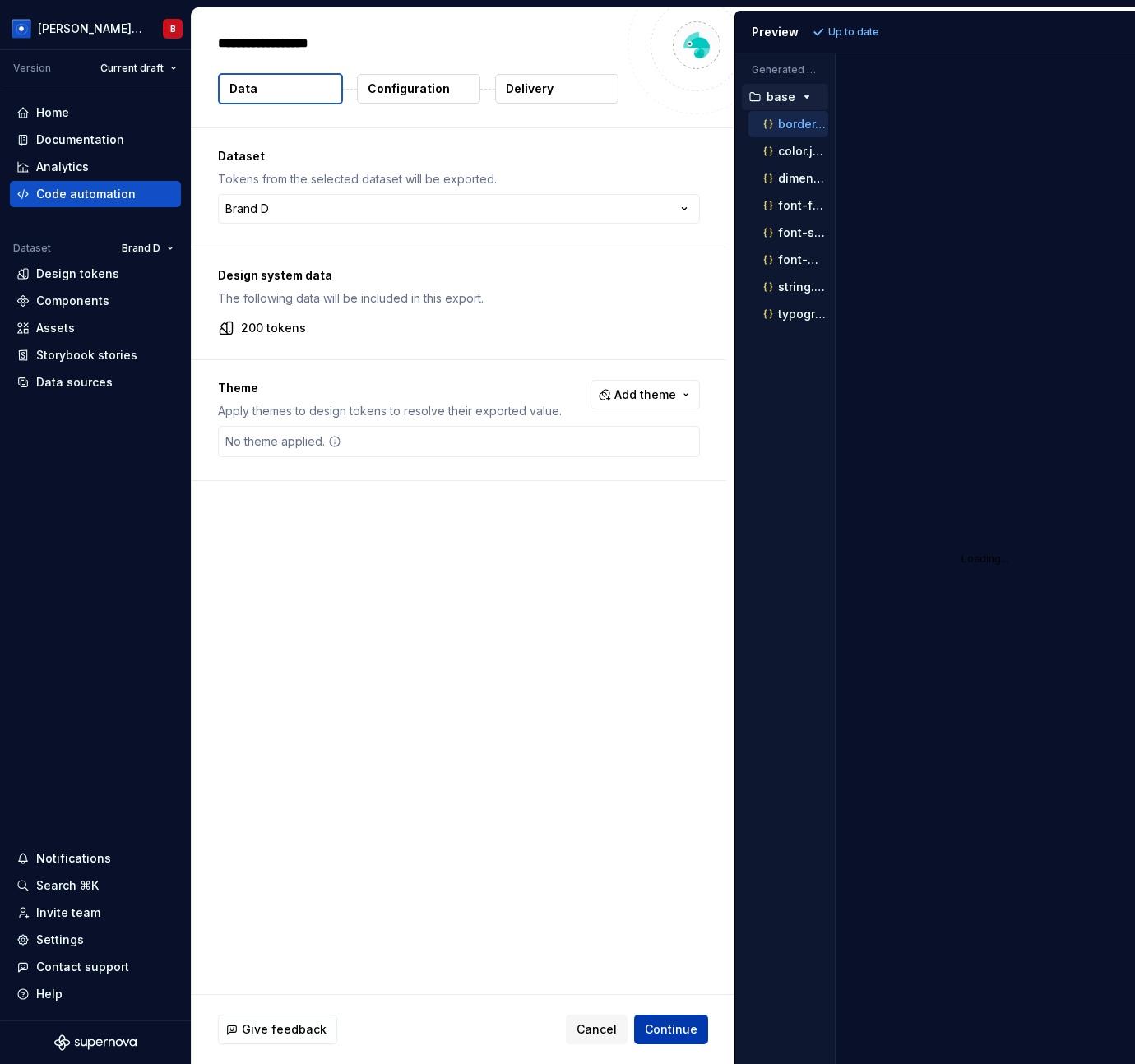
type textarea "*"
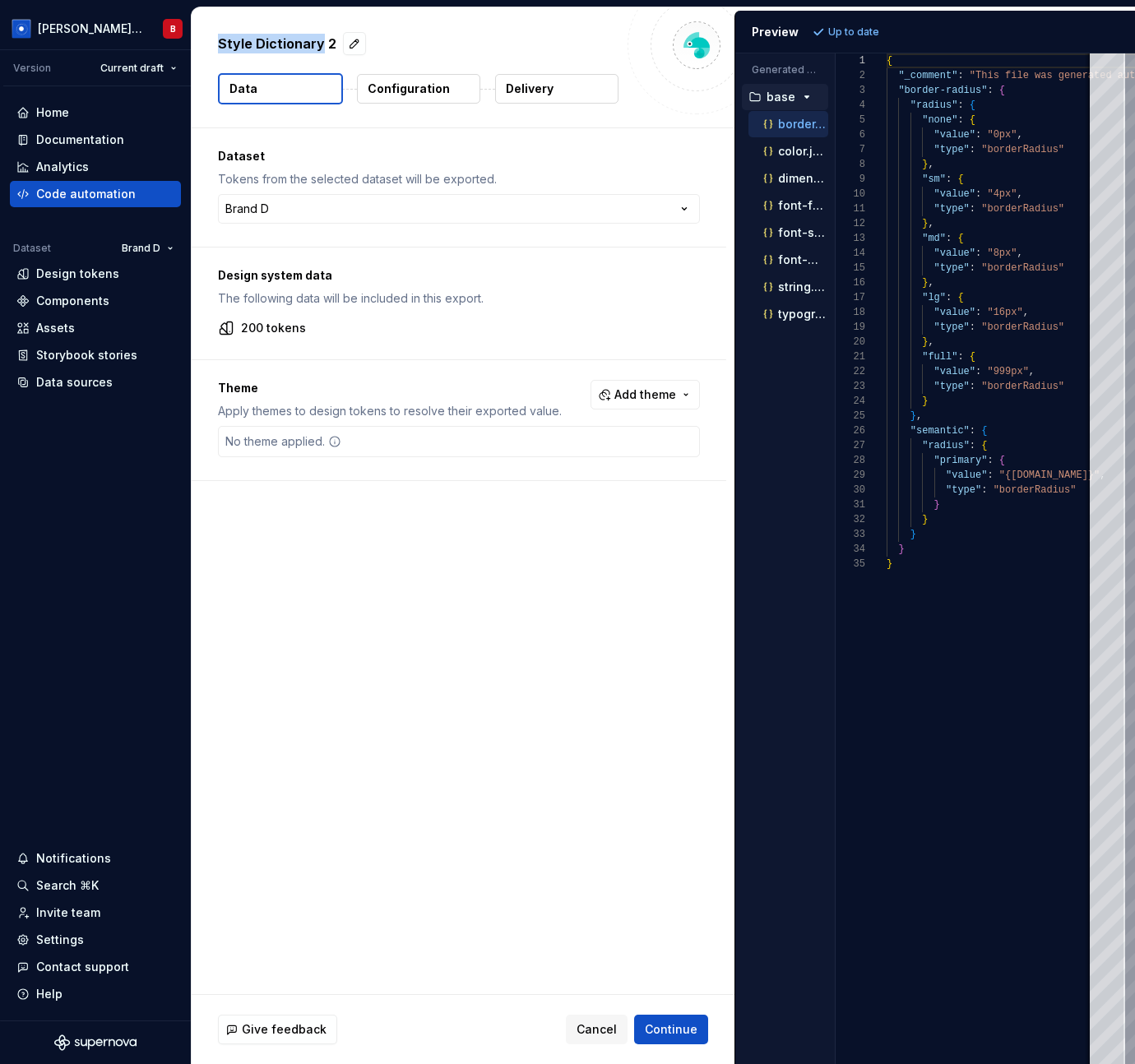
drag, startPoint x: 222, startPoint y: 38, endPoint x: 319, endPoint y: 37, distance: 97.0
click at [319, 37] on p "Style Dictionary 2" at bounding box center [277, 44] width 119 height 20
copy p "Style Dictionary"
click at [420, 94] on p "Configuration" at bounding box center [408, 88] width 82 height 17
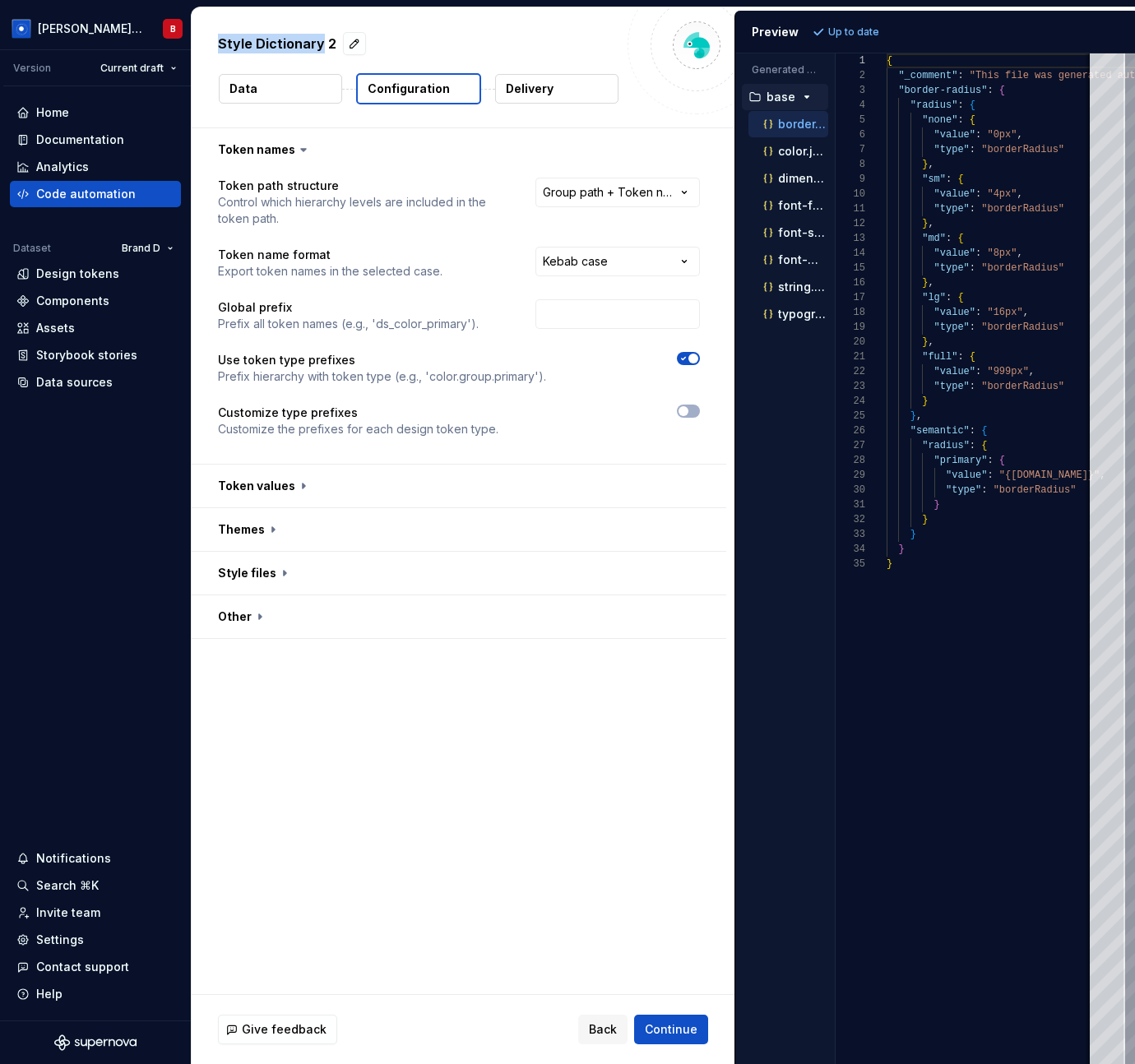
click at [473, 887] on div "**********" at bounding box center [463, 561] width 542 height 866
click at [183, 48] on button "Collapse sidebar" at bounding box center [178, 49] width 23 height 23
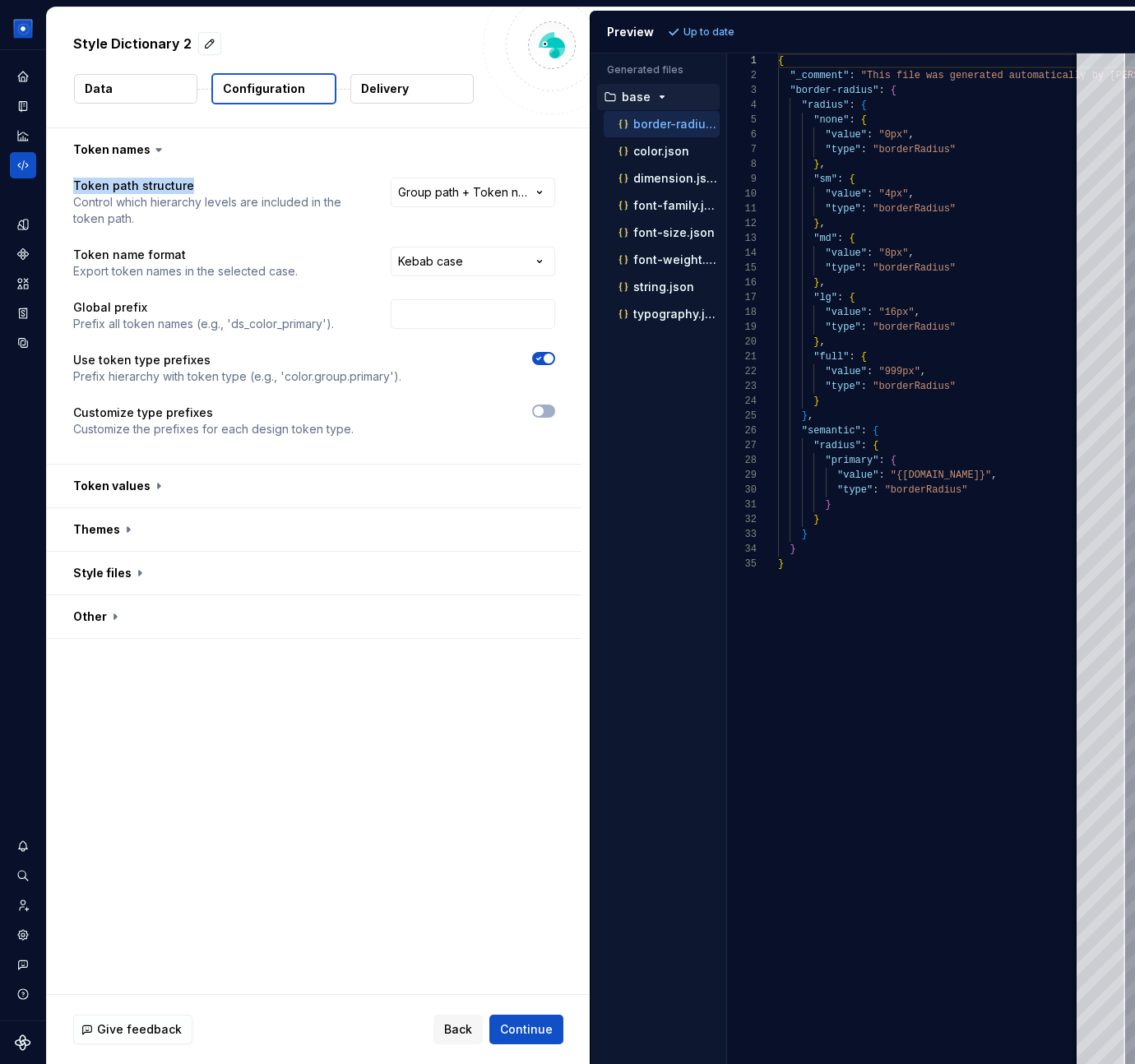
drag, startPoint x: 74, startPoint y: 182, endPoint x: 213, endPoint y: 181, distance: 139.0
click at [213, 181] on p "Token path structure" at bounding box center [217, 185] width 288 height 17
copy p "Token path structure"
drag, startPoint x: 73, startPoint y: 200, endPoint x: 177, endPoint y: 214, distance: 104.9
click at [177, 214] on p "Control which hierarchy levels are included in the token path." at bounding box center [217, 210] width 288 height 33
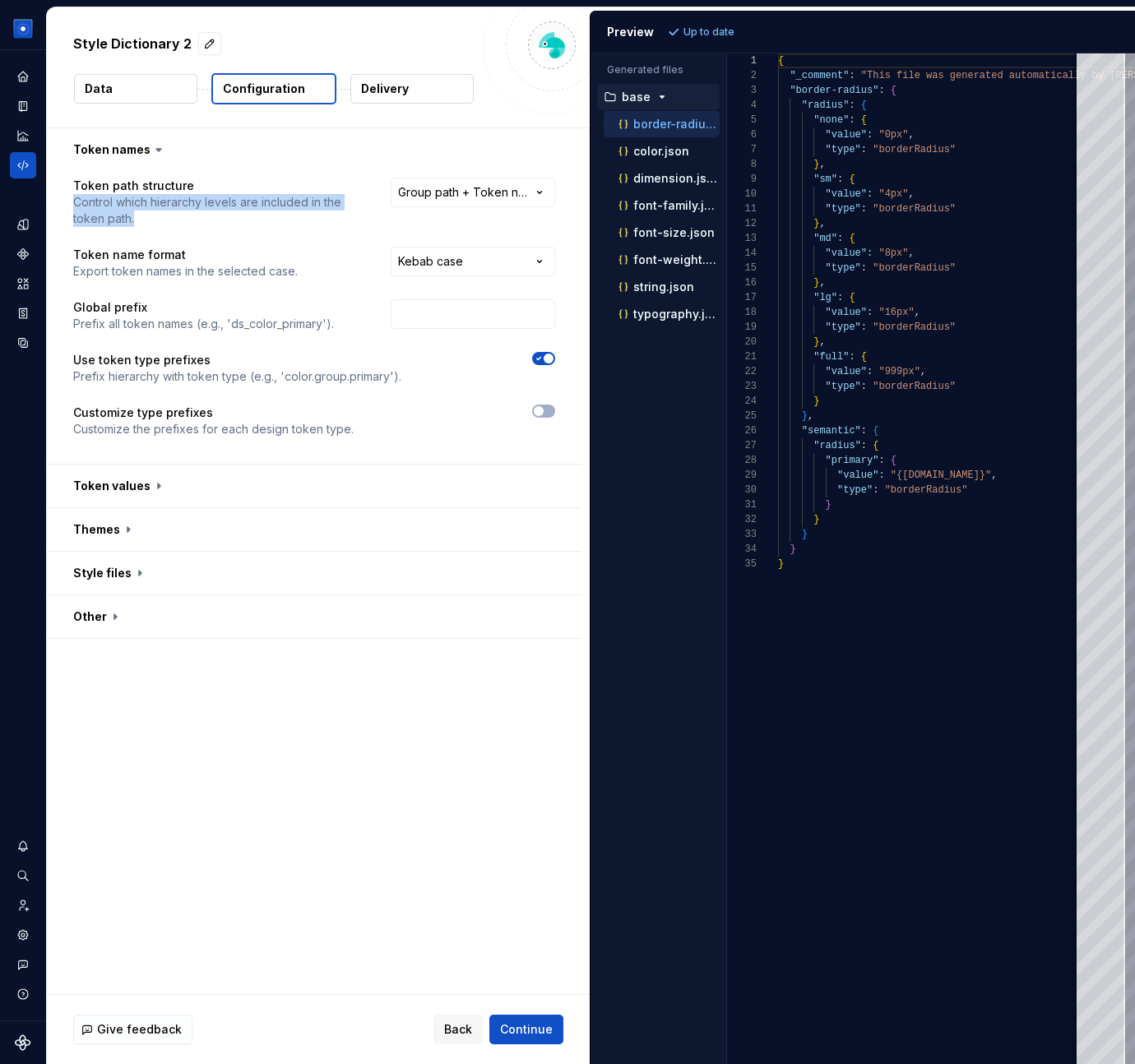
copy p "Control which hierarchy levels are included in the token path."
click at [131, 703] on div "**********" at bounding box center [318, 561] width 542 height 866
click at [553, 358] on span "button" at bounding box center [548, 358] width 10 height 10
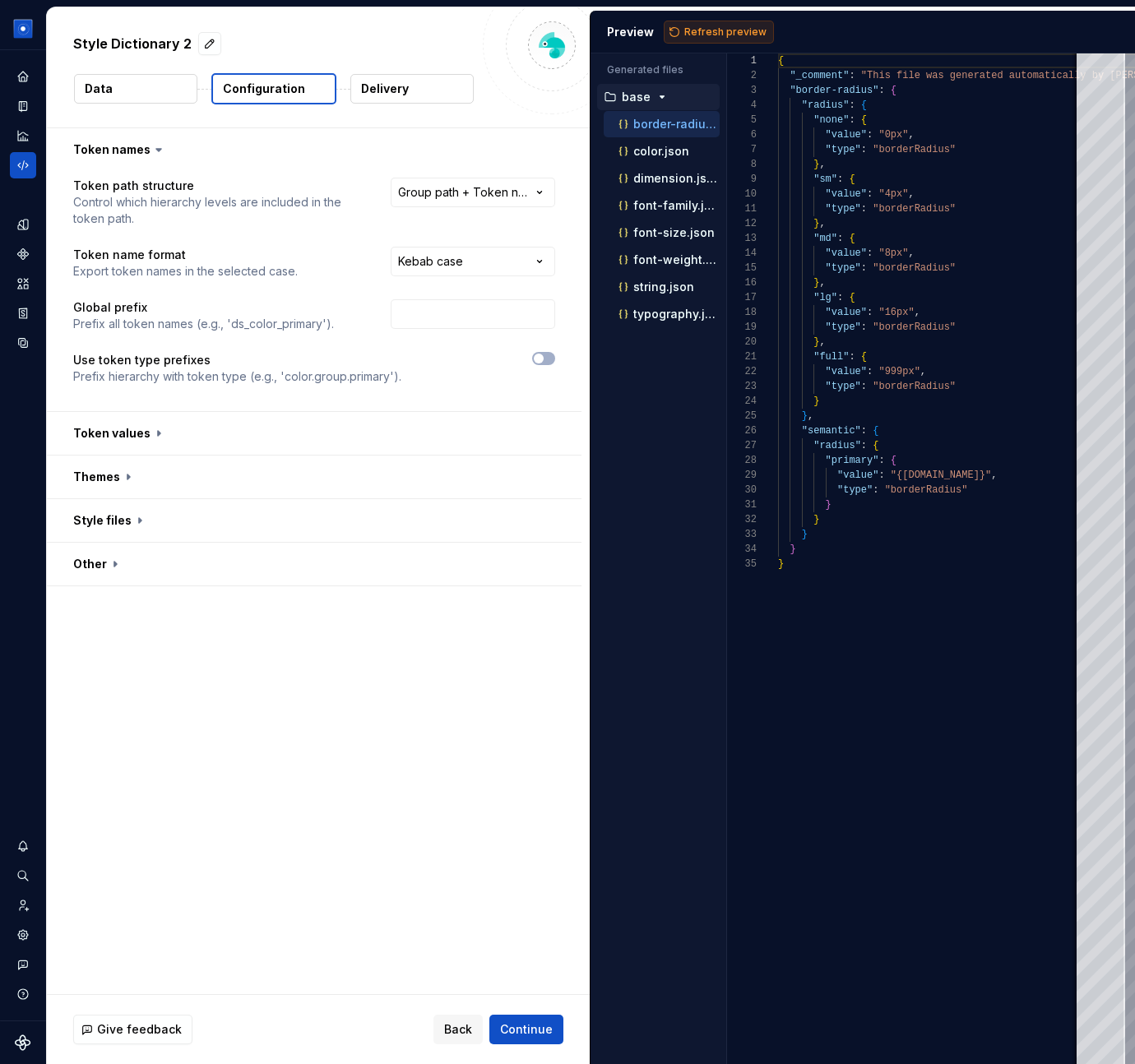
click at [721, 33] on span "Refresh preview" at bounding box center [724, 32] width 82 height 13
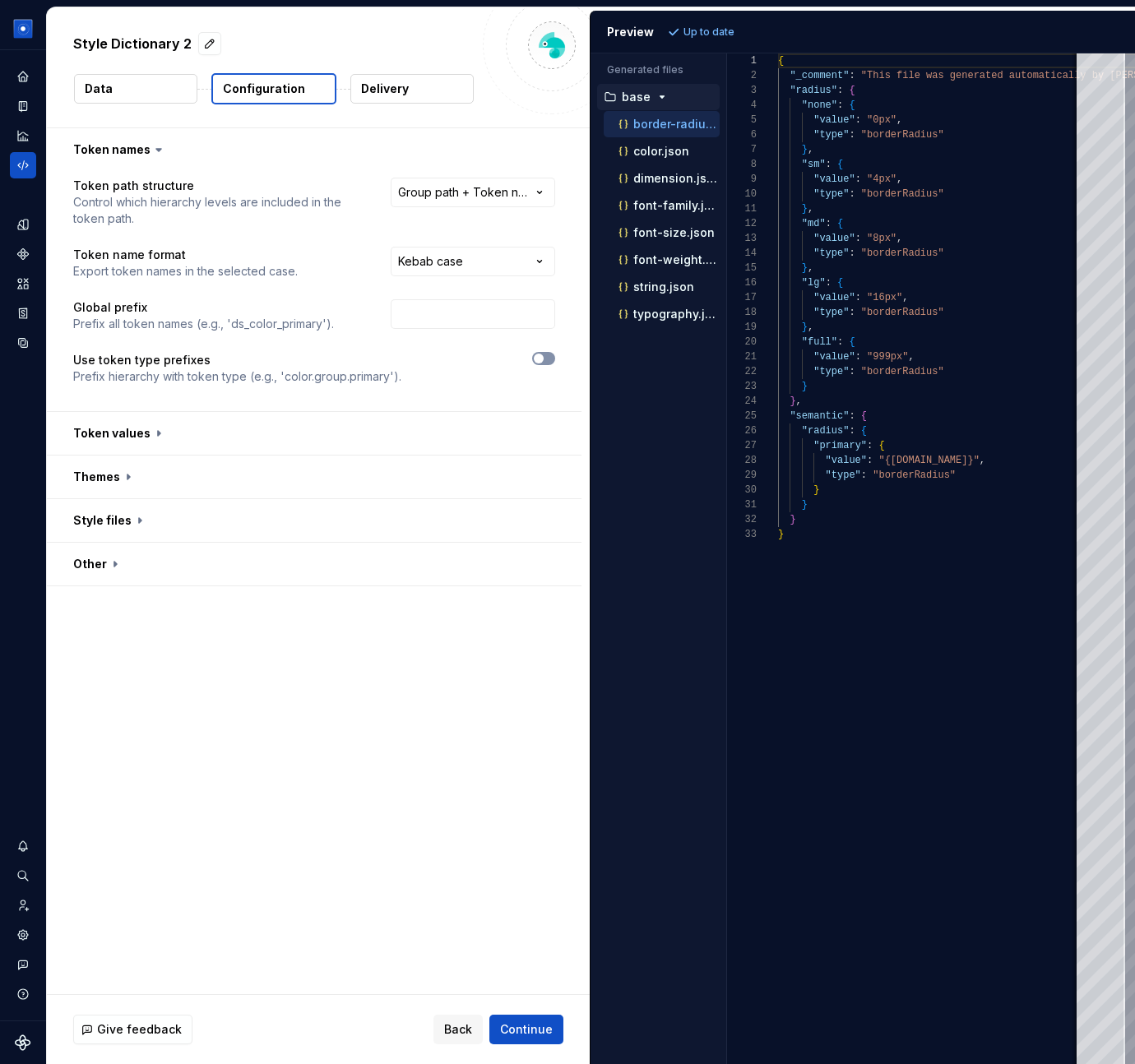
click at [545, 360] on icon "button" at bounding box center [538, 358] width 13 height 10
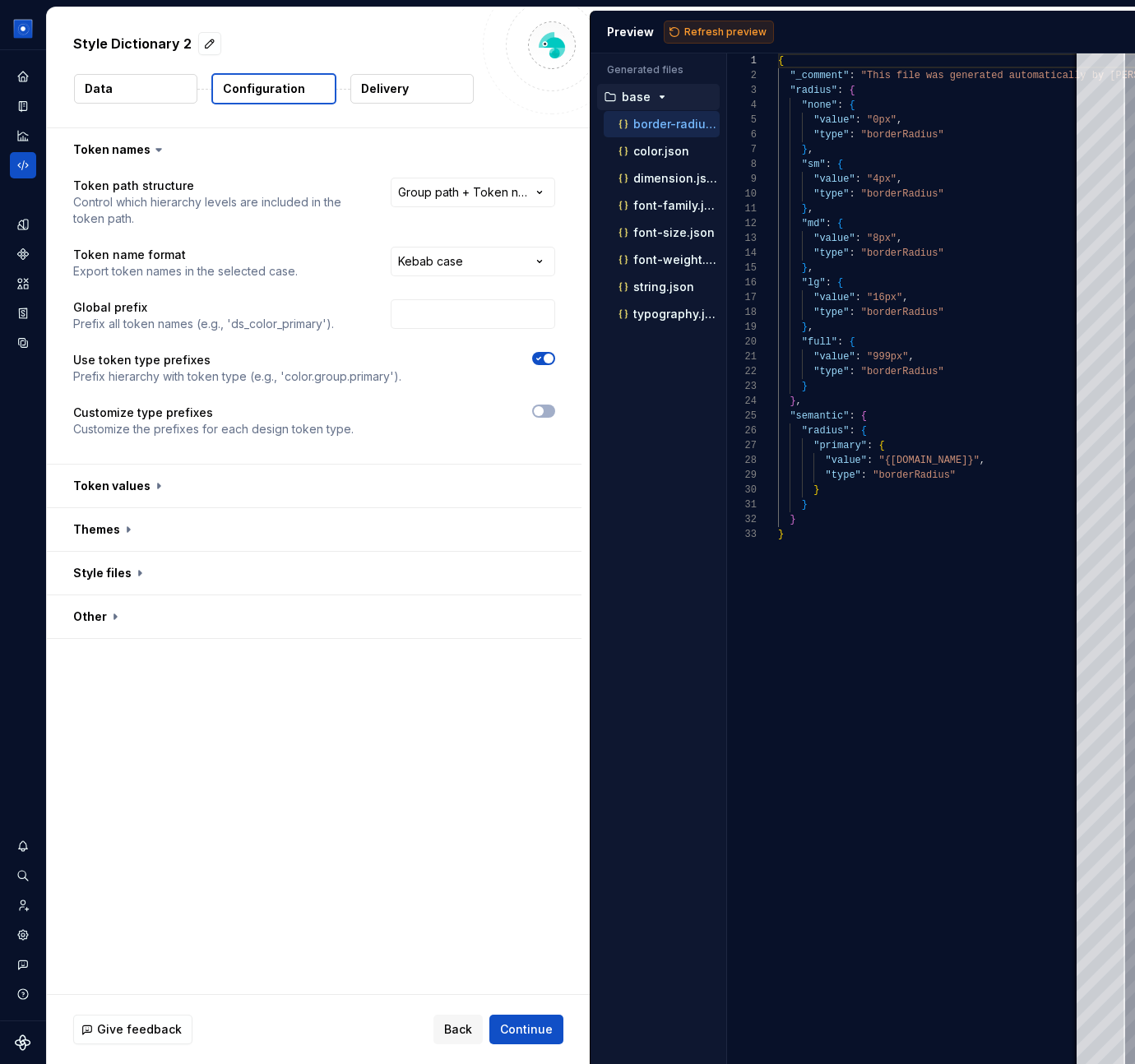
click at [716, 41] on button "Refresh preview" at bounding box center [718, 32] width 110 height 23
type textarea "**********"
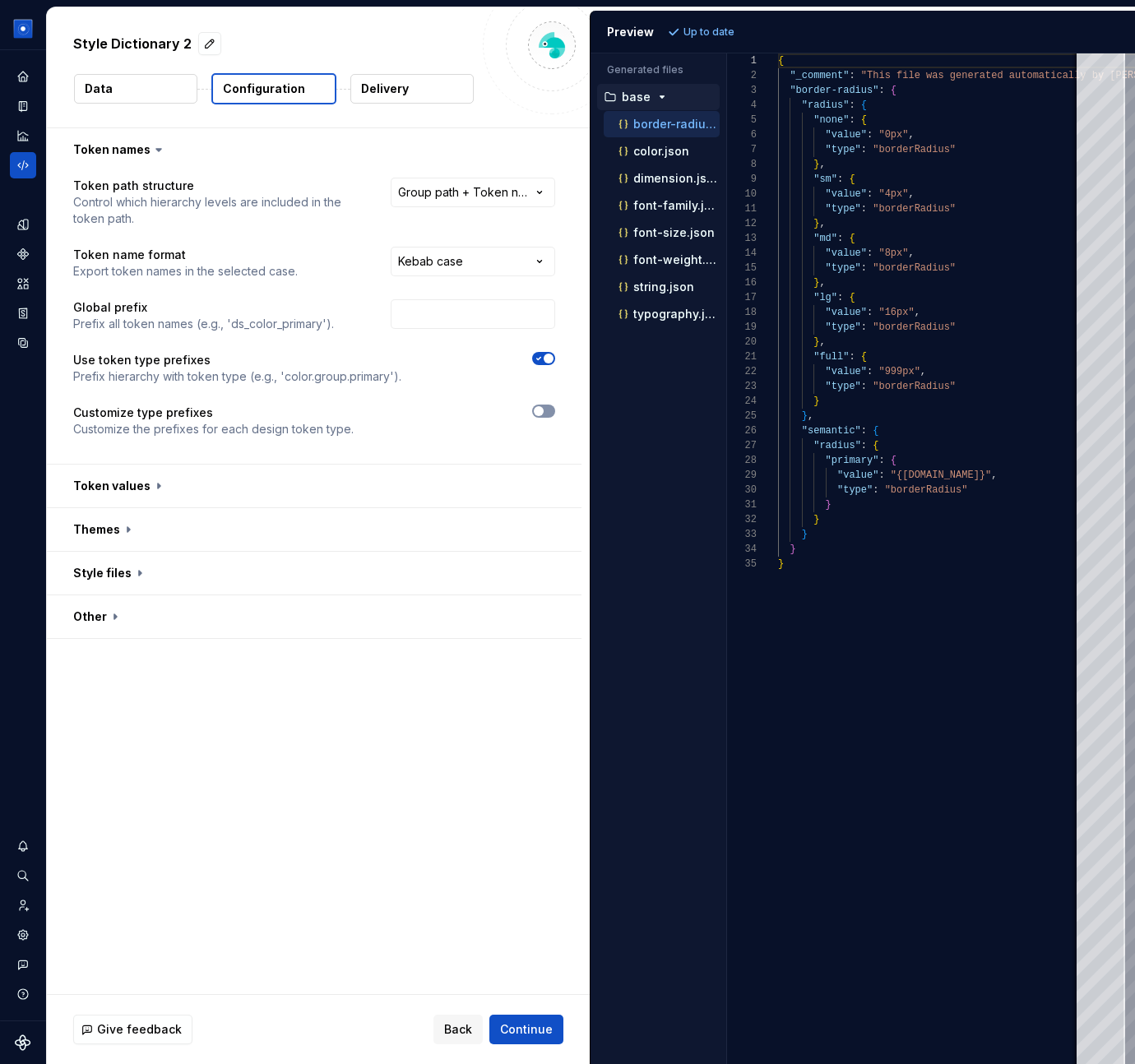
click at [543, 412] on span "button" at bounding box center [538, 411] width 10 height 10
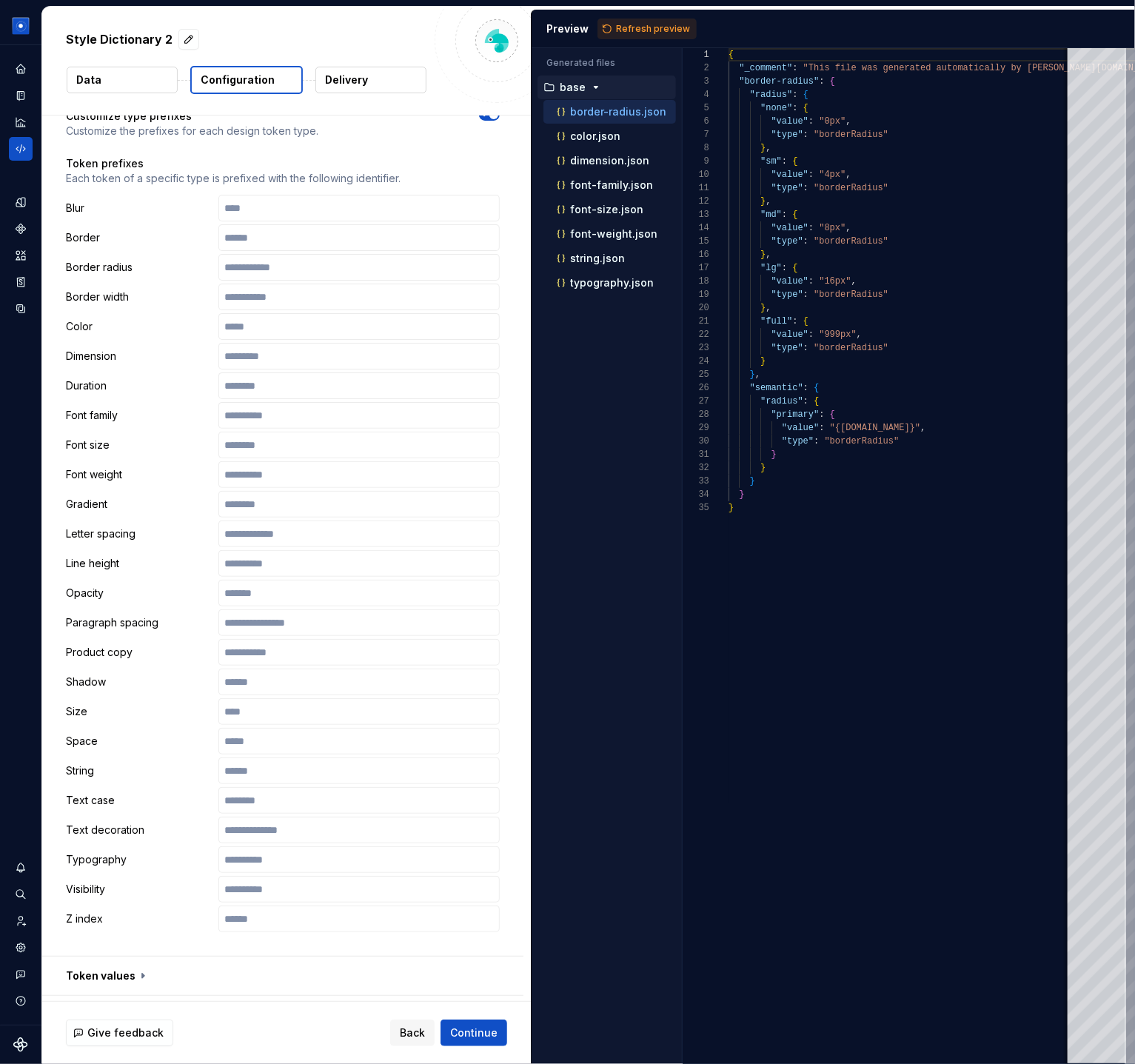
scroll to position [237, 0]
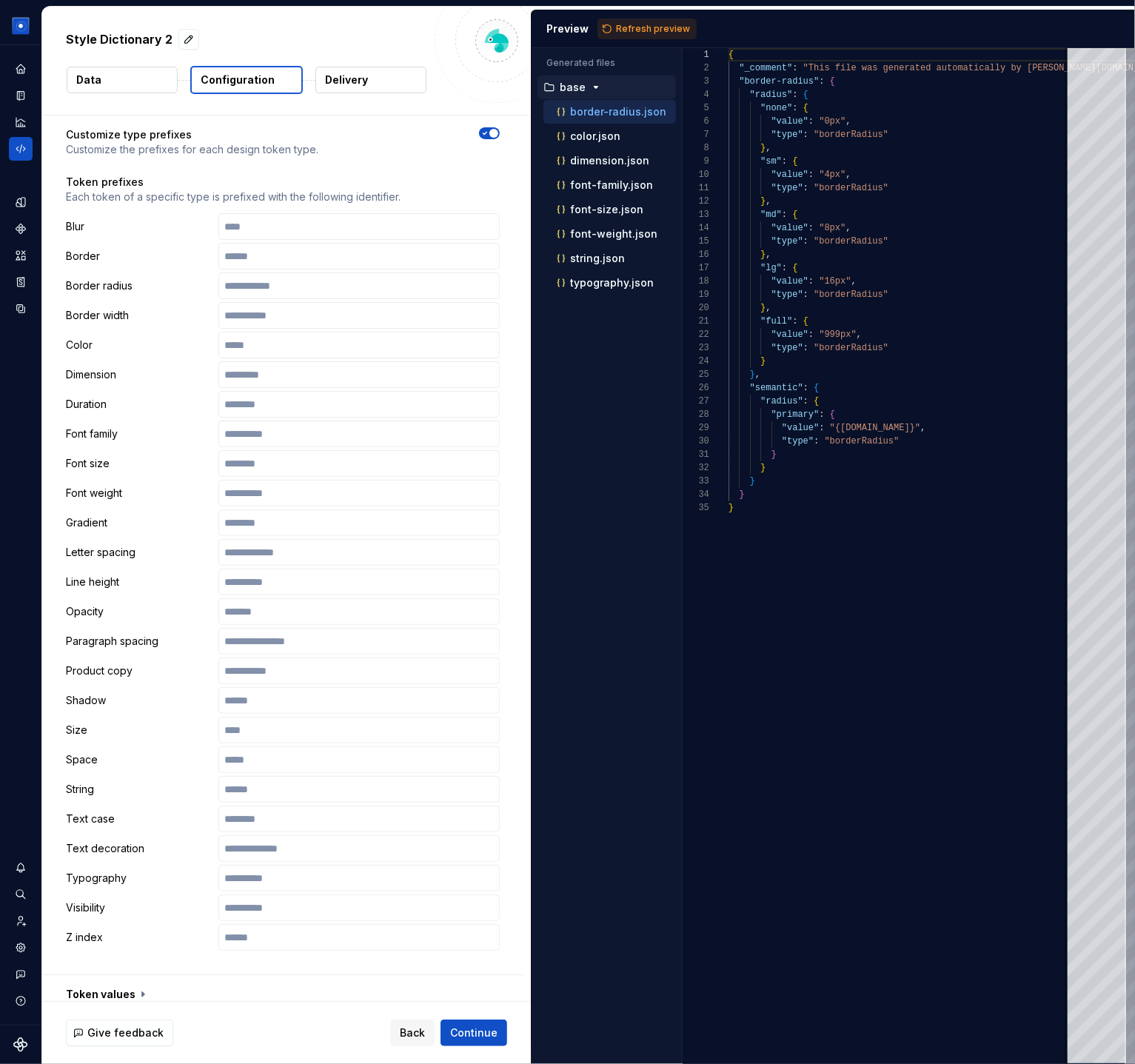
type button "on"
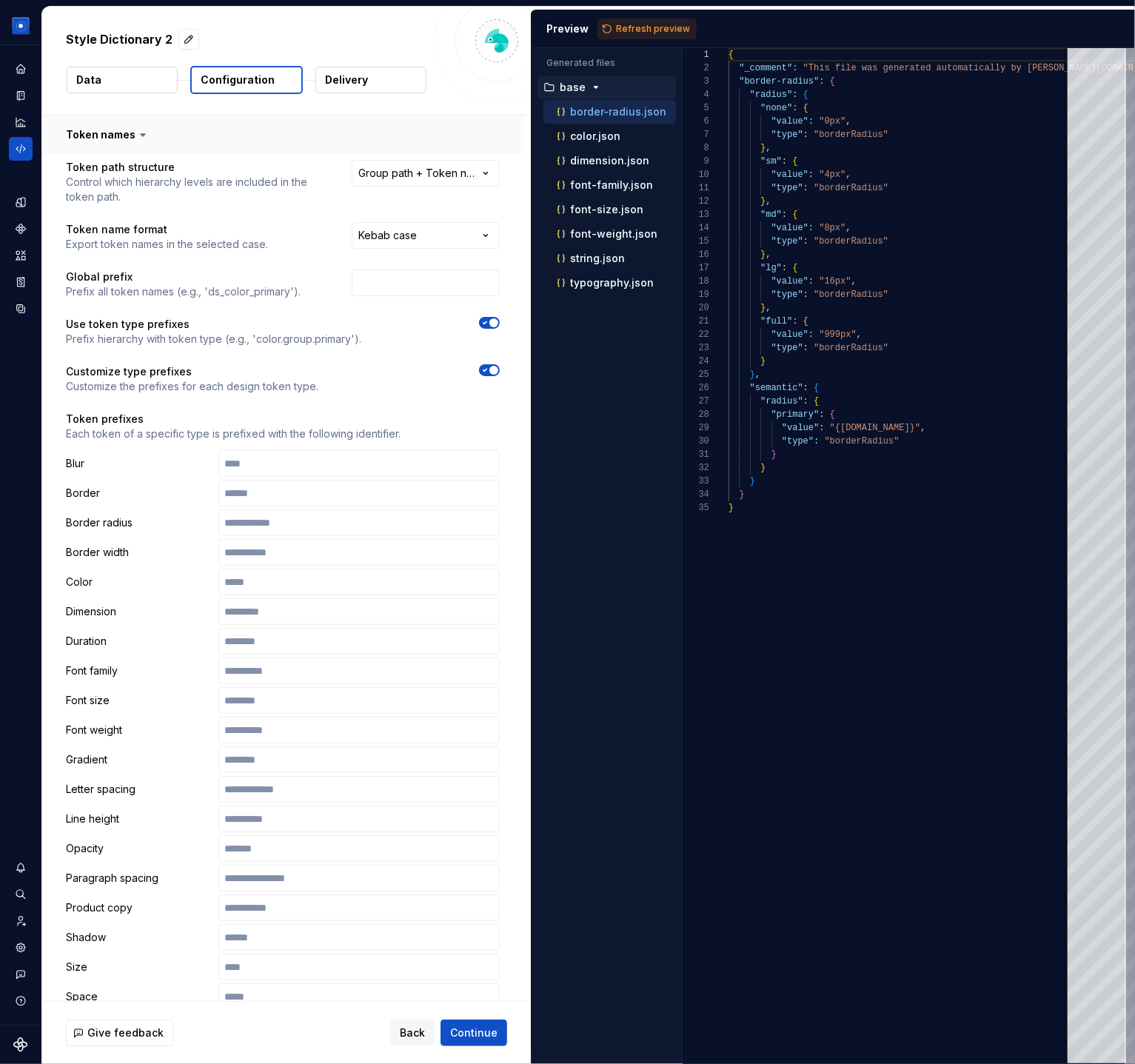
click at [116, 132] on button "button" at bounding box center [282, 135] width 481 height 38
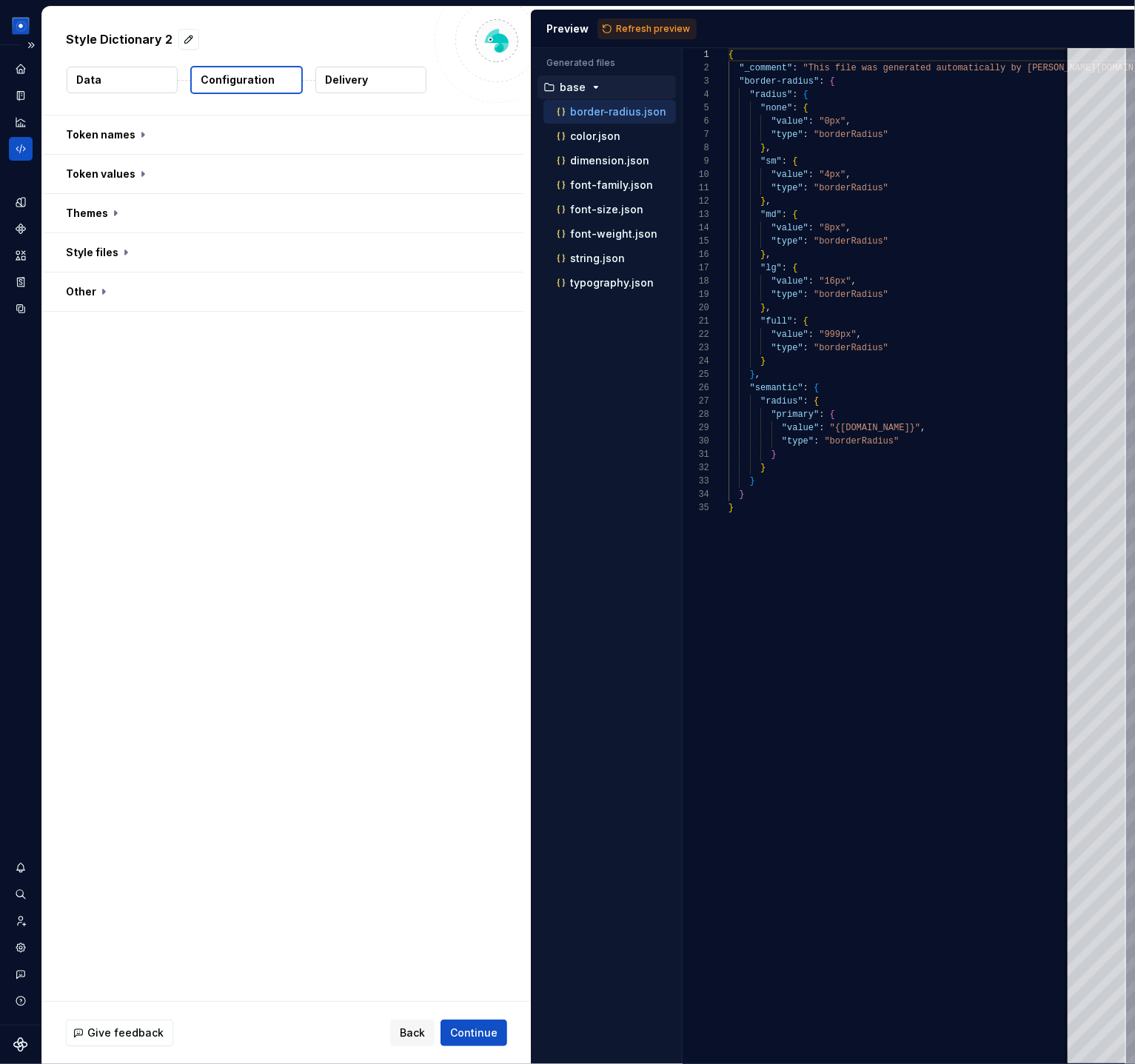
scroll to position [134, 0]
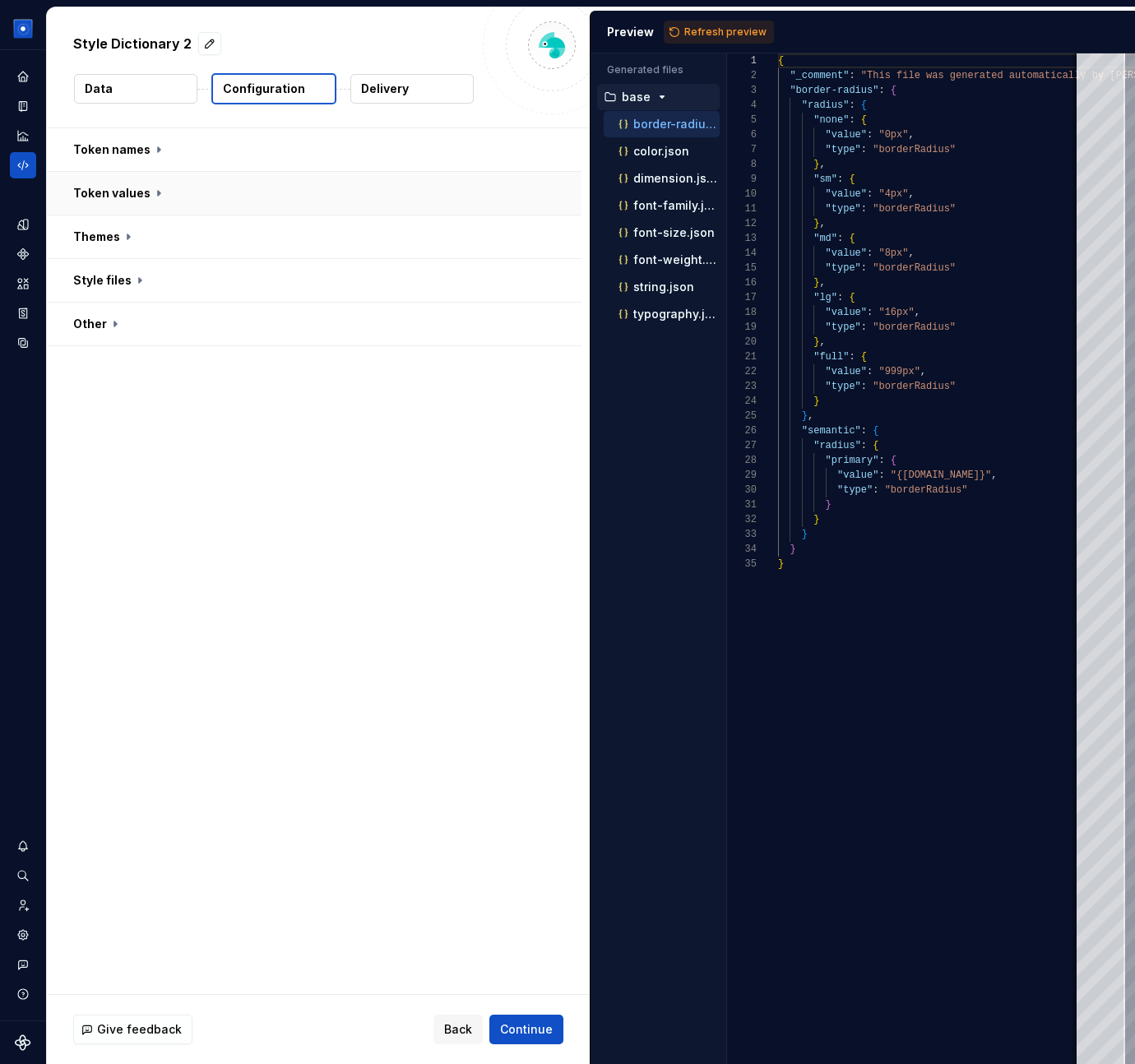
click at [103, 194] on button "button" at bounding box center [314, 193] width 534 height 43
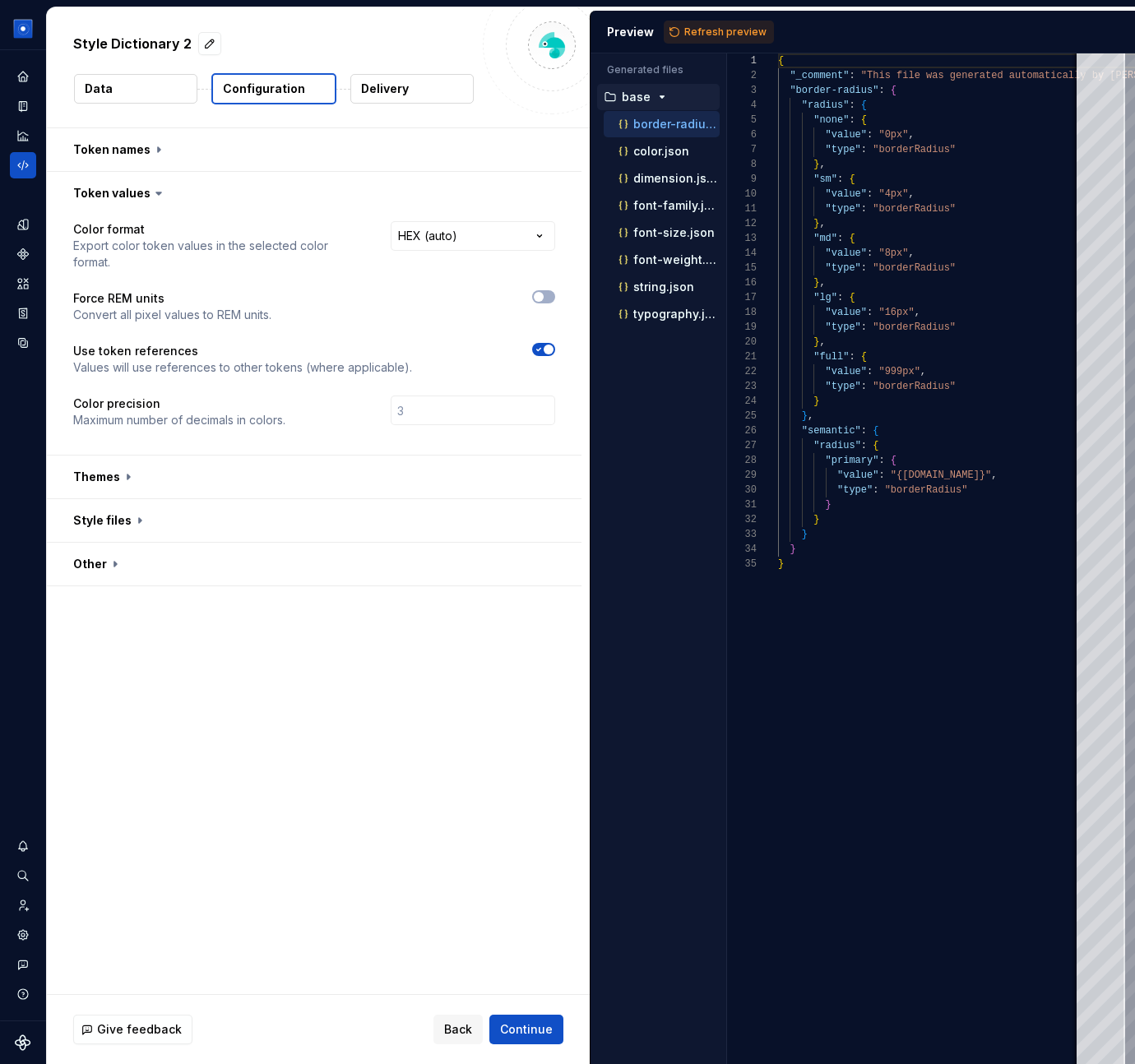
click at [286, 689] on div "**********" at bounding box center [318, 561] width 542 height 866
click at [122, 186] on button "button" at bounding box center [314, 193] width 534 height 43
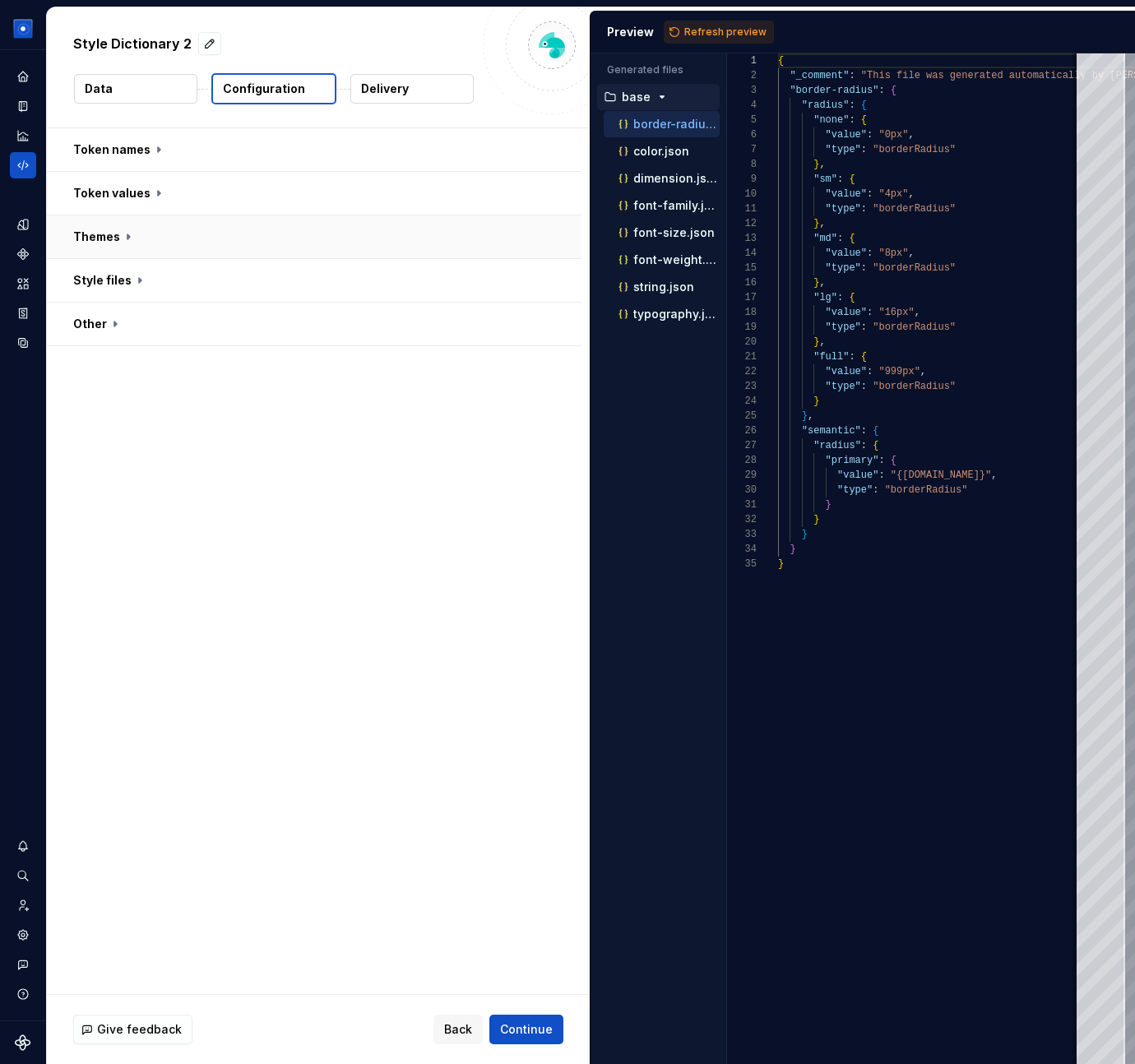
click at [106, 222] on button "button" at bounding box center [314, 237] width 534 height 43
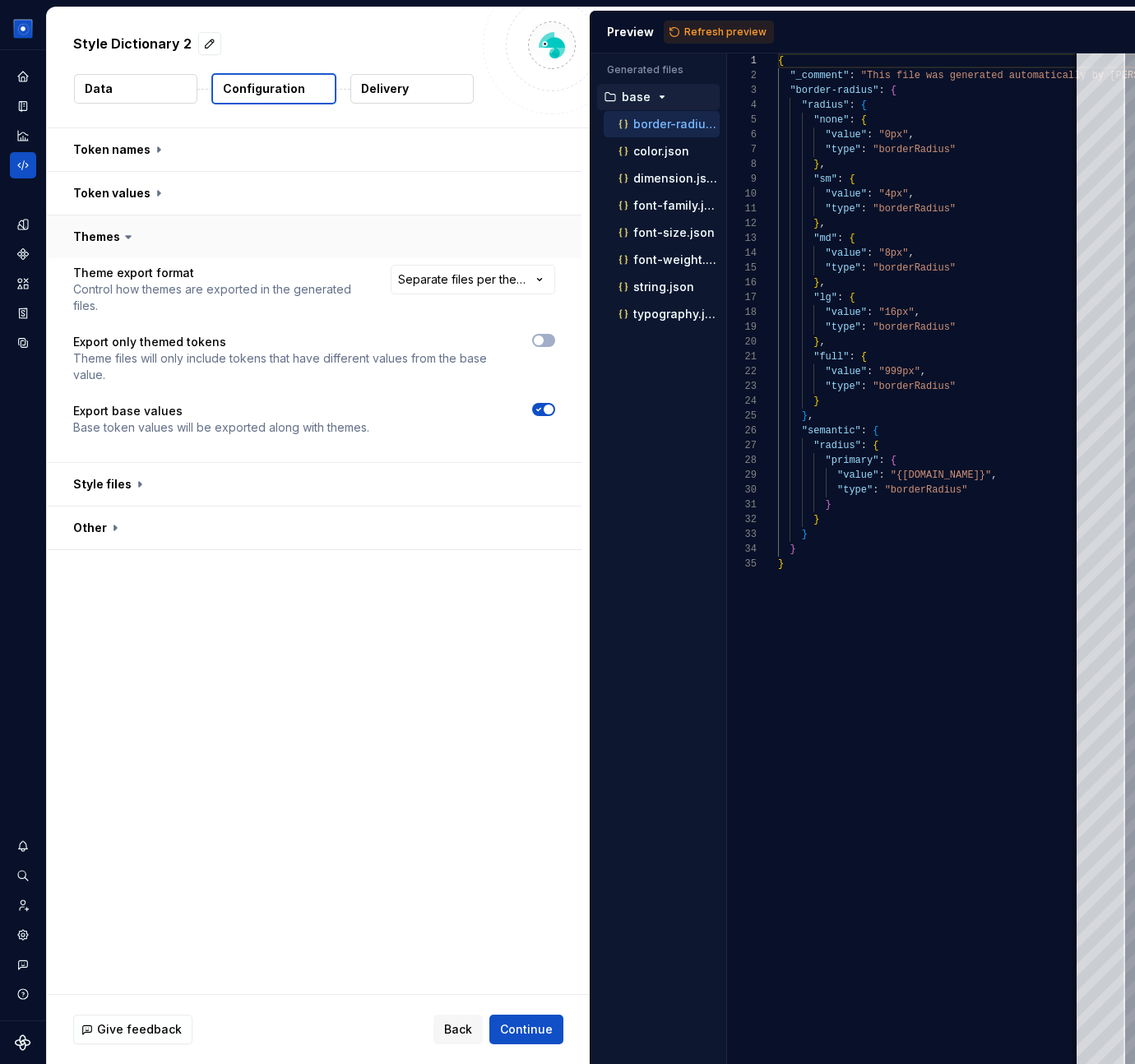
click at [429, 252] on button "button" at bounding box center [314, 237] width 534 height 43
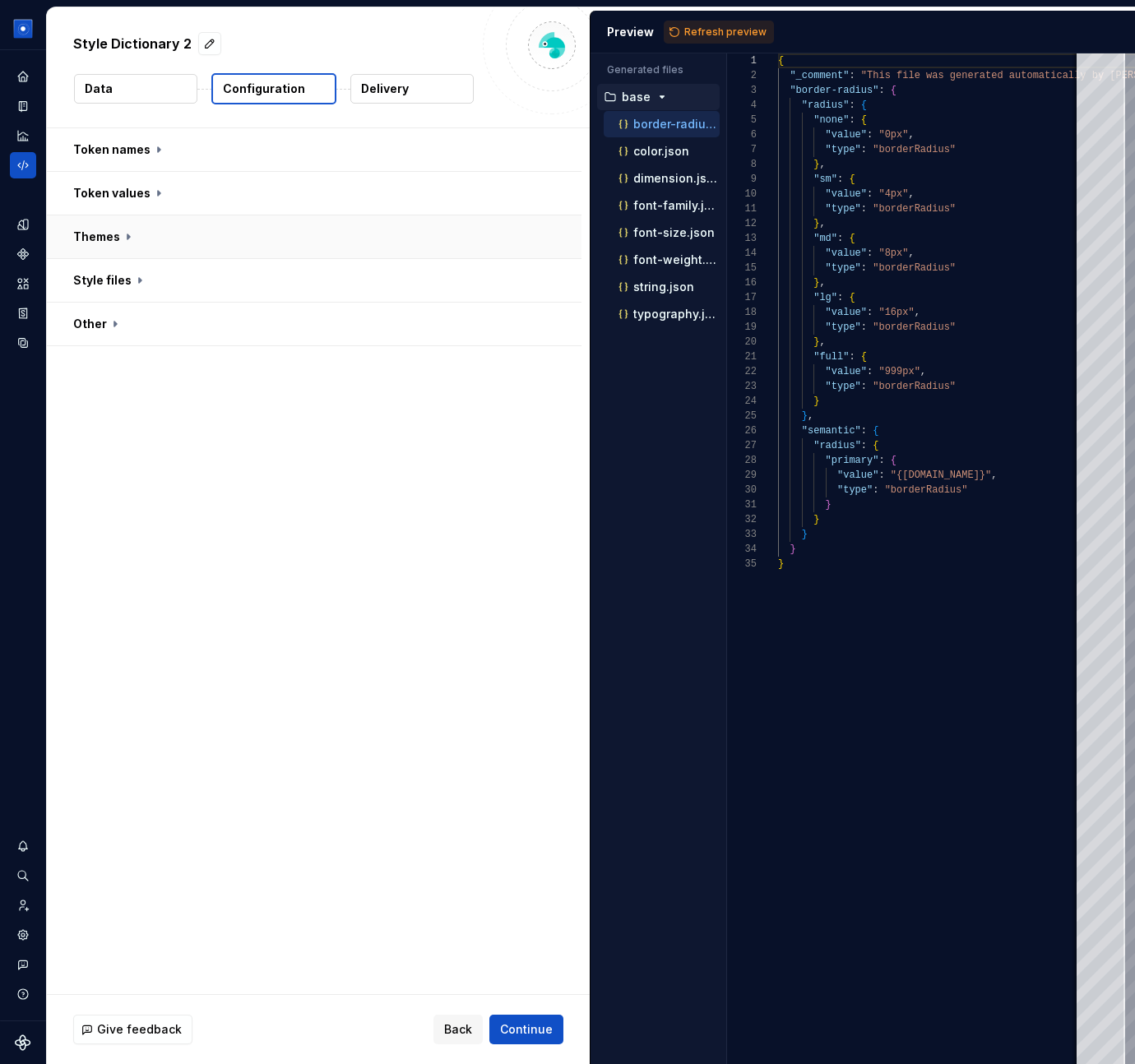
click at [416, 241] on button "button" at bounding box center [314, 237] width 534 height 43
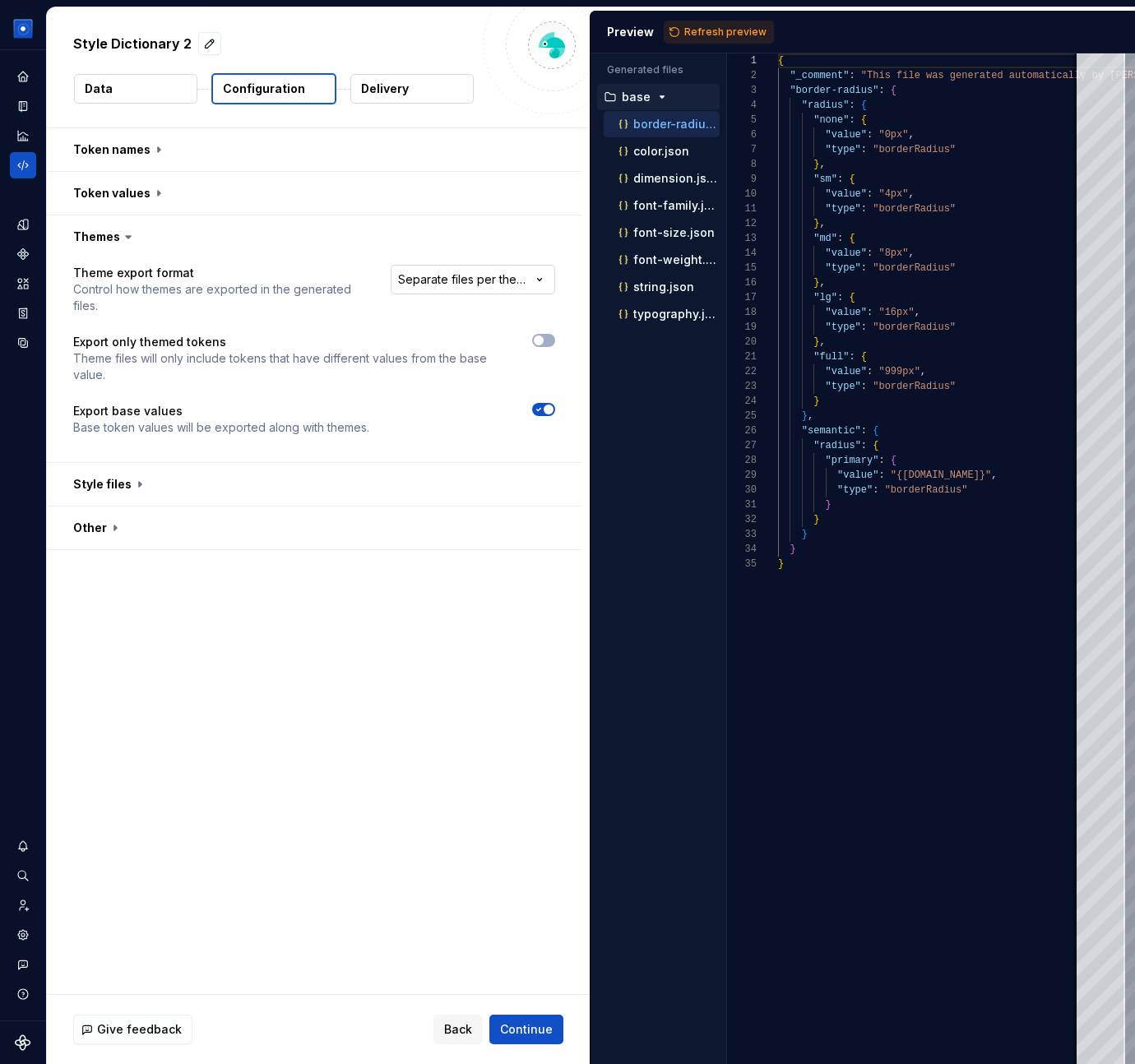
click at [467, 284] on html "**********" at bounding box center [567, 532] width 1135 height 1064
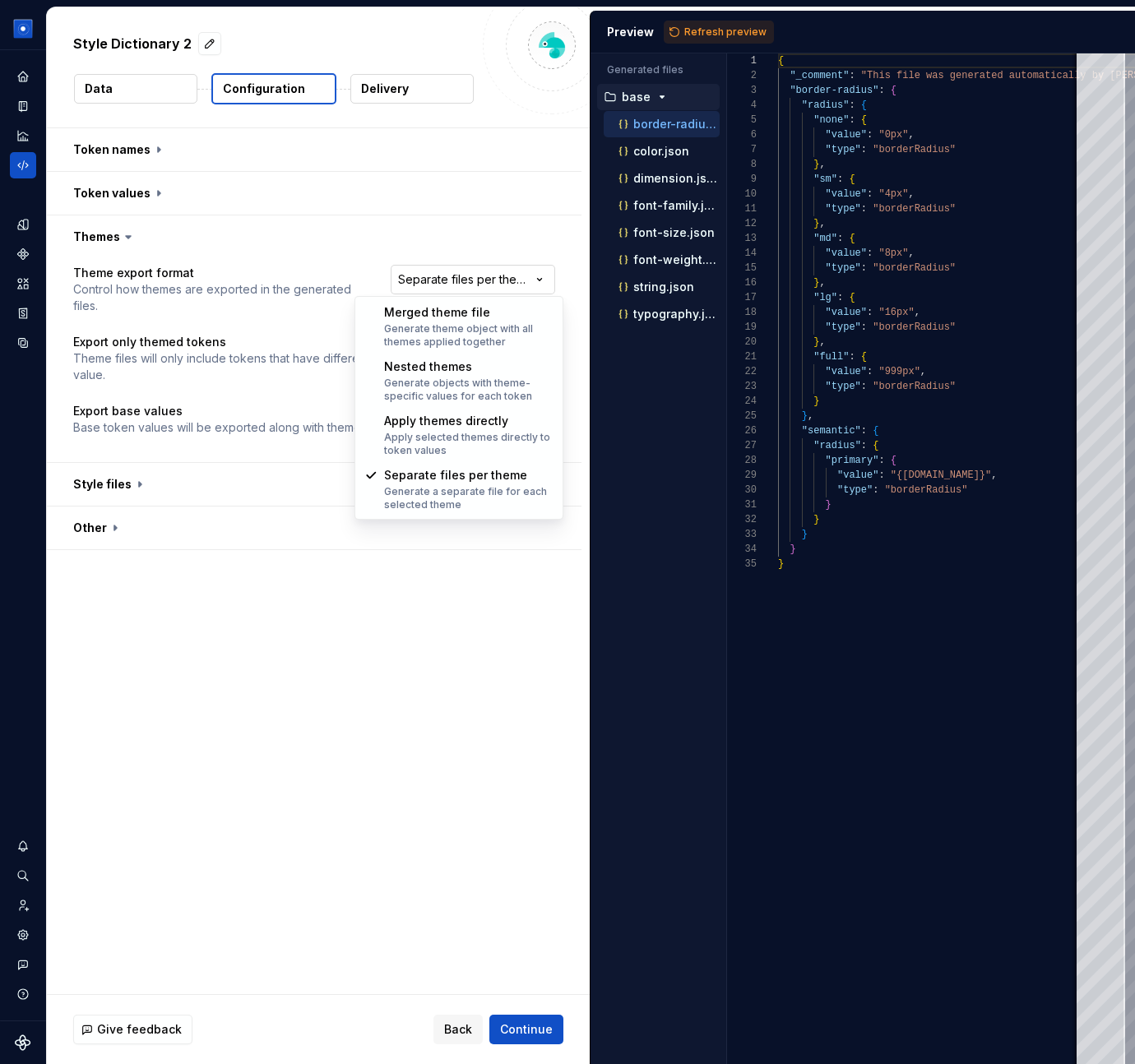
click at [467, 284] on html "**********" at bounding box center [567, 532] width 1135 height 1064
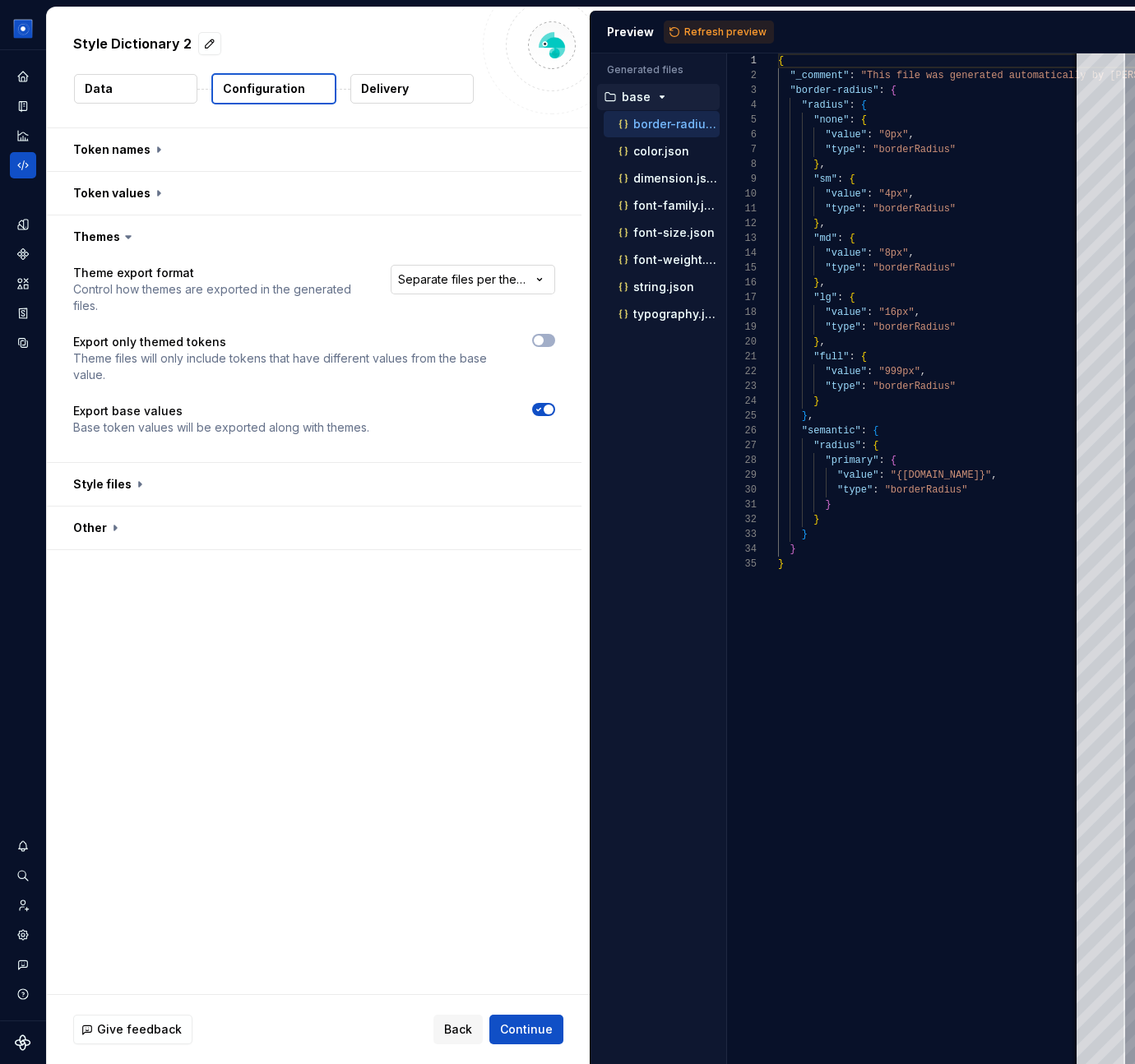
click at [464, 284] on html "**********" at bounding box center [567, 532] width 1135 height 1064
click at [111, 229] on button "button" at bounding box center [314, 237] width 534 height 43
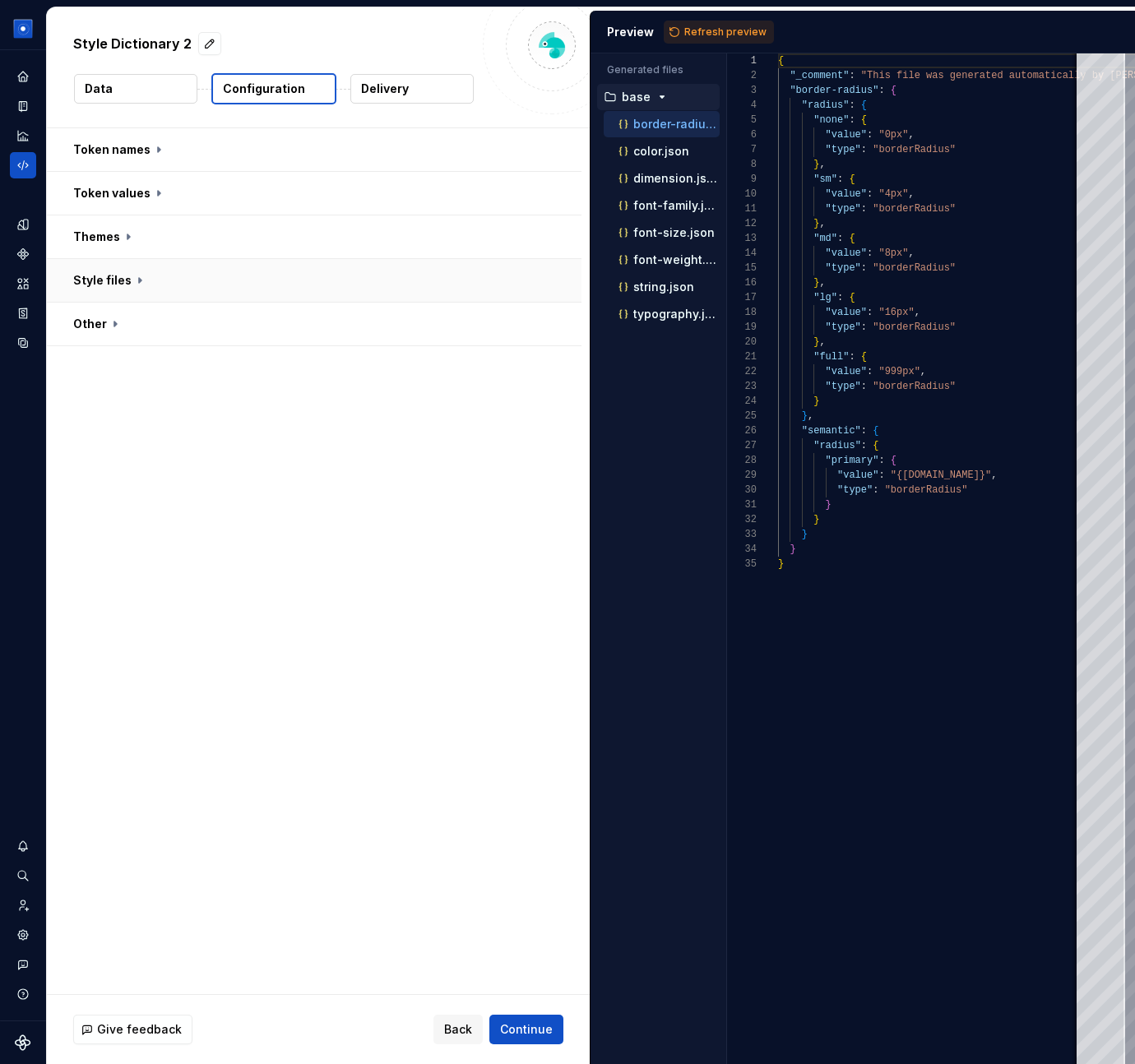
click at [136, 287] on button "button" at bounding box center [314, 280] width 534 height 43
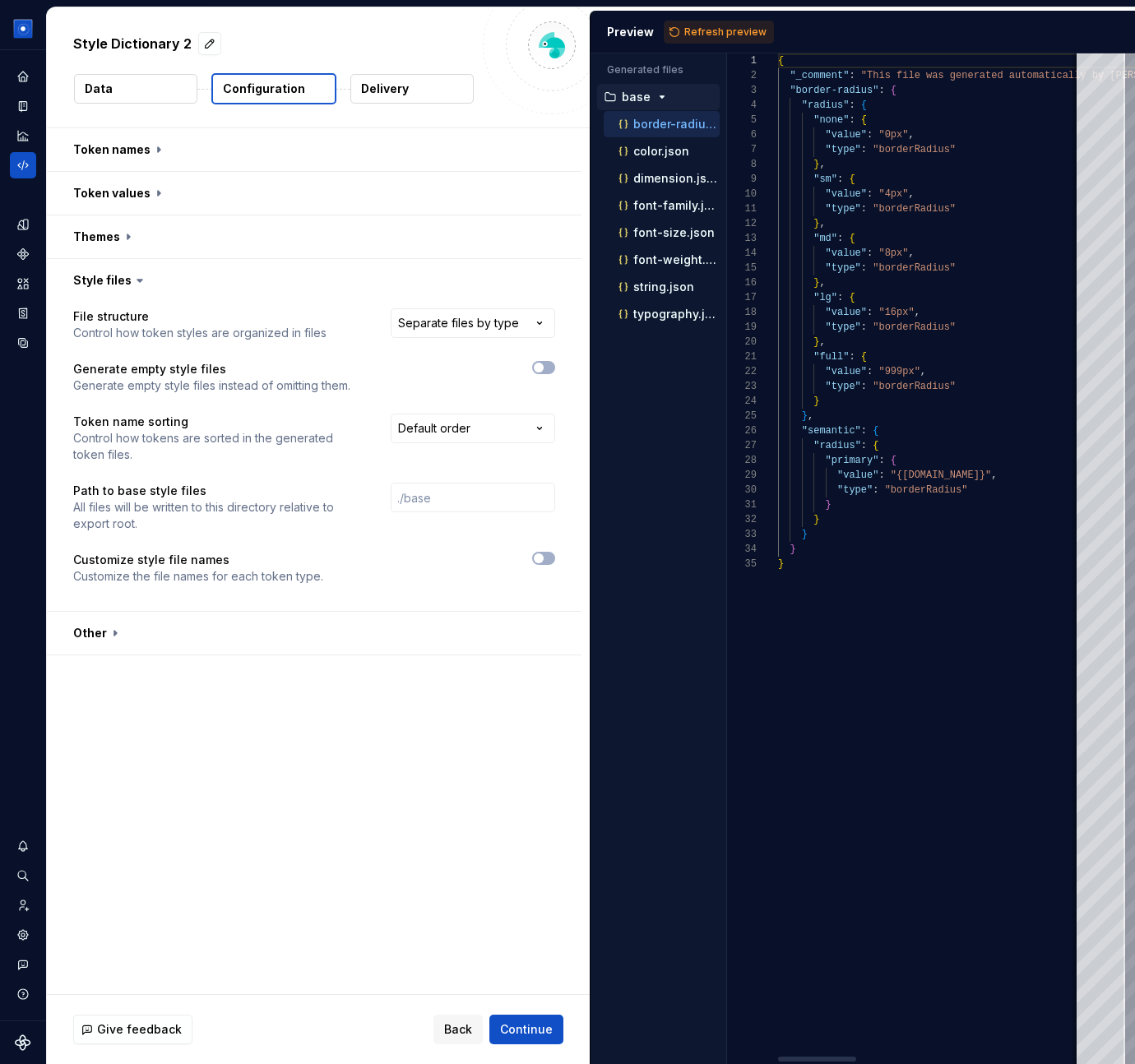
click at [337, 837] on div "**********" at bounding box center [318, 561] width 542 height 866
click at [462, 316] on html "**********" at bounding box center [567, 532] width 1135 height 1064
click at [435, 431] on html "**********" at bounding box center [567, 532] width 1135 height 1064
click at [323, 779] on html "**********" at bounding box center [567, 532] width 1135 height 1064
click at [543, 555] on span "button" at bounding box center [538, 558] width 10 height 10
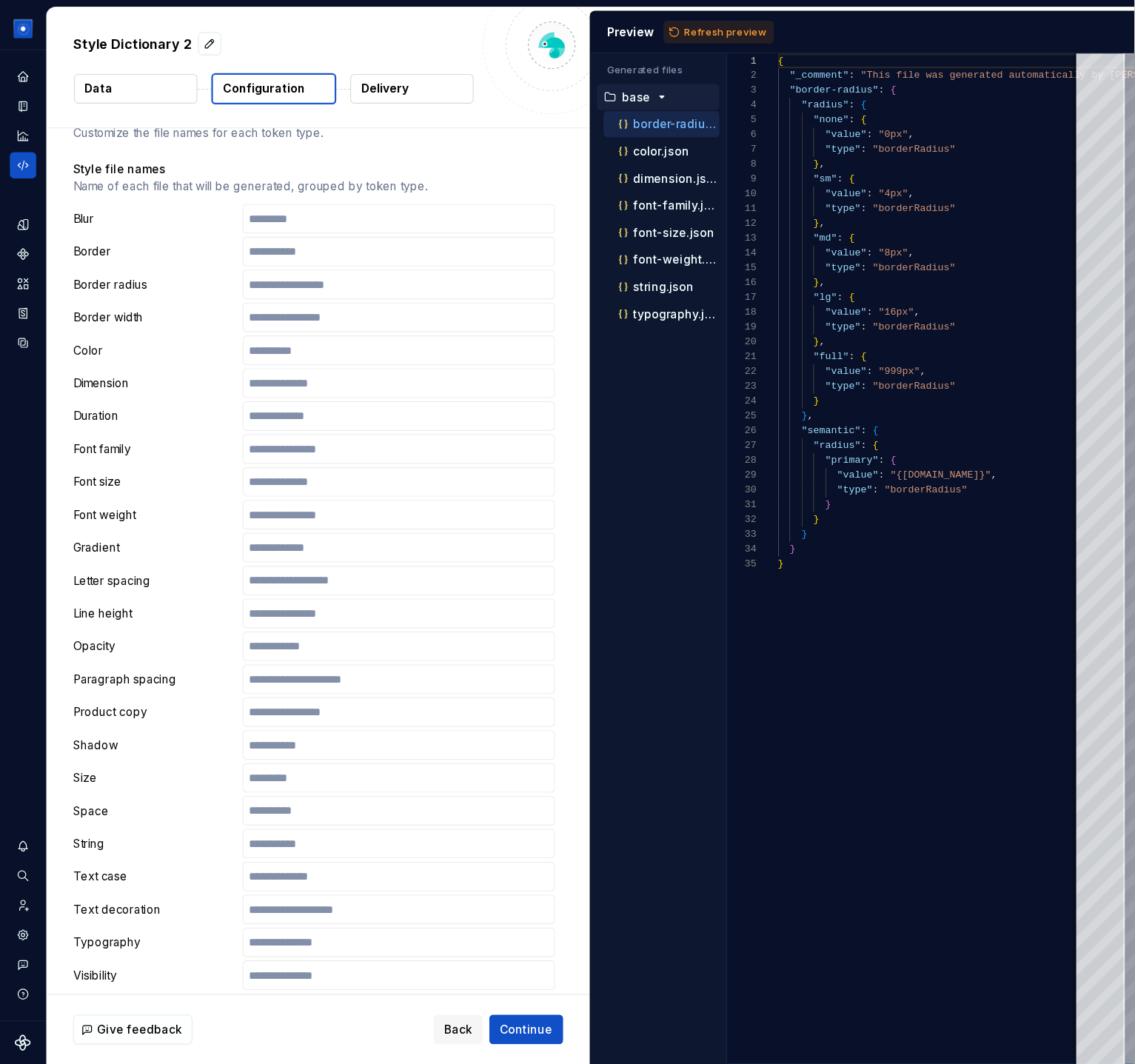
scroll to position [361, 0]
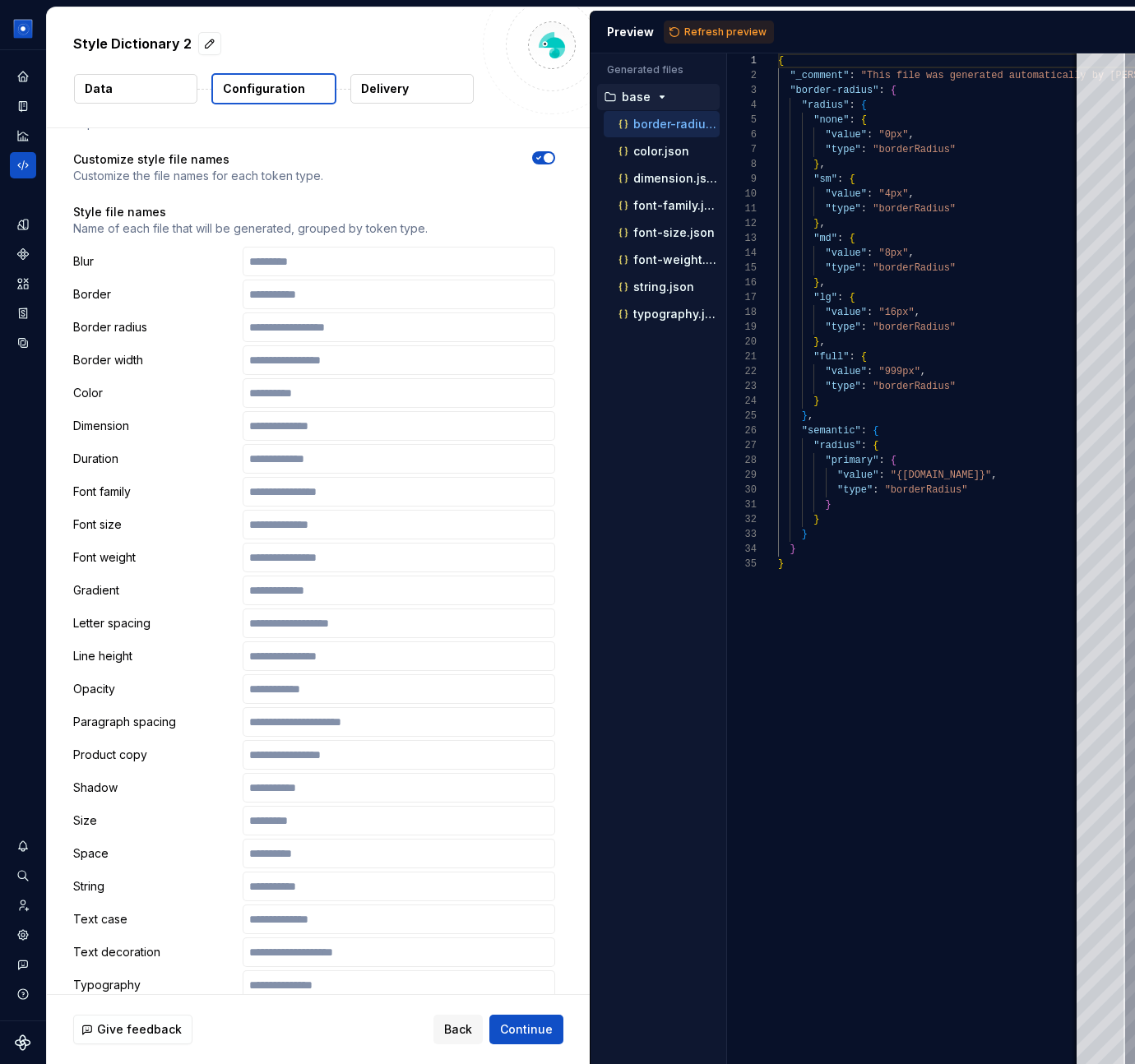
type button "on"
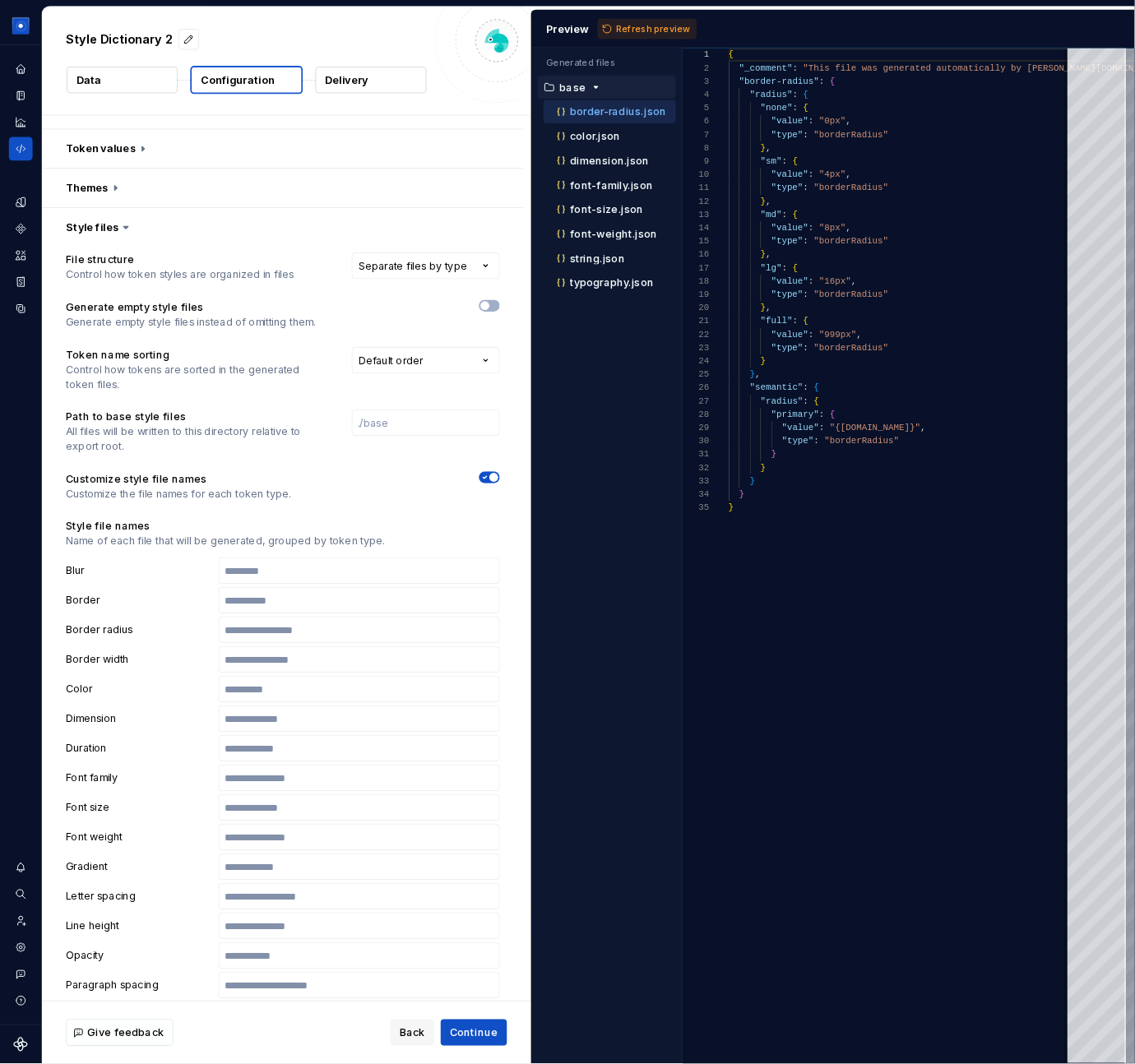
scroll to position [0, 0]
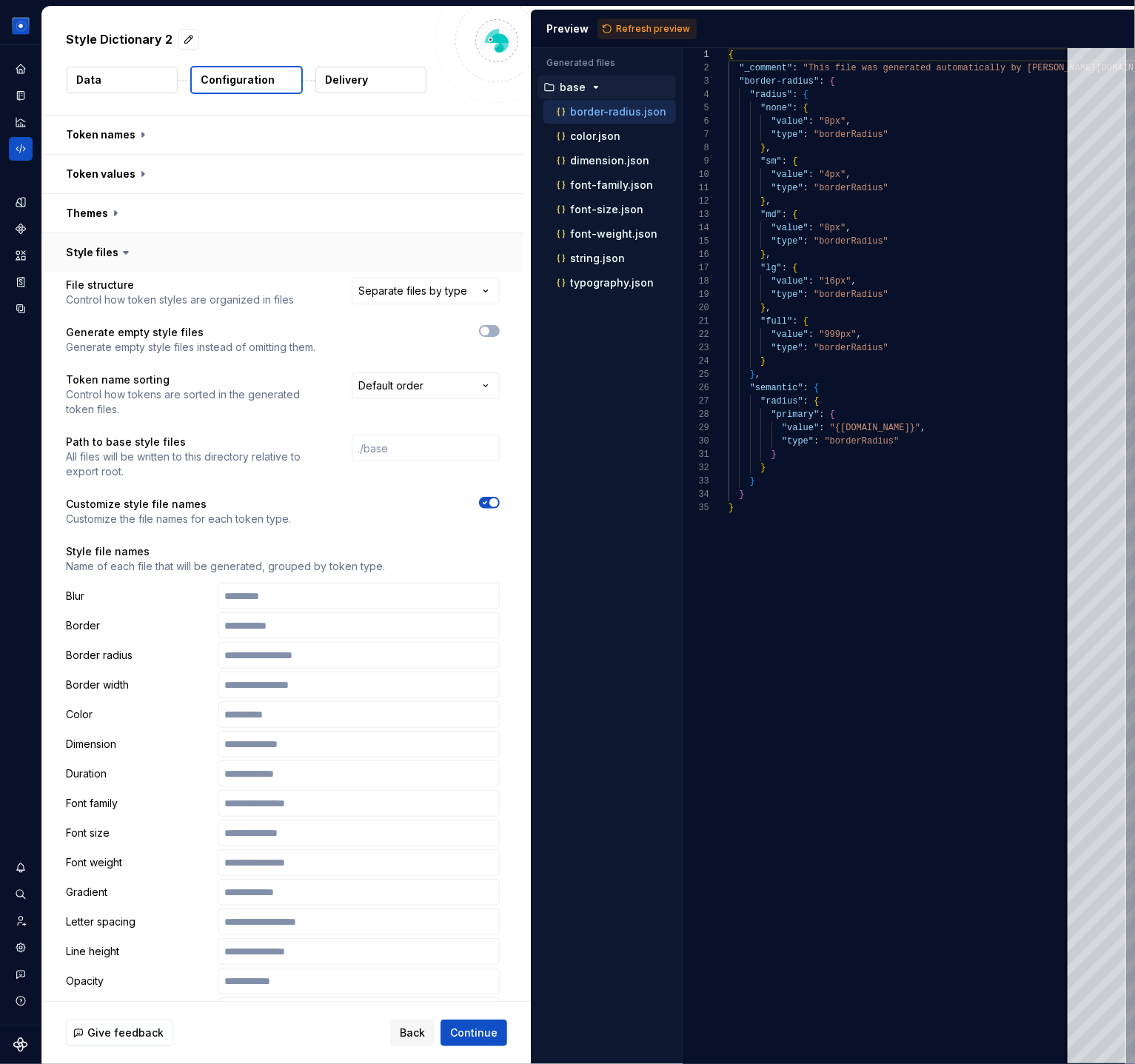
click at [92, 254] on button "button" at bounding box center [282, 252] width 481 height 38
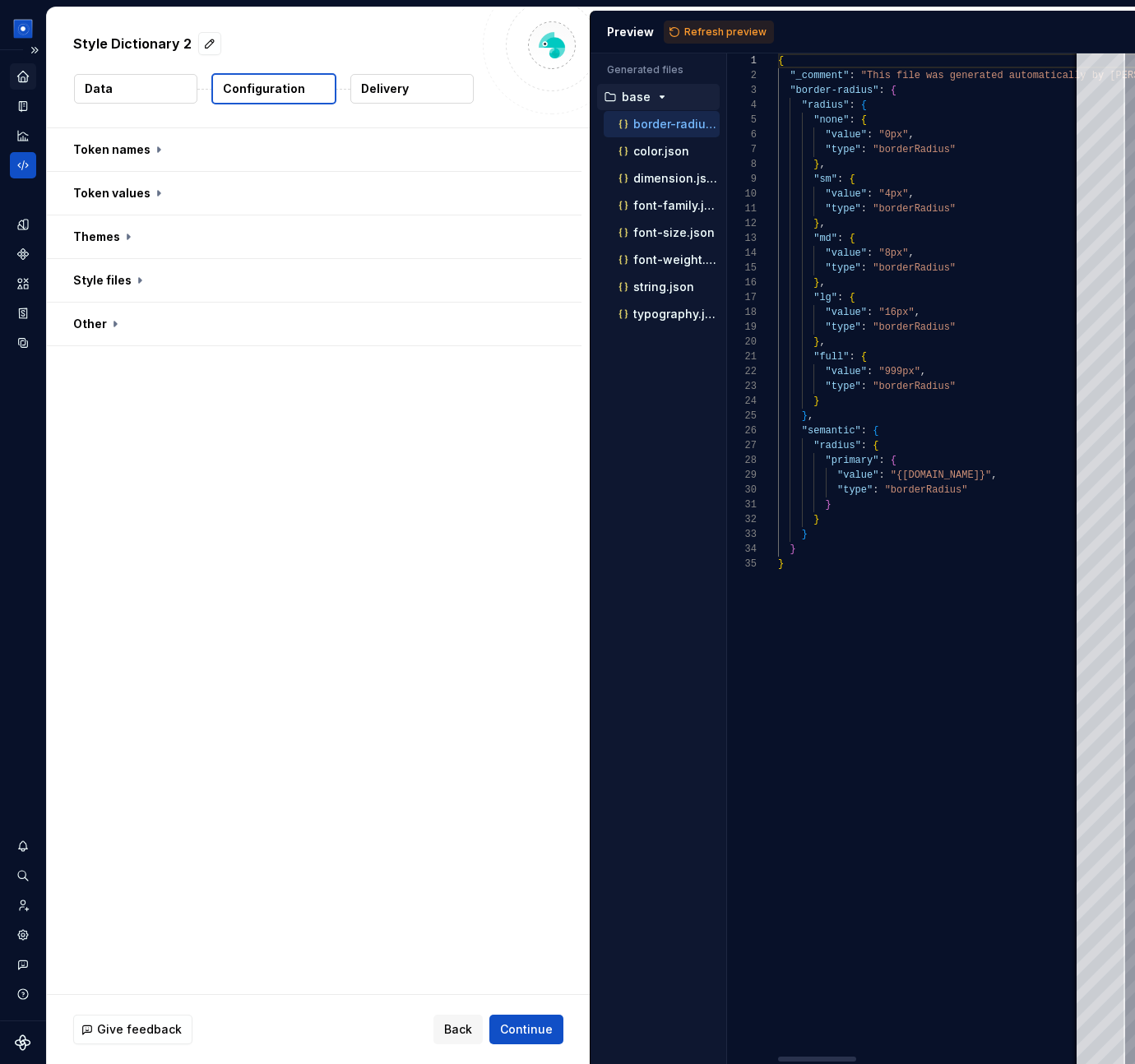
scroll to position [148, 0]
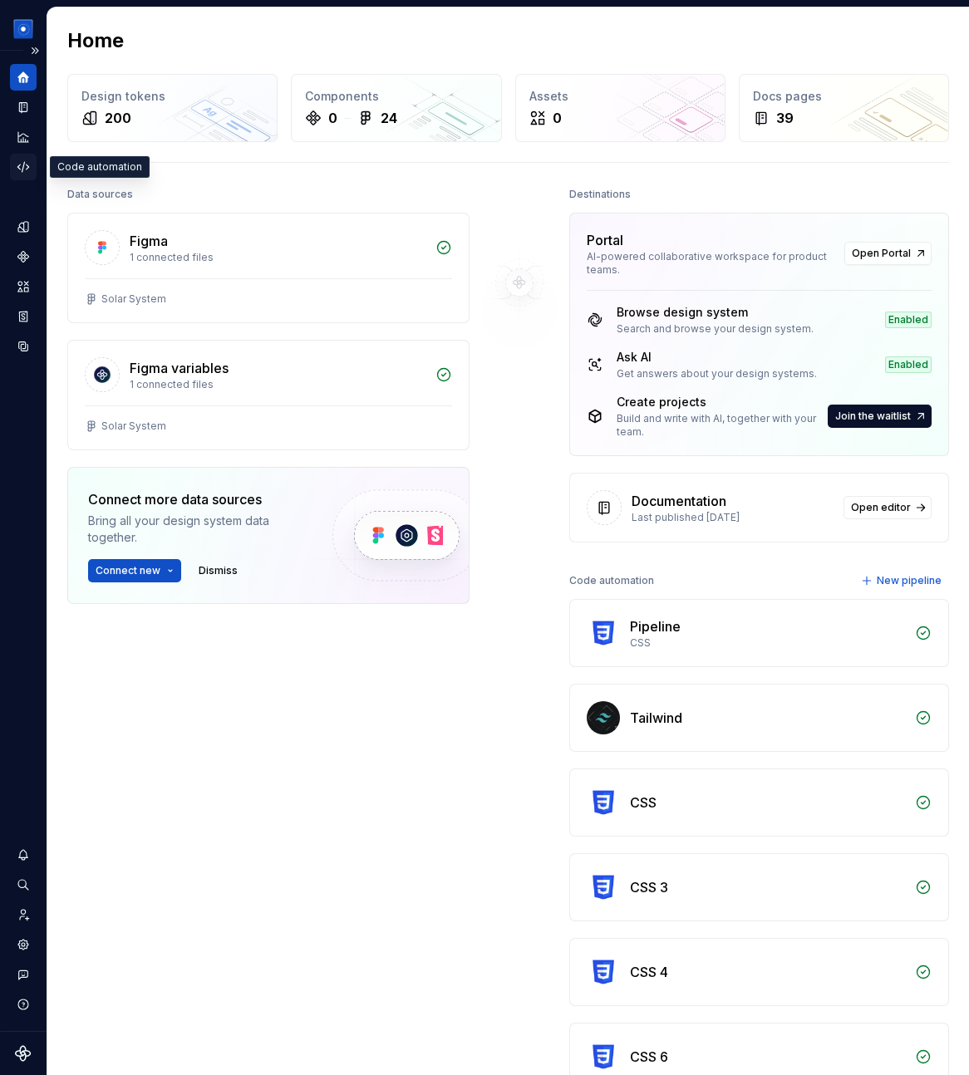
click at [31, 164] on div "Code automation" at bounding box center [23, 167] width 27 height 27
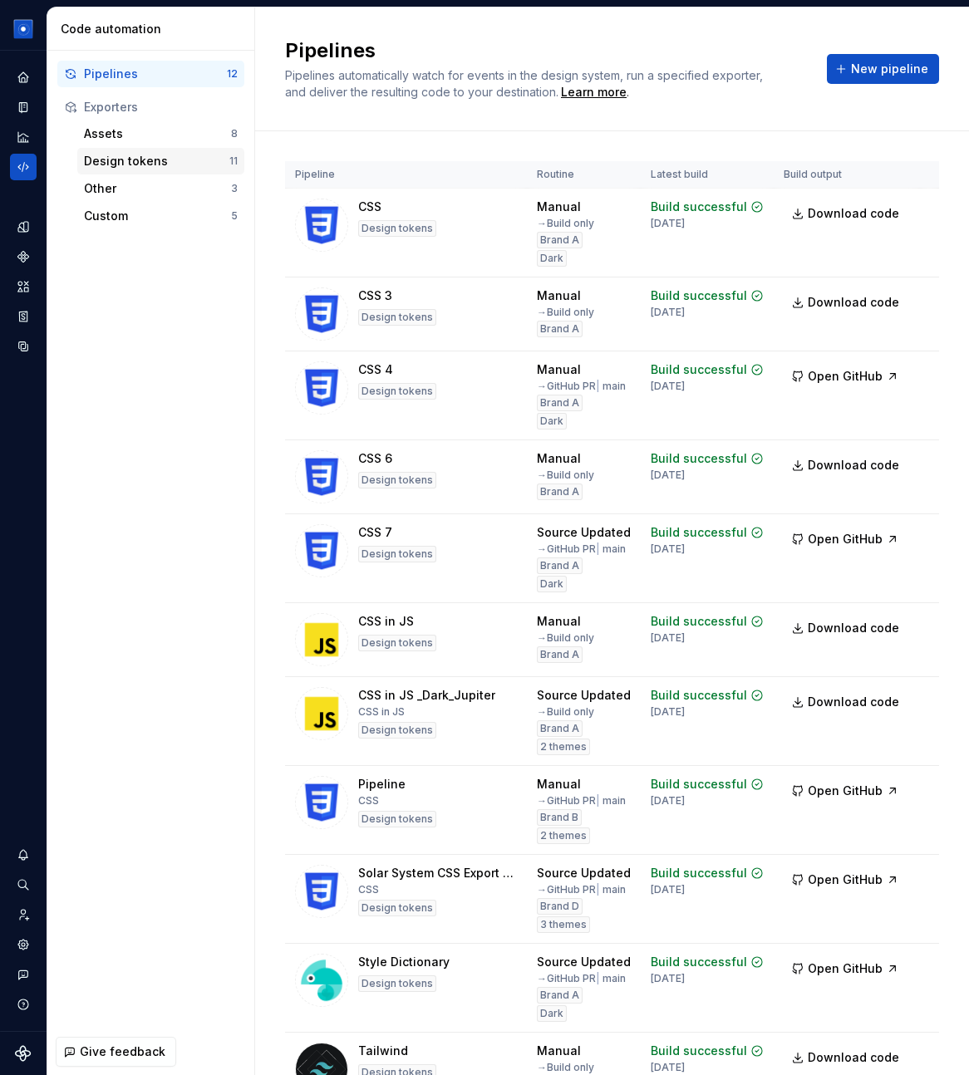
click at [154, 162] on div "Design tokens" at bounding box center [156, 161] width 145 height 17
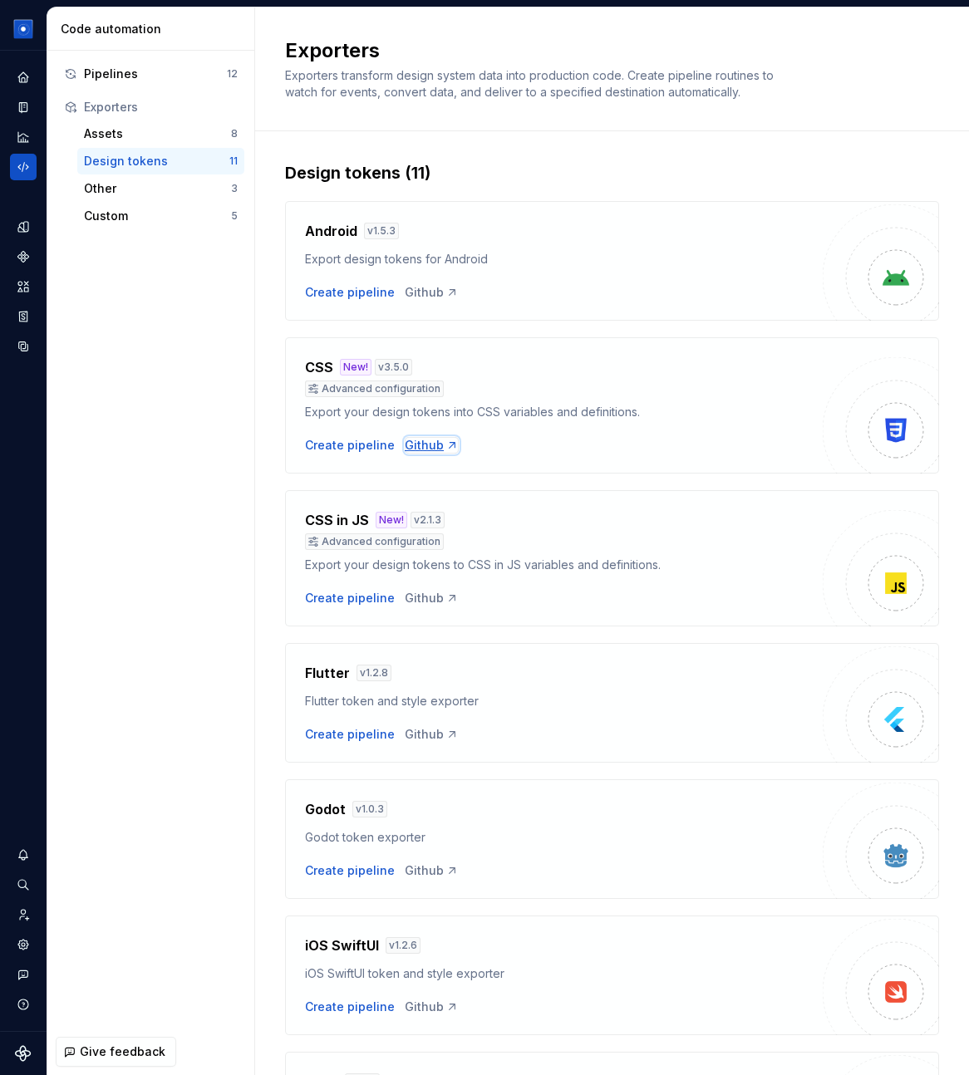
click at [425, 443] on div "Github" at bounding box center [432, 445] width 54 height 17
click at [323, 449] on div "Create pipeline" at bounding box center [350, 445] width 90 height 17
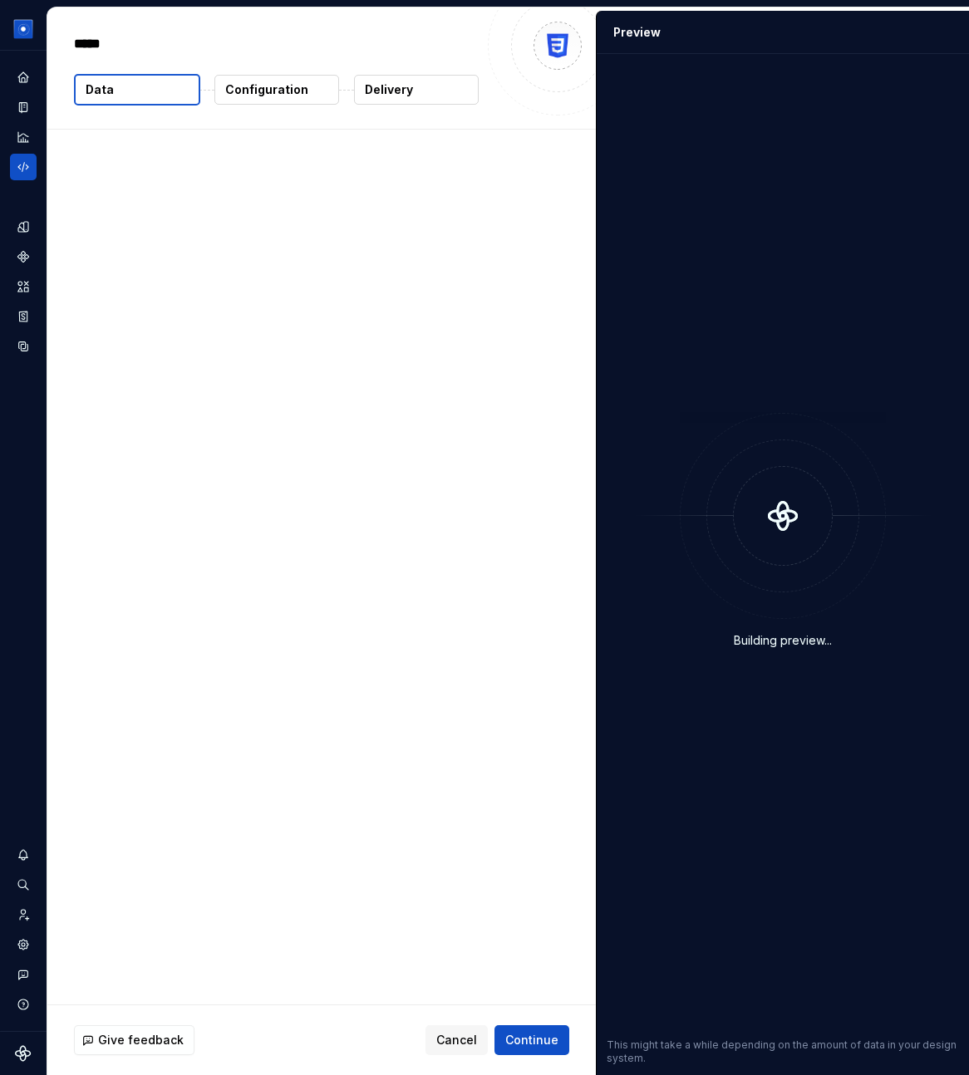
type textarea "*"
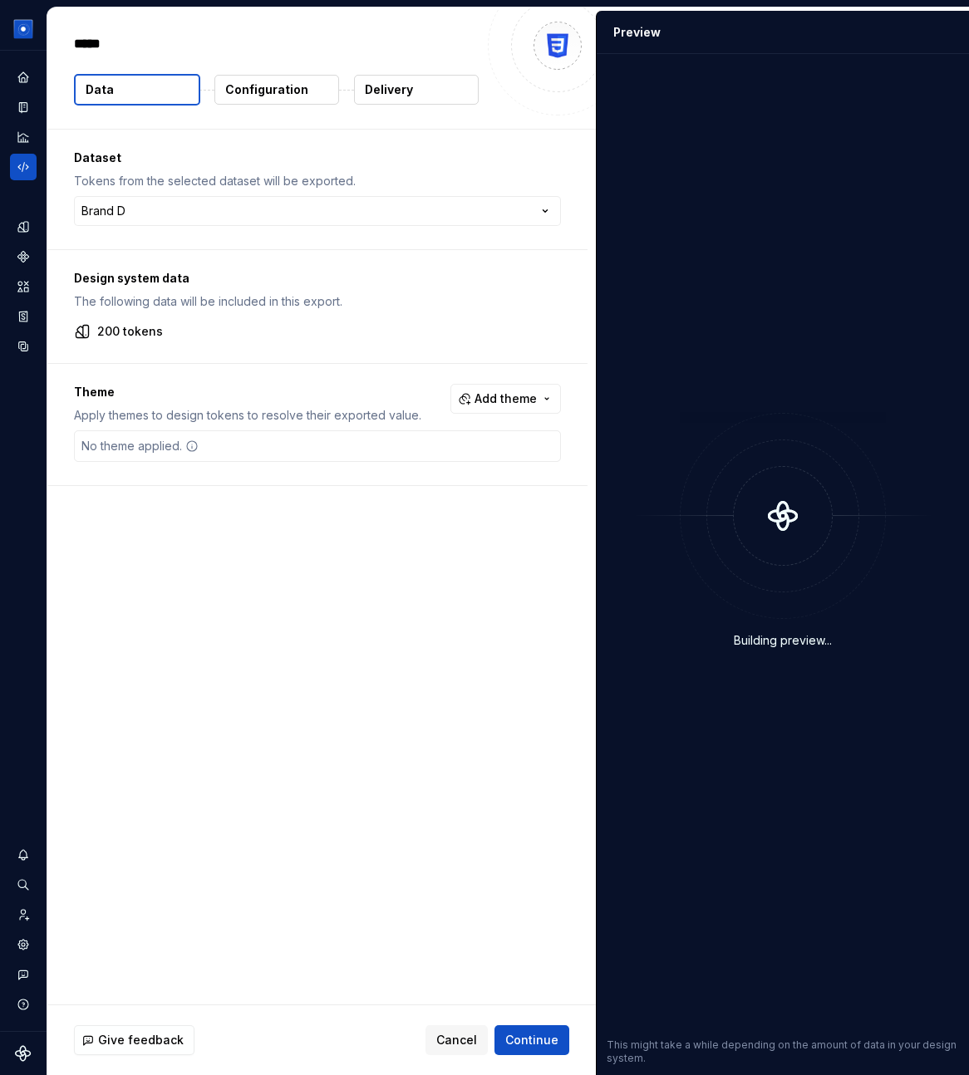
click at [258, 95] on p "Configuration" at bounding box center [266, 89] width 83 height 17
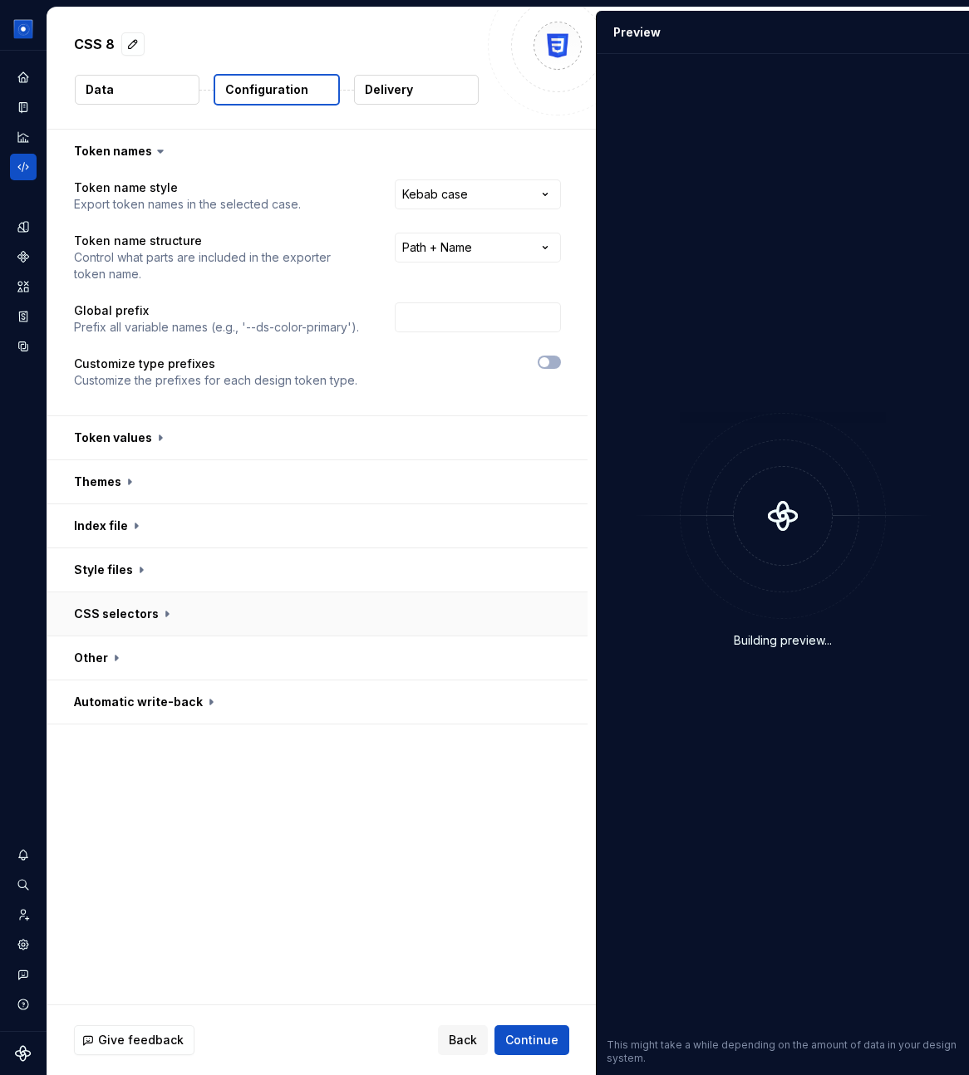
click at [150, 600] on button "button" at bounding box center [317, 613] width 540 height 43
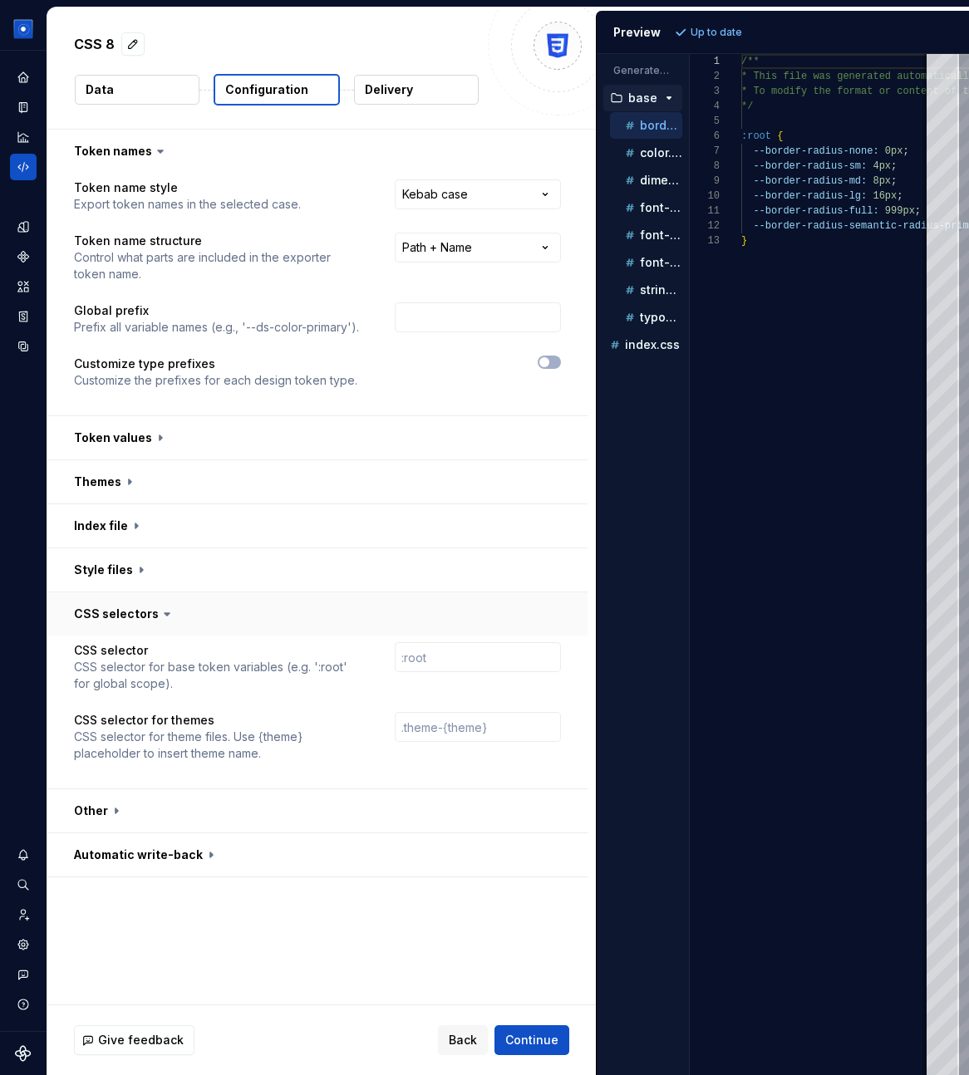
click at [117, 608] on button "button" at bounding box center [317, 613] width 540 height 43
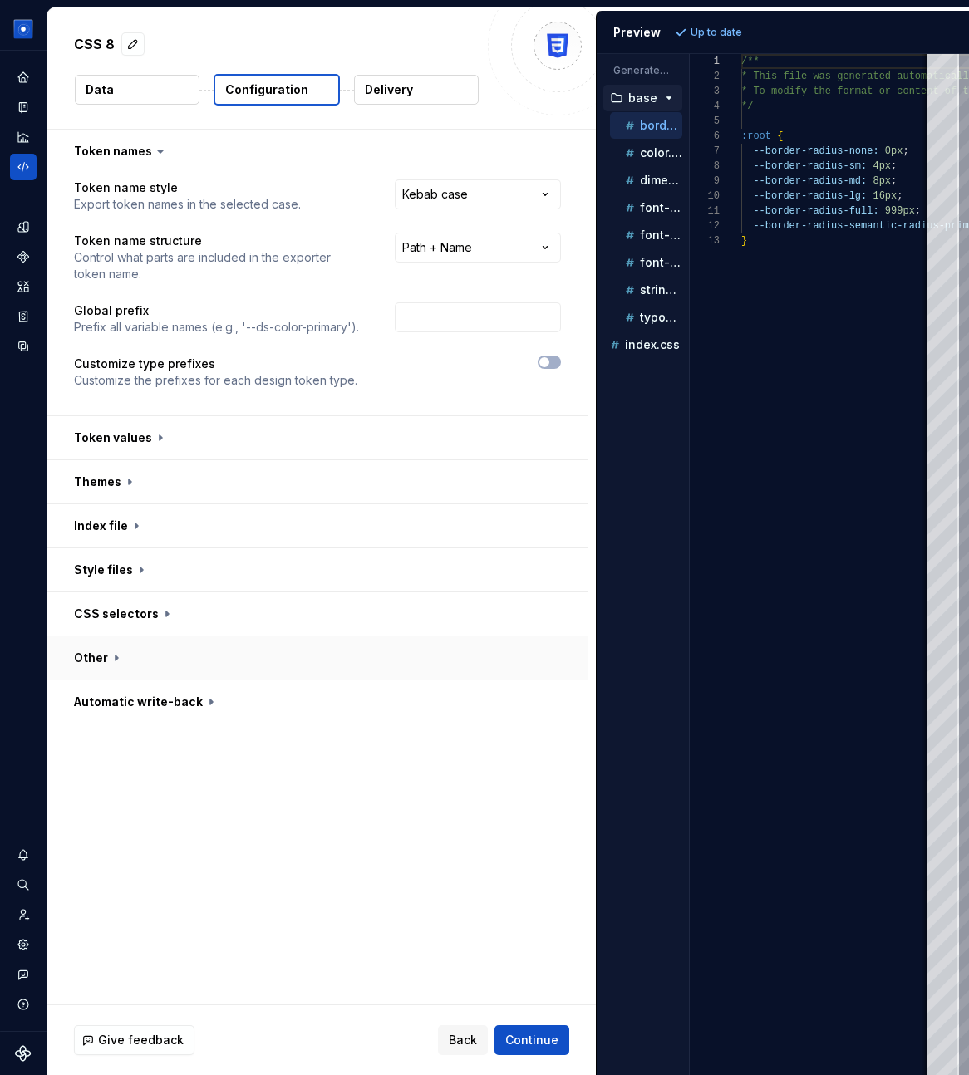
click at [117, 677] on button "button" at bounding box center [317, 657] width 540 height 43
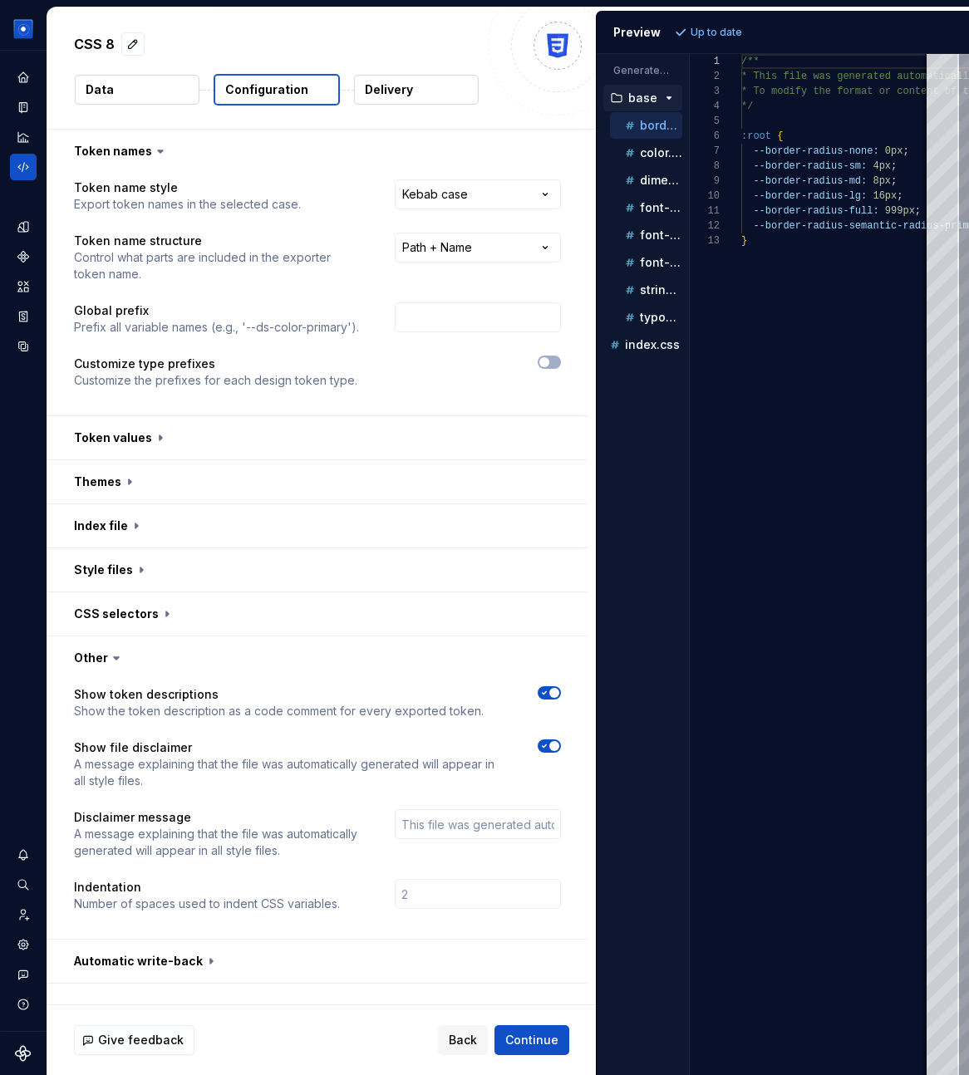
click at [659, 813] on div "Accessibility guide for tree . Navigate the tree with the arrow keys. Common tr…" at bounding box center [643, 578] width 92 height 995
